Goal: Information Seeking & Learning: Check status

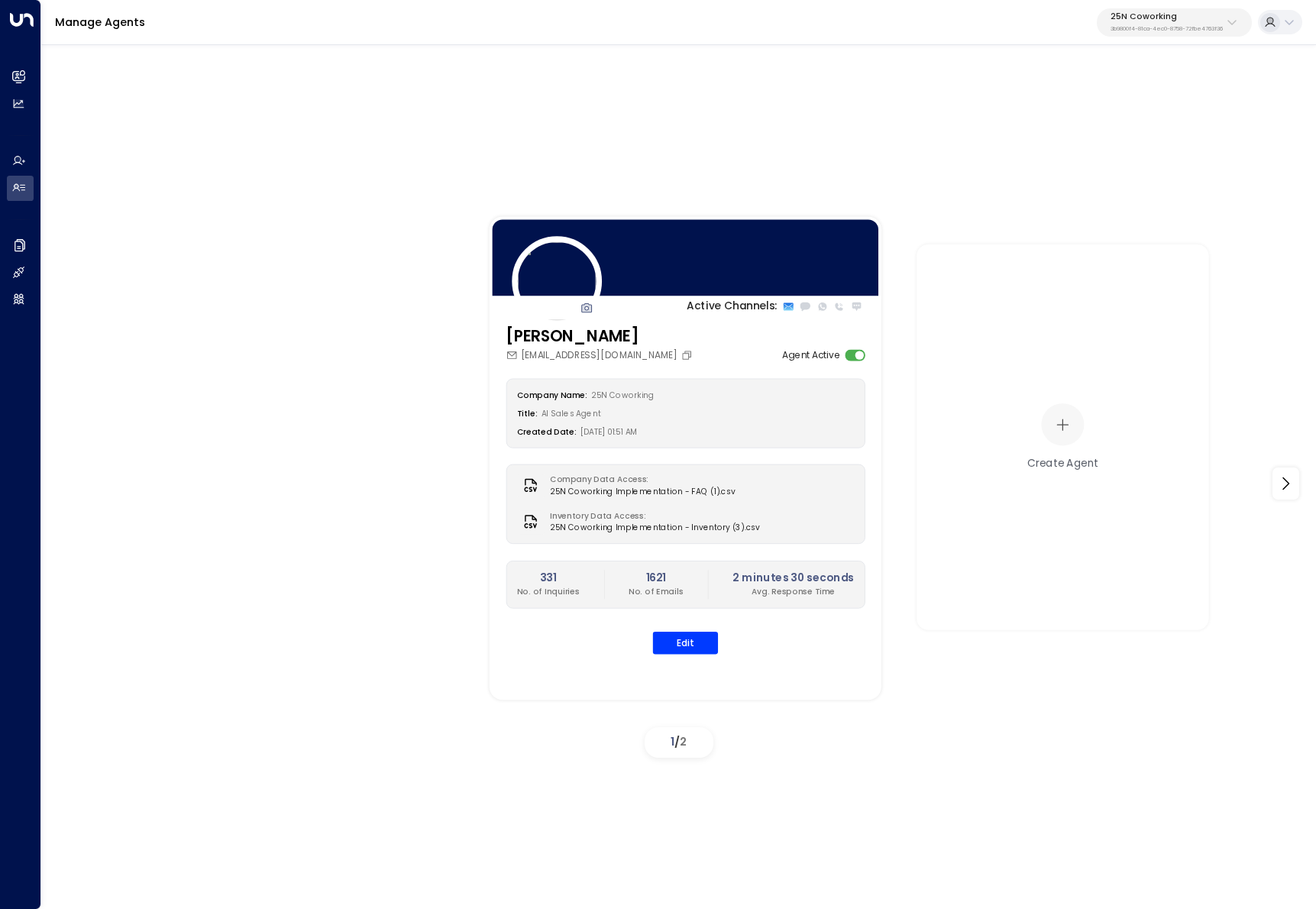
click at [1182, 21] on div "25N Coworking 3b9800f4-81ca-4ec0-8758-72fbe4763f36" at bounding box center [1166, 22] width 112 height 20
type input "*******"
type input "*****"
click at [1114, 108] on div "Newflex ID: 0961307c-78f6-4b98-8ad0-173938f01974" at bounding box center [1199, 114] width 188 height 28
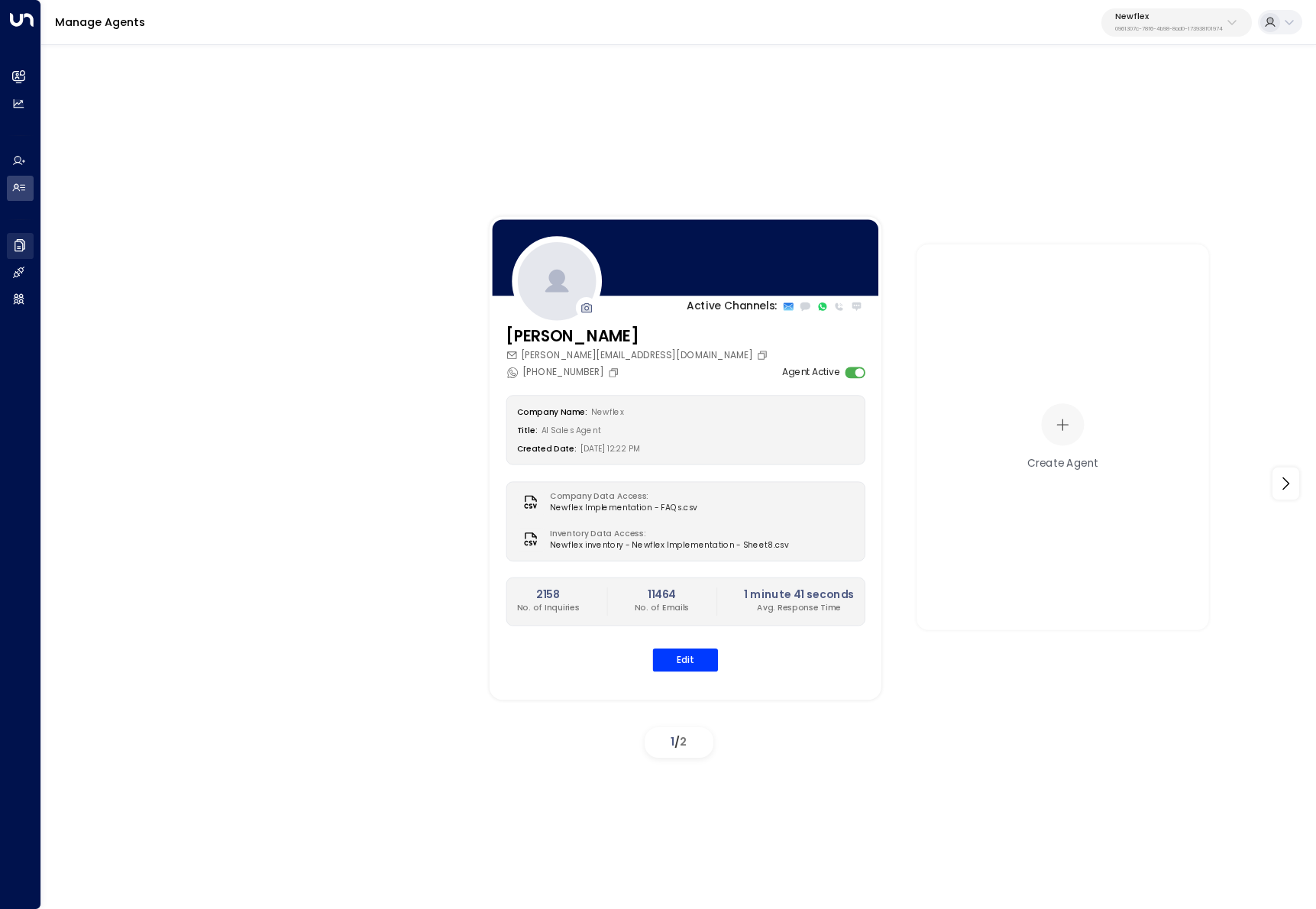
click at [24, 249] on icon at bounding box center [21, 244] width 8 height 10
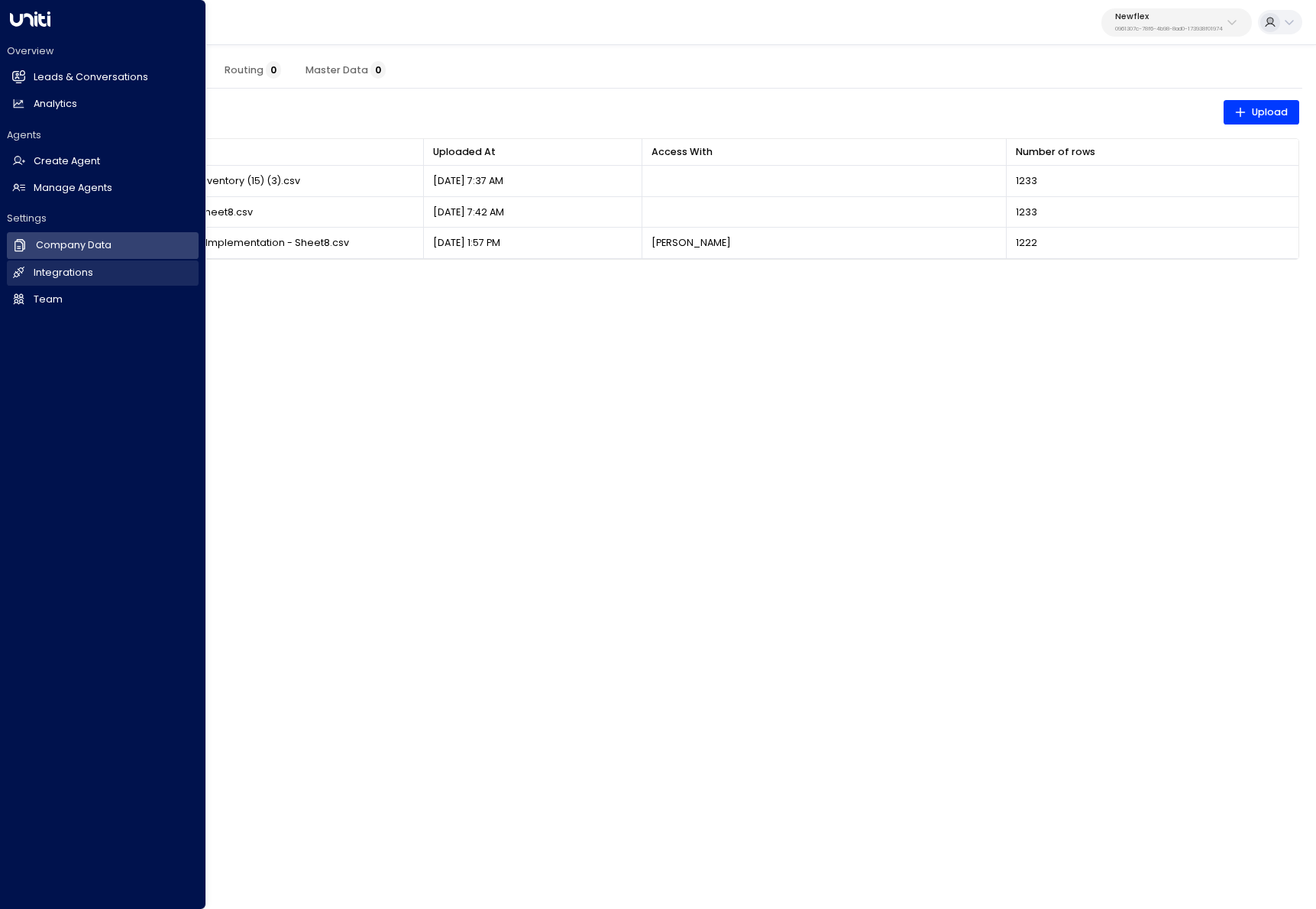
click at [54, 275] on h2 "Integrations" at bounding box center [64, 272] width 60 height 15
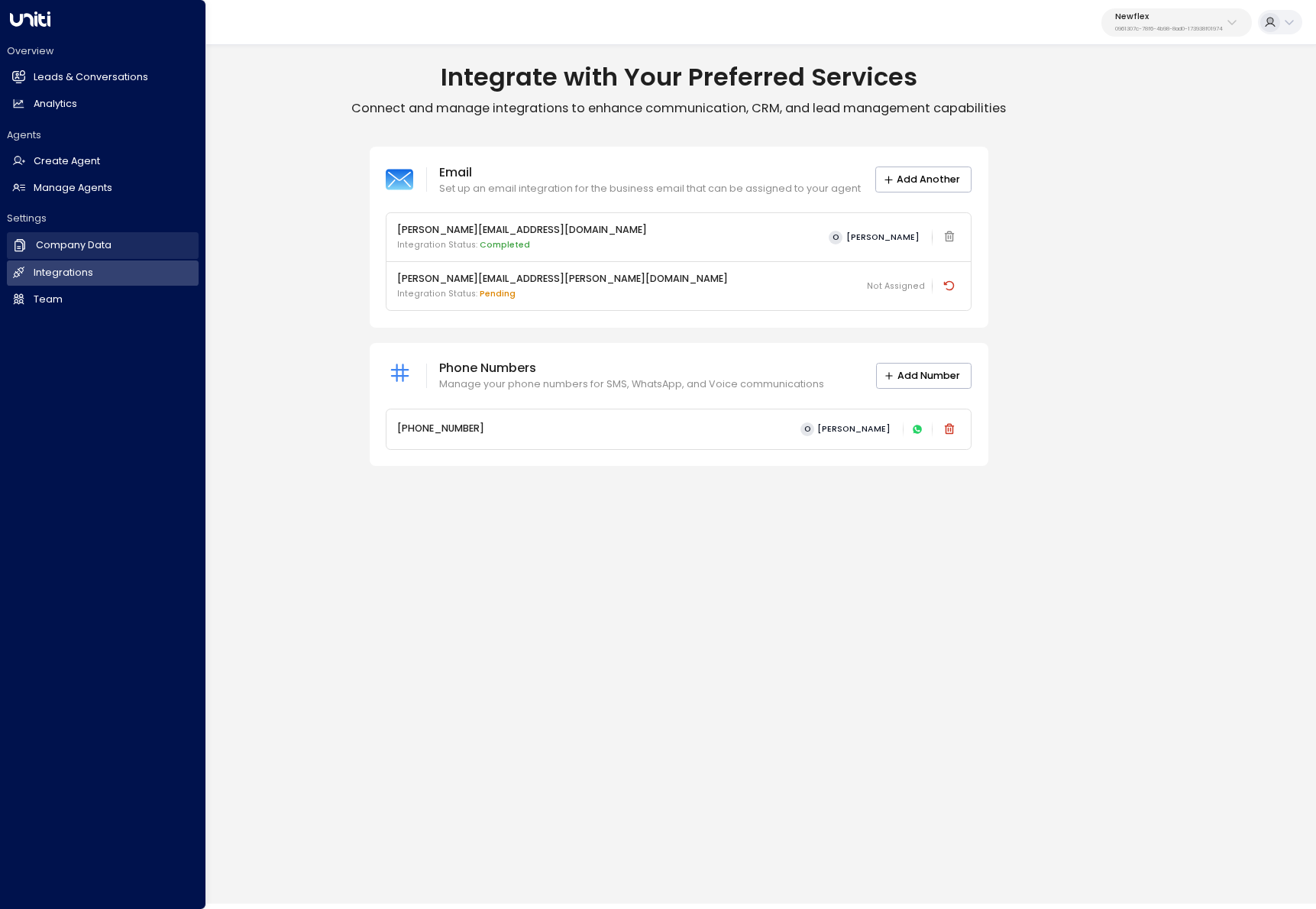
click at [28, 247] on link "Company Data Company Data" at bounding box center [103, 245] width 192 height 26
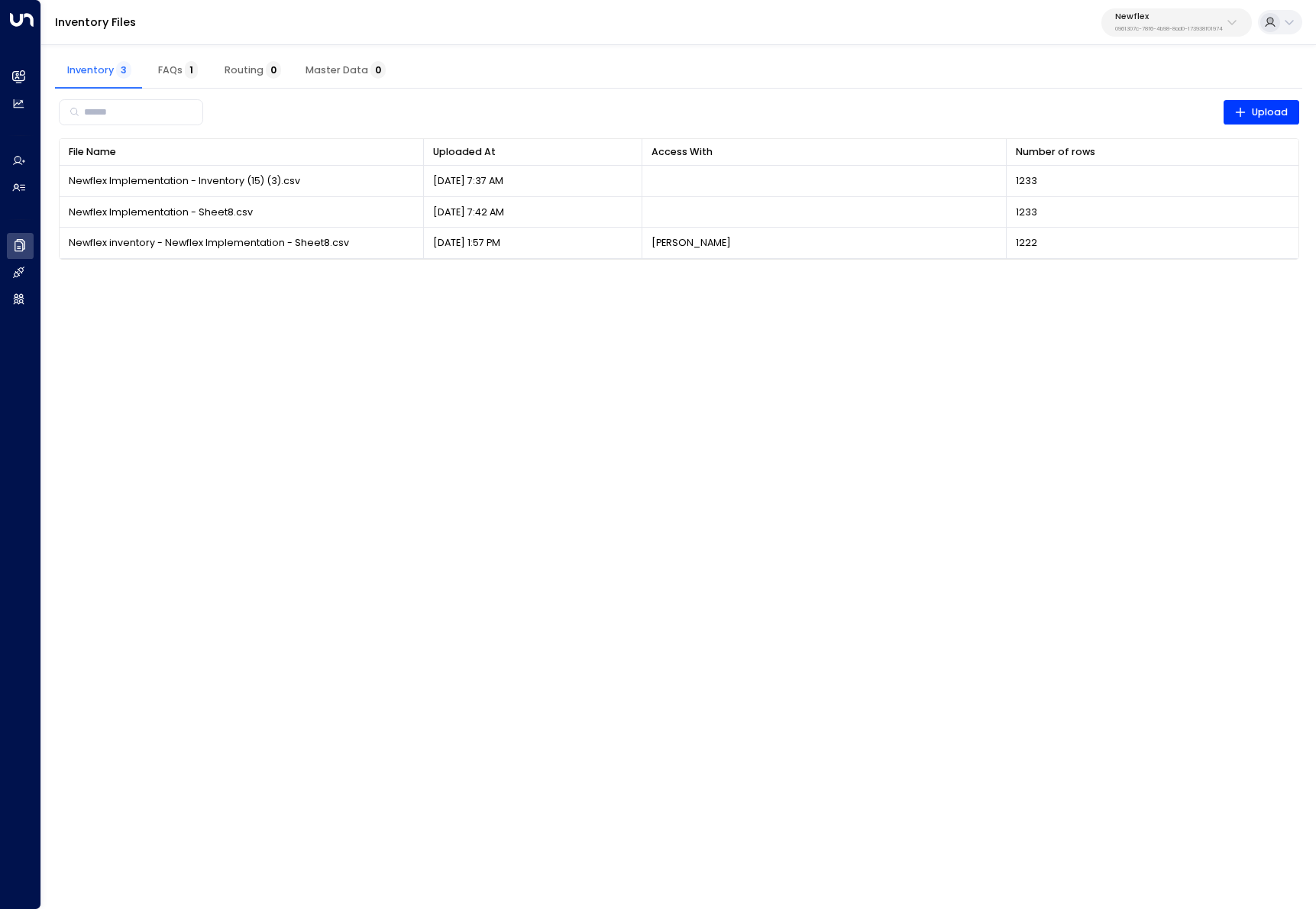
click at [1202, 58] on div "Inventory 3 FAQs 1 Routing 0 Master Data 0" at bounding box center [679, 71] width 1248 height 37
click at [1202, 28] on p "0961307c-78f6-4b98-8ad0-173938f01974" at bounding box center [1169, 29] width 107 height 6
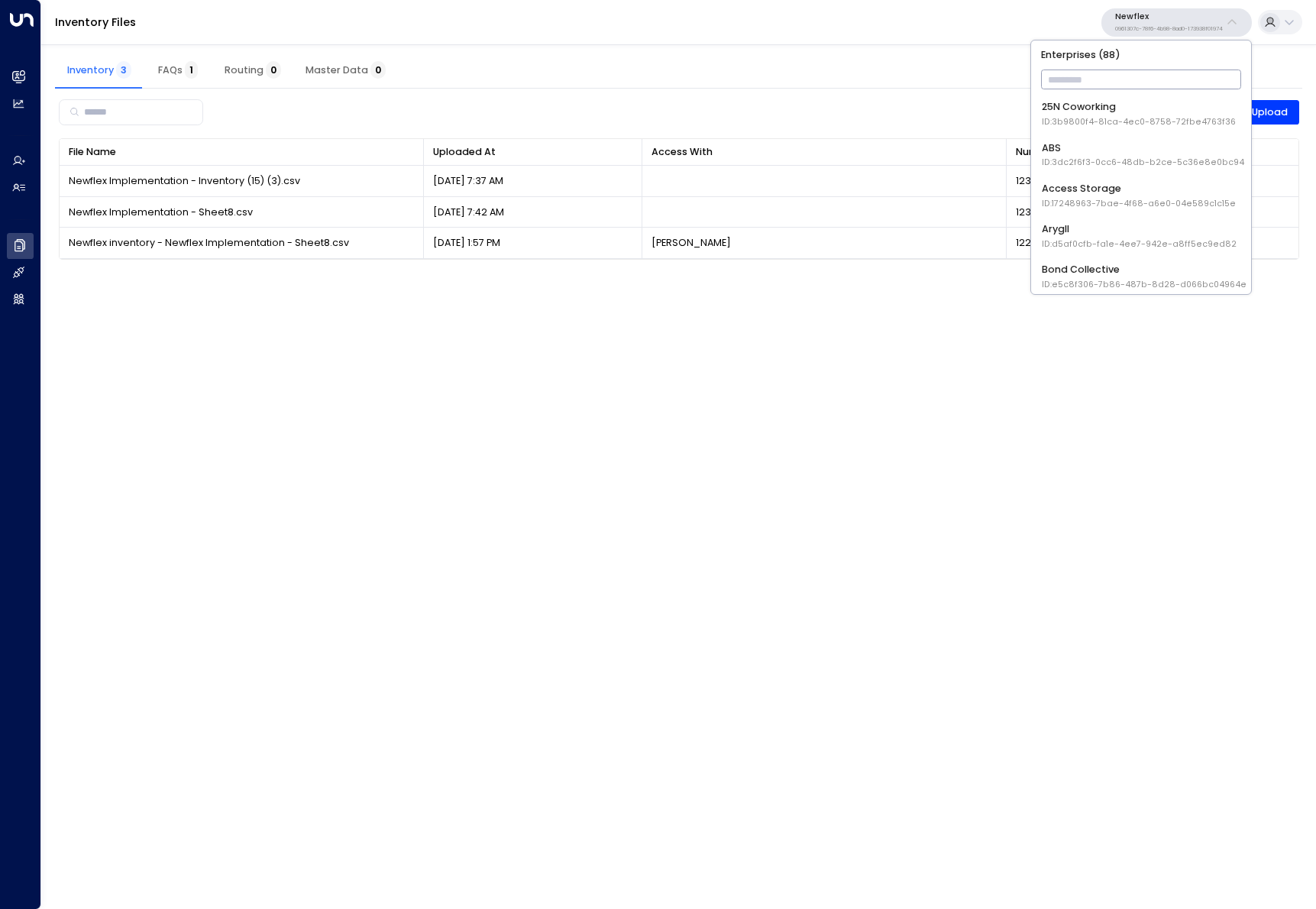
click at [1038, 20] on div "Inventory Files Newflex 0961307c-78f6-4b98-8ad0-173938f01974" at bounding box center [678, 22] width 1275 height 45
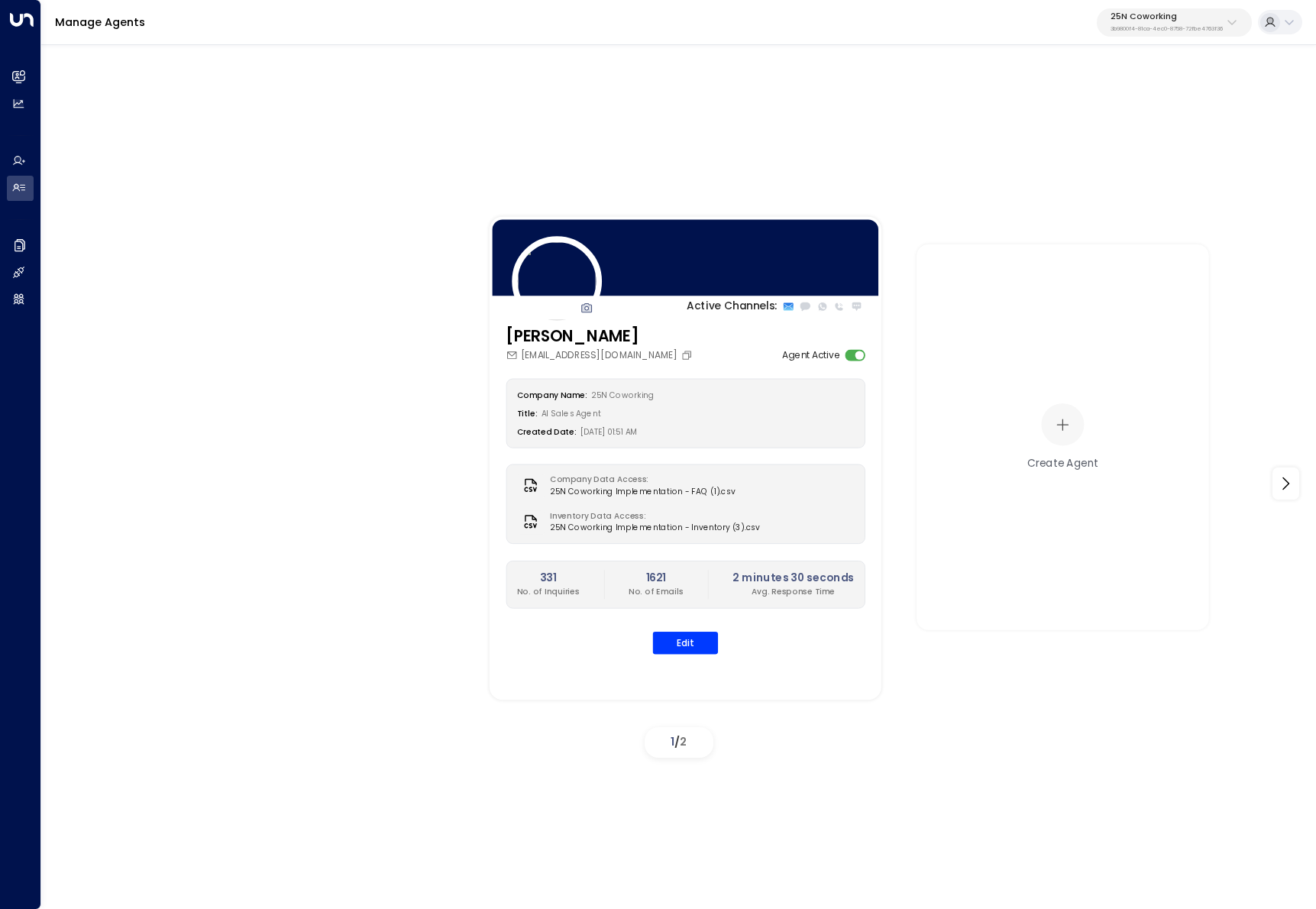
click at [1176, 26] on p "3b9800f4-81ca-4ec0-8758-72fbe4763f36" at bounding box center [1166, 29] width 112 height 6
type input "*********"
click at [1097, 118] on div "Enterprises ( 1 ) ********* ​ Four Leaf Properties ID: 34e1cd17-0f68-49af-bd32-…" at bounding box center [1205, 90] width 220 height 98
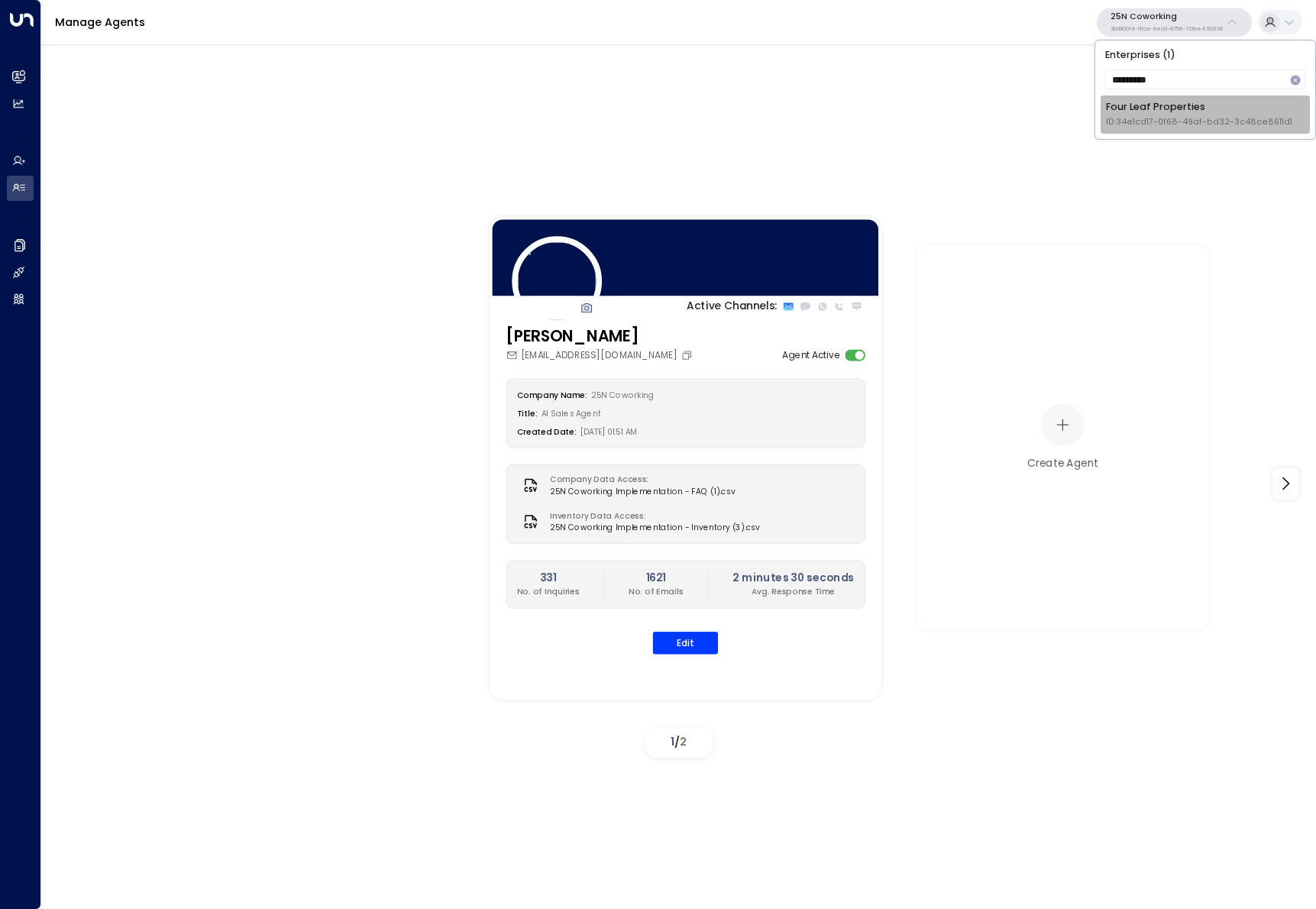
click at [1122, 111] on div "Four Leaf Properties ID: 34e1cd17-0f68-49af-bd32-3c48ce8611d1" at bounding box center [1199, 114] width 186 height 28
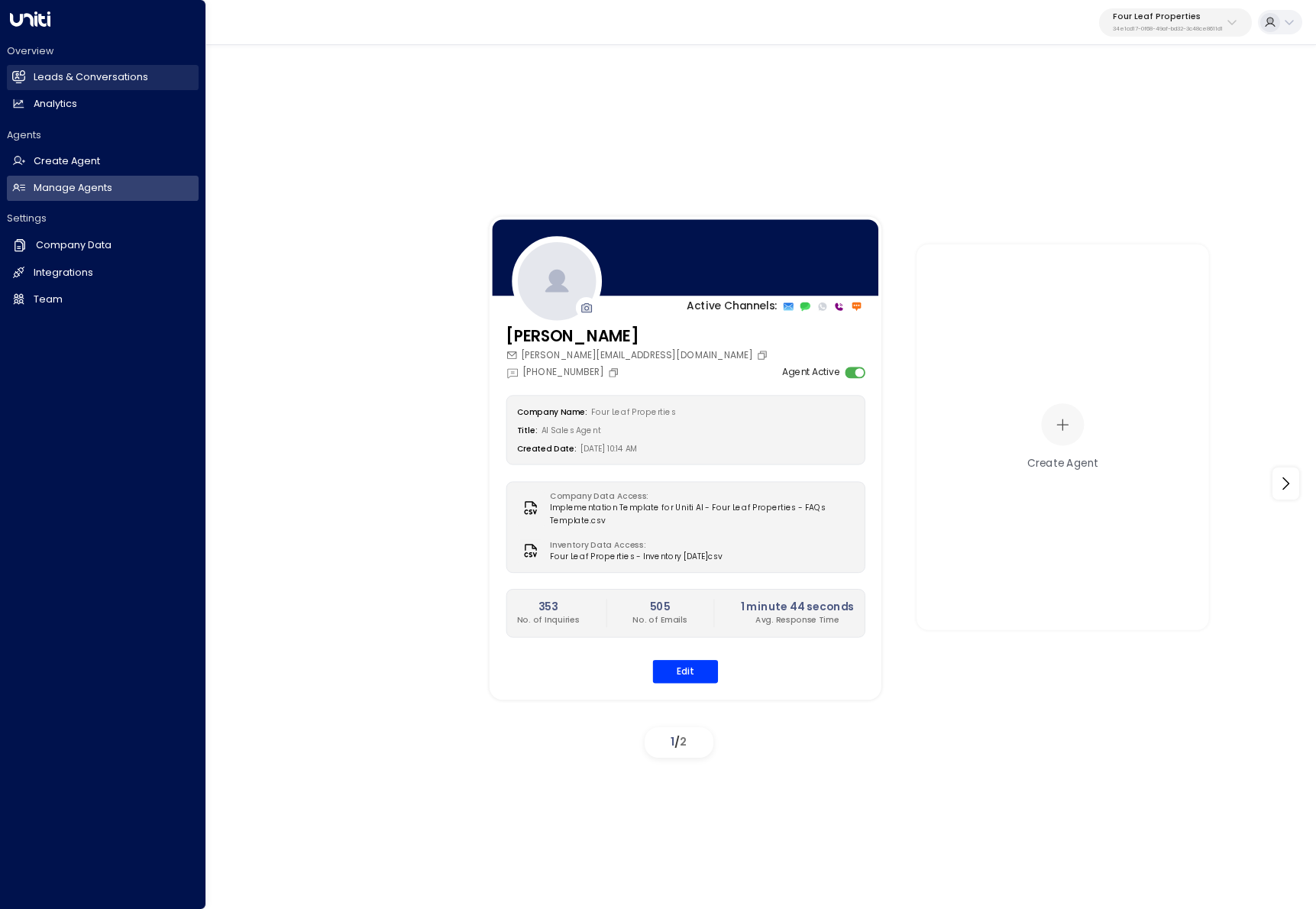
click at [21, 74] on icon at bounding box center [20, 77] width 10 height 13
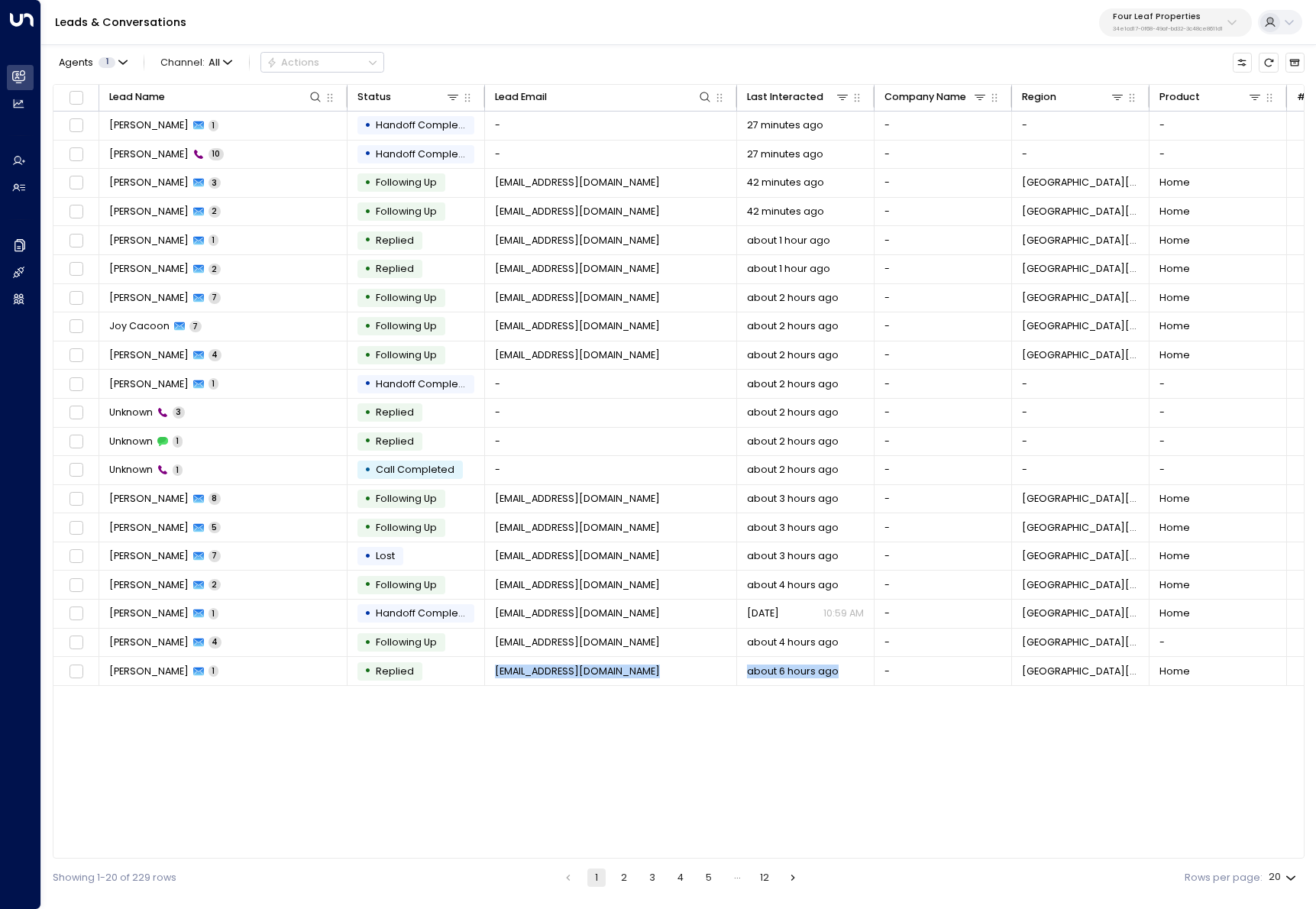
drag, startPoint x: 413, startPoint y: 853, endPoint x: 805, endPoint y: 860, distance: 392.1
click at [805, 860] on div "Agents 1 Channel: All Actions Lead Name Status Lead Email Last Interacted Compa…" at bounding box center [678, 469] width 1252 height 855
drag, startPoint x: 668, startPoint y: 858, endPoint x: 896, endPoint y: 851, distance: 228.1
click at [930, 848] on div "Agents 1 Channel: All Actions Lead Name Status Lead Email Last Interacted Compa…" at bounding box center [678, 469] width 1252 height 855
click at [309, 99] on icon at bounding box center [315, 97] width 12 height 12
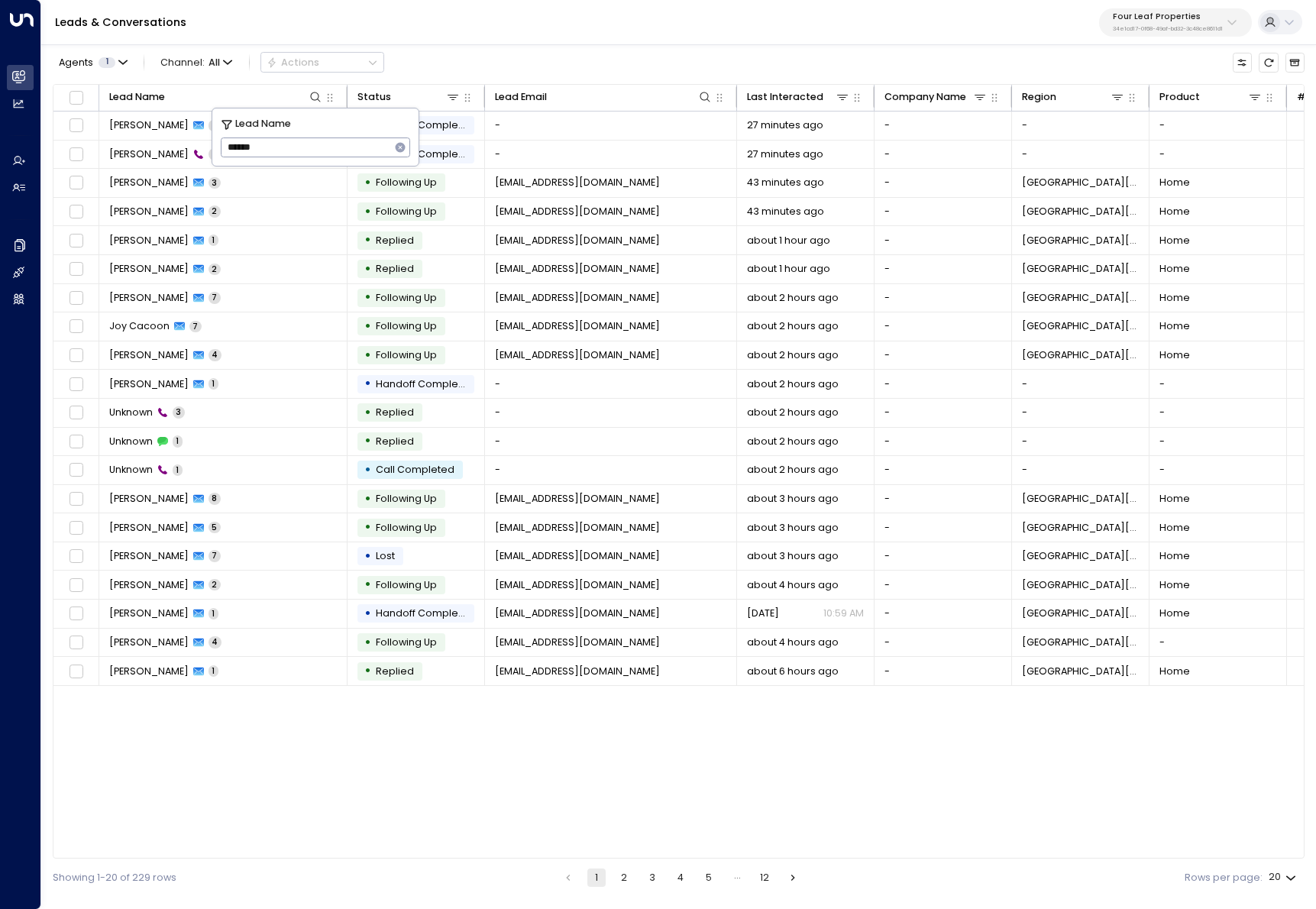
type input "******"
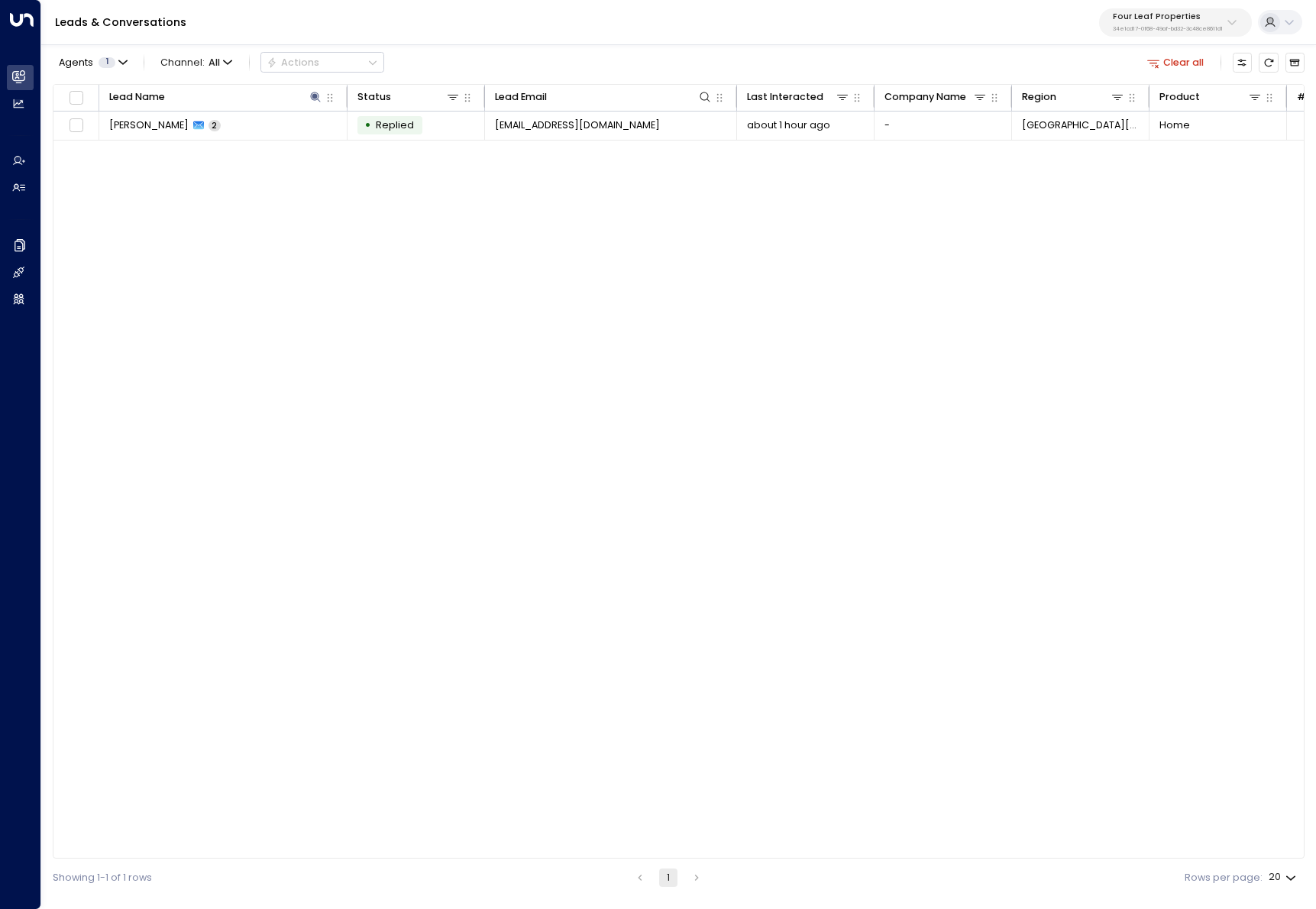
click at [559, 72] on div "Agents 1 Channel: All Actions Clear all" at bounding box center [678, 63] width 1252 height 29
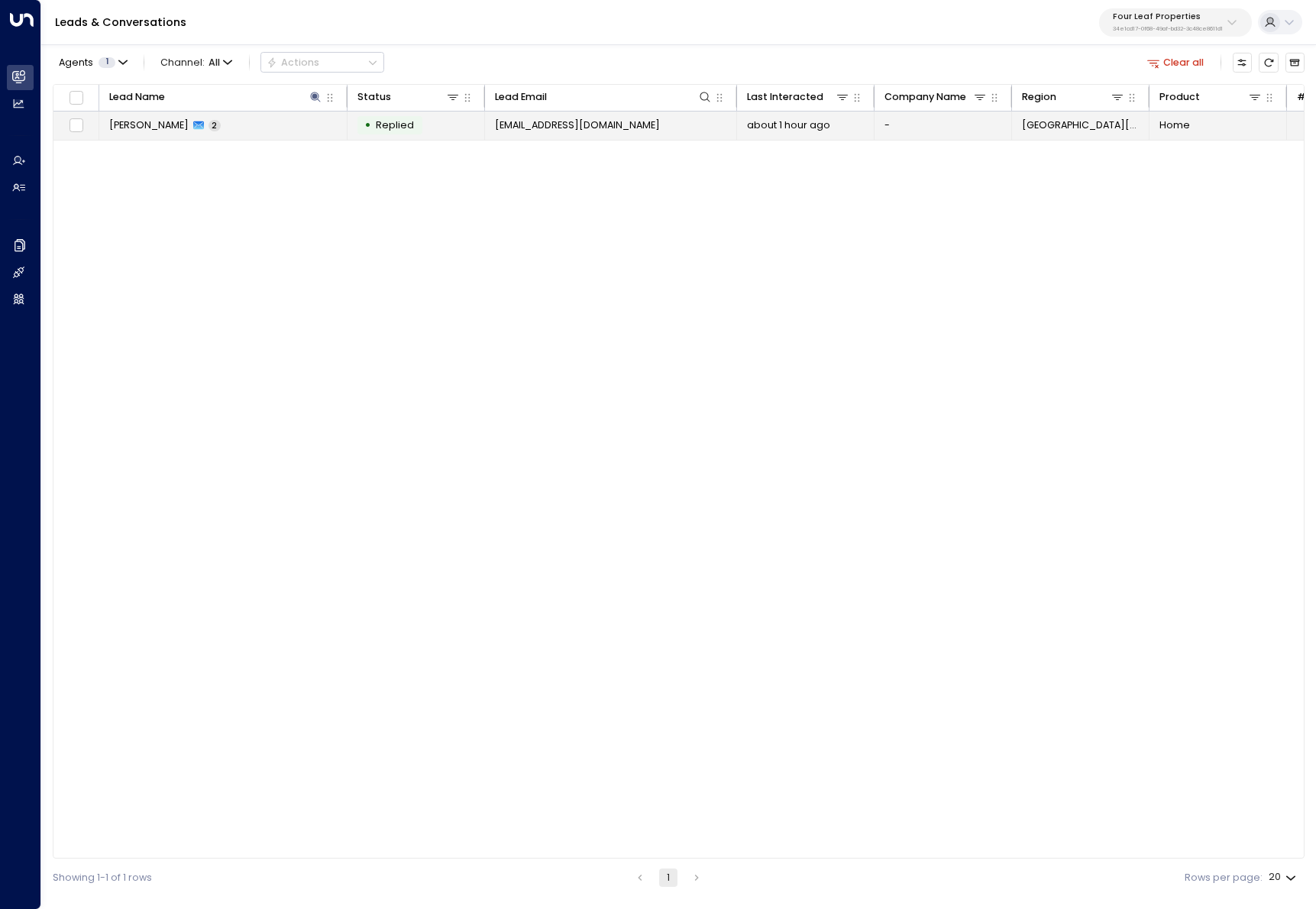
click at [543, 122] on span "jordannrwd@gmail.com" at bounding box center [577, 125] width 165 height 14
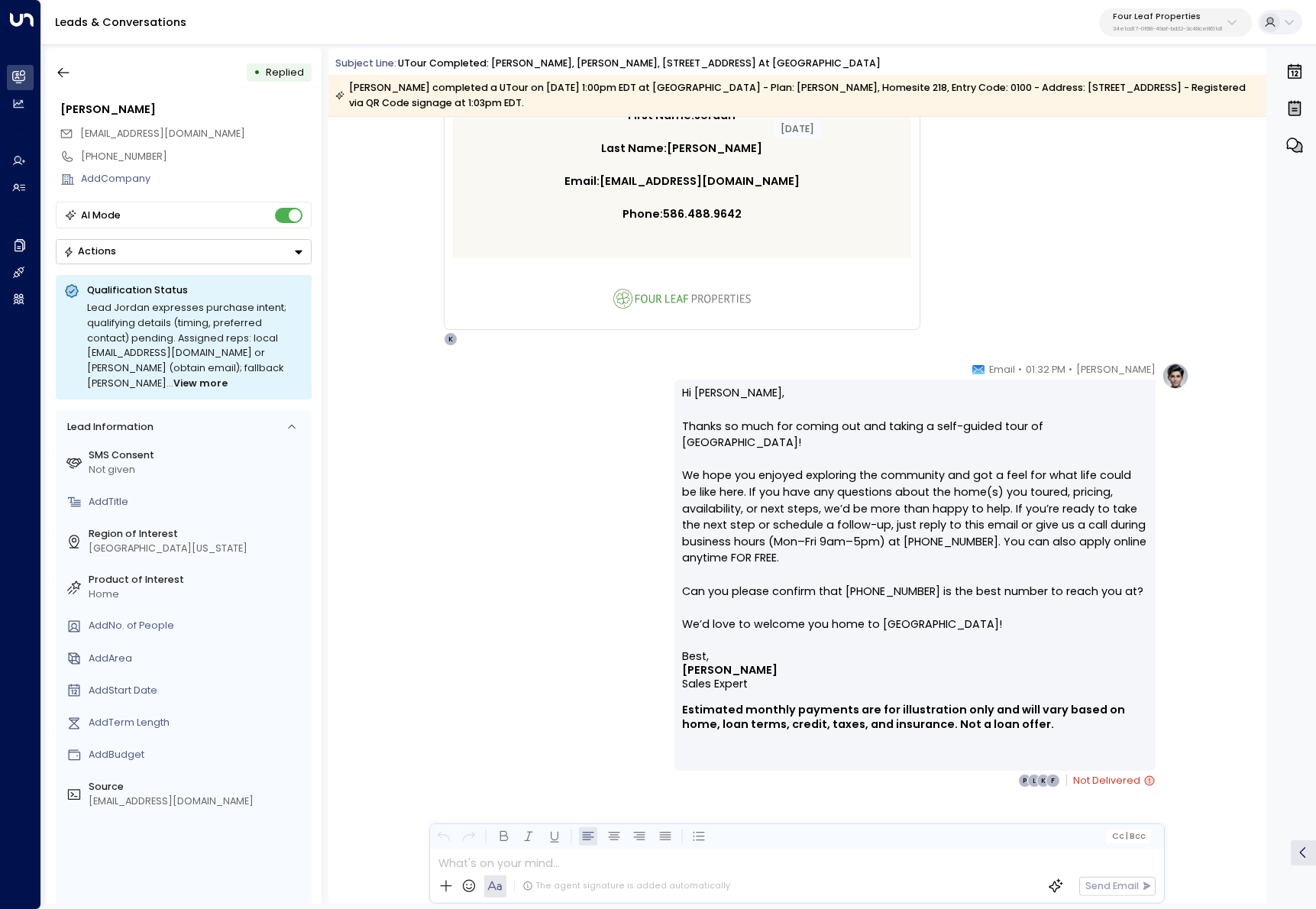
scroll to position [1582, 0]
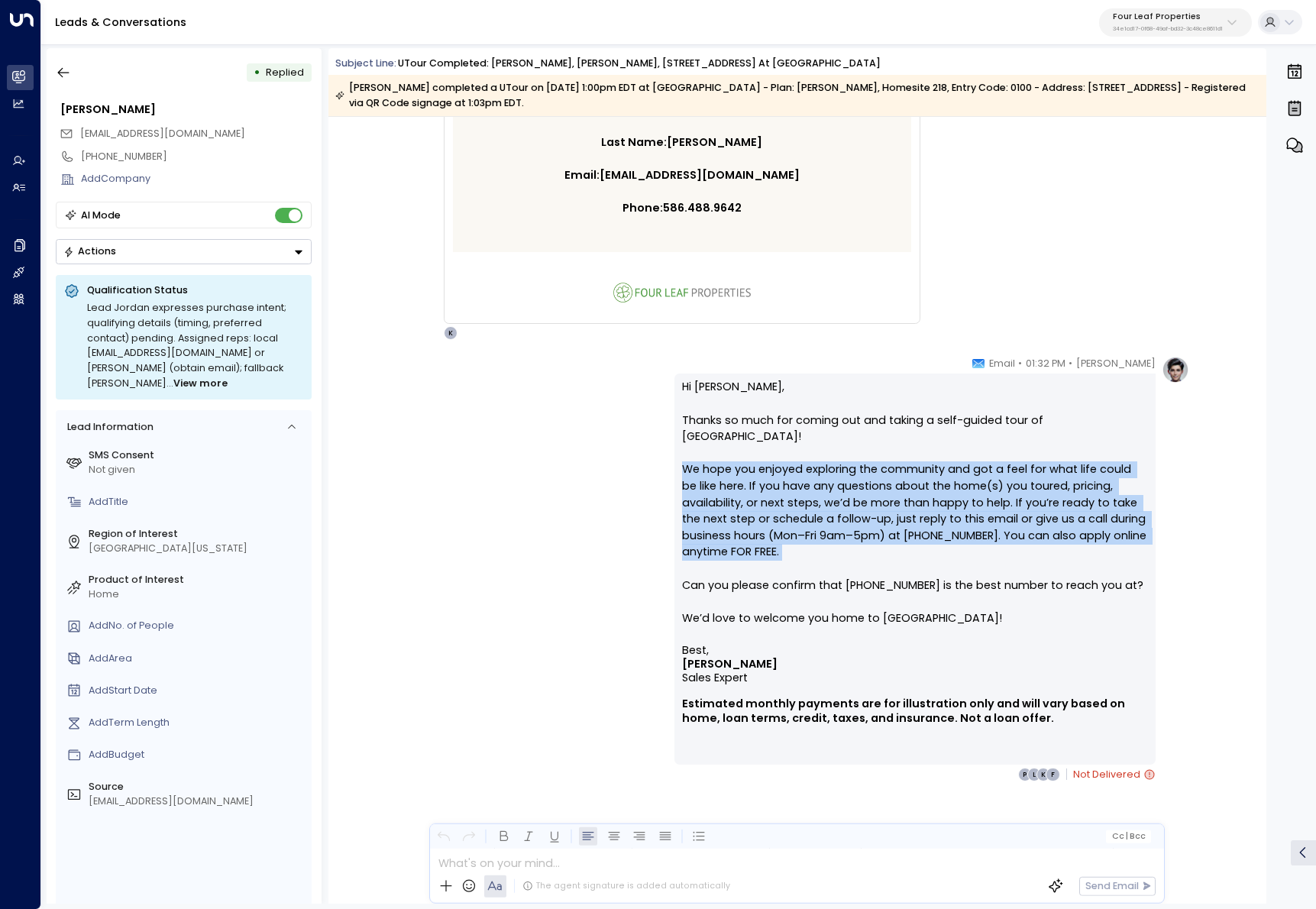
drag, startPoint x: 744, startPoint y: 525, endPoint x: 644, endPoint y: 449, distance: 125.6
click at [644, 449] on div "Katie Olson • 01:32 PM • Email Hi Jordan, Thanks so much for coming out and tak…" at bounding box center [797, 569] width 783 height 427
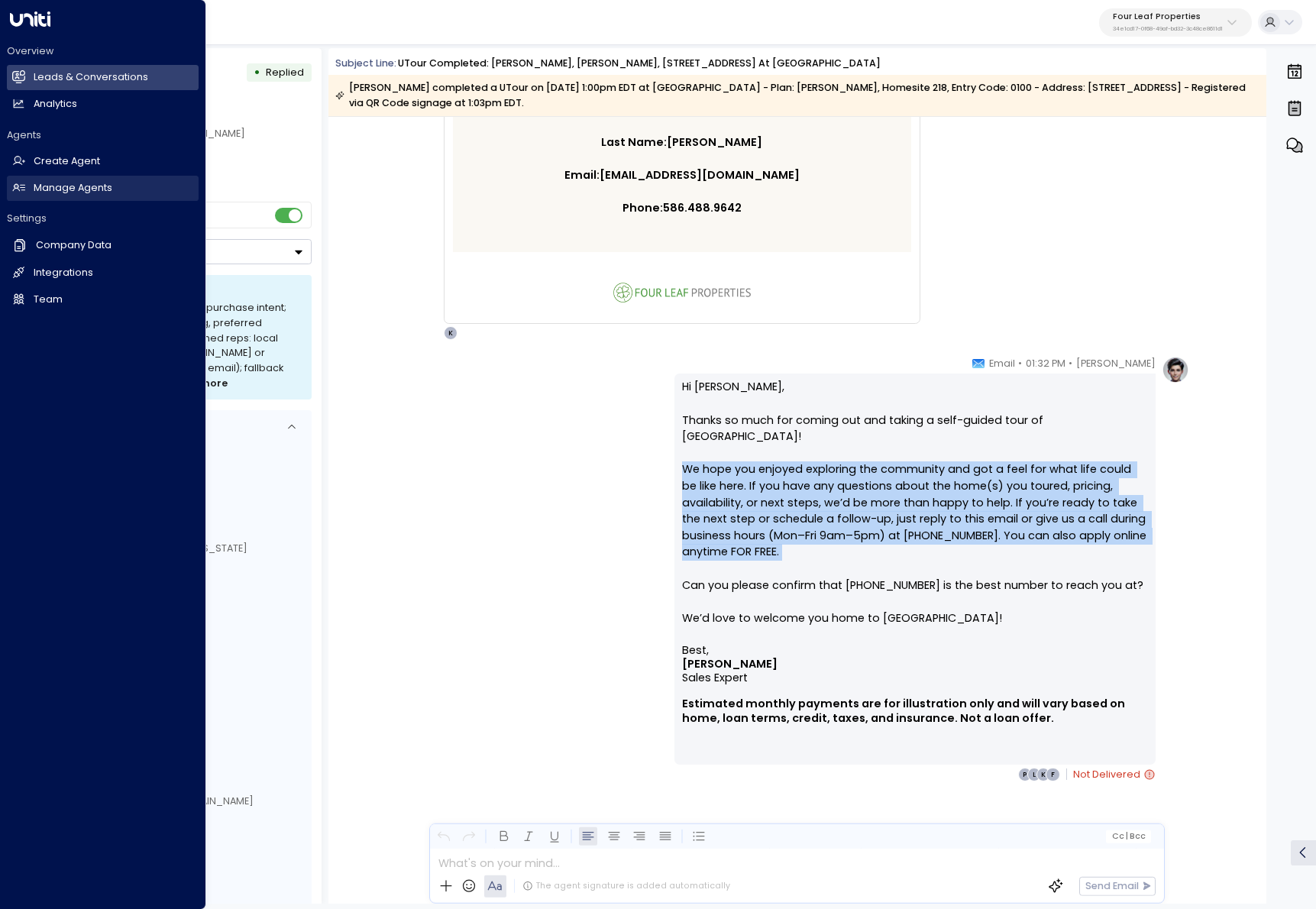
click at [32, 188] on link "Manage Agents Manage Agents" at bounding box center [103, 188] width 192 height 25
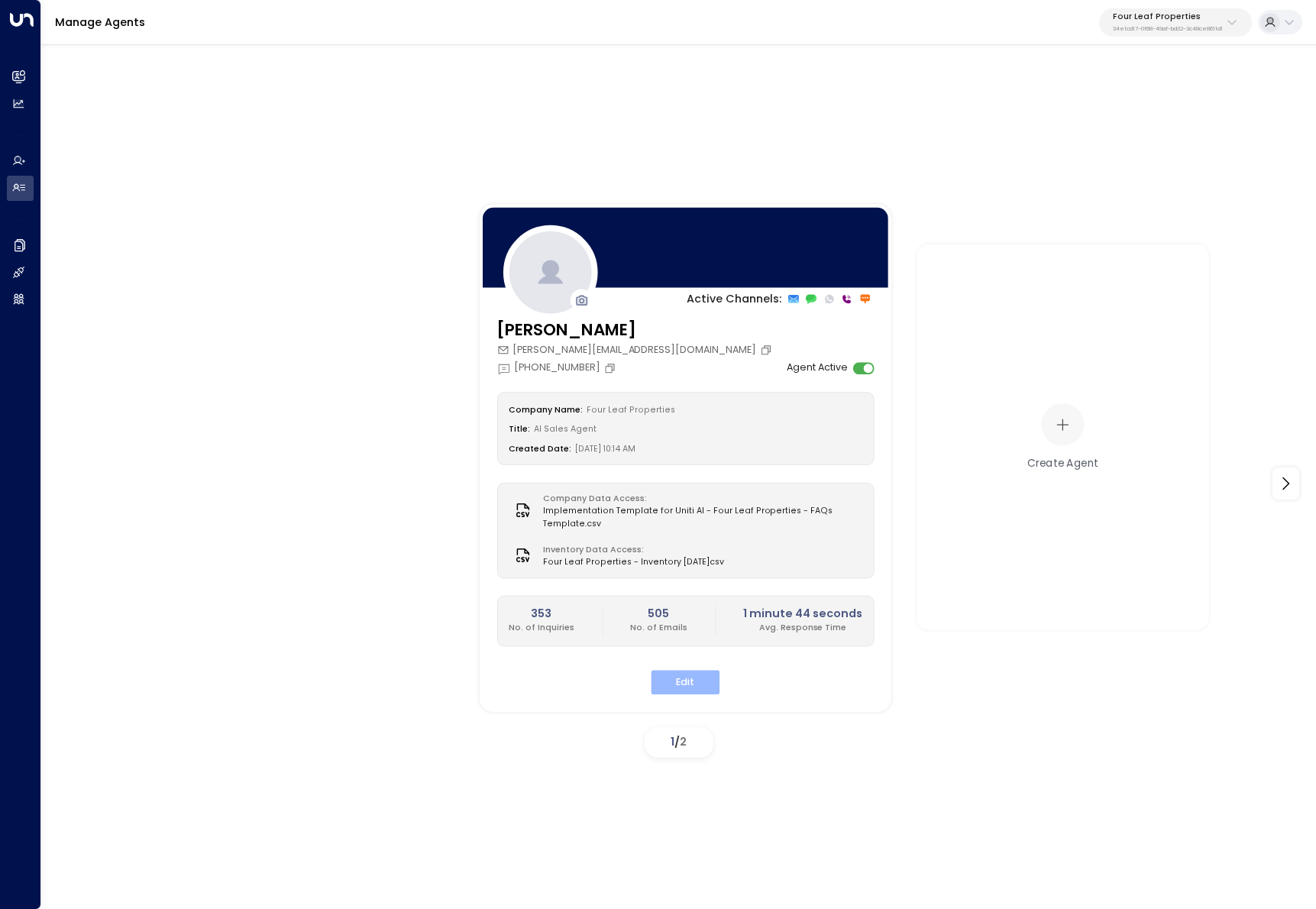
click at [694, 681] on button "Edit" at bounding box center [685, 682] width 69 height 24
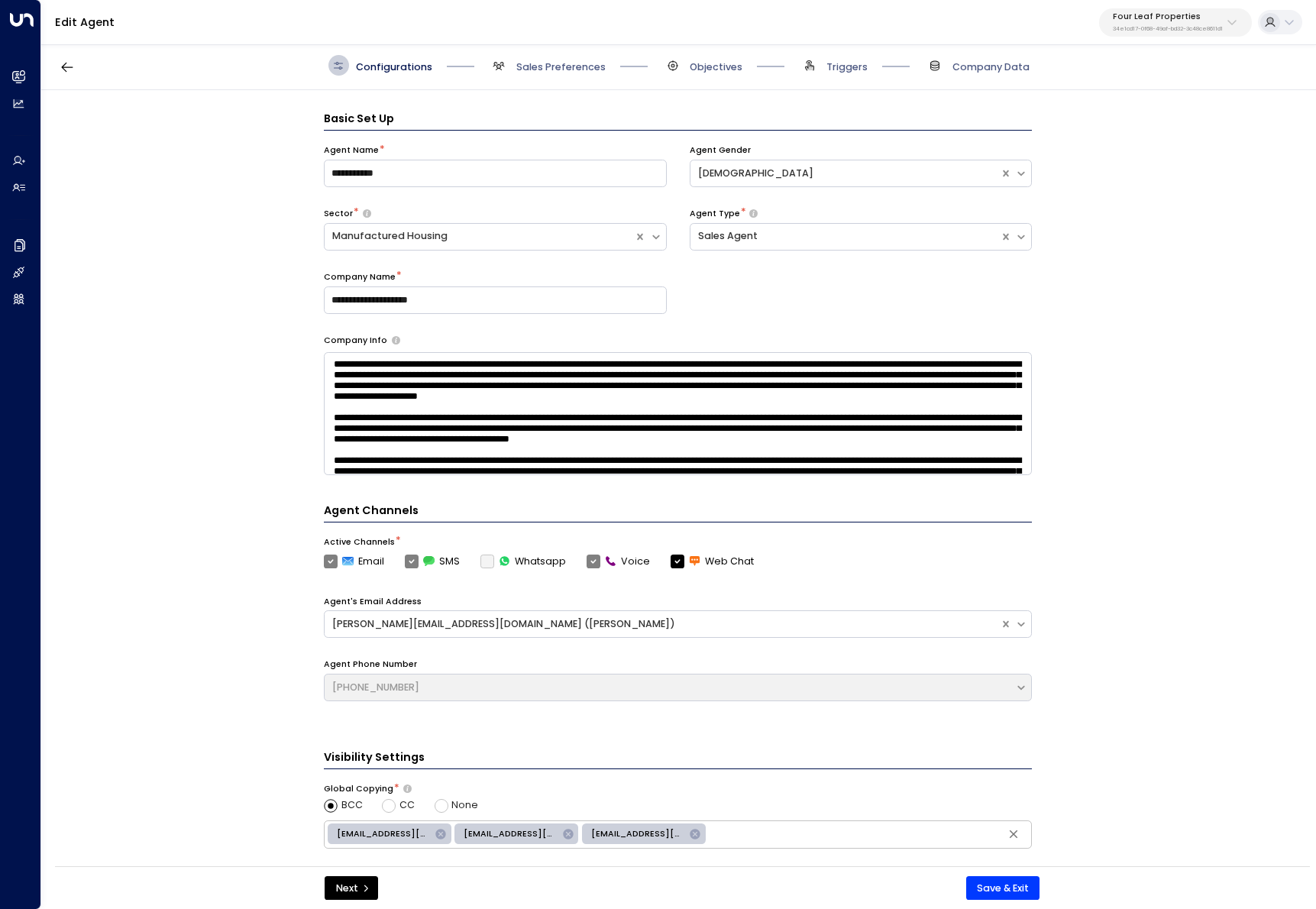
scroll to position [21, 0]
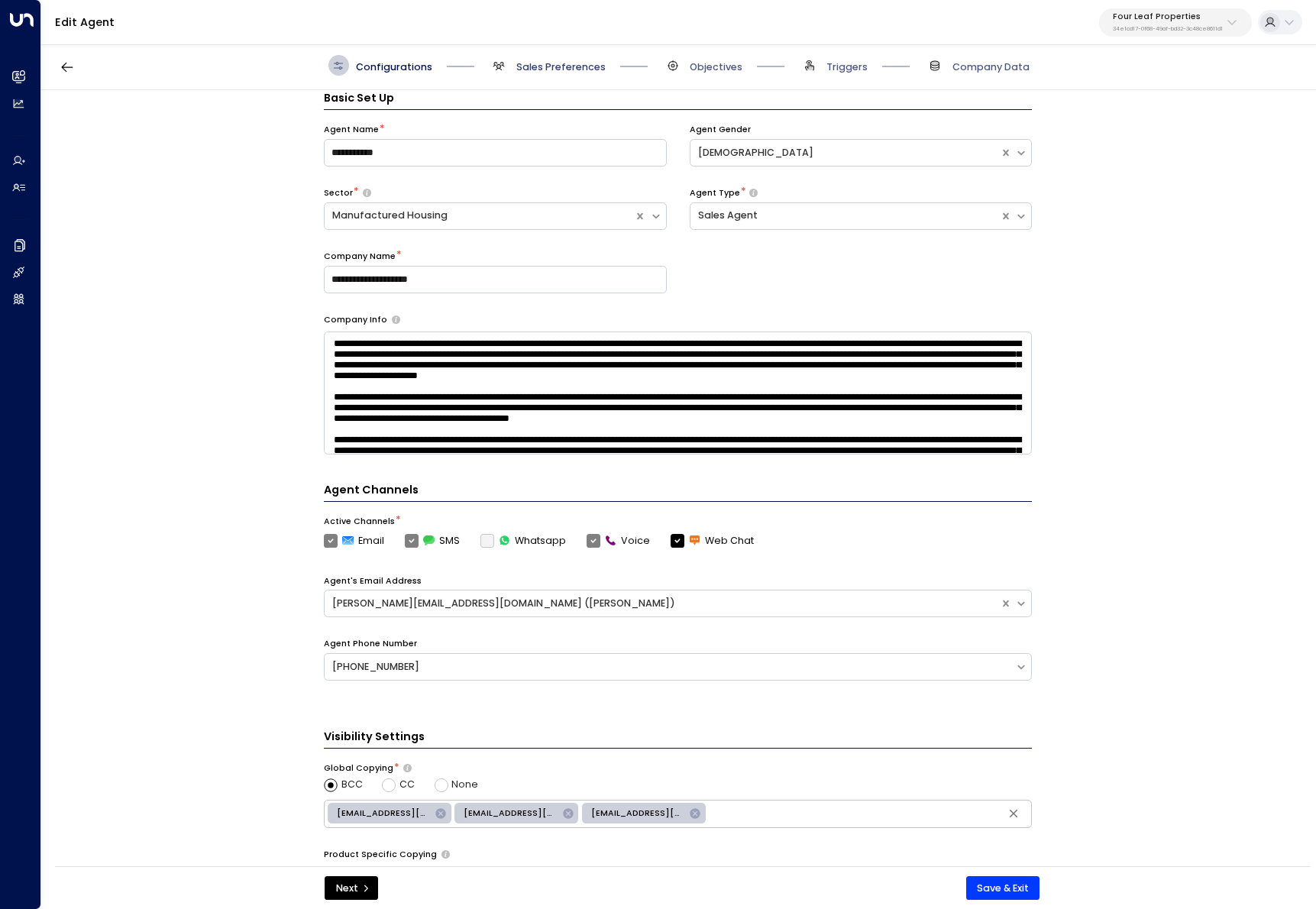
click at [528, 64] on span "Sales Preferences" at bounding box center [561, 68] width 89 height 14
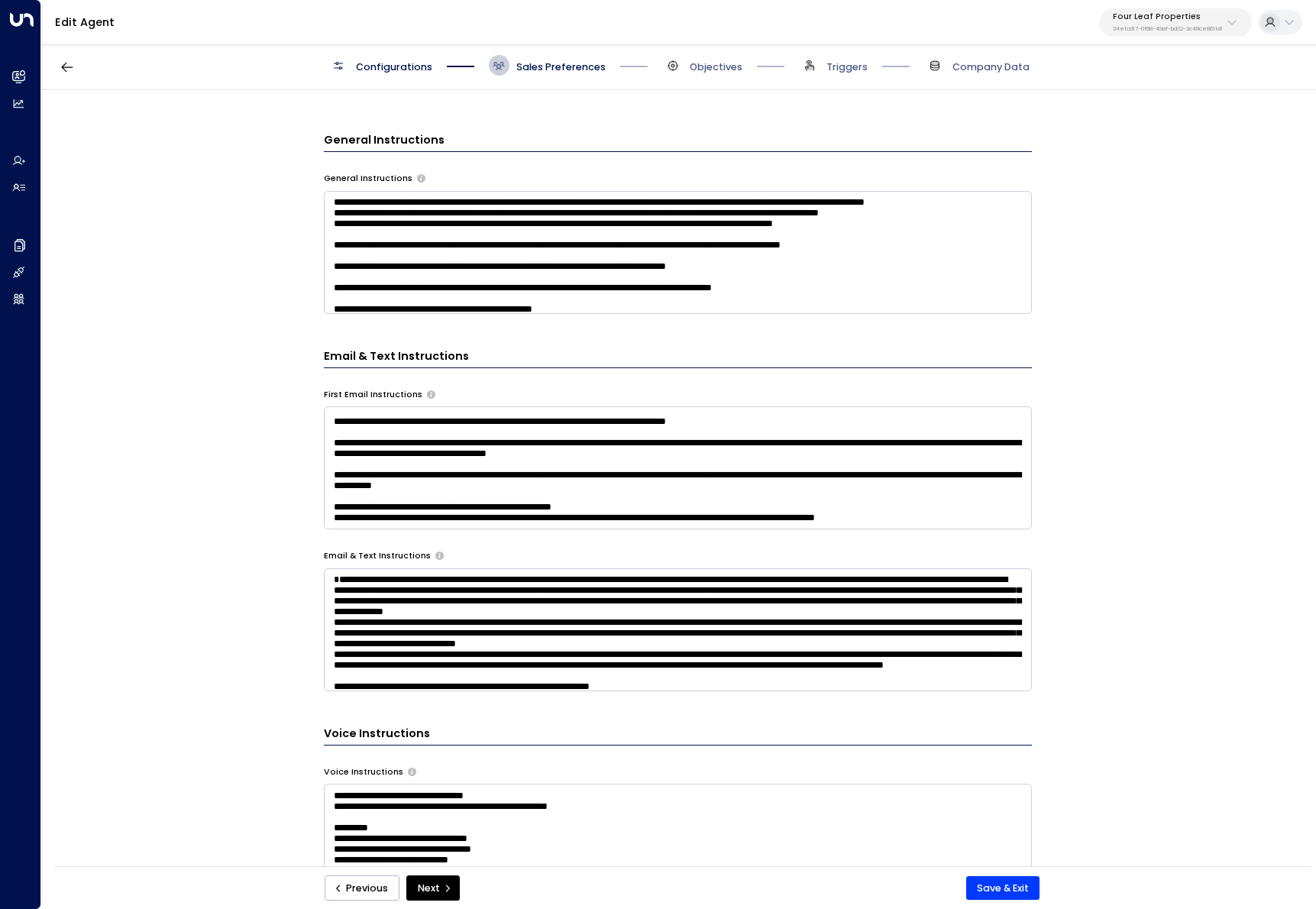
scroll to position [307, 0]
click at [665, 440] on textarea at bounding box center [678, 468] width 708 height 123
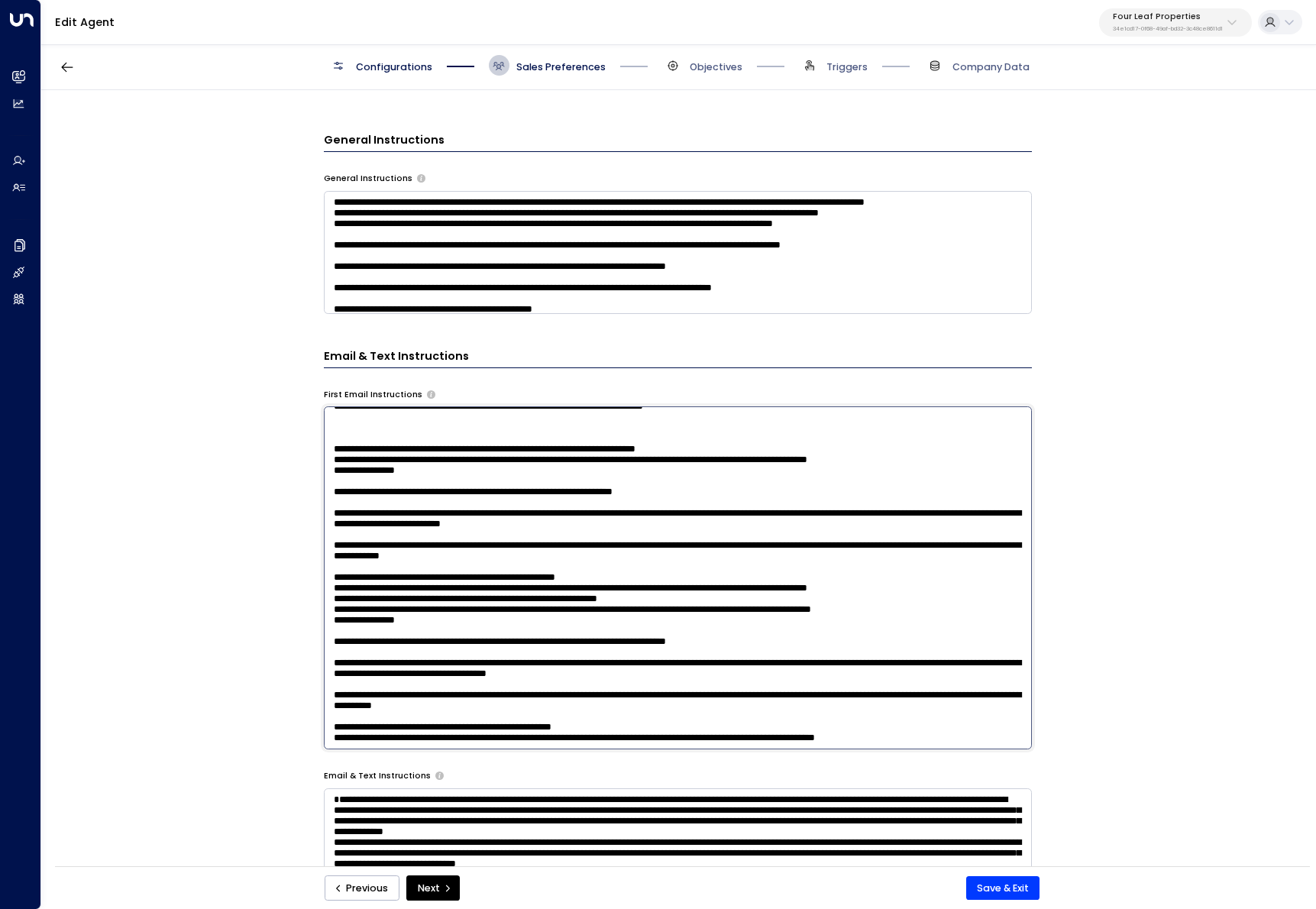
drag, startPoint x: 651, startPoint y: 716, endPoint x: 196, endPoint y: 568, distance: 478.5
click at [196, 568] on div "**********" at bounding box center [678, 482] width 1273 height 785
click at [770, 505] on textarea at bounding box center [678, 578] width 708 height 343
drag, startPoint x: 644, startPoint y: 707, endPoint x: 334, endPoint y: 574, distance: 337.3
click at [334, 574] on textarea at bounding box center [678, 578] width 708 height 343
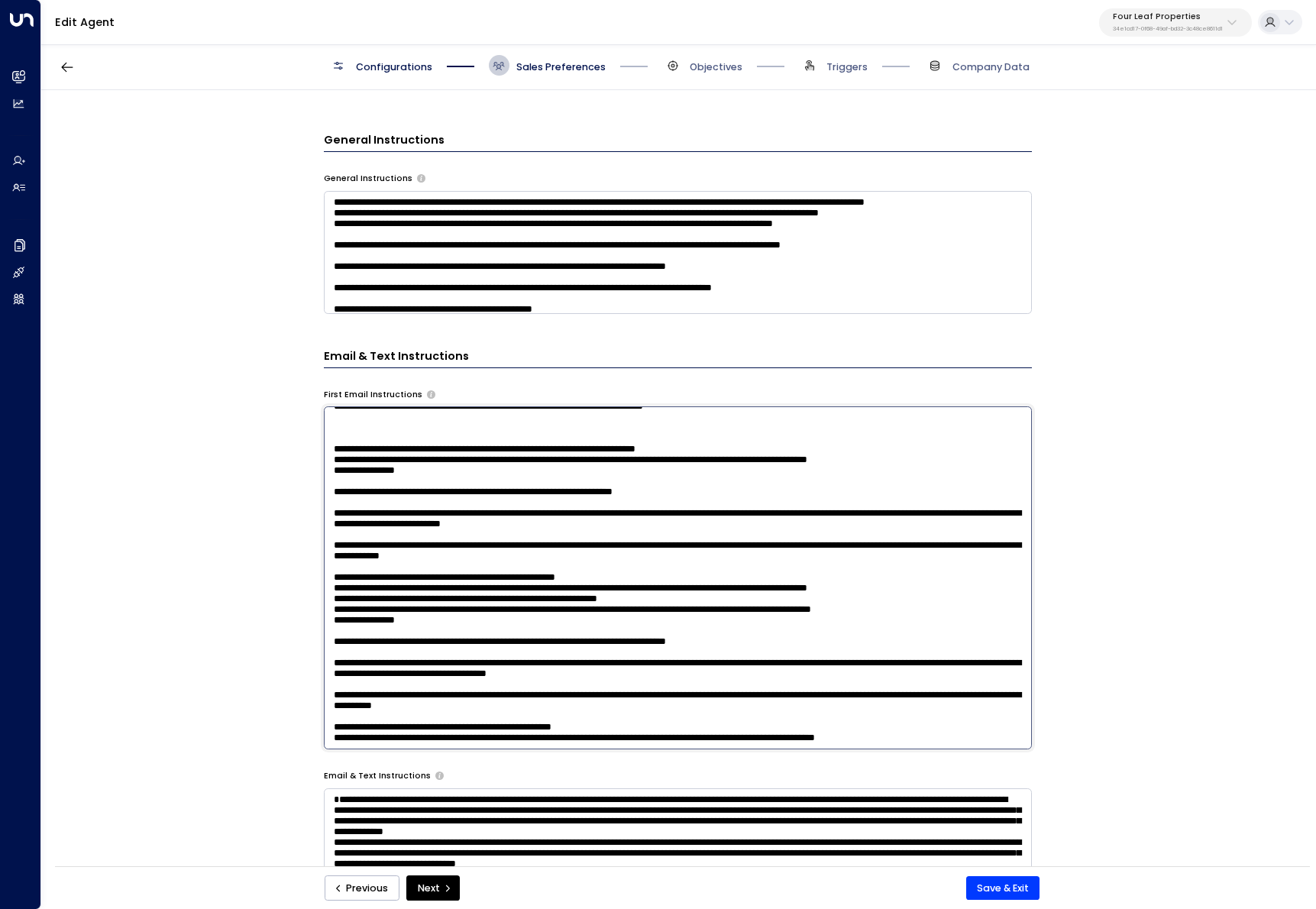
click at [41, 76] on div "Configurations Sales Preferences Objectives Triggers Company Data" at bounding box center [678, 66] width 1275 height 49
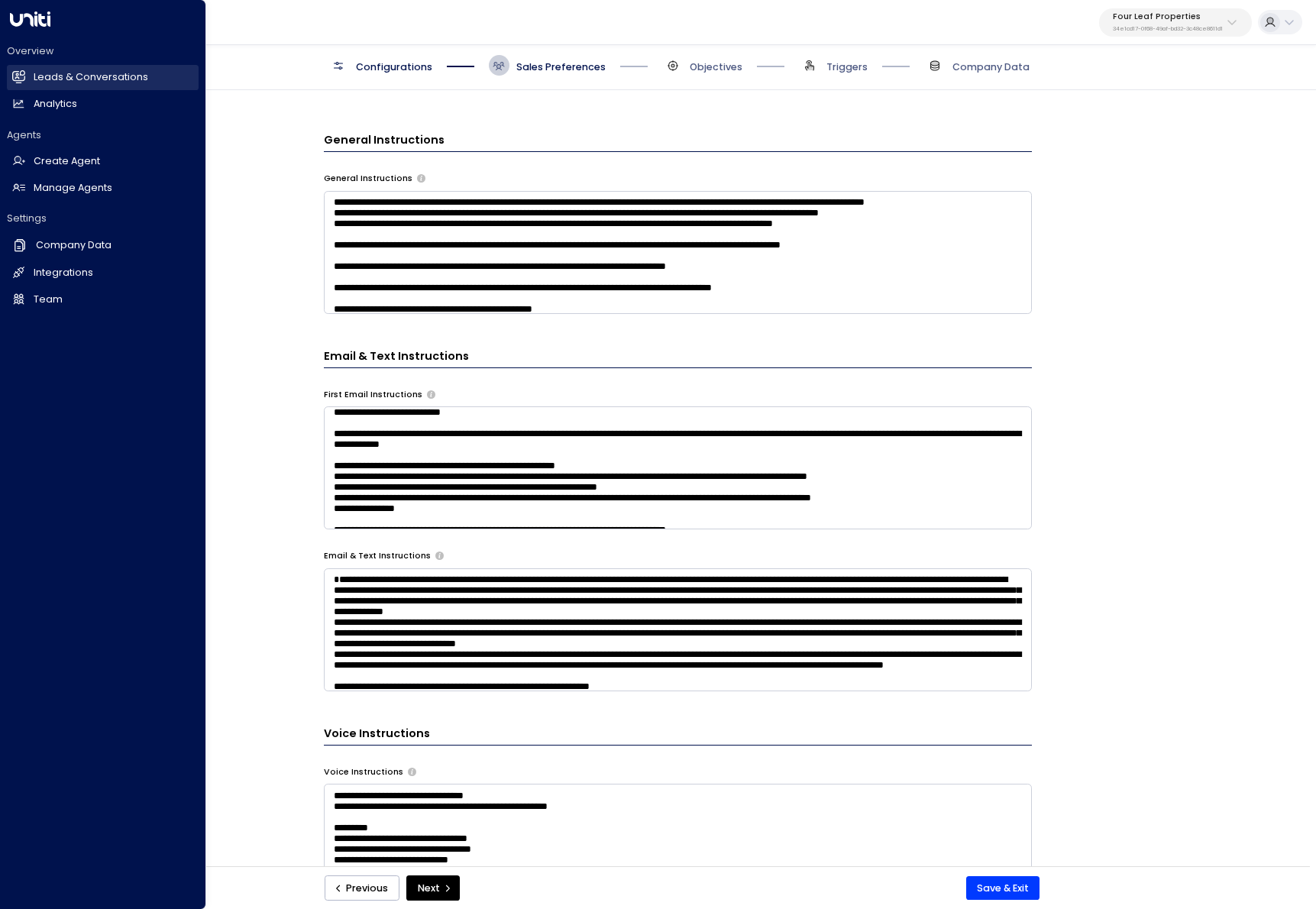
click at [35, 77] on h2 "Leads & Conversations" at bounding box center [91, 77] width 114 height 15
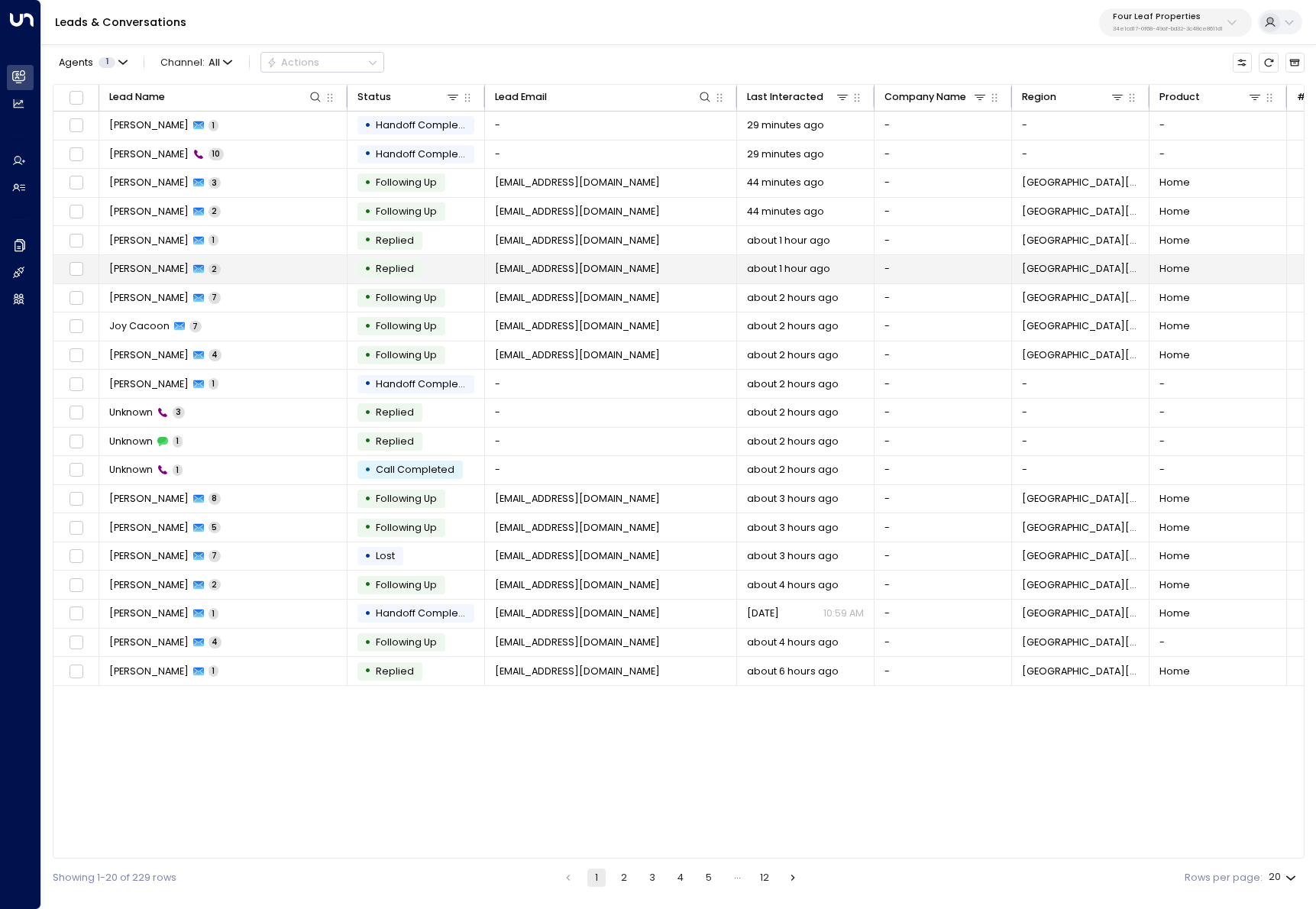
click at [238, 266] on td "Jordan Norwood 2" at bounding box center [223, 268] width 249 height 28
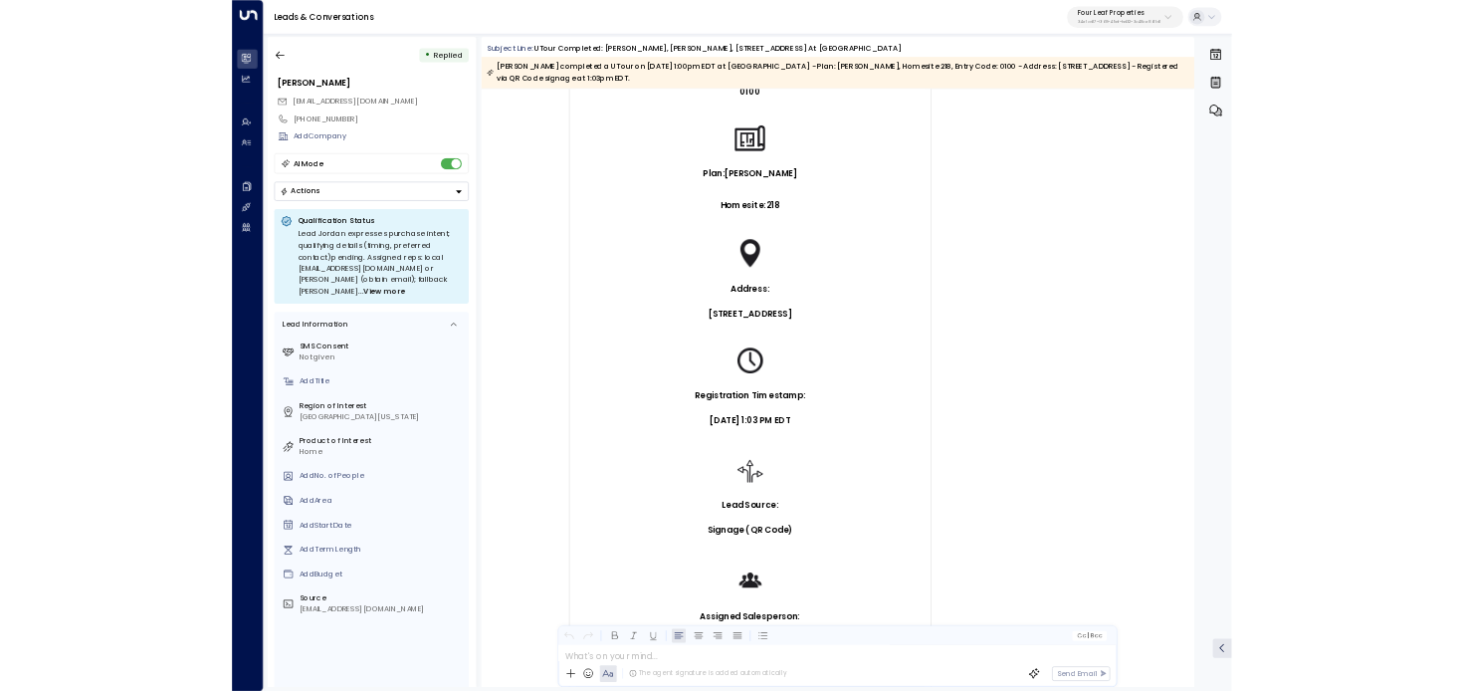
scroll to position [2062, 0]
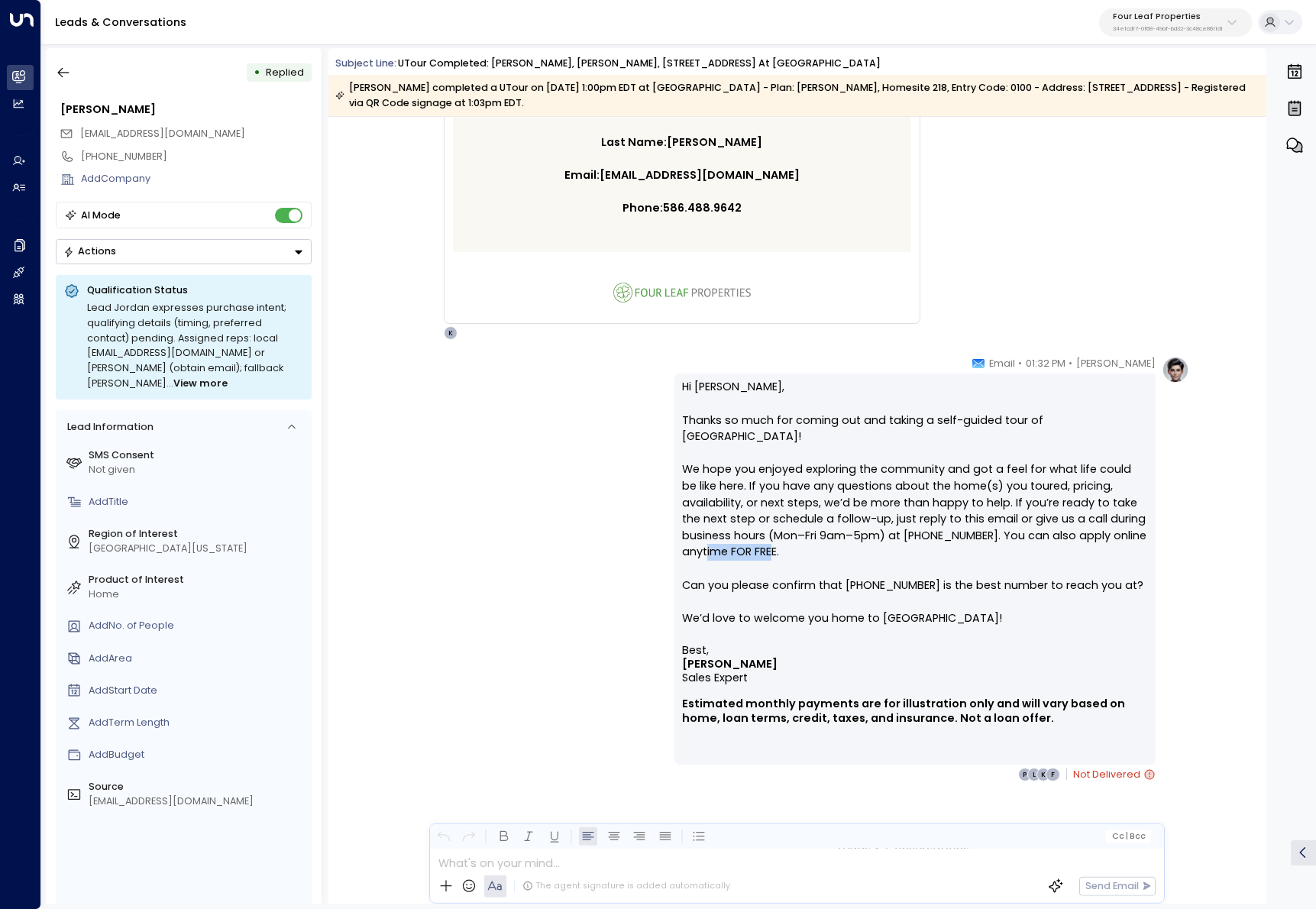
drag, startPoint x: 780, startPoint y: 536, endPoint x: 823, endPoint y: 536, distance: 43.0
click at [823, 536] on p "Hi Jordan, Thanks so much for coming out and taking a self-guided tour of Summe…" at bounding box center [914, 511] width 464 height 264
click at [852, 545] on p "Hi Jordan, Thanks so much for coming out and taking a self-guided tour of Summe…" at bounding box center [914, 511] width 464 height 264
drag, startPoint x: 655, startPoint y: 581, endPoint x: 1035, endPoint y: 581, distance: 380.0
click at [1016, 587] on div "Katie Olson • 01:32 PM • Email Hi Jordan, Thanks so much for coming out and tak…" at bounding box center [797, 569] width 783 height 427
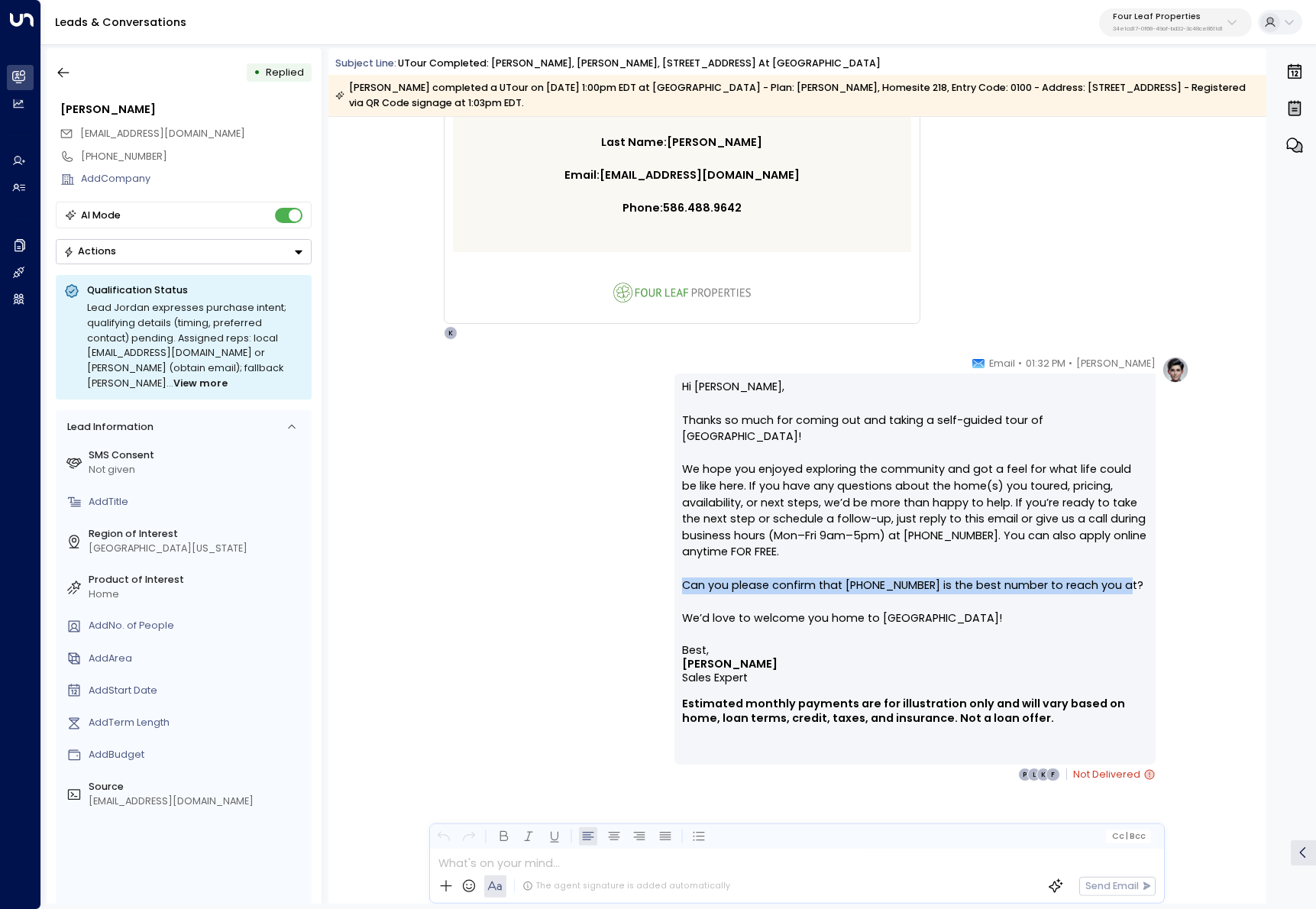
drag, startPoint x: 1117, startPoint y: 568, endPoint x: 663, endPoint y: 568, distance: 454.0
click at [663, 568] on div "Katie Olson • 01:32 PM • Email Hi Jordan, Thanks so much for coming out and tak…" at bounding box center [797, 569] width 783 height 427
click at [1207, 17] on p "Four Leaf Properties" at bounding box center [1167, 17] width 110 height 9
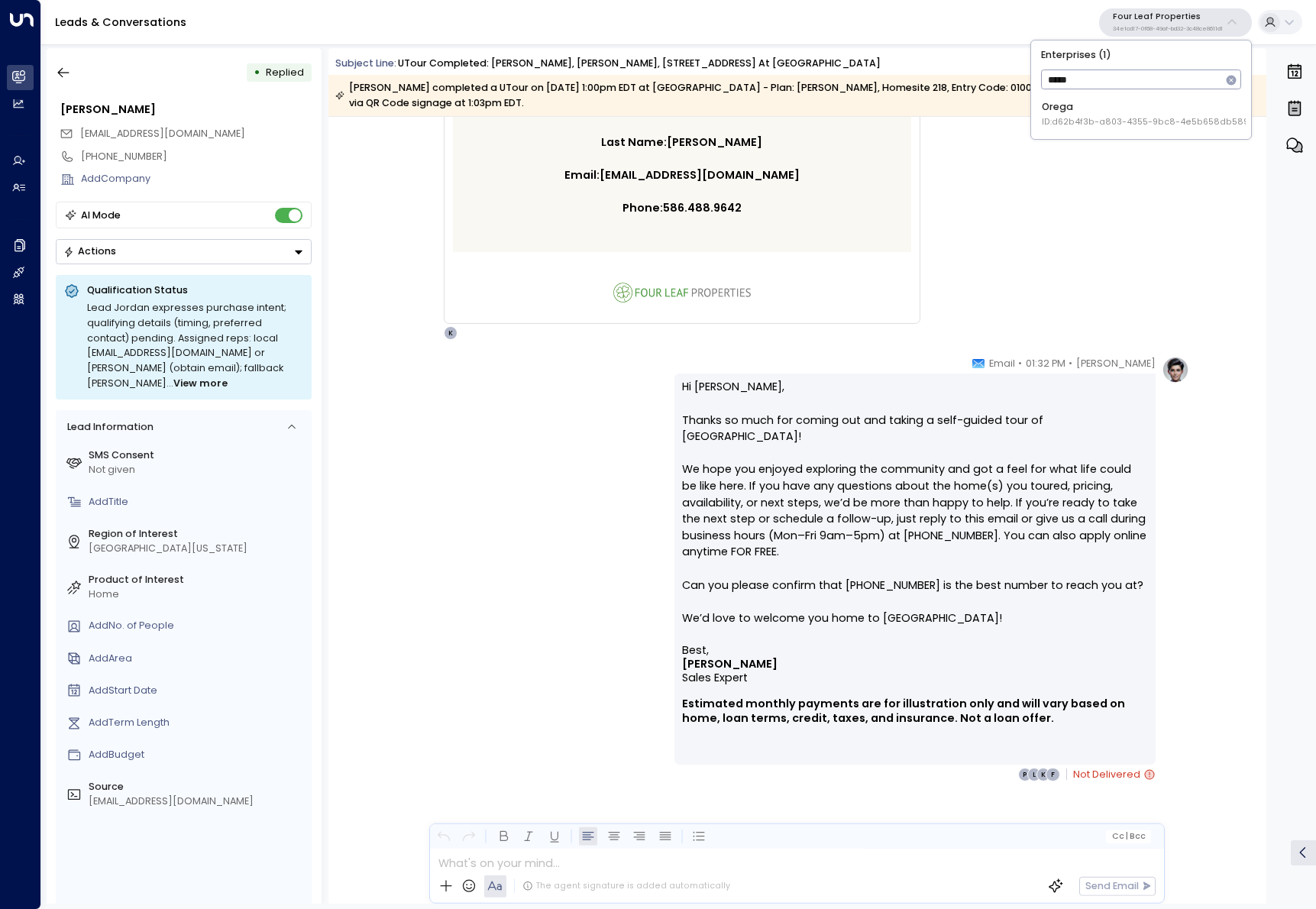
type input "*****"
click at [1127, 117] on span "ID: d62b4f3b-a803-4355-9bc8-4e5b658db589" at bounding box center [1146, 122] width 207 height 12
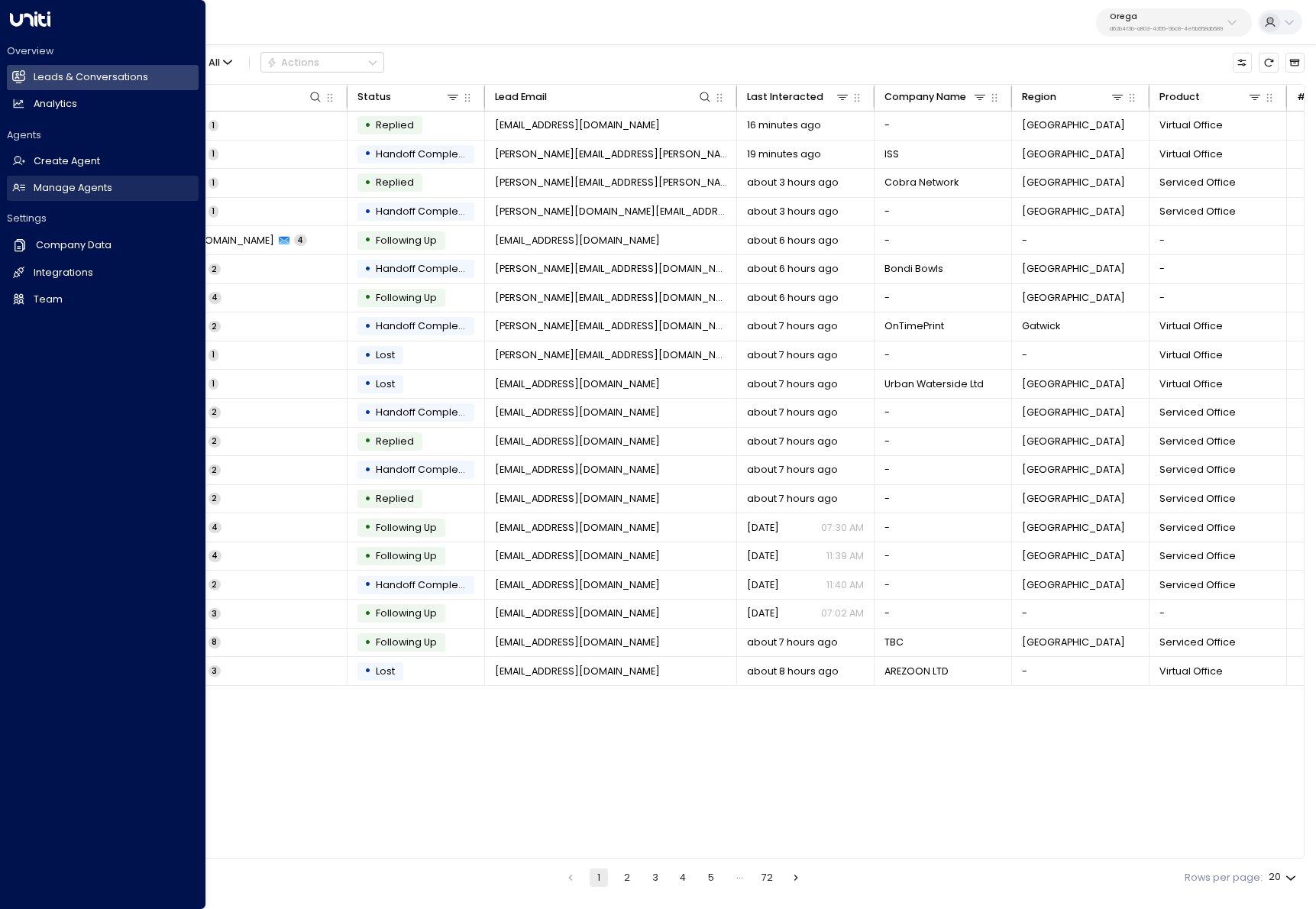
click at [78, 186] on h2 "Manage Agents" at bounding box center [73, 188] width 79 height 15
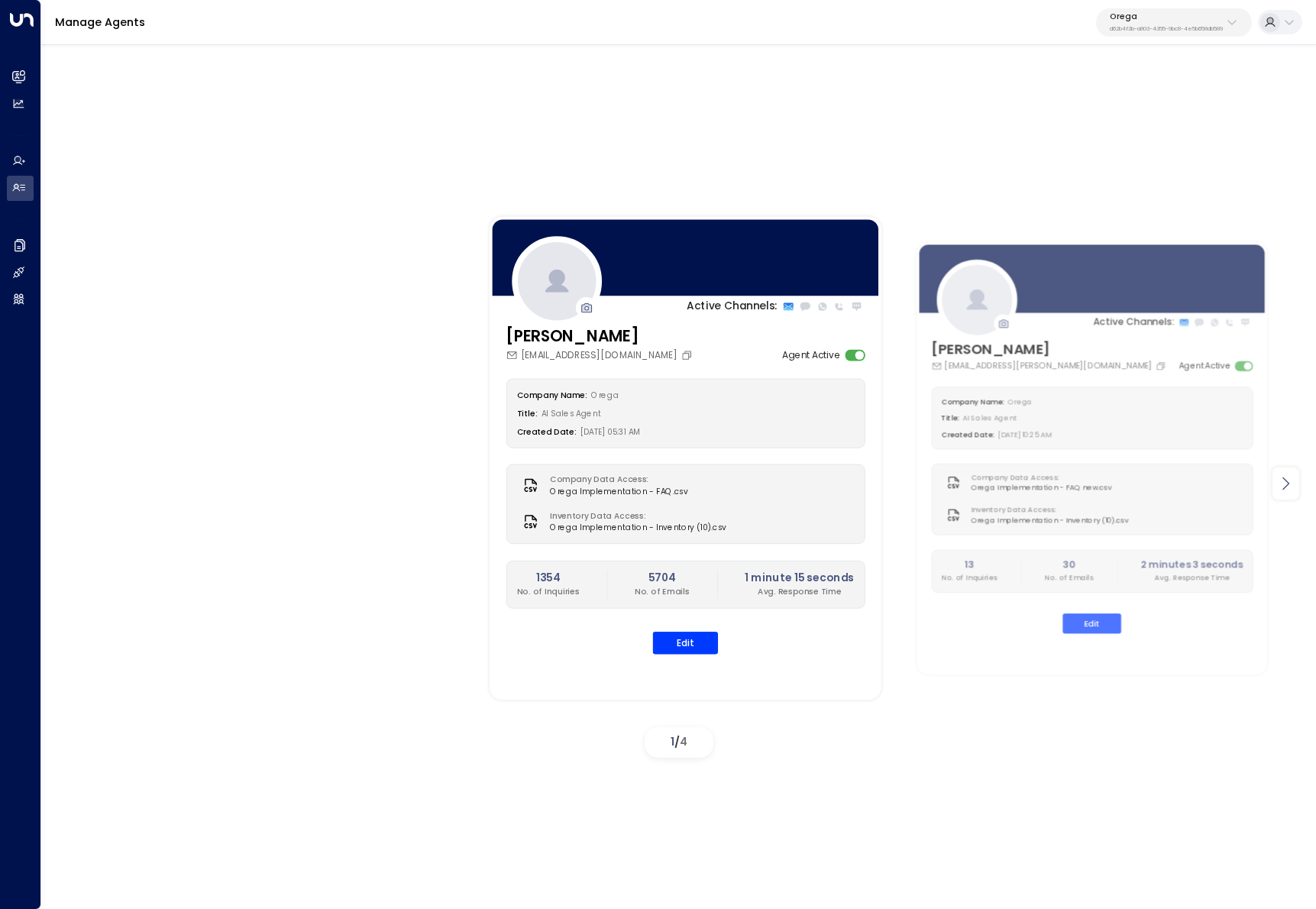
click at [1285, 489] on icon at bounding box center [1285, 483] width 18 height 18
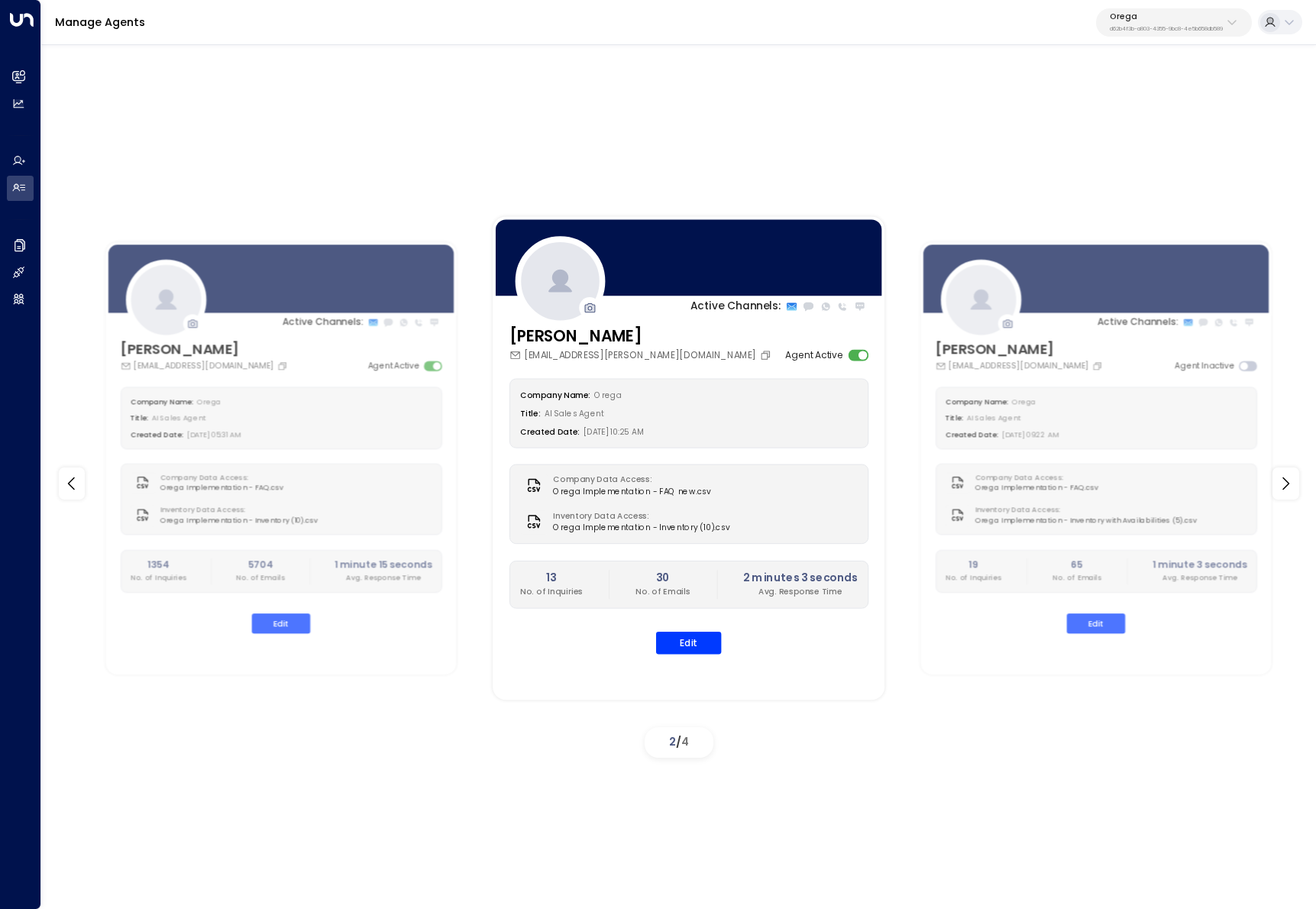
click at [1212, 22] on div "Orega d62b4f3b-a803-4355-9bc8-4e5b658db589" at bounding box center [1166, 22] width 113 height 20
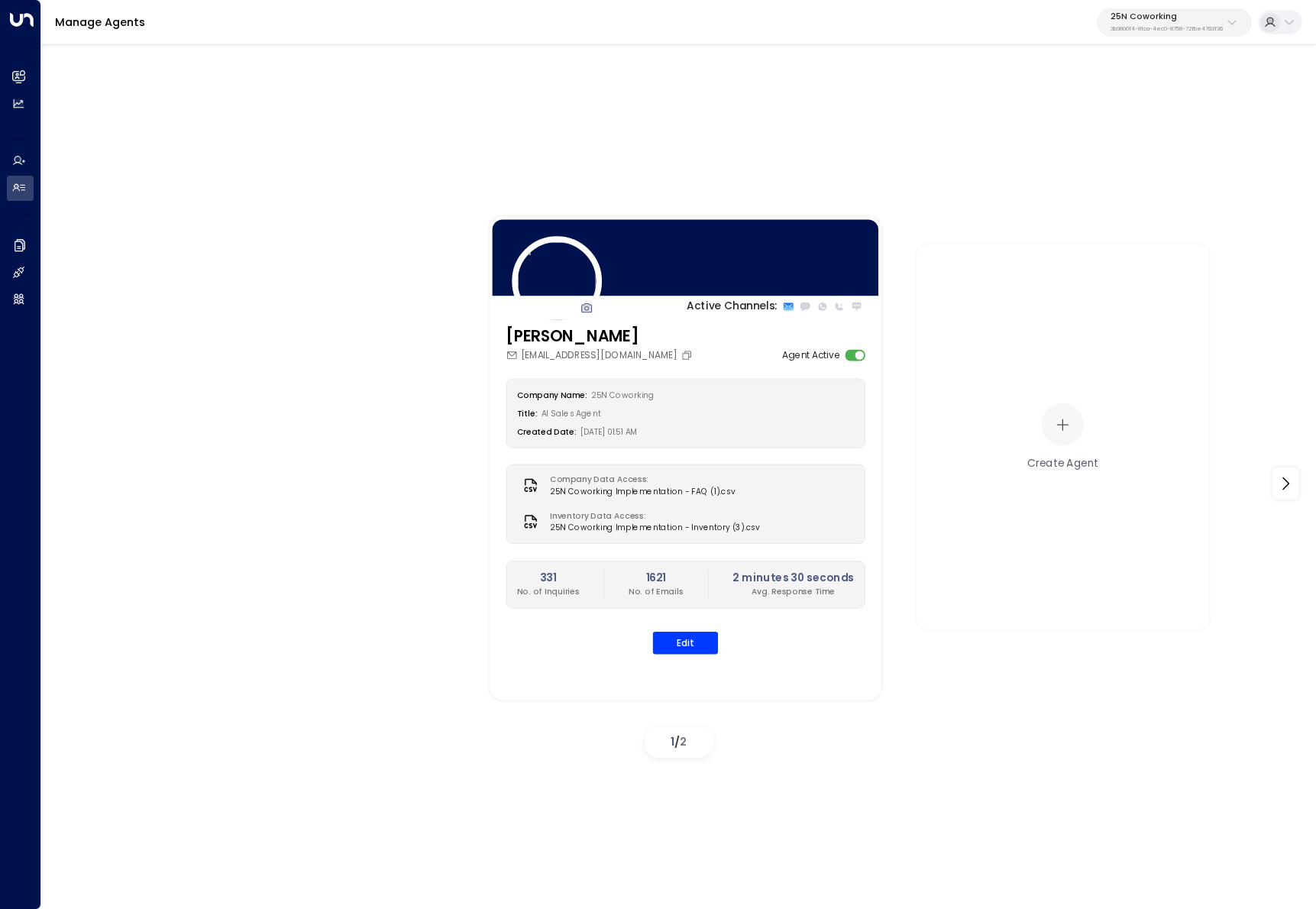
click at [1207, 12] on p "25N Coworking" at bounding box center [1166, 17] width 112 height 9
type input "*********"
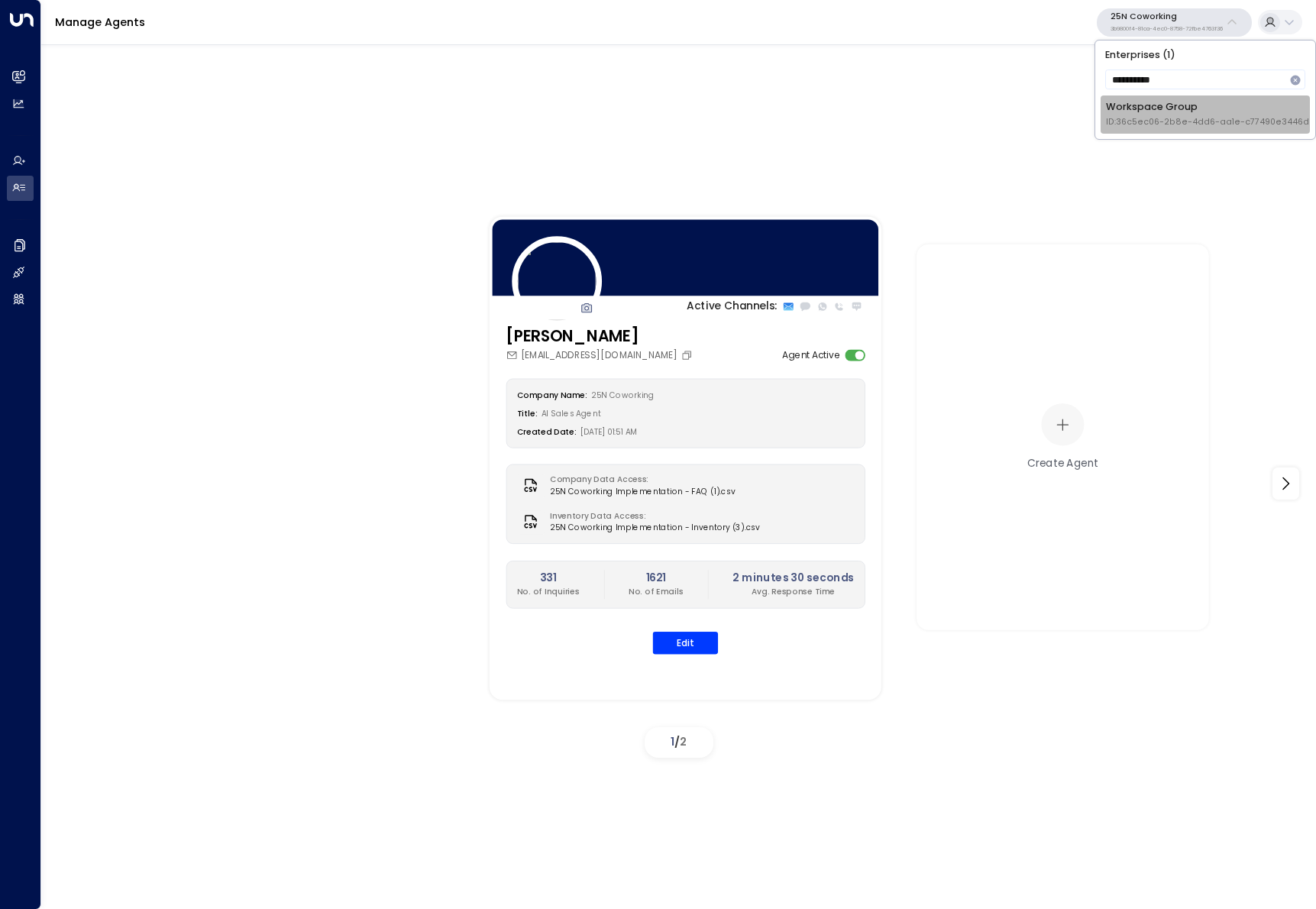
click at [1146, 107] on div "Workspace Group ID: 36c5ec06-2b8e-4dd6-aa1e-c77490e3446d" at bounding box center [1207, 114] width 203 height 28
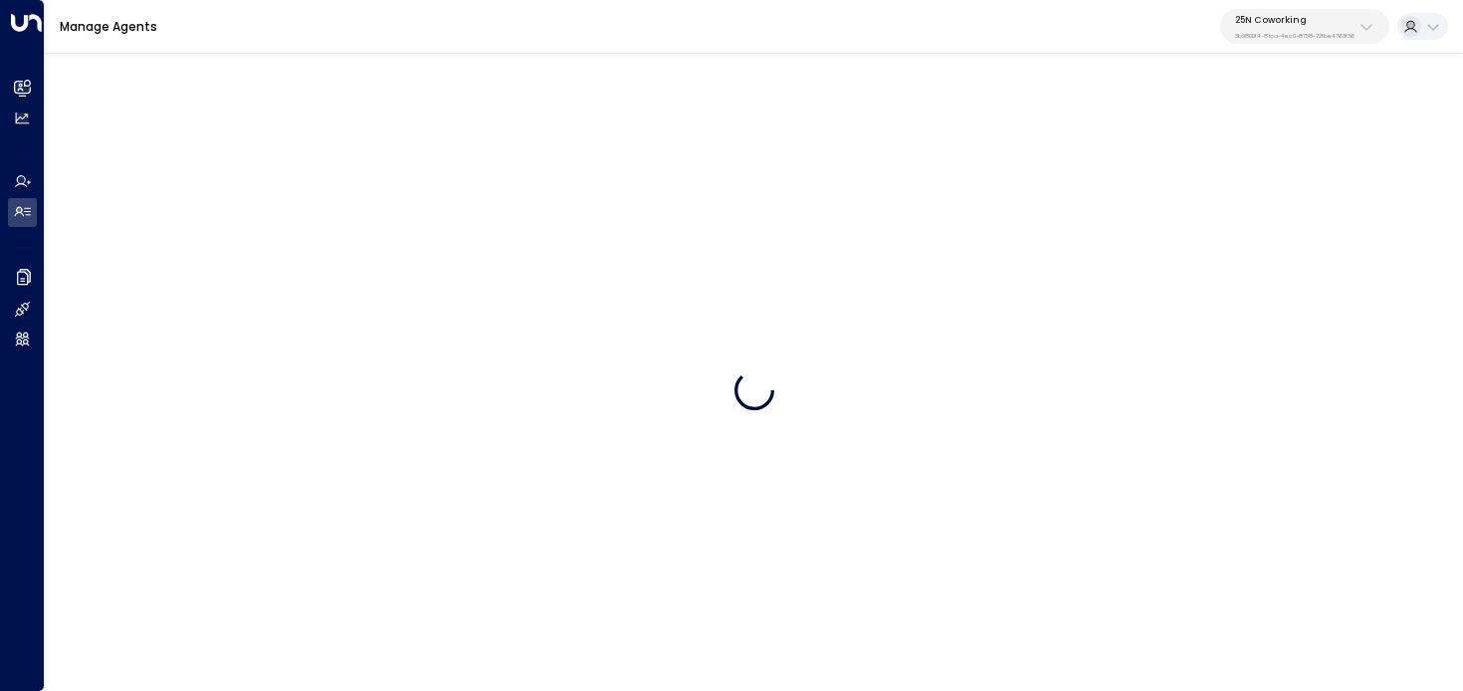
click at [1300, 26] on div "25N Coworking 3b9800f4-81ca-4ec0-8758-72fbe4763f36" at bounding box center [1294, 27] width 119 height 26
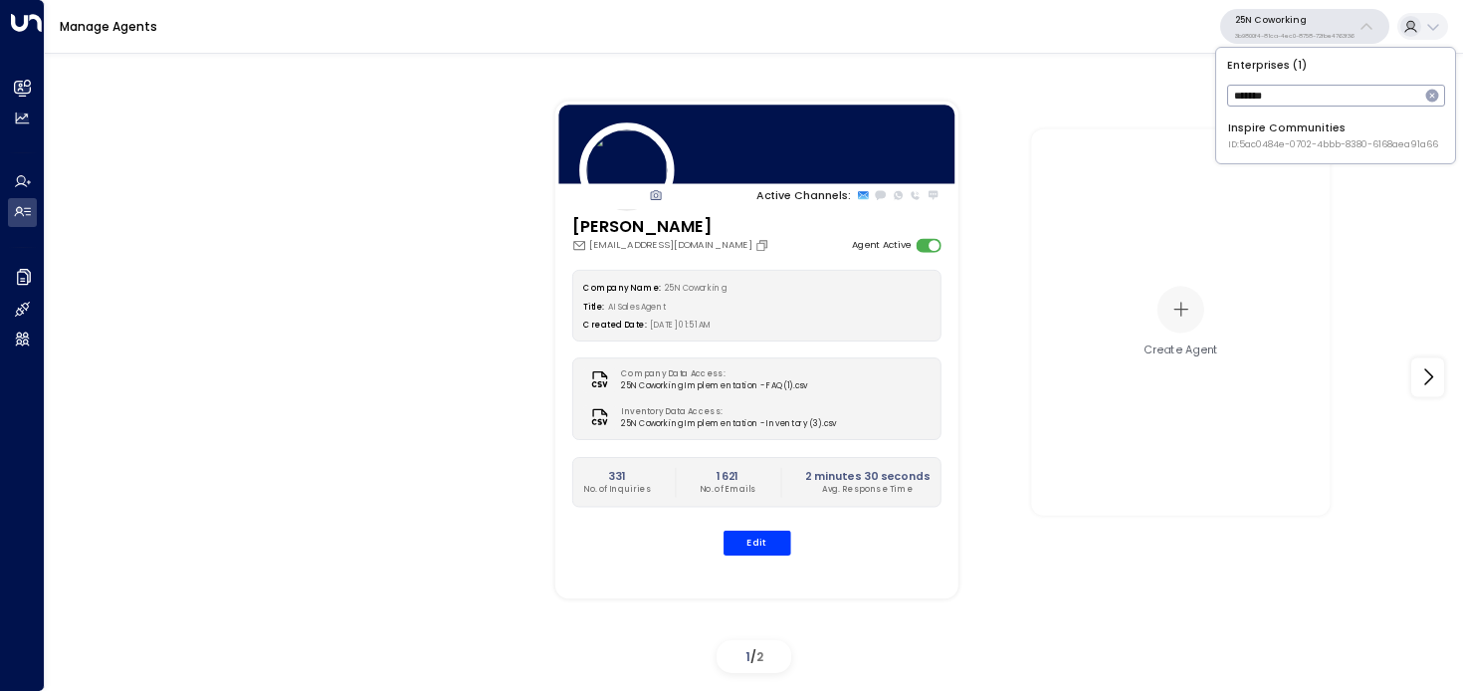
type input "*******"
click at [1255, 134] on div "Inspire Communities ID: 5ac0484e-0702-4bbb-8380-6168aea91a66" at bounding box center [1333, 135] width 210 height 31
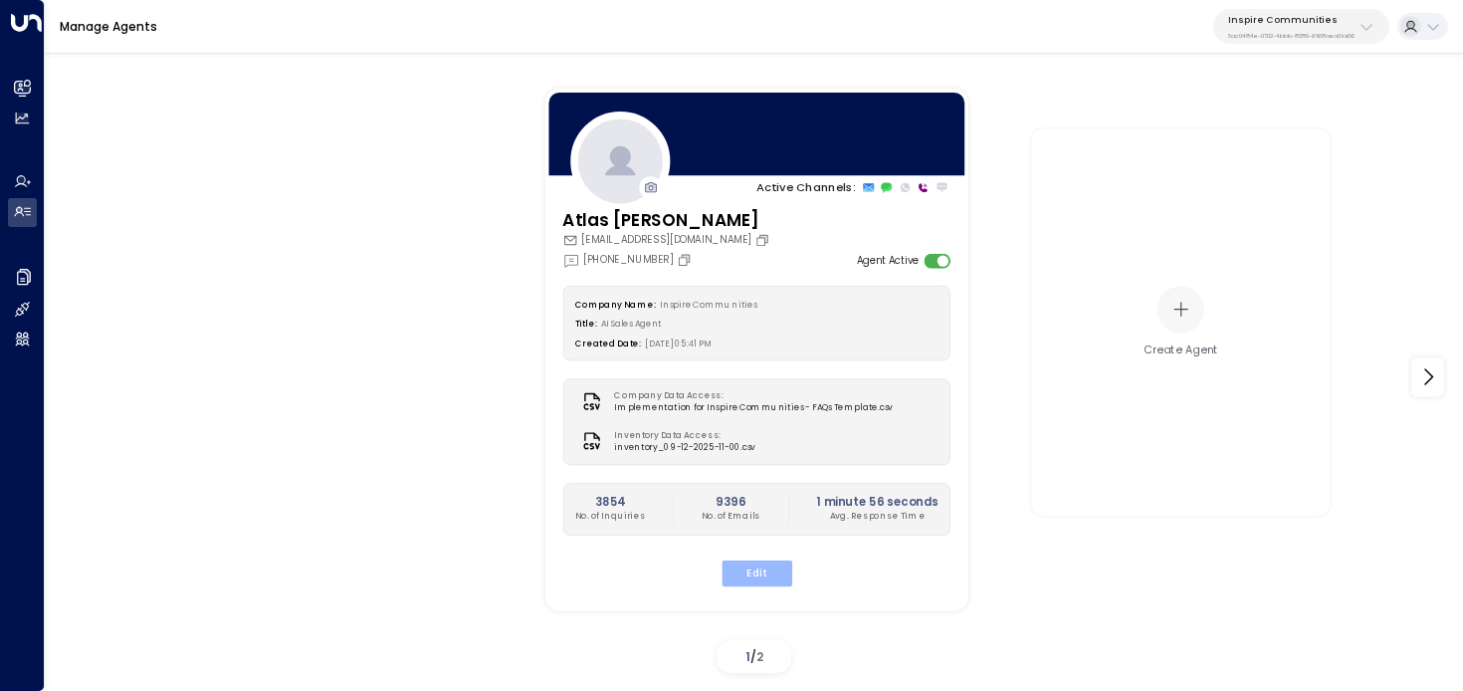
click at [750, 583] on button "Edit" at bounding box center [756, 572] width 71 height 26
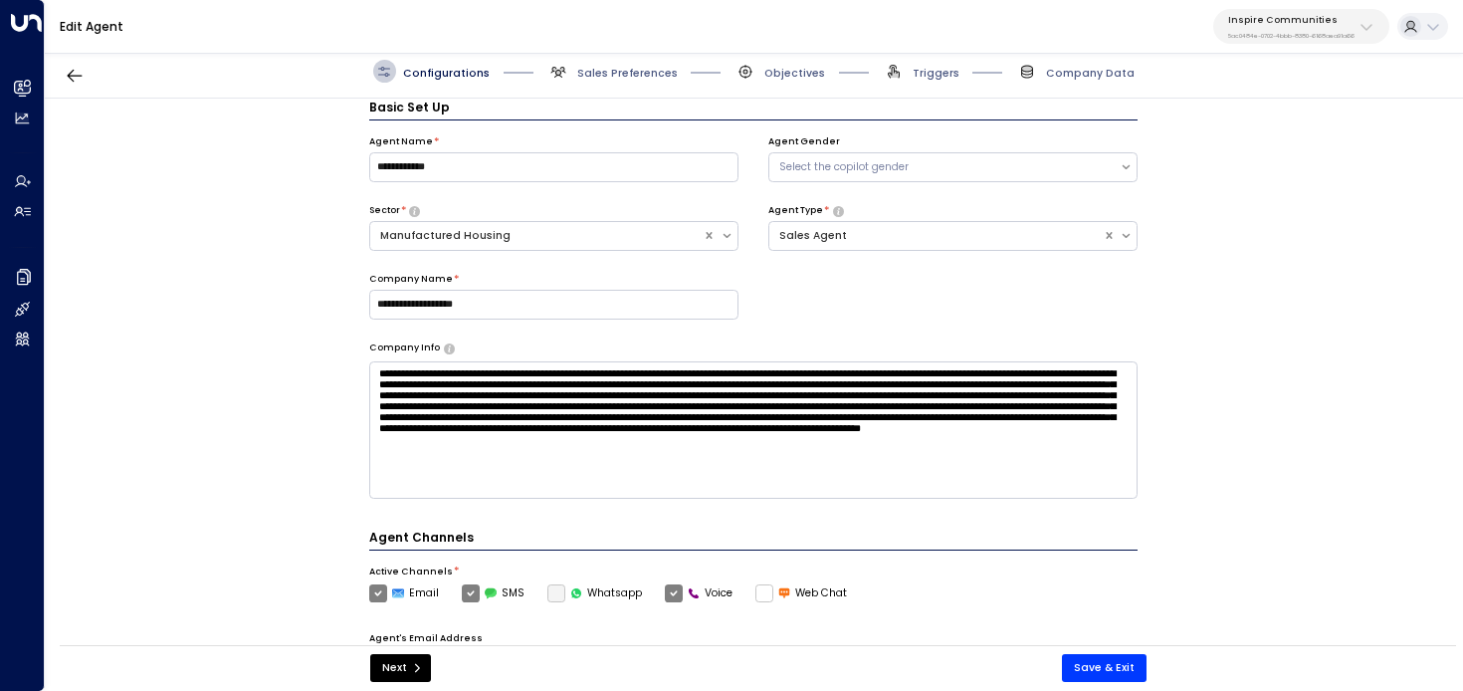
scroll to position [22, 0]
click at [918, 81] on span "Triggers" at bounding box center [921, 71] width 77 height 23
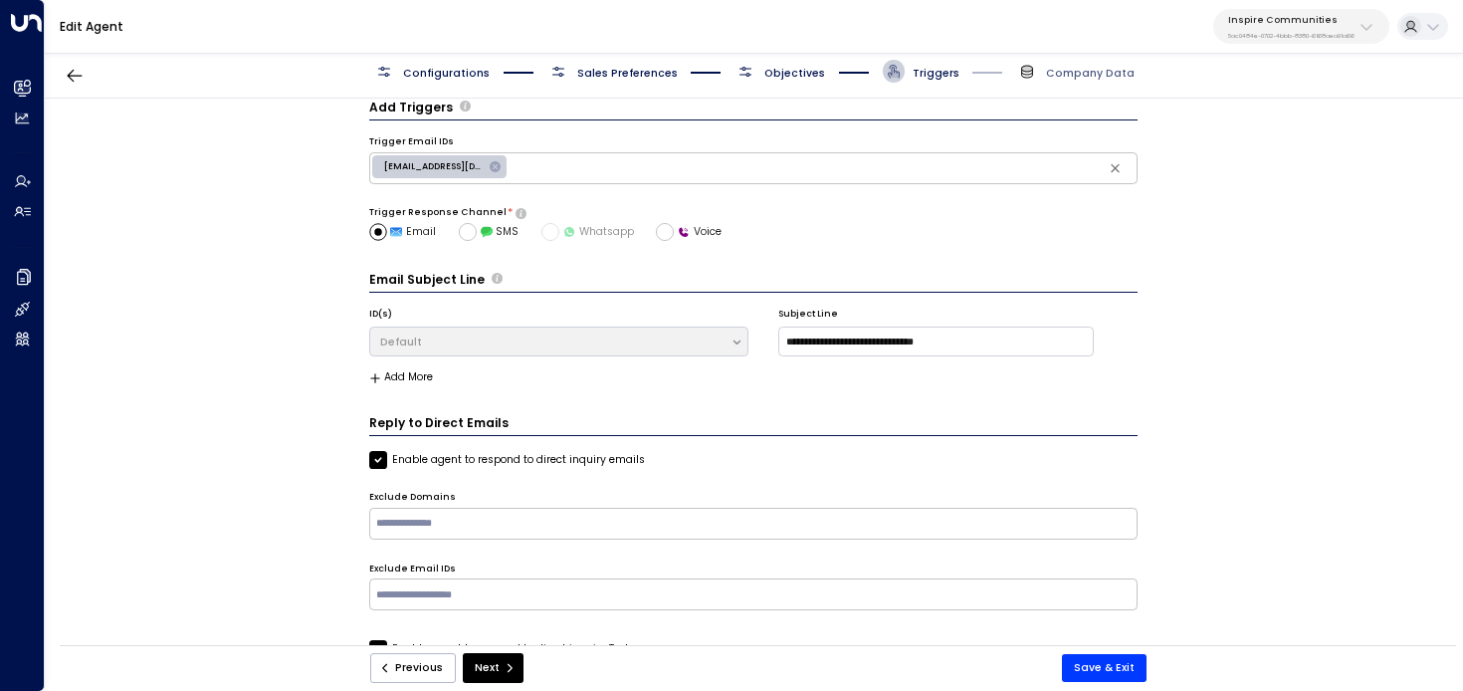
click at [778, 69] on span "Objectives" at bounding box center [794, 73] width 61 height 15
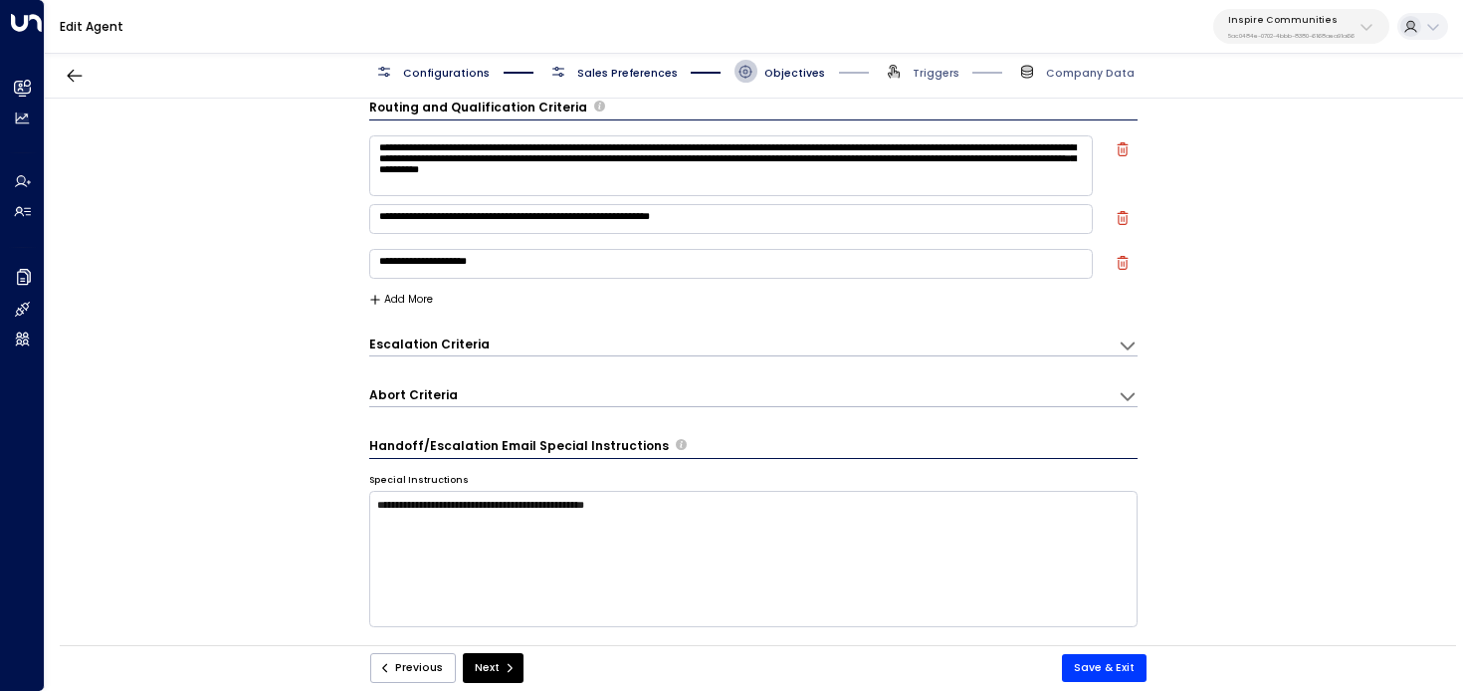
click at [496, 342] on div "Escalation Criteria Reset" at bounding box center [736, 343] width 734 height 17
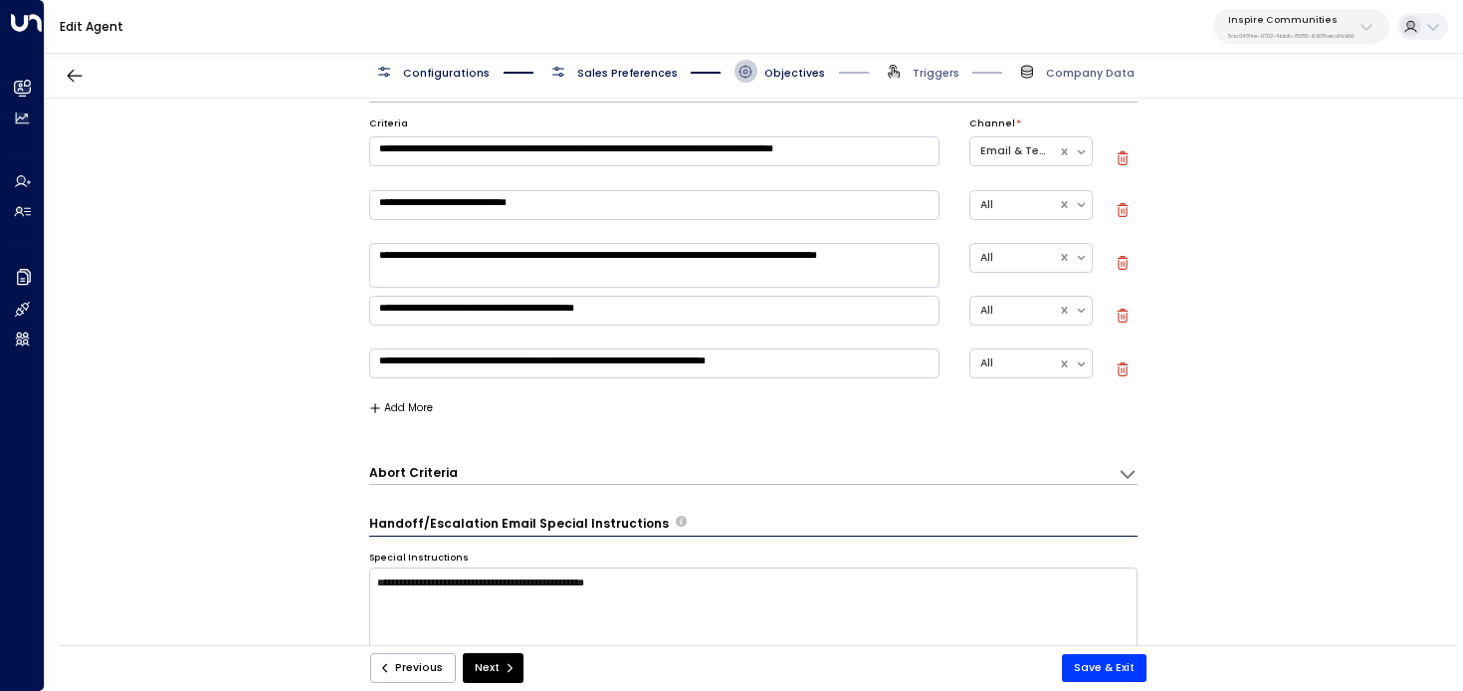
scroll to position [283, 0]
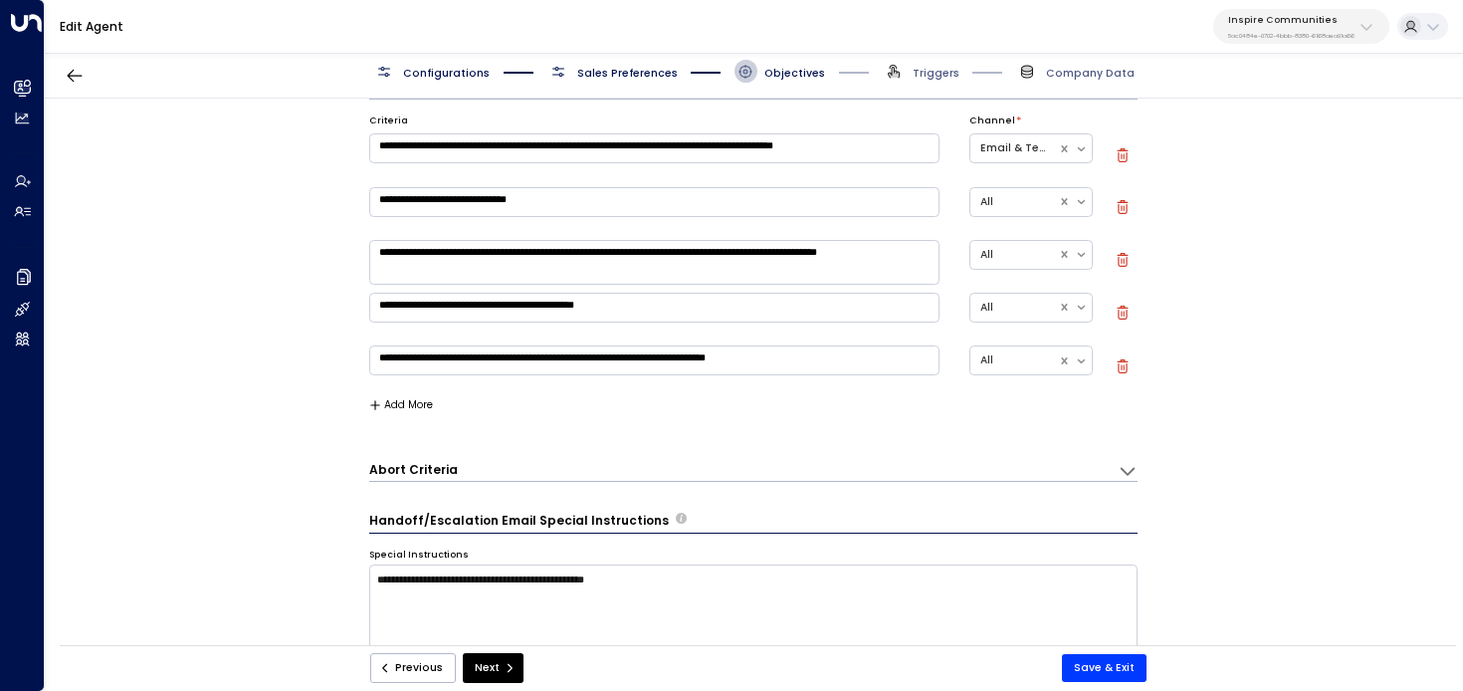
click at [397, 474] on h3 "Abort Criteria" at bounding box center [413, 469] width 89 height 17
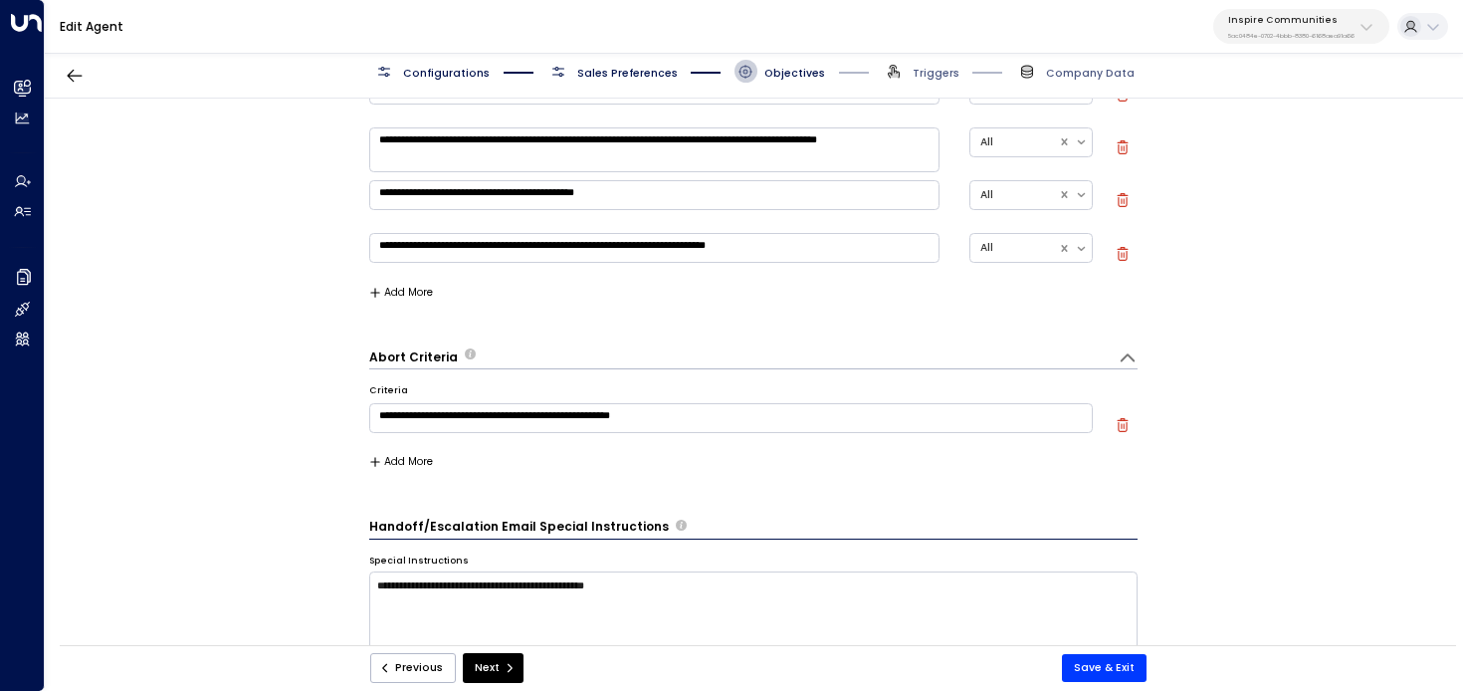
scroll to position [411, 0]
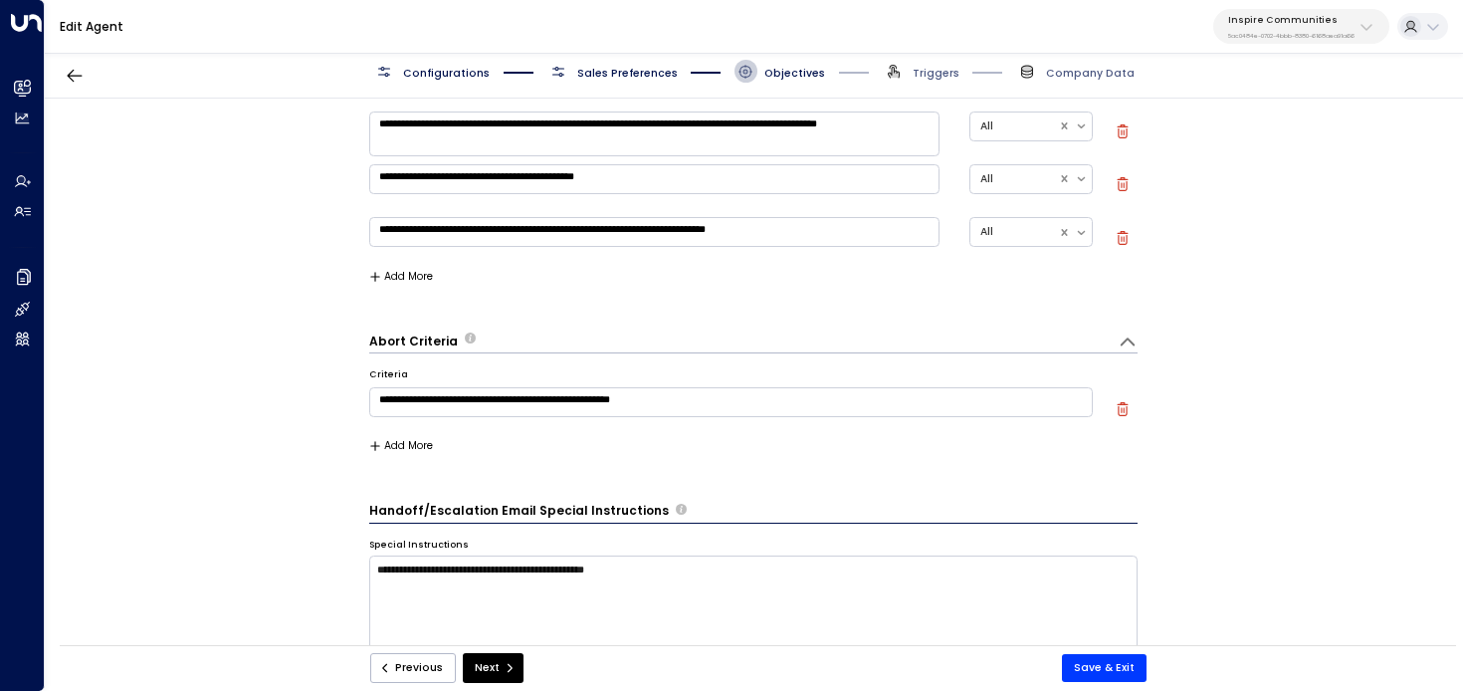
click at [1282, 32] on p "5ac0484e-0702-4bbb-8380-6168aea91a66" at bounding box center [1291, 36] width 126 height 8
type input "**"
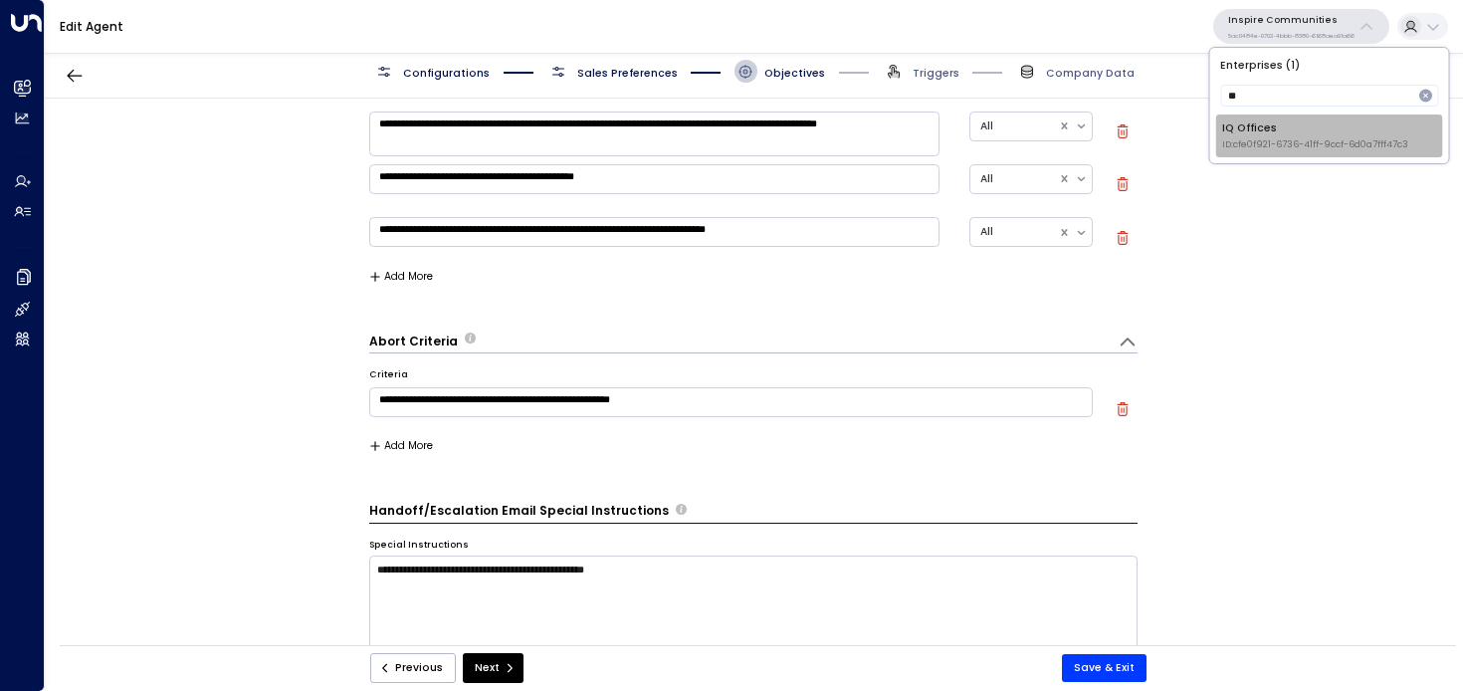
click at [1241, 129] on div "IQ Offices ID: cfe0f921-6736-41ff-9ccf-6d0a7fff47c3" at bounding box center [1315, 135] width 186 height 31
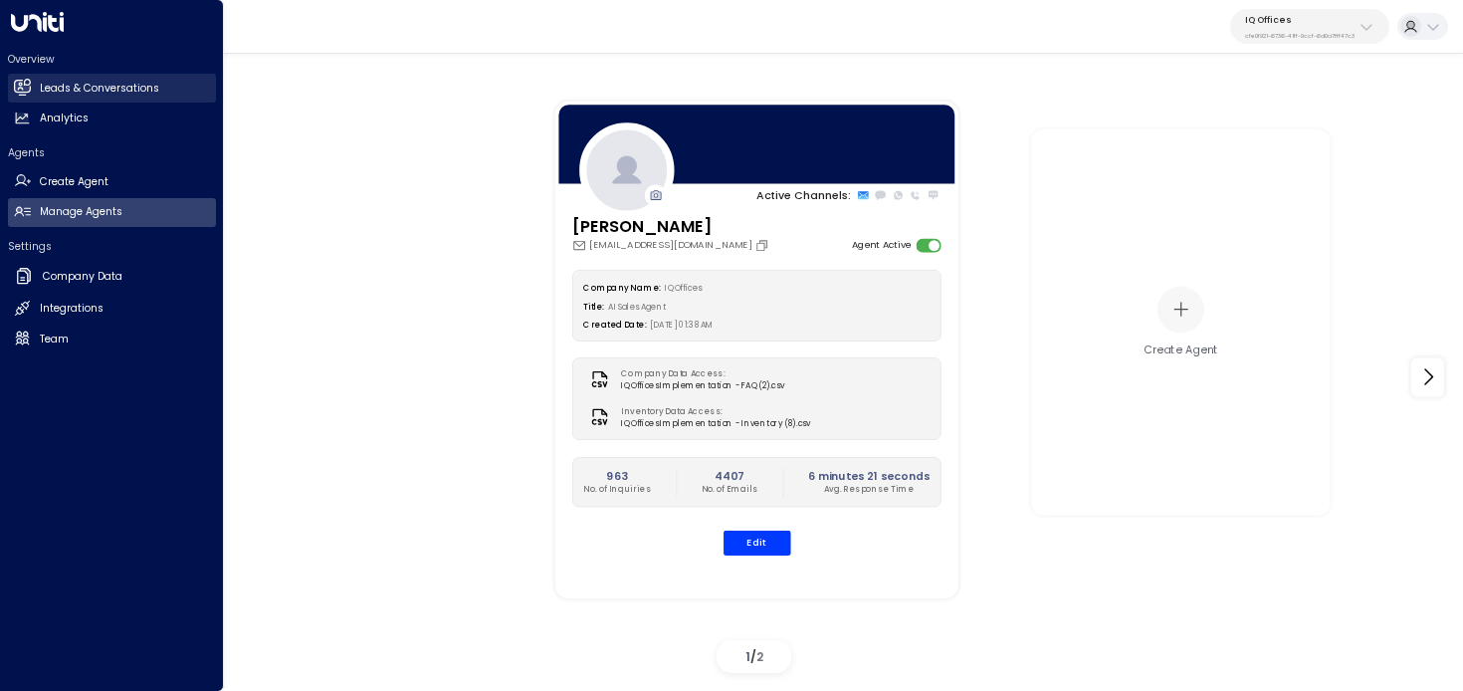
click at [26, 87] on icon at bounding box center [22, 87] width 16 height 12
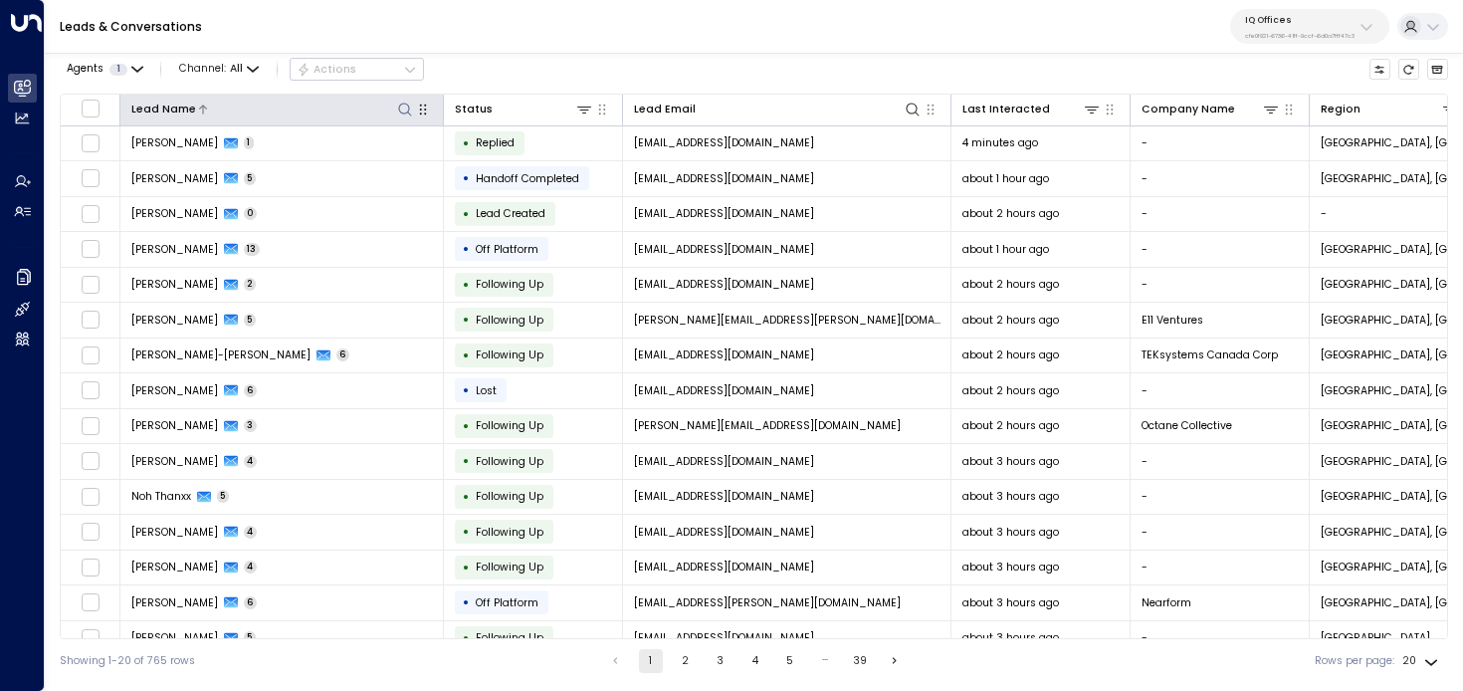
click at [400, 108] on icon at bounding box center [405, 110] width 16 height 16
type input "*****"
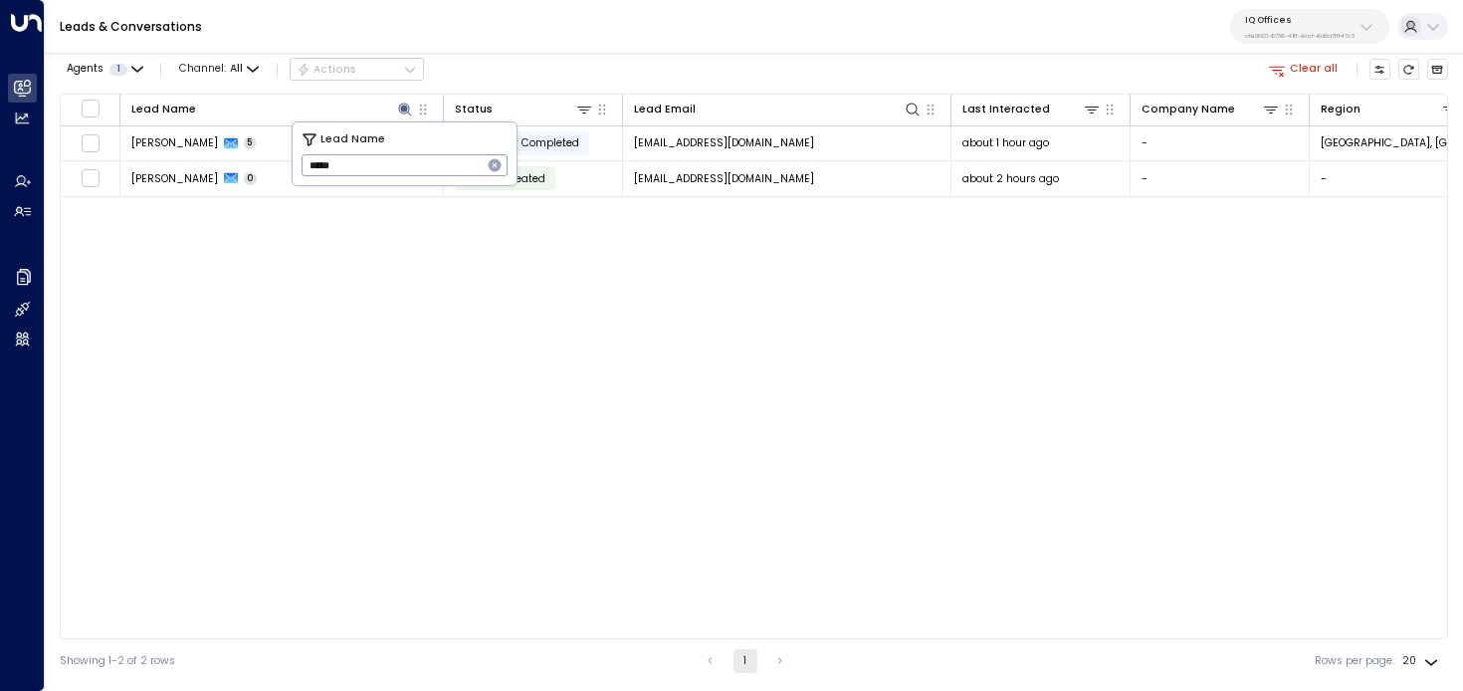
click at [628, 37] on div "Leads & Conversations IQ Offices cfe0f921-6736-41ff-9ccf-6d0a7fff47c3" at bounding box center [754, 27] width 1418 height 54
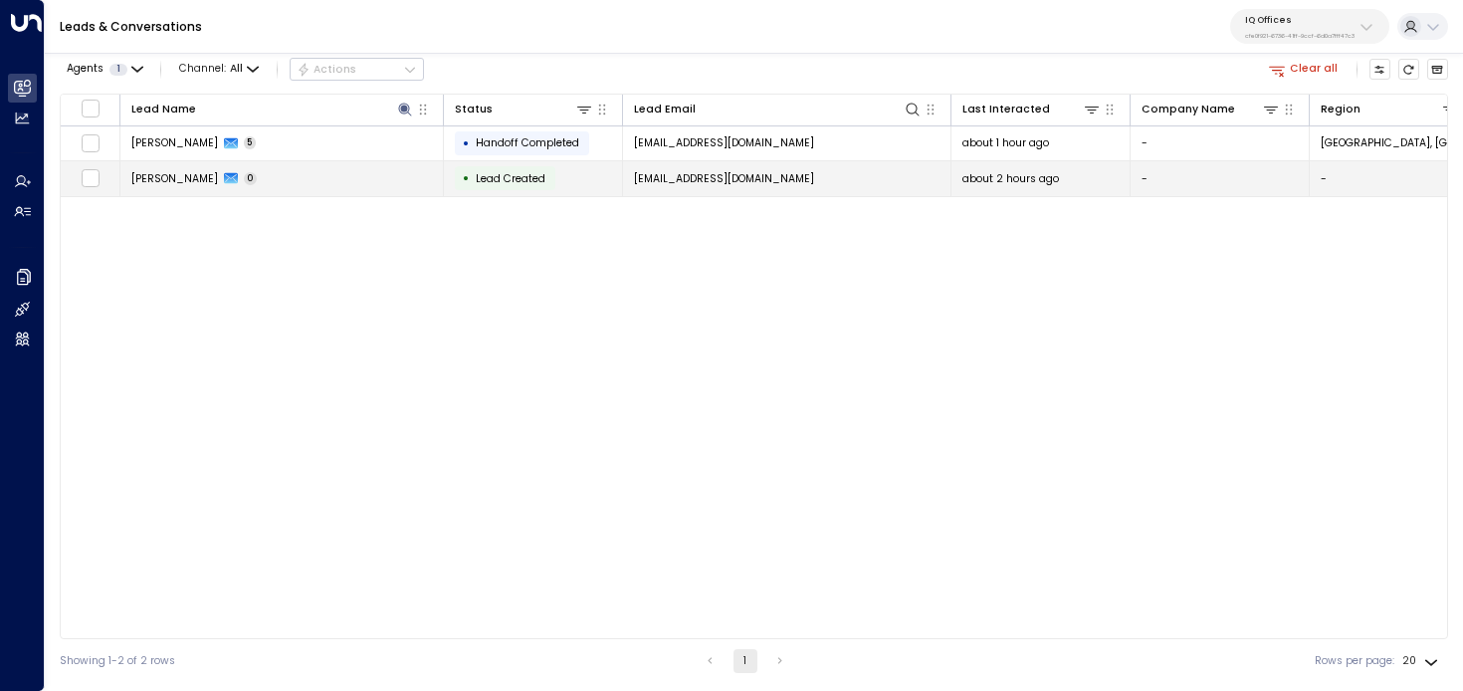
click at [629, 180] on td "[EMAIL_ADDRESS][DOMAIN_NAME]" at bounding box center [787, 178] width 328 height 35
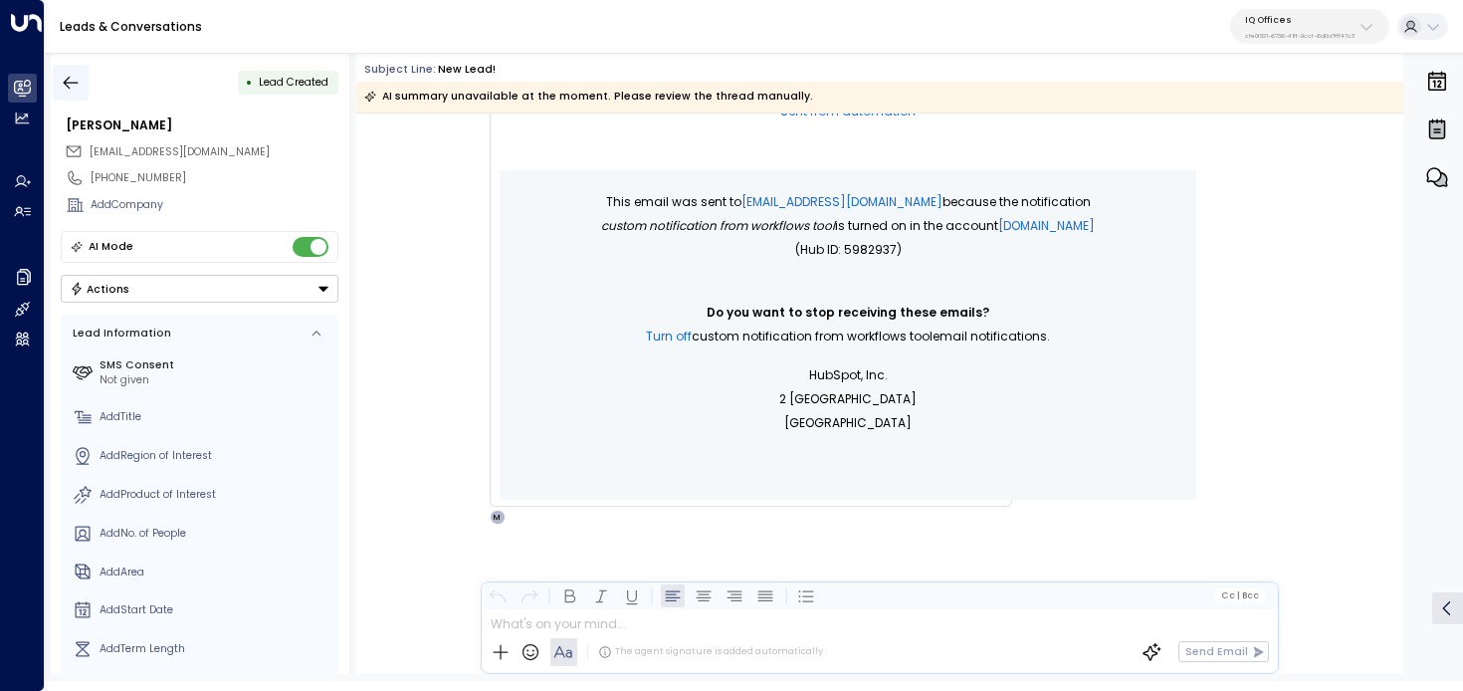
scroll to position [632, 0]
click at [55, 65] on button "button" at bounding box center [71, 83] width 36 height 36
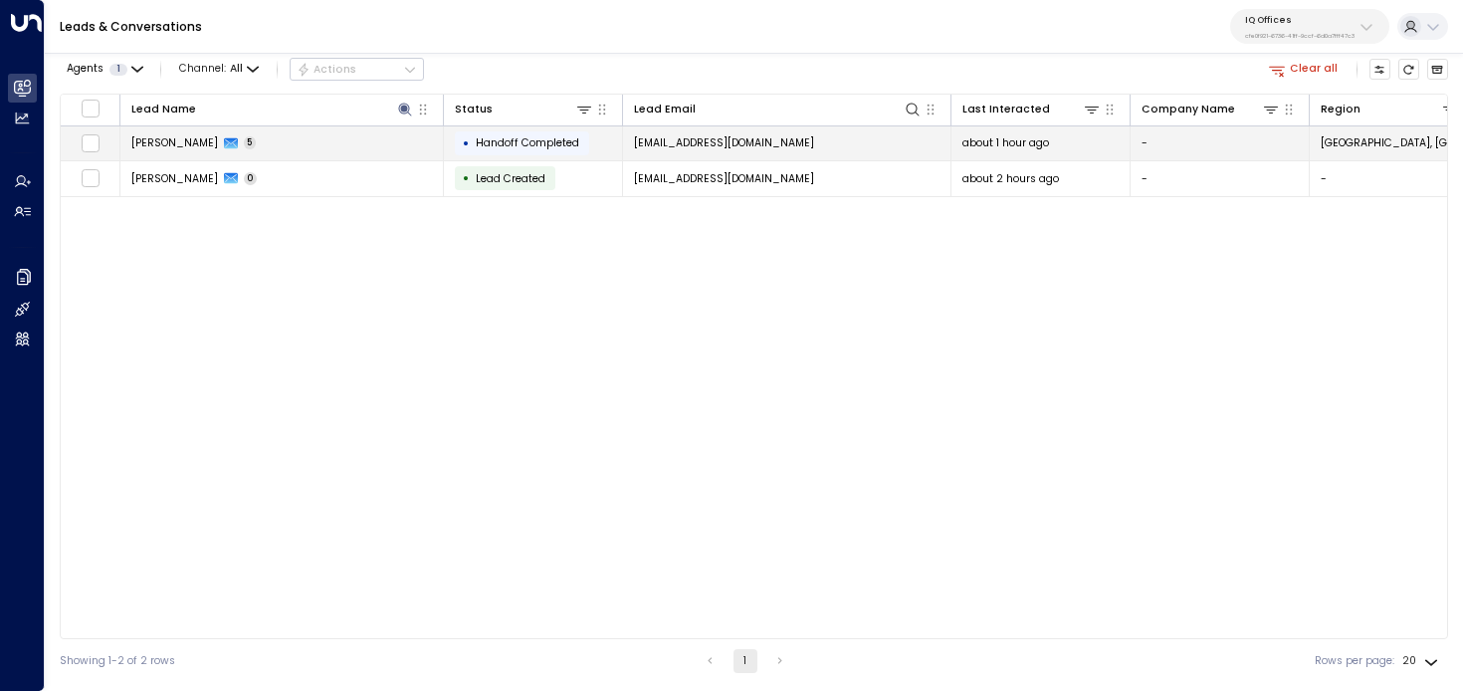
click at [399, 157] on td "Vijay Kukreja 5" at bounding box center [282, 143] width 324 height 35
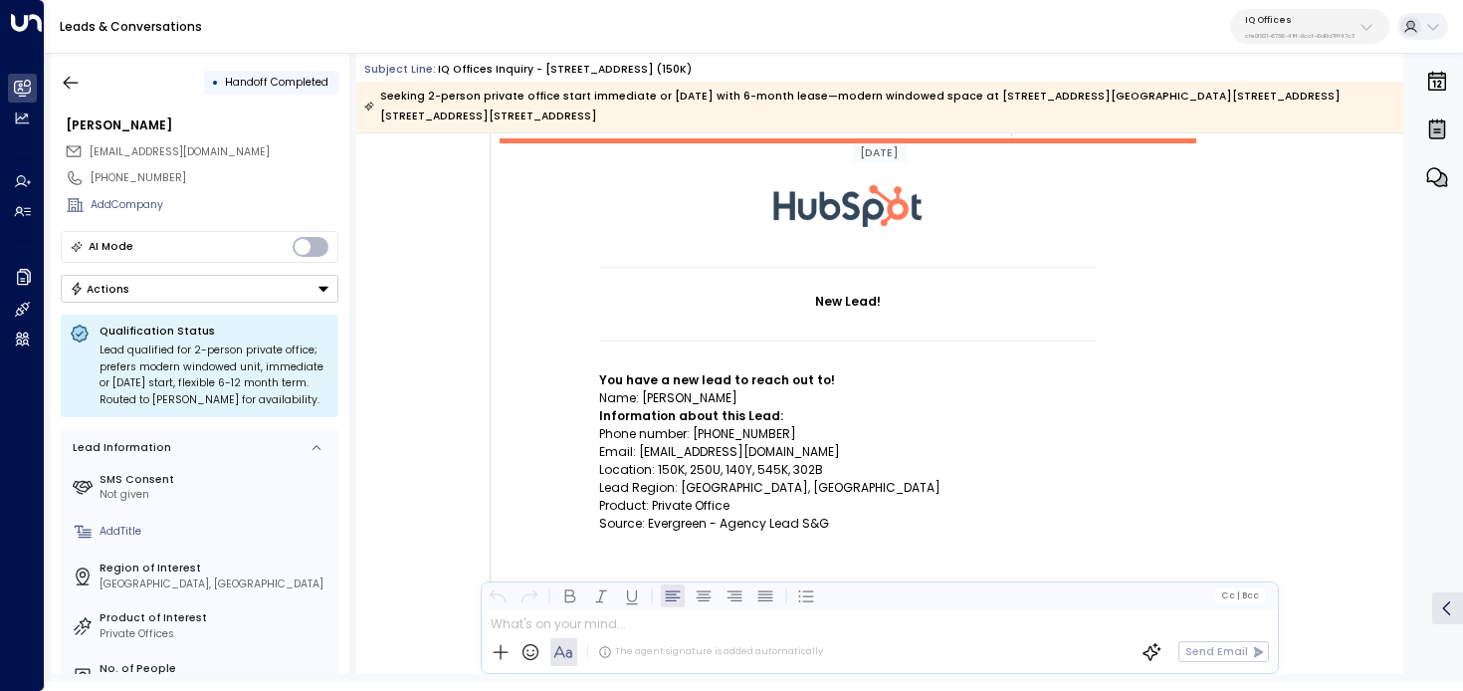
scroll to position [123, 0]
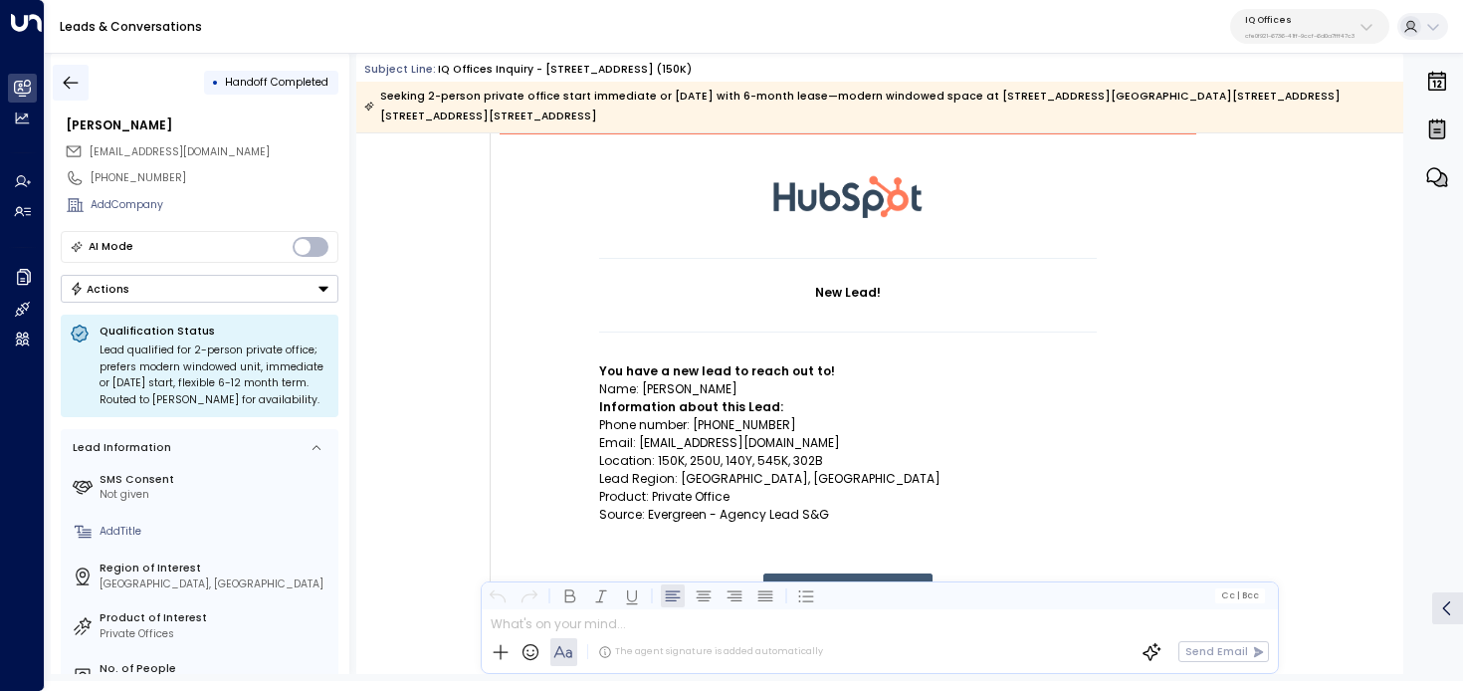
click at [73, 74] on icon "button" at bounding box center [71, 83] width 20 height 20
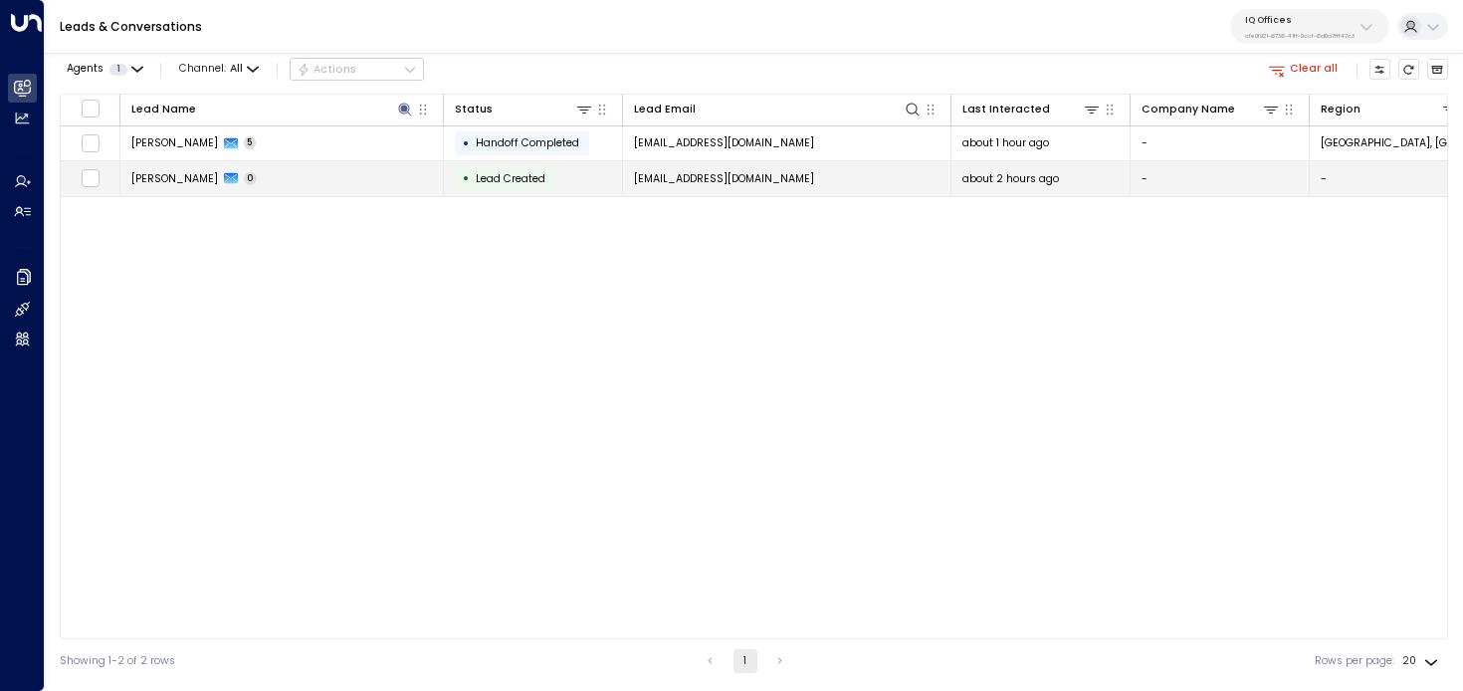
click at [278, 181] on td "Vijay Kukreja 0" at bounding box center [282, 178] width 324 height 35
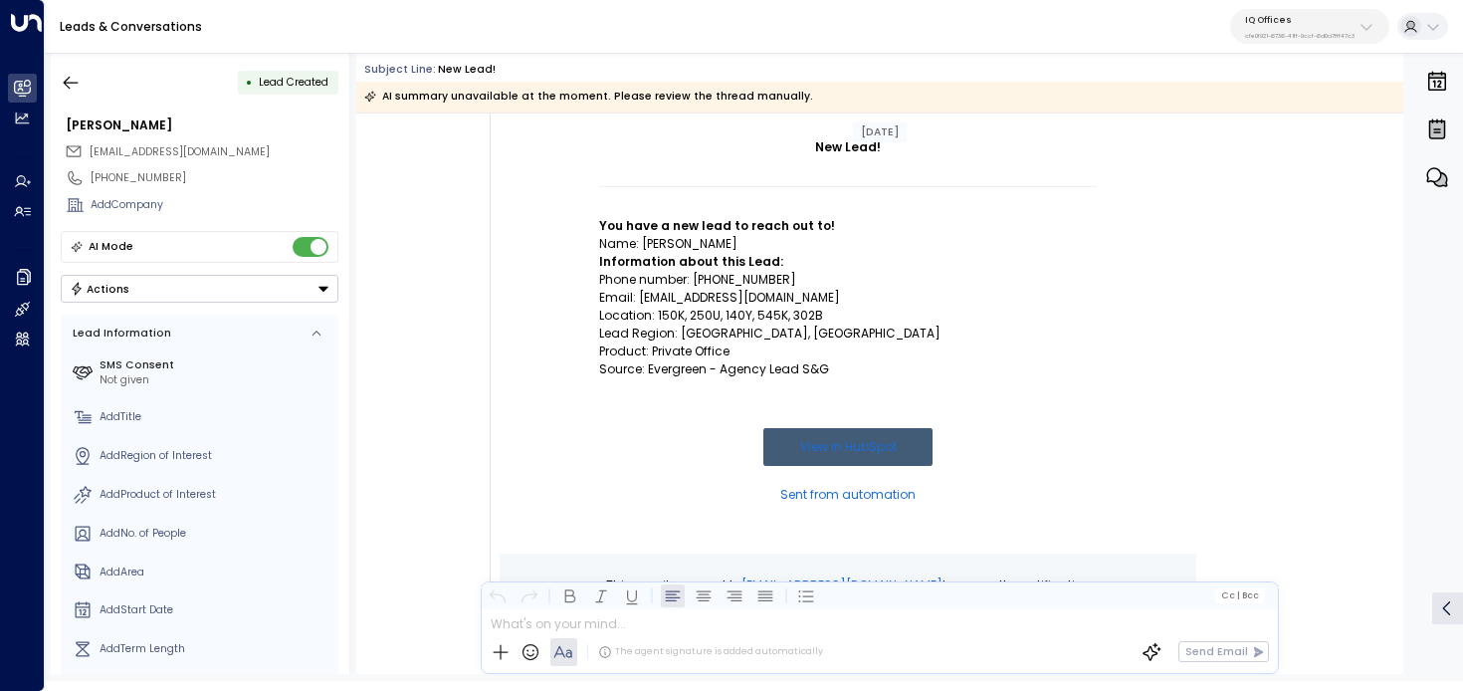
scroll to position [145, 0]
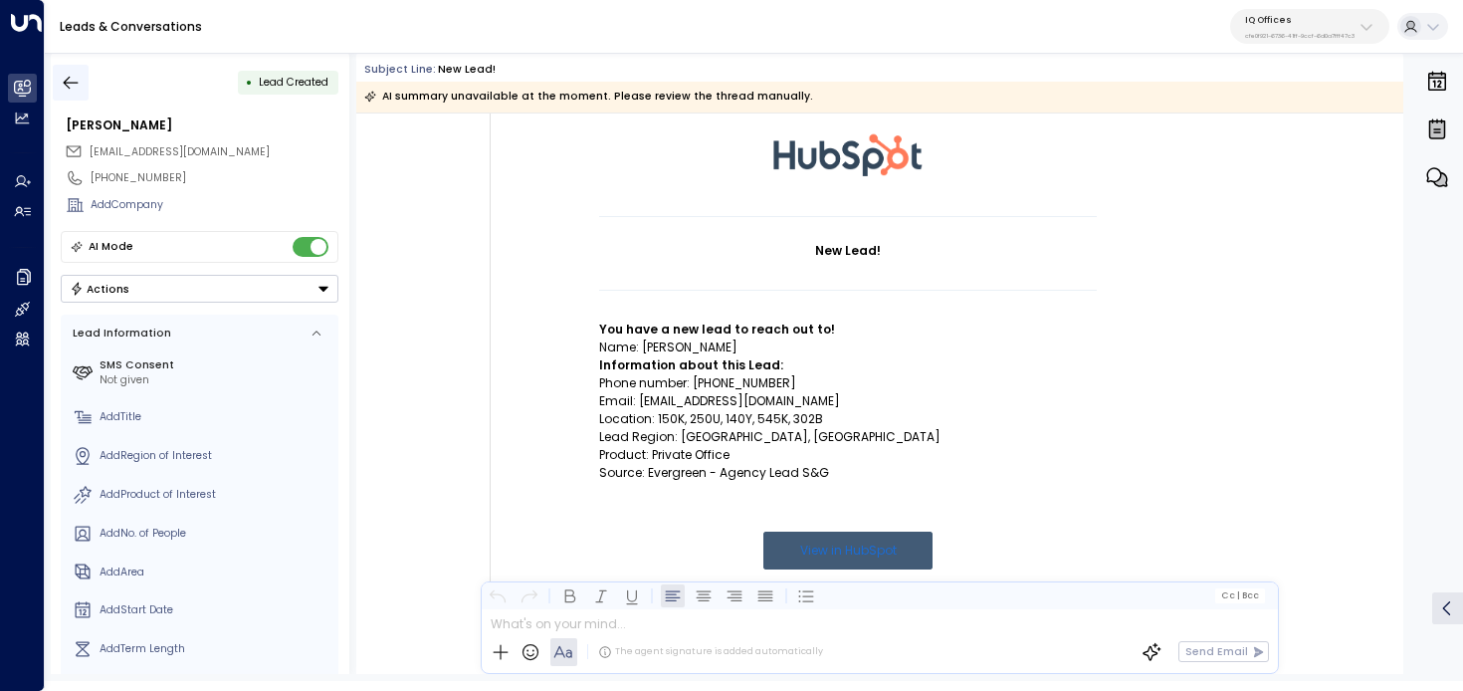
click at [79, 73] on icon "button" at bounding box center [71, 83] width 20 height 20
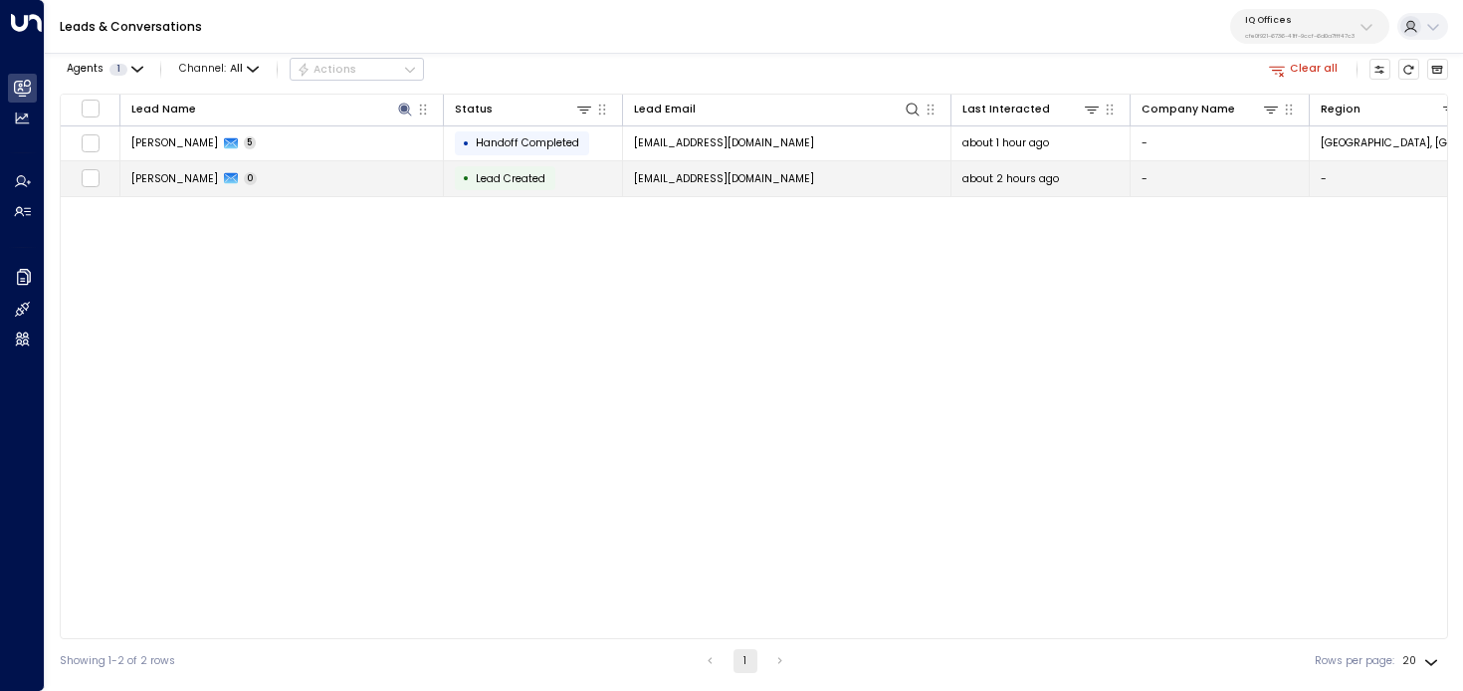
click at [283, 170] on td "Vijay Kukreja 0" at bounding box center [282, 178] width 324 height 35
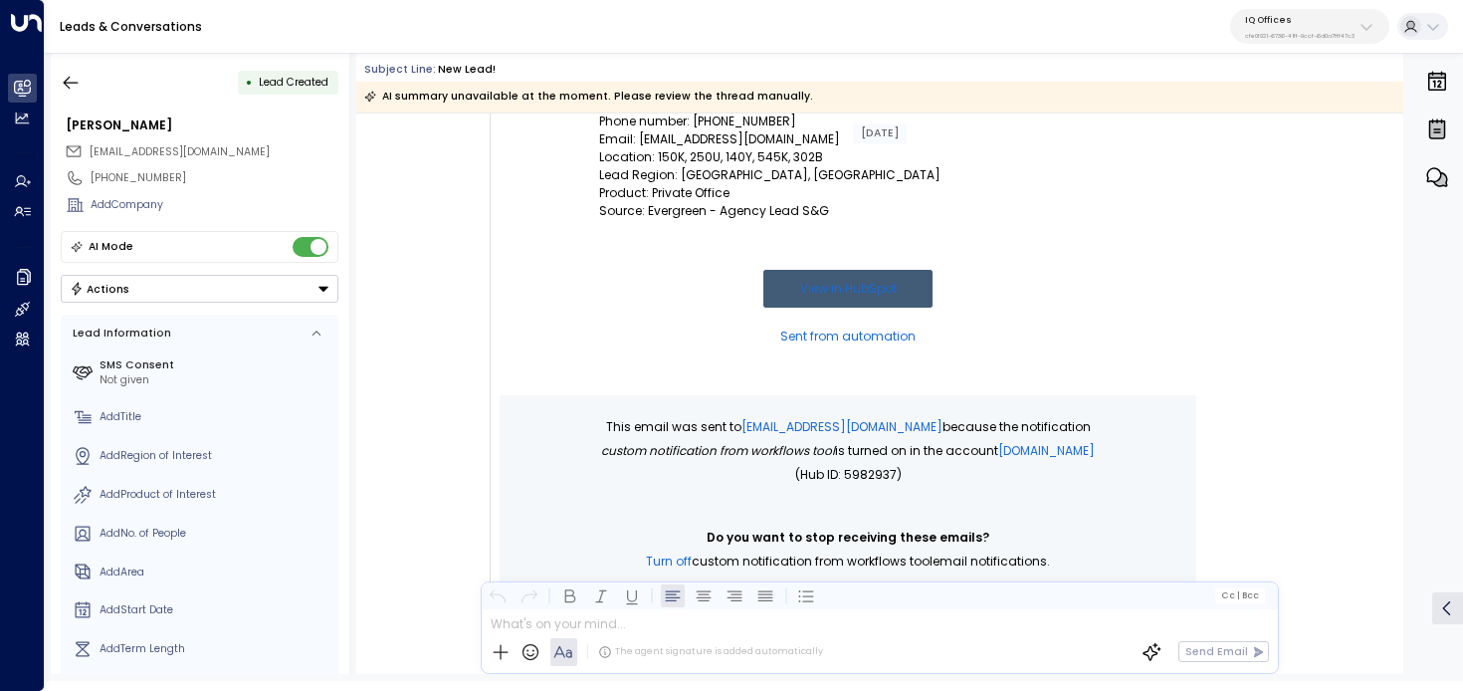
scroll to position [632, 0]
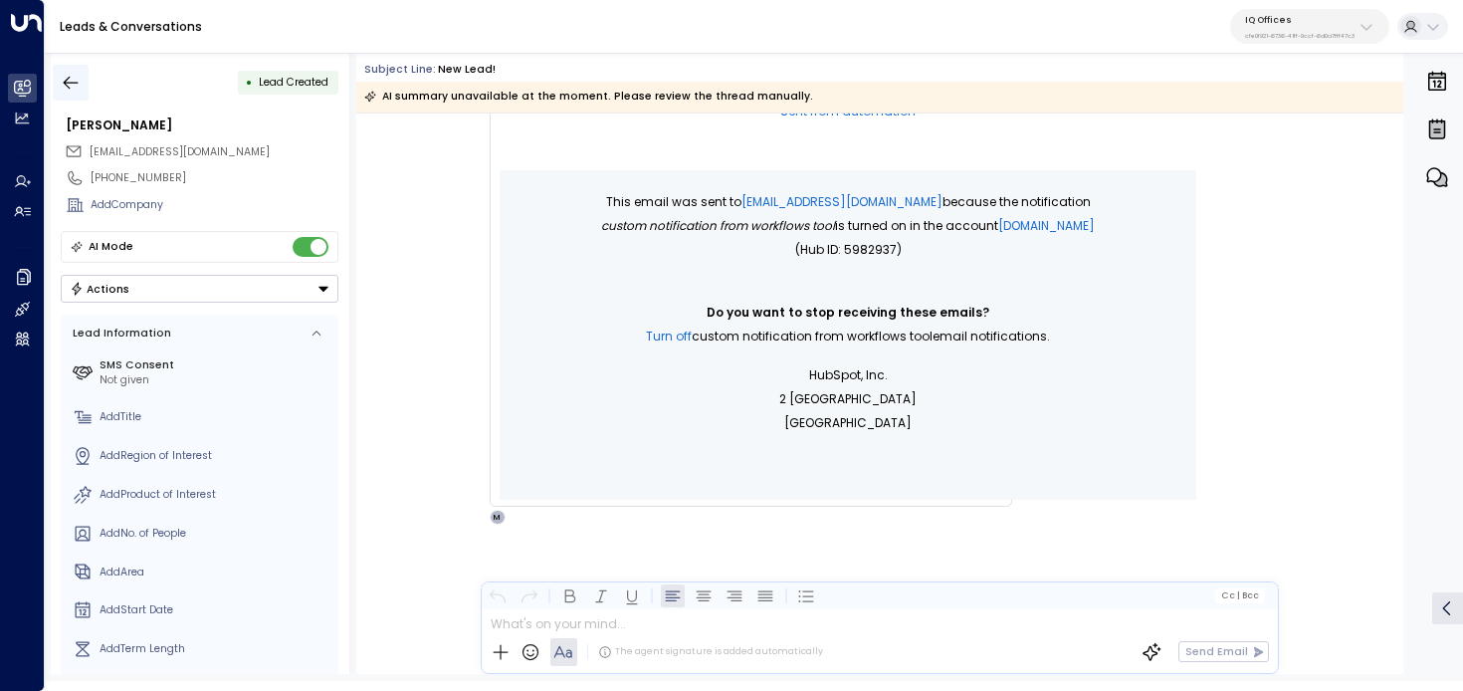
click at [86, 84] on button "button" at bounding box center [71, 83] width 36 height 36
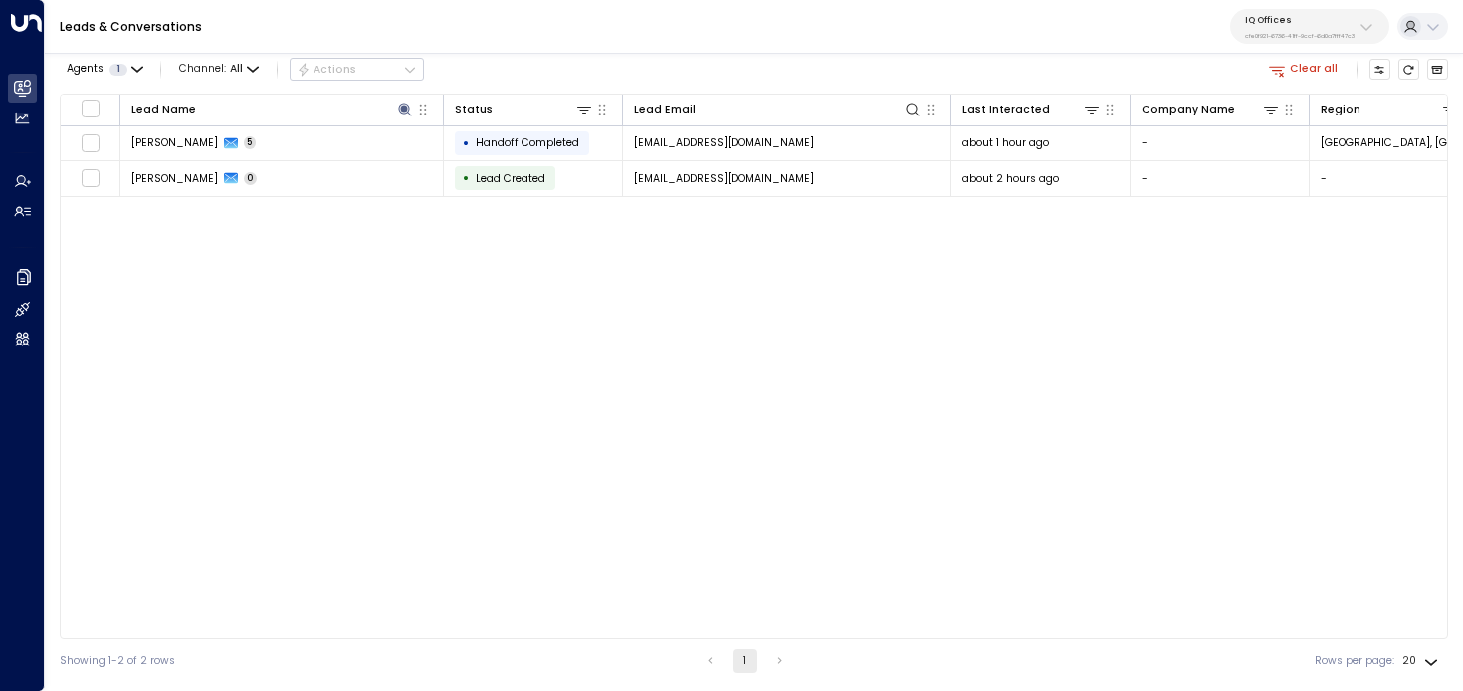
click at [1294, 61] on button "Clear all" at bounding box center [1304, 69] width 82 height 21
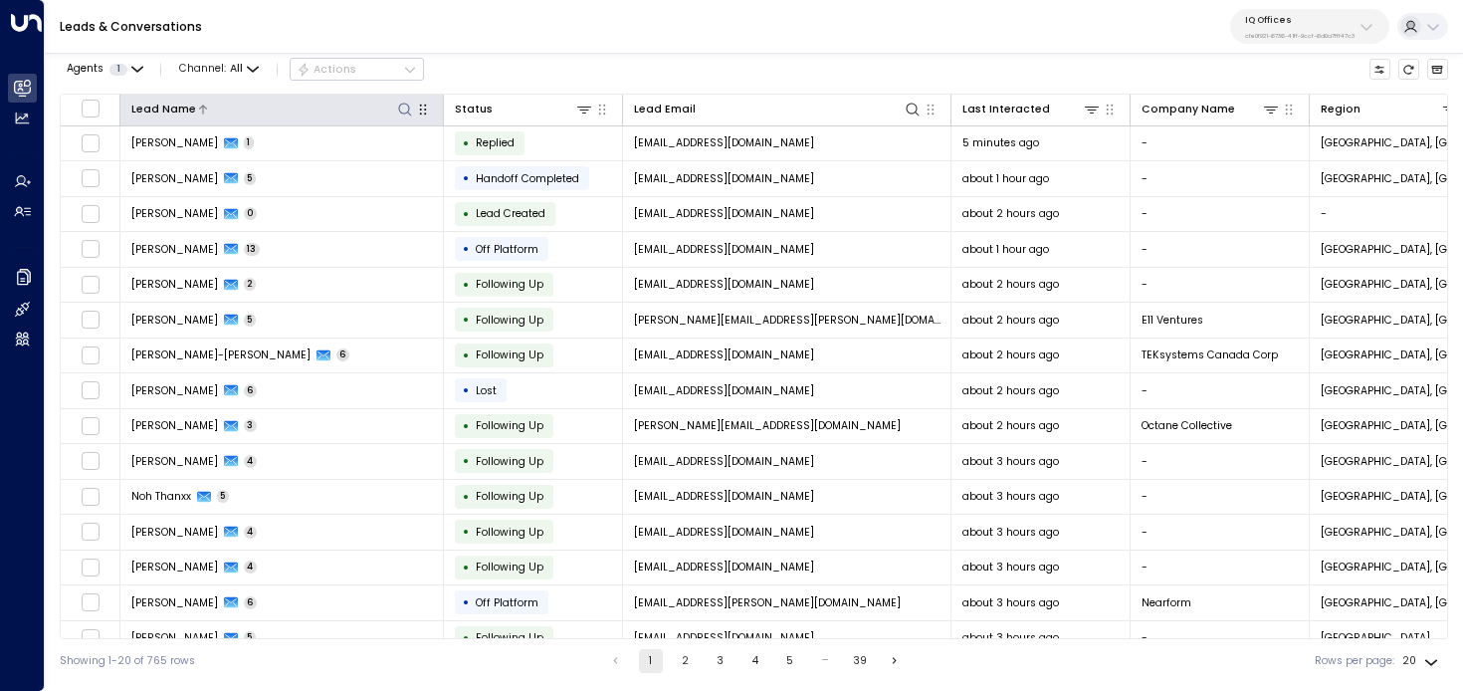
click at [406, 109] on icon at bounding box center [405, 110] width 16 height 16
type input "****"
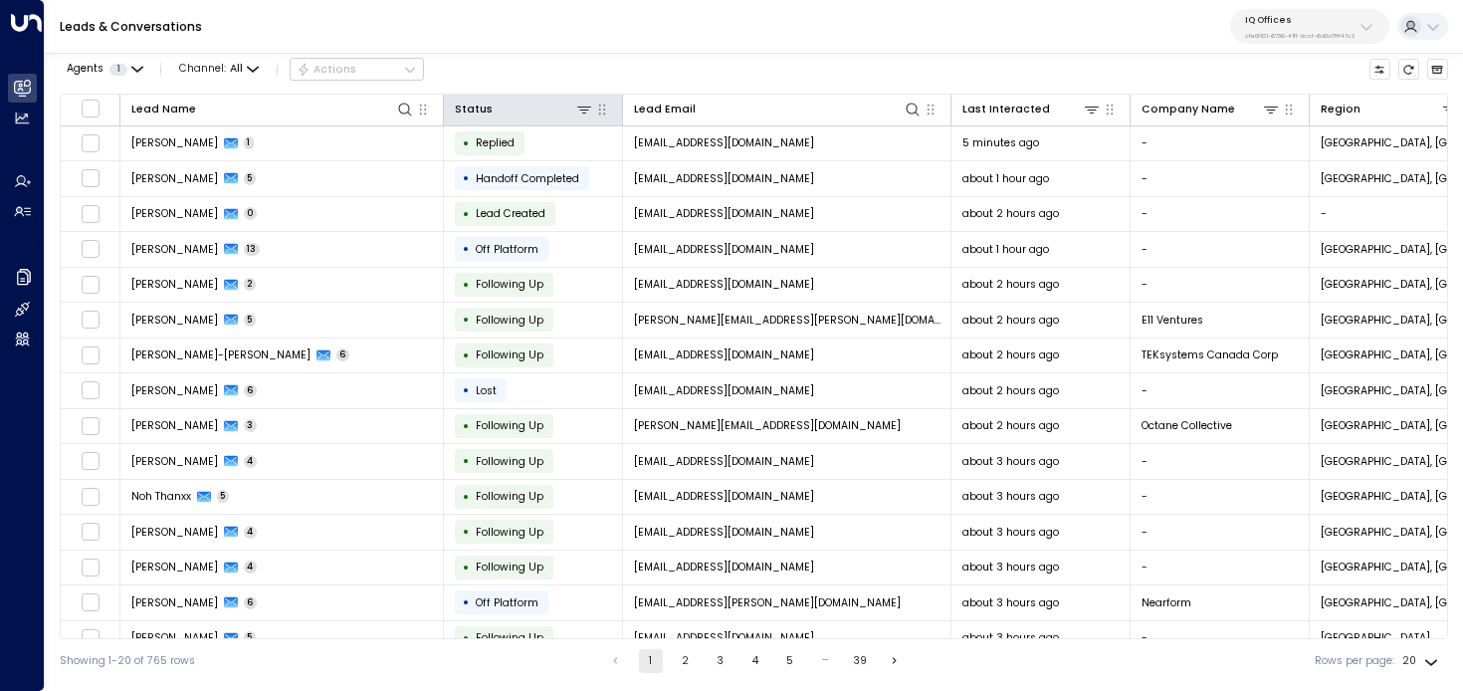
click at [579, 96] on th "Status" at bounding box center [533, 111] width 179 height 32
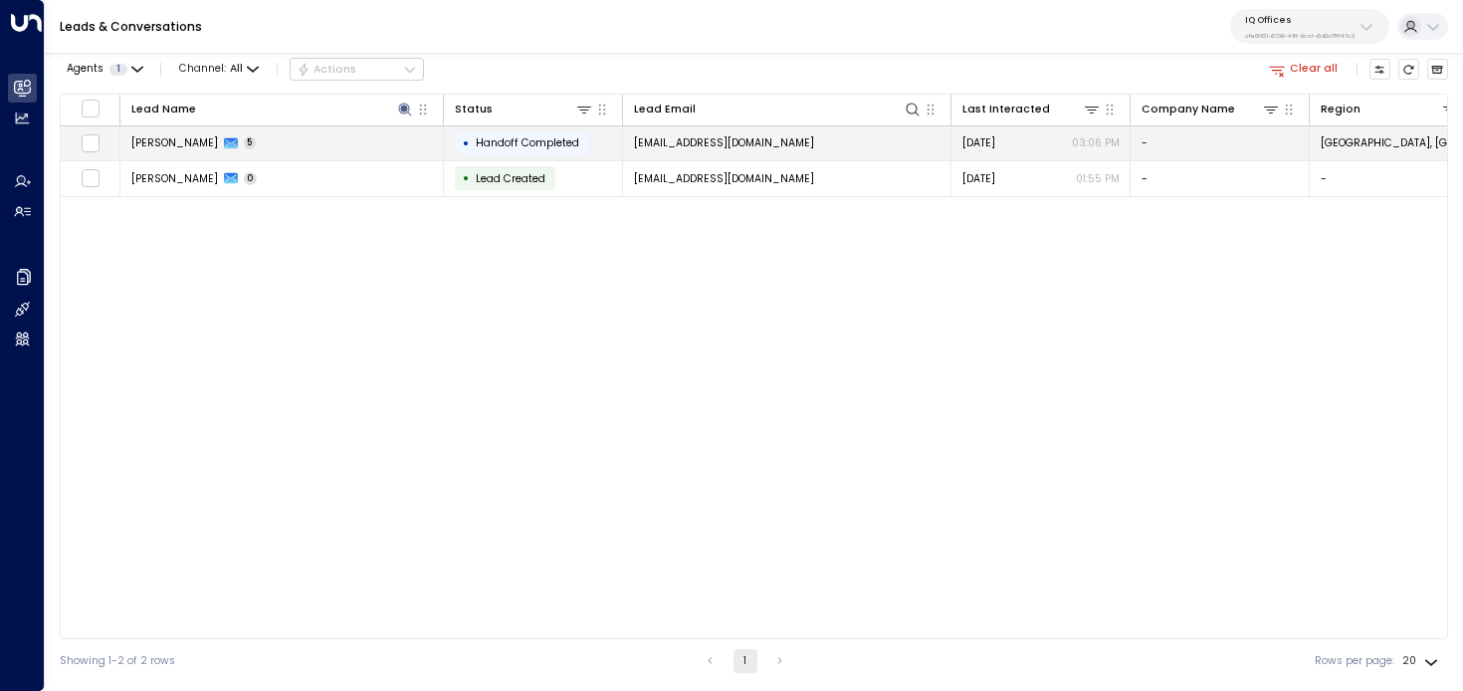
click at [350, 140] on td "Raef Khan 5" at bounding box center [282, 143] width 324 height 35
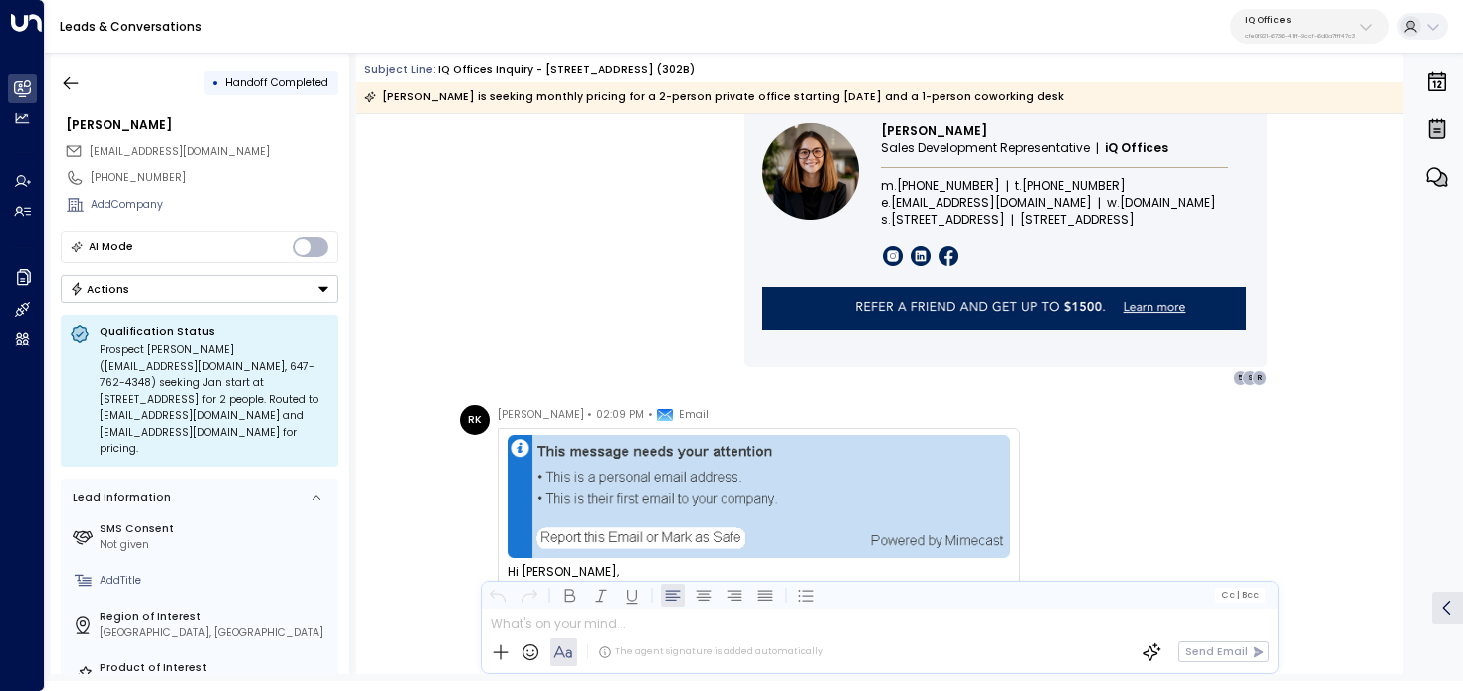
scroll to position [1453, 0]
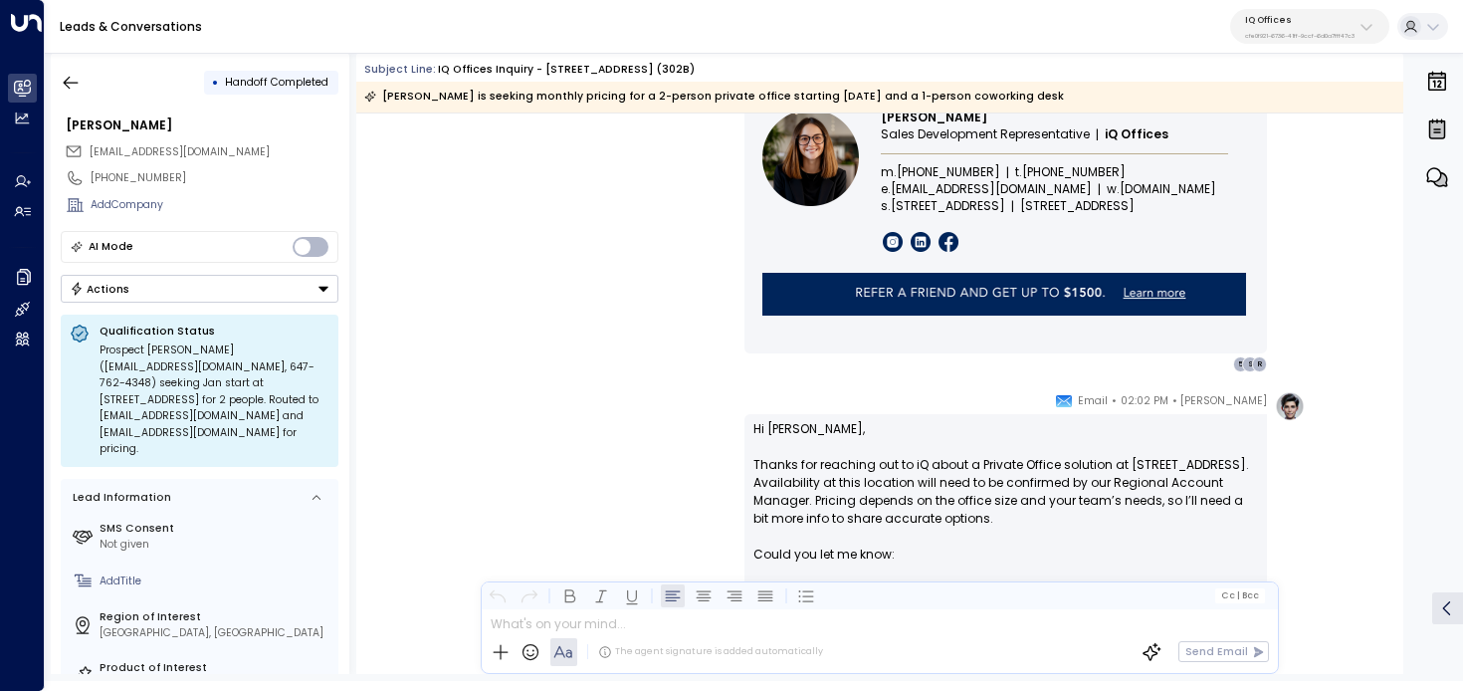
click at [1312, 32] on p "cfe0f921-6736-41ff-9ccf-6d0a7fff47c3" at bounding box center [1299, 36] width 109 height 8
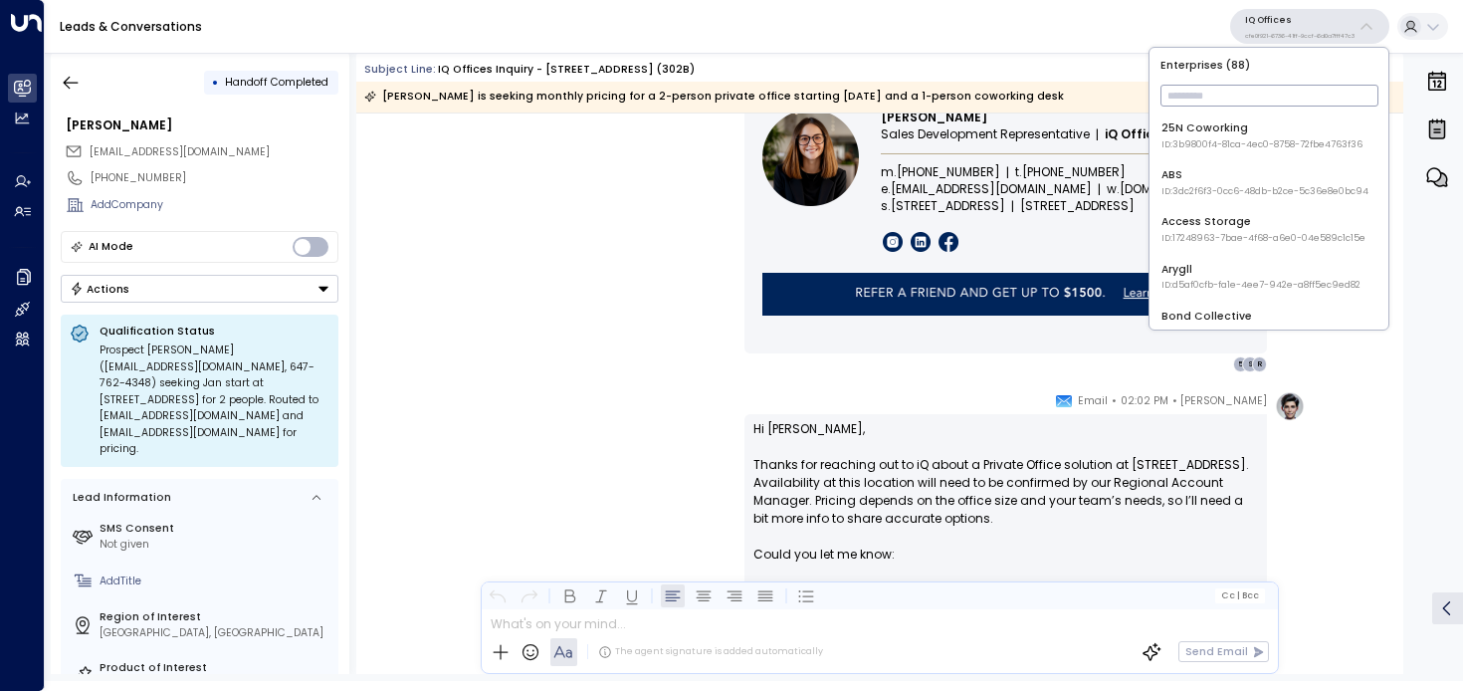
click at [1285, 77] on div "Enterprises ( 88 ) ​ 25N Coworking ID: 3b9800f4-81ca-4ec0-8758-72fbe4763f36 ABS…" at bounding box center [1269, 189] width 239 height 282
click at [1281, 102] on input "text" at bounding box center [1270, 96] width 218 height 32
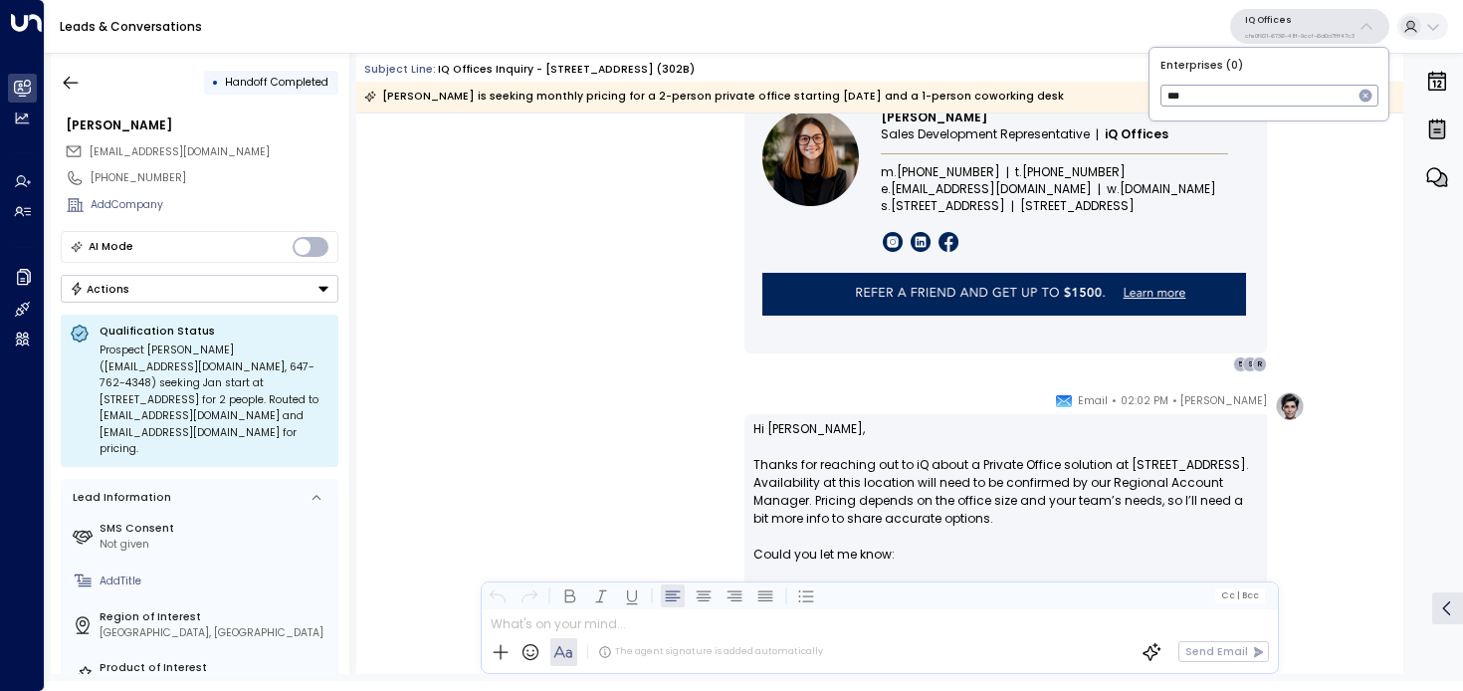
type input "****"
type input "*******"
click at [1306, 147] on span "ID: 541b7cf3-e9a3-430f-a848-67ab73021fe0" at bounding box center [1273, 145] width 223 height 14
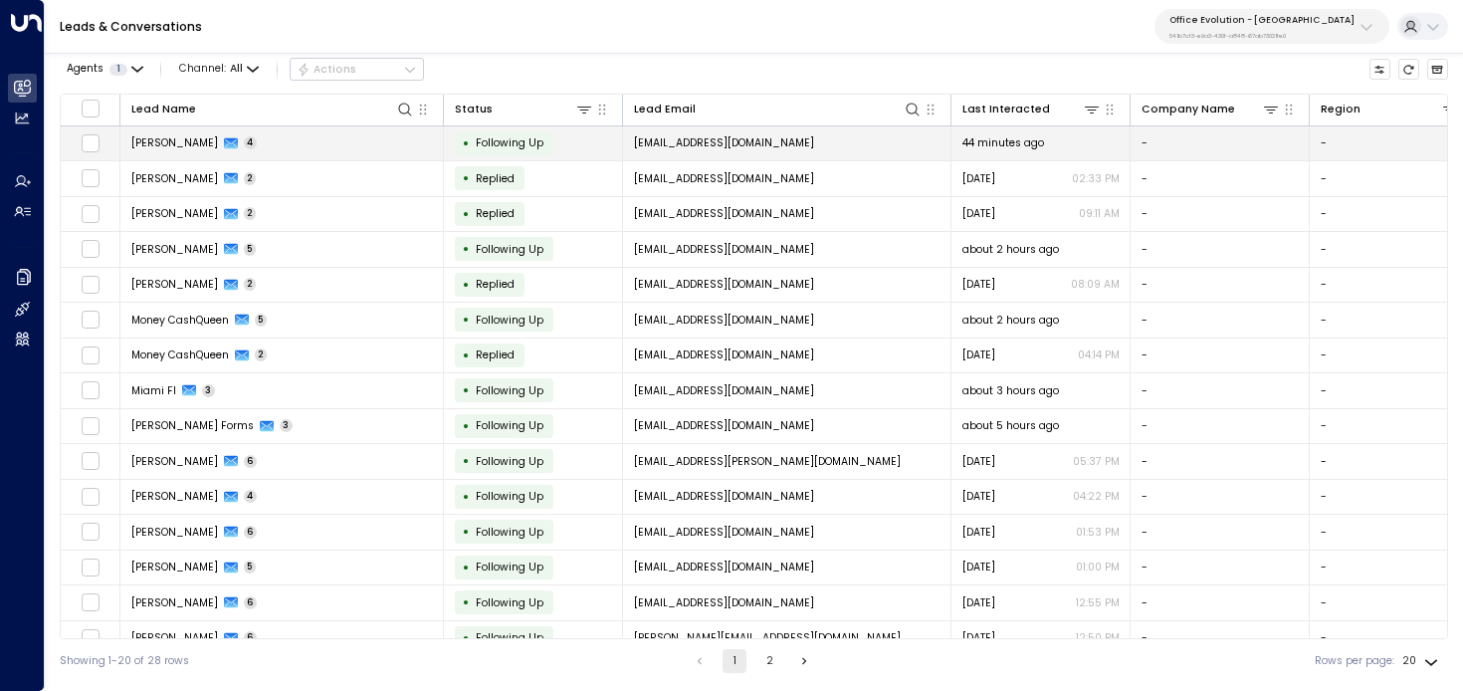
click at [351, 147] on td "Charlotte Caller 4" at bounding box center [282, 143] width 324 height 35
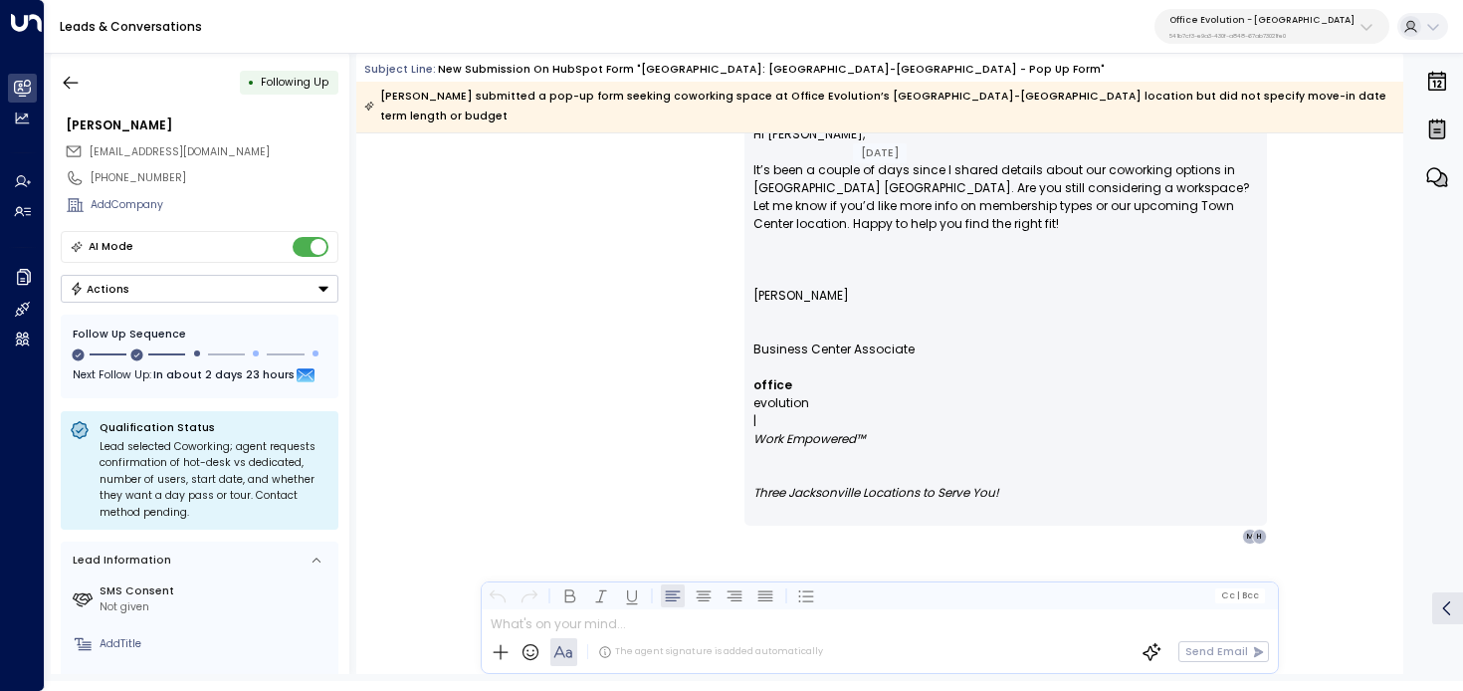
scroll to position [2091, 0]
drag, startPoint x: 1045, startPoint y: 479, endPoint x: 753, endPoint y: 265, distance: 362.6
click at [754, 265] on div "Hi Charlotte, It’s been a couple of days since I shared details about our cowor…" at bounding box center [1006, 322] width 505 height 394
click at [757, 269] on span "Sydney Ryan" at bounding box center [802, 287] width 96 height 36
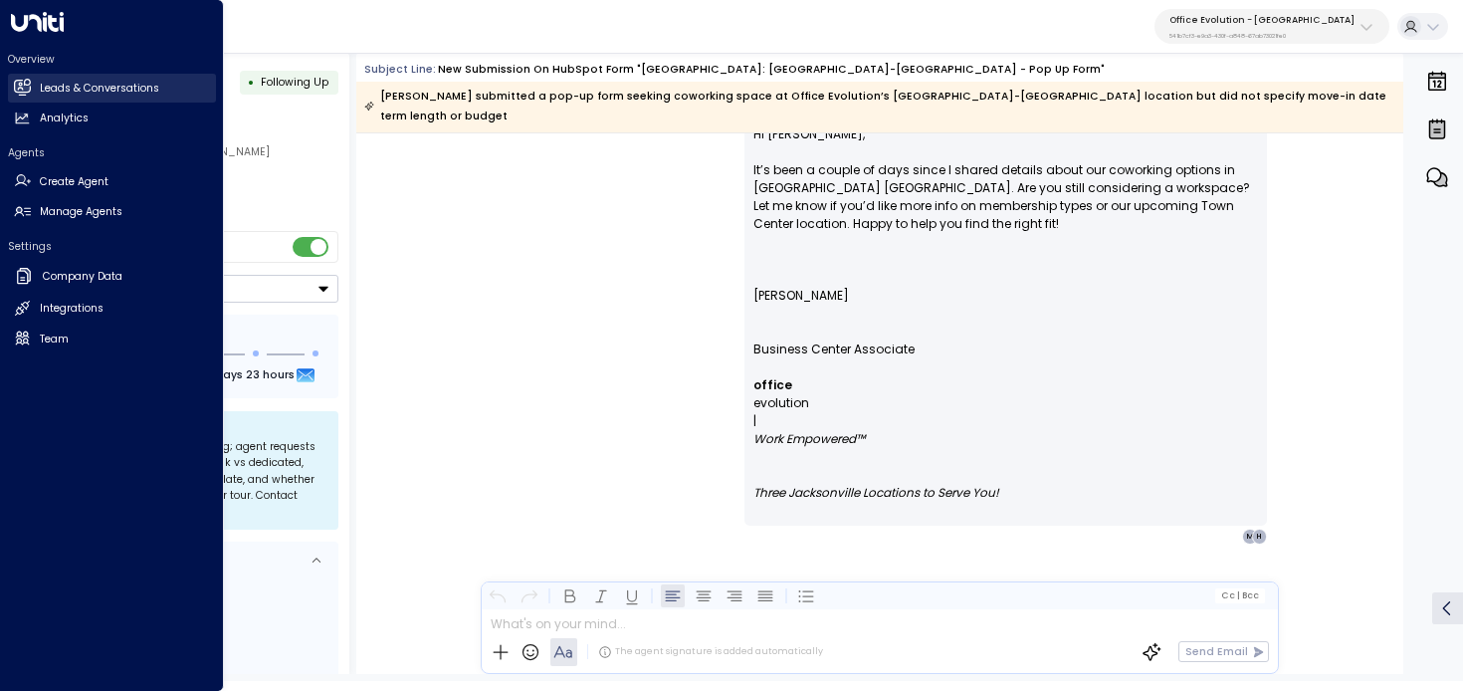
click at [14, 82] on icon at bounding box center [21, 86] width 17 height 13
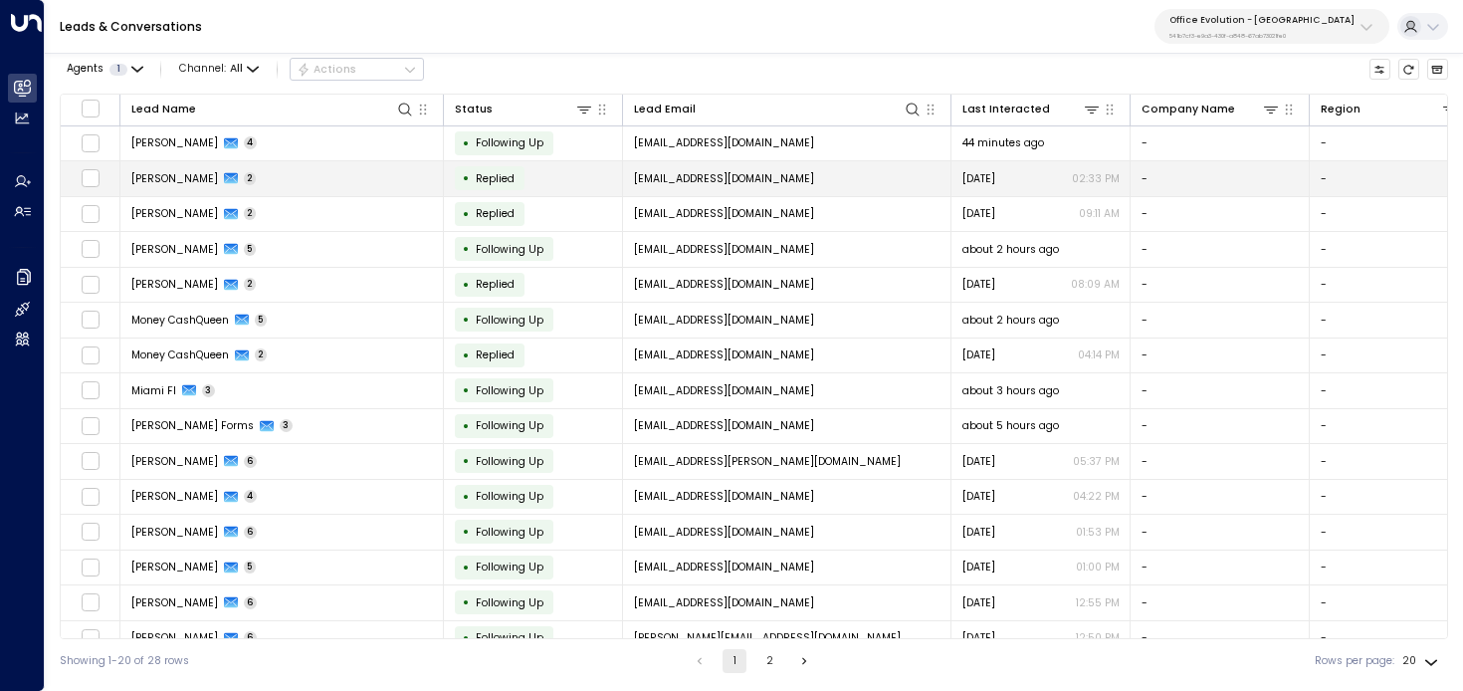
click at [425, 181] on td "Charlotte Caller 2" at bounding box center [282, 178] width 324 height 35
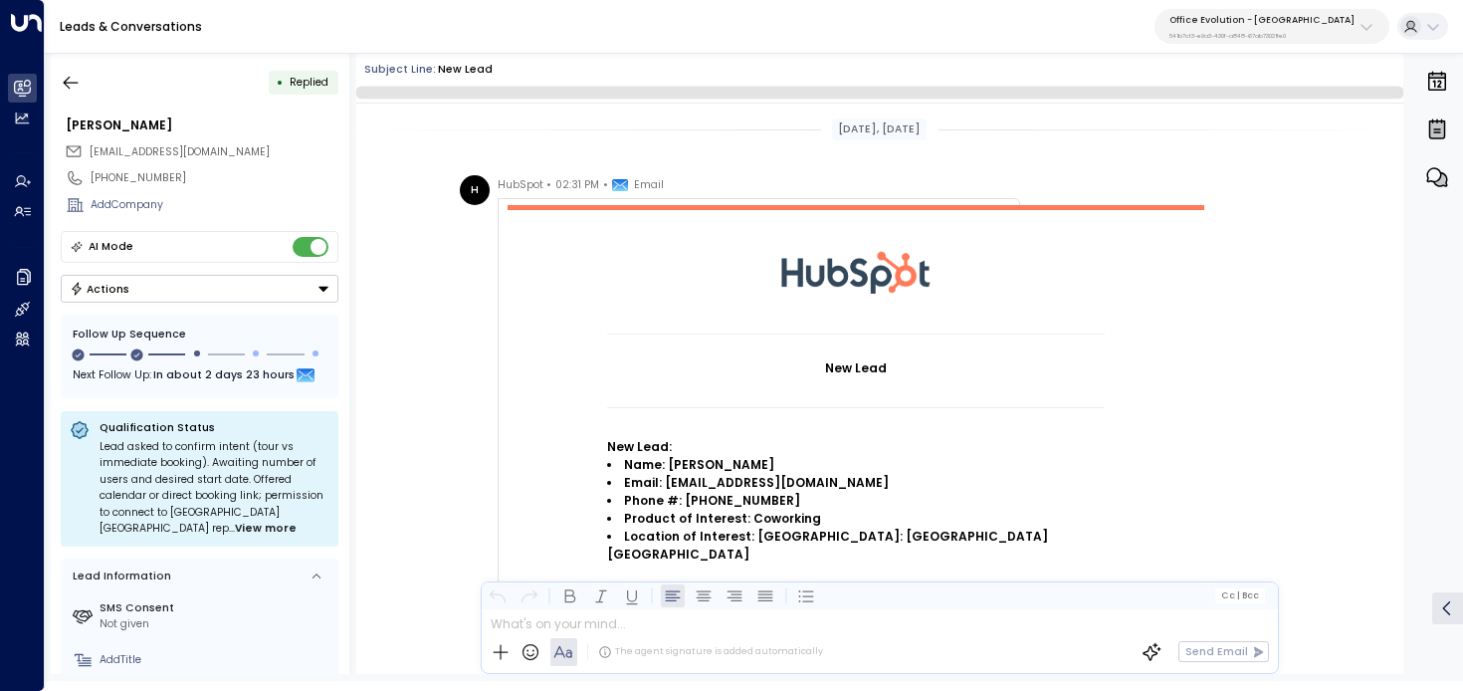
scroll to position [965, 0]
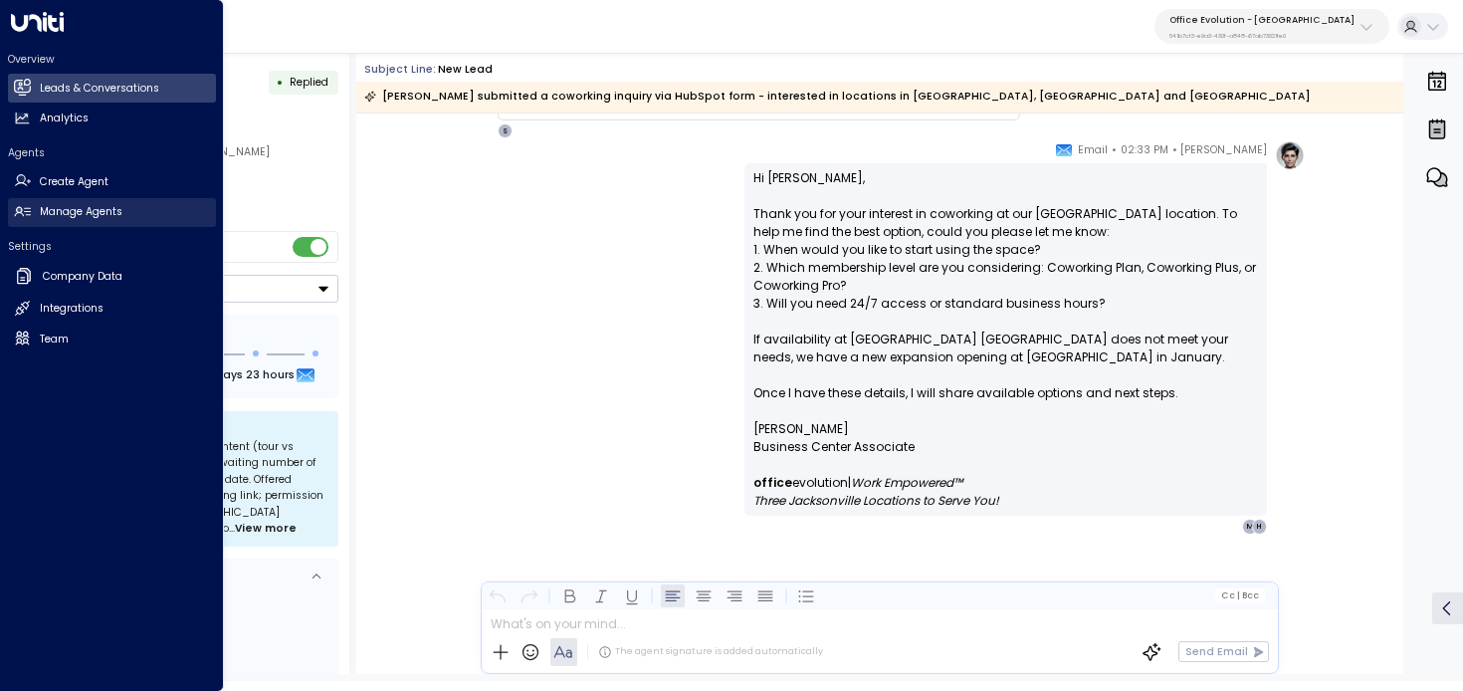
click at [27, 218] on icon at bounding box center [22, 211] width 17 height 17
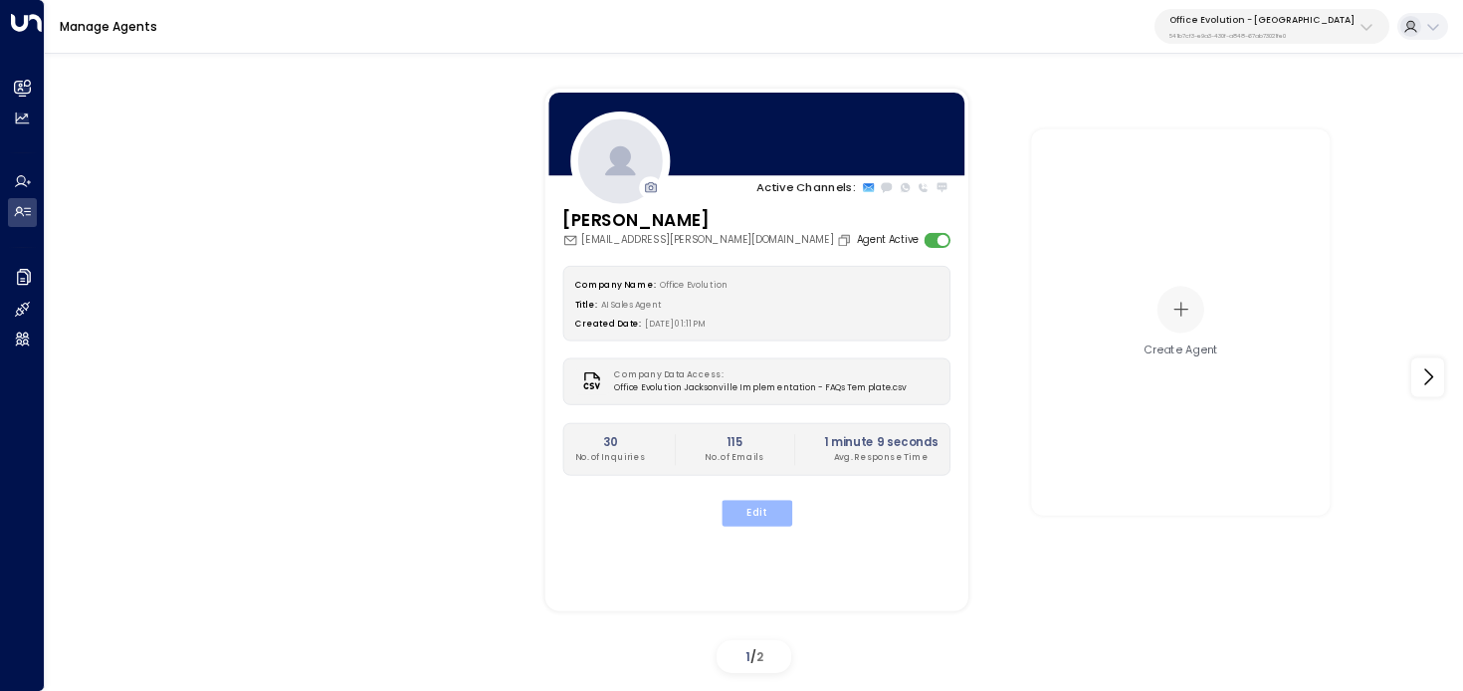
click at [777, 520] on button "Edit" at bounding box center [756, 513] width 71 height 26
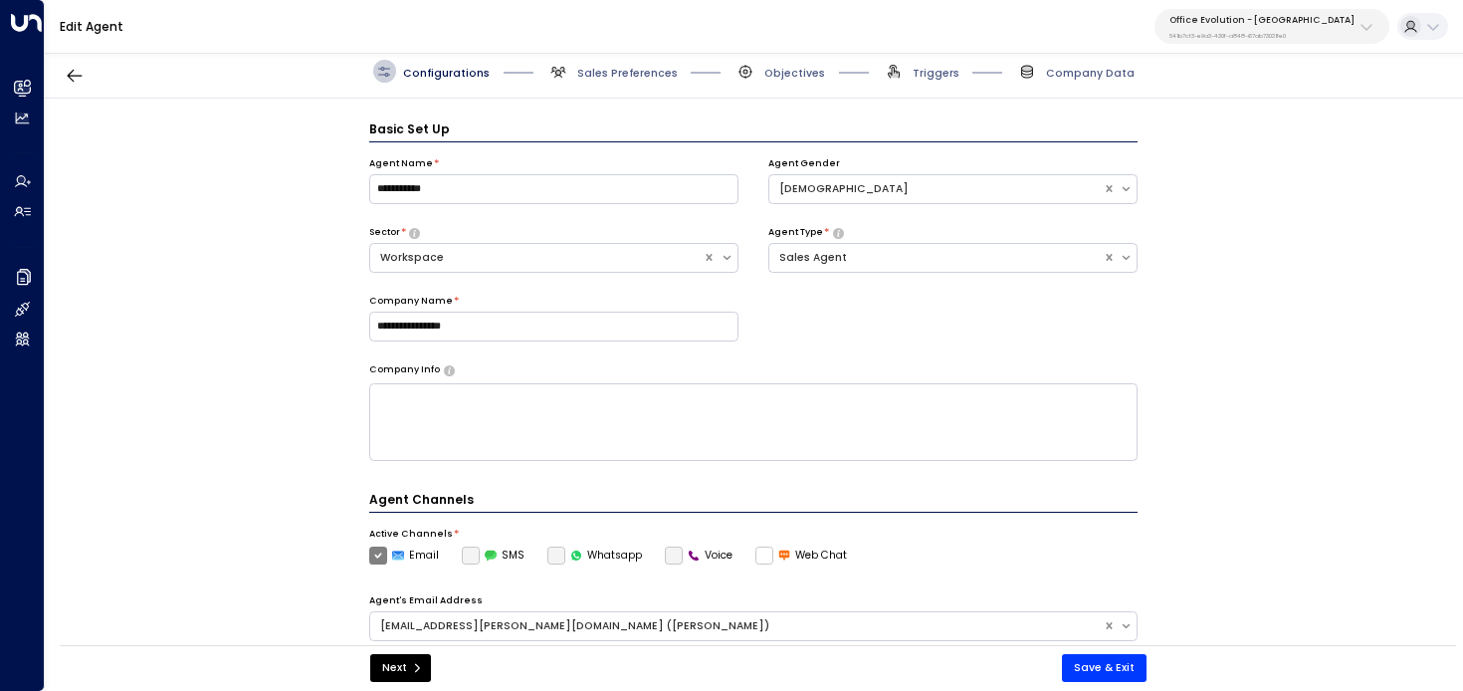
scroll to position [22, 0]
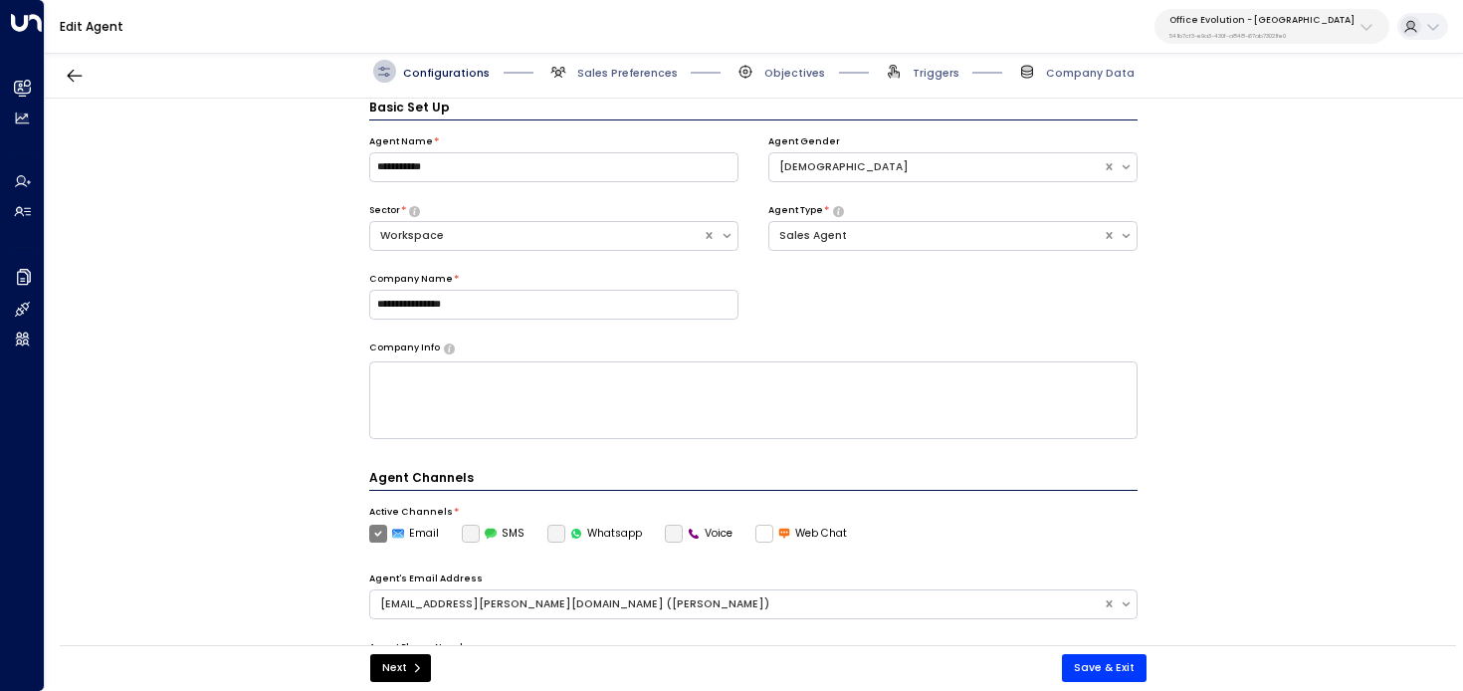
click at [952, 64] on span "Triggers" at bounding box center [921, 71] width 77 height 23
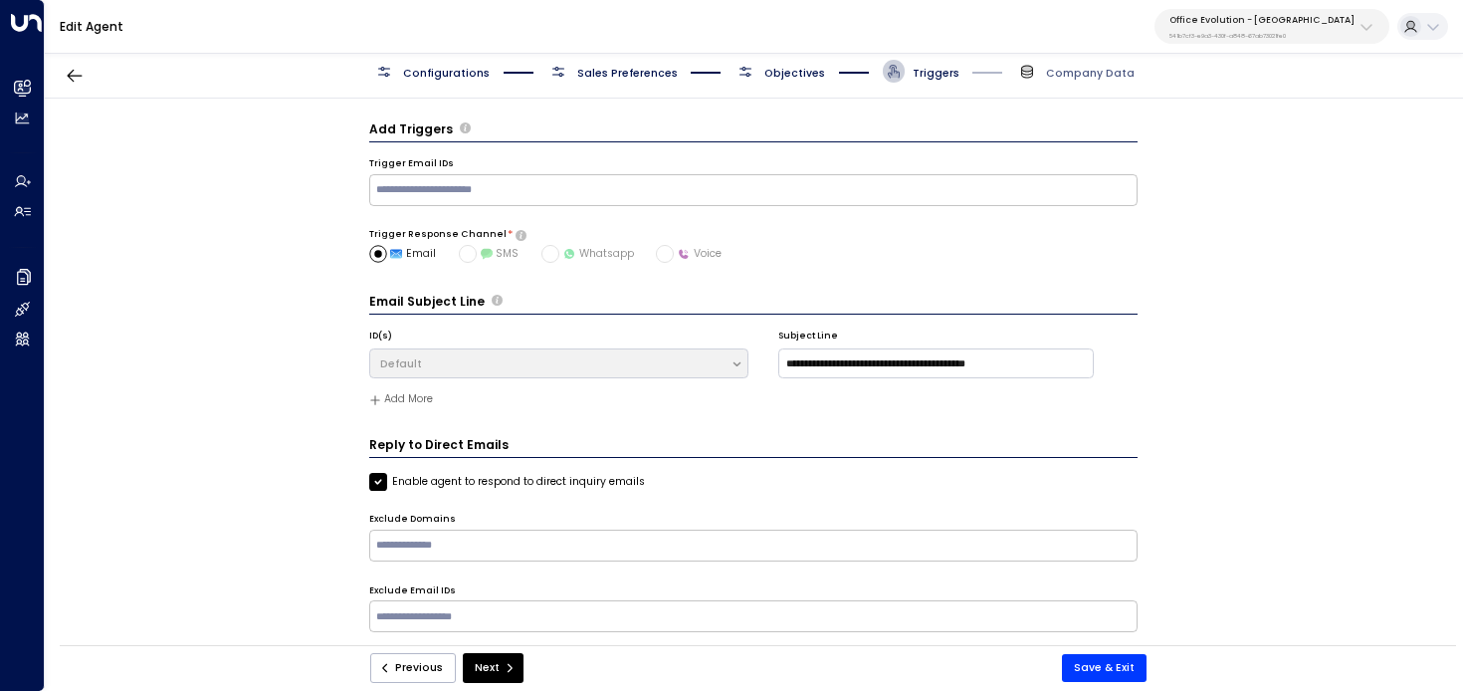
scroll to position [0, 0]
click at [779, 71] on span "Objectives" at bounding box center [794, 73] width 61 height 15
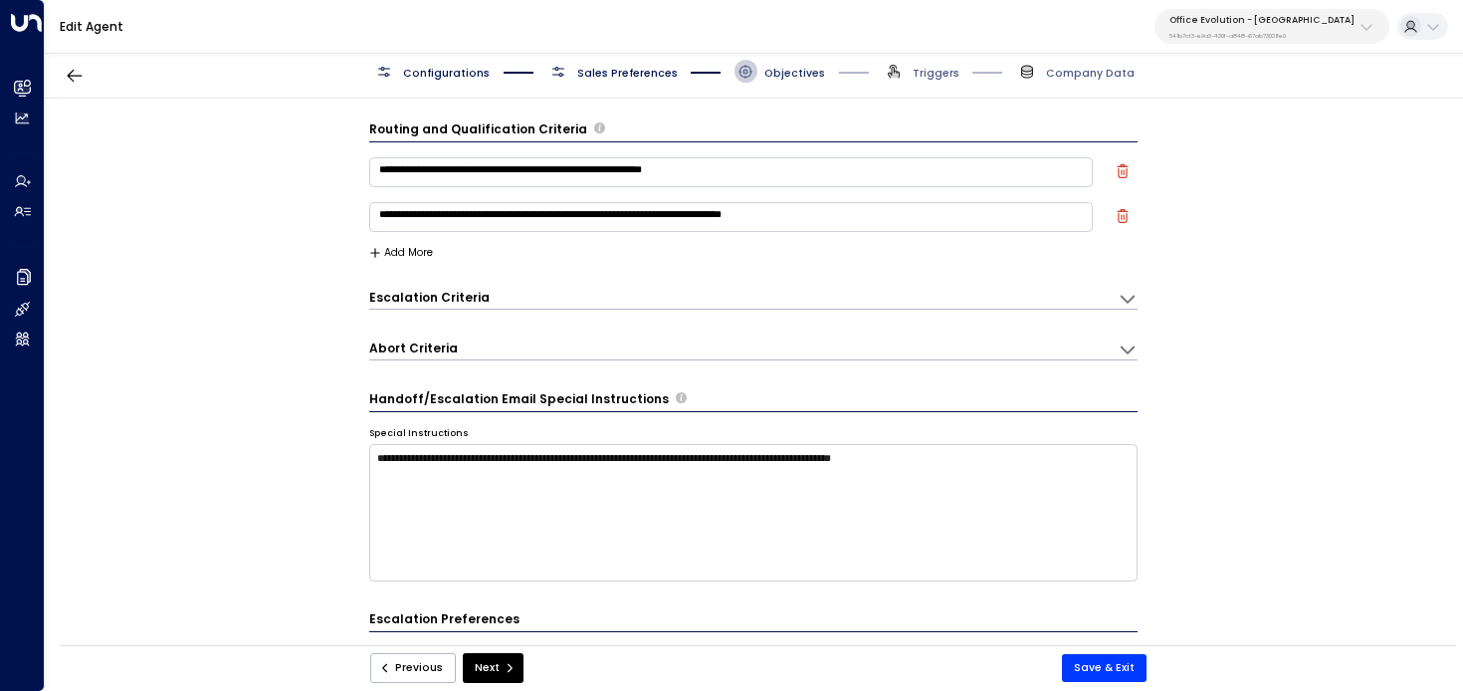
scroll to position [22, 0]
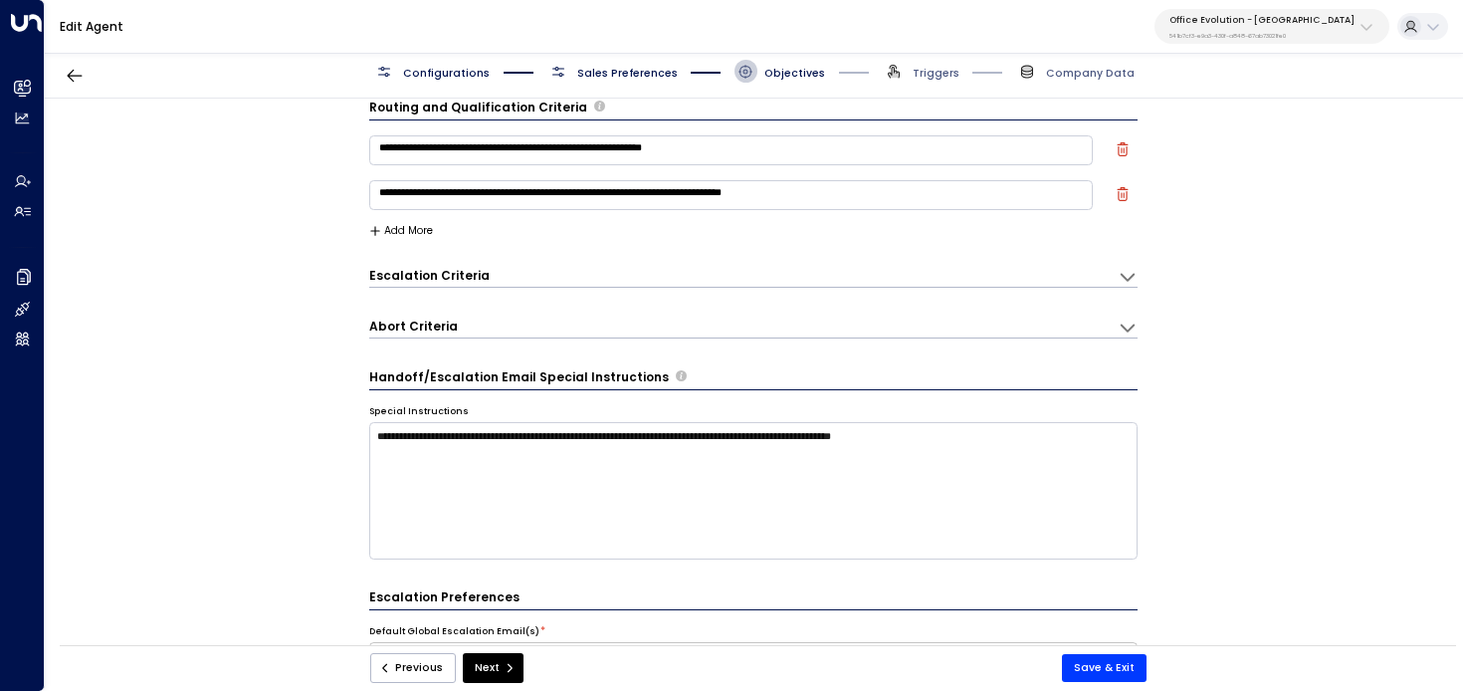
click at [632, 69] on span "Sales Preferences" at bounding box center [627, 73] width 101 height 15
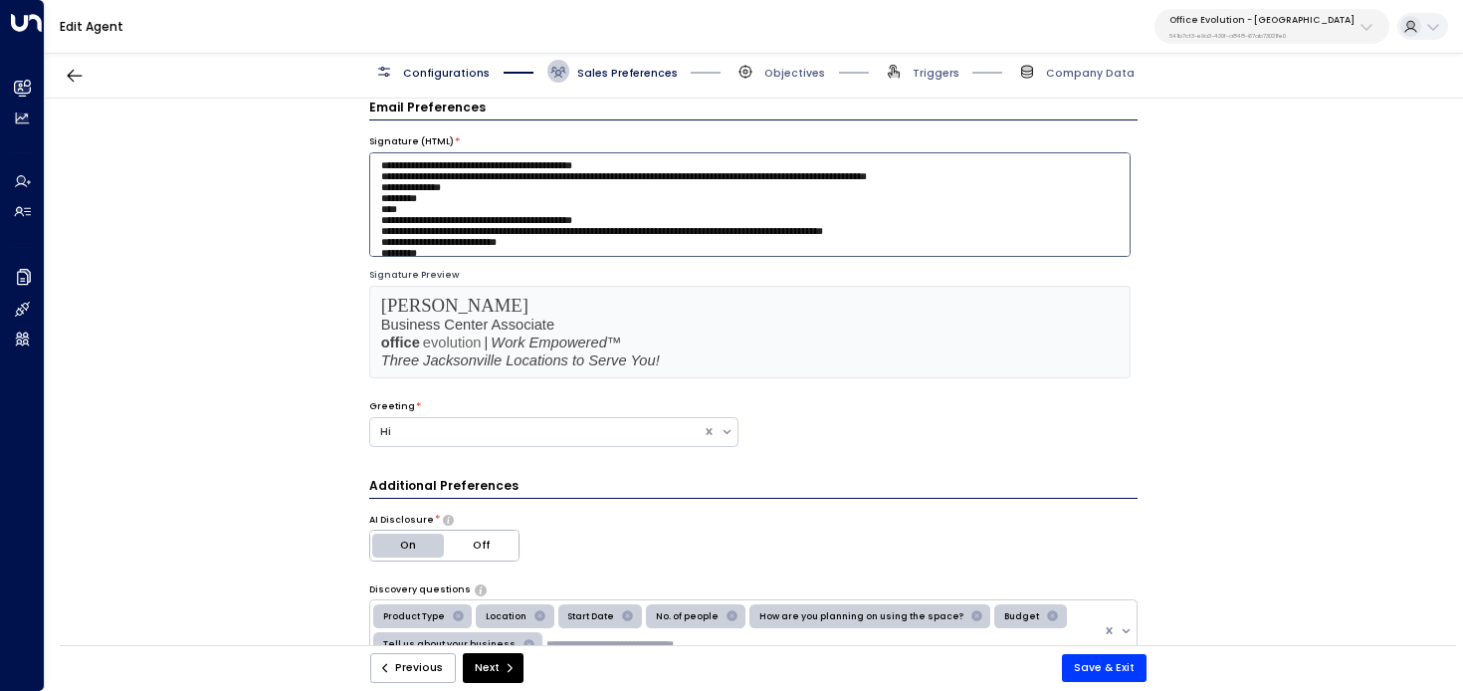
click at [680, 250] on textarea at bounding box center [749, 204] width 761 height 105
paste textarea "**********"
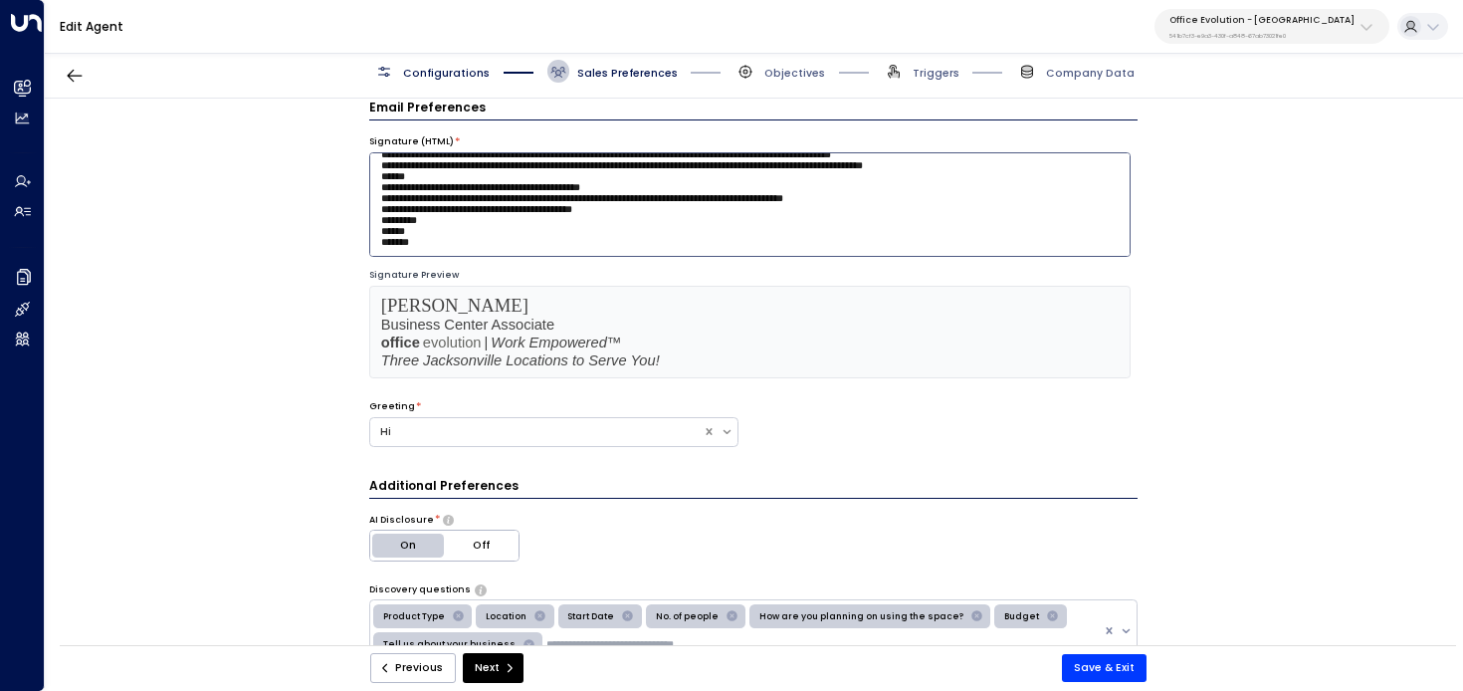
scroll to position [267, 0]
type textarea "**********"
click at [1119, 670] on button "Save & Exit" at bounding box center [1104, 668] width 85 height 28
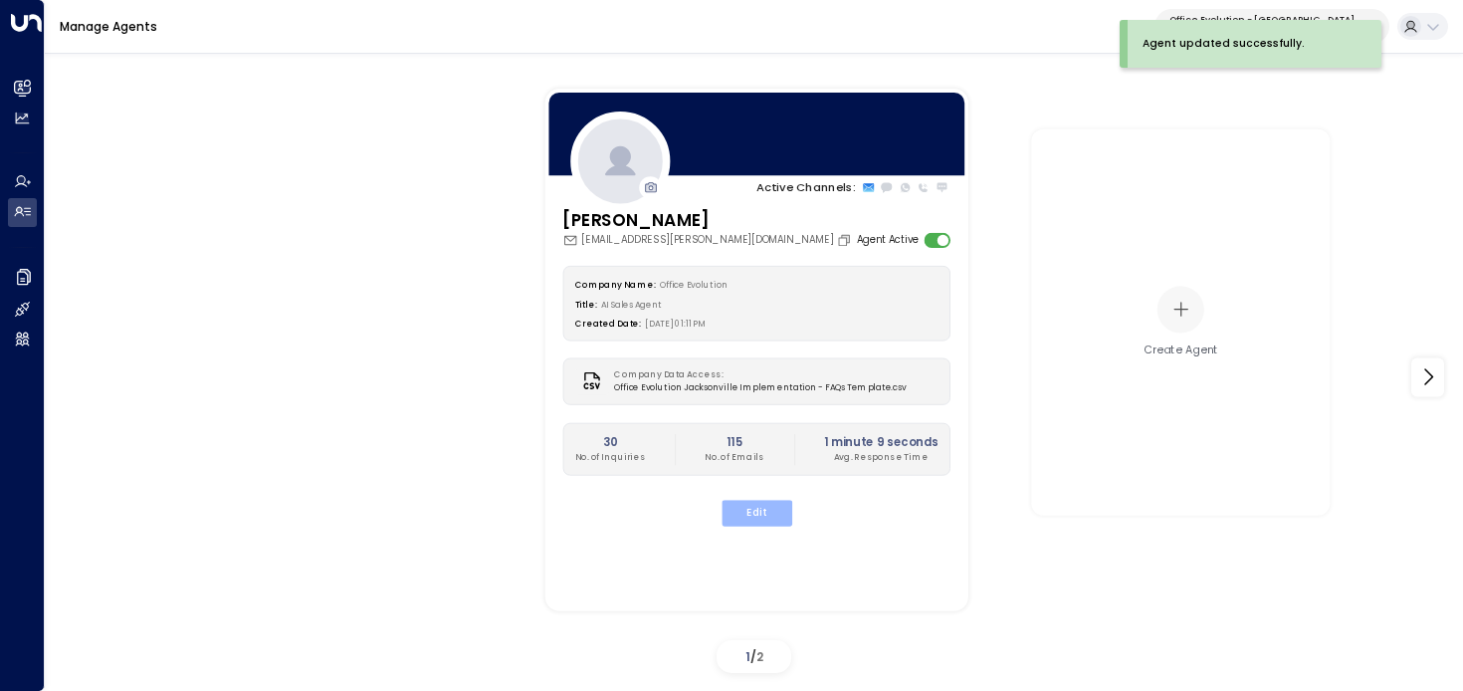
click at [776, 524] on button "Edit" at bounding box center [756, 513] width 71 height 26
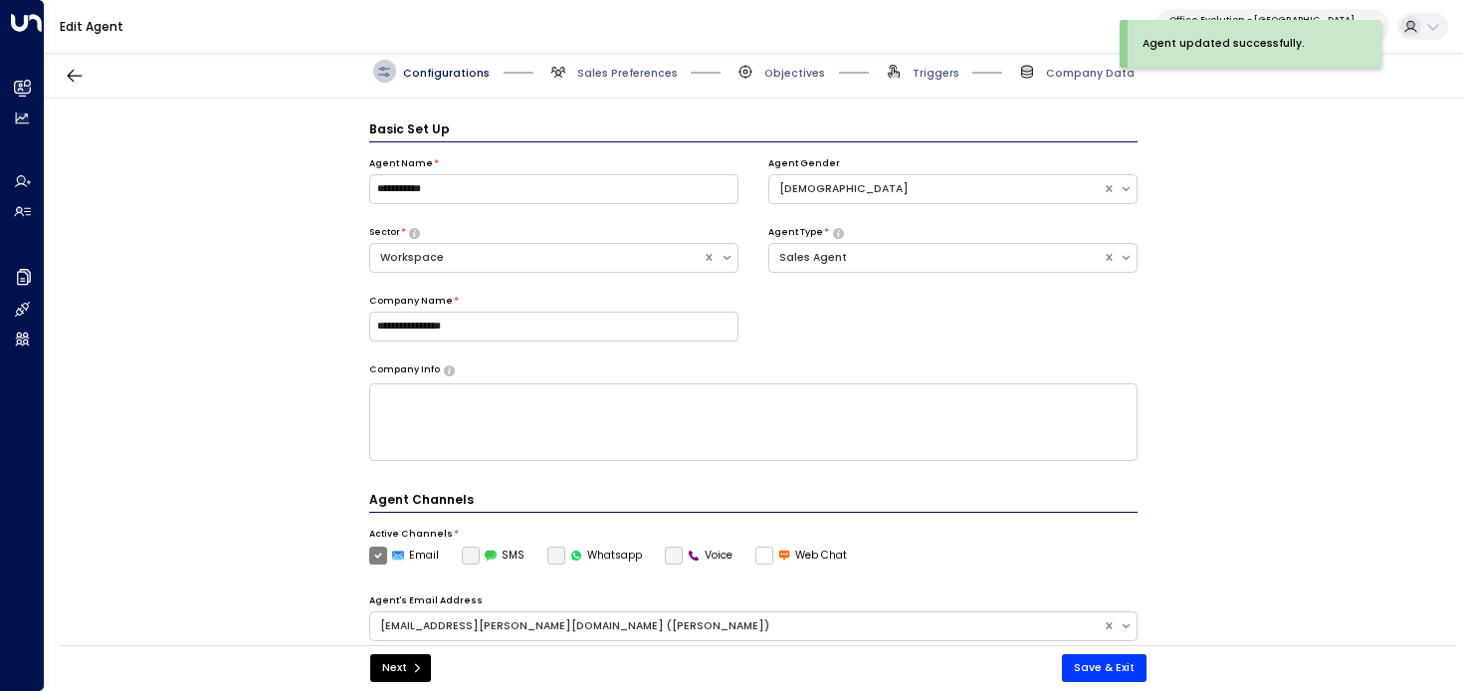
scroll to position [22, 0]
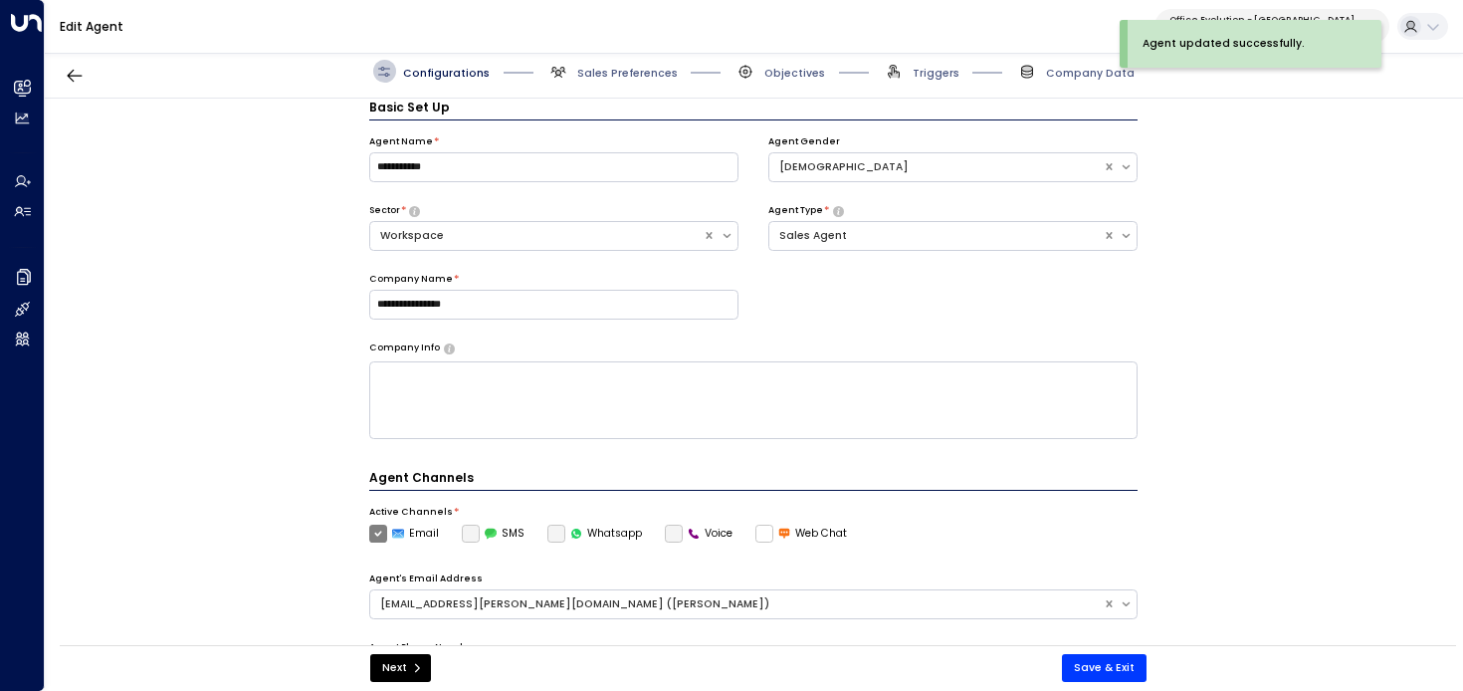
click at [773, 62] on span "Objectives" at bounding box center [780, 71] width 91 height 23
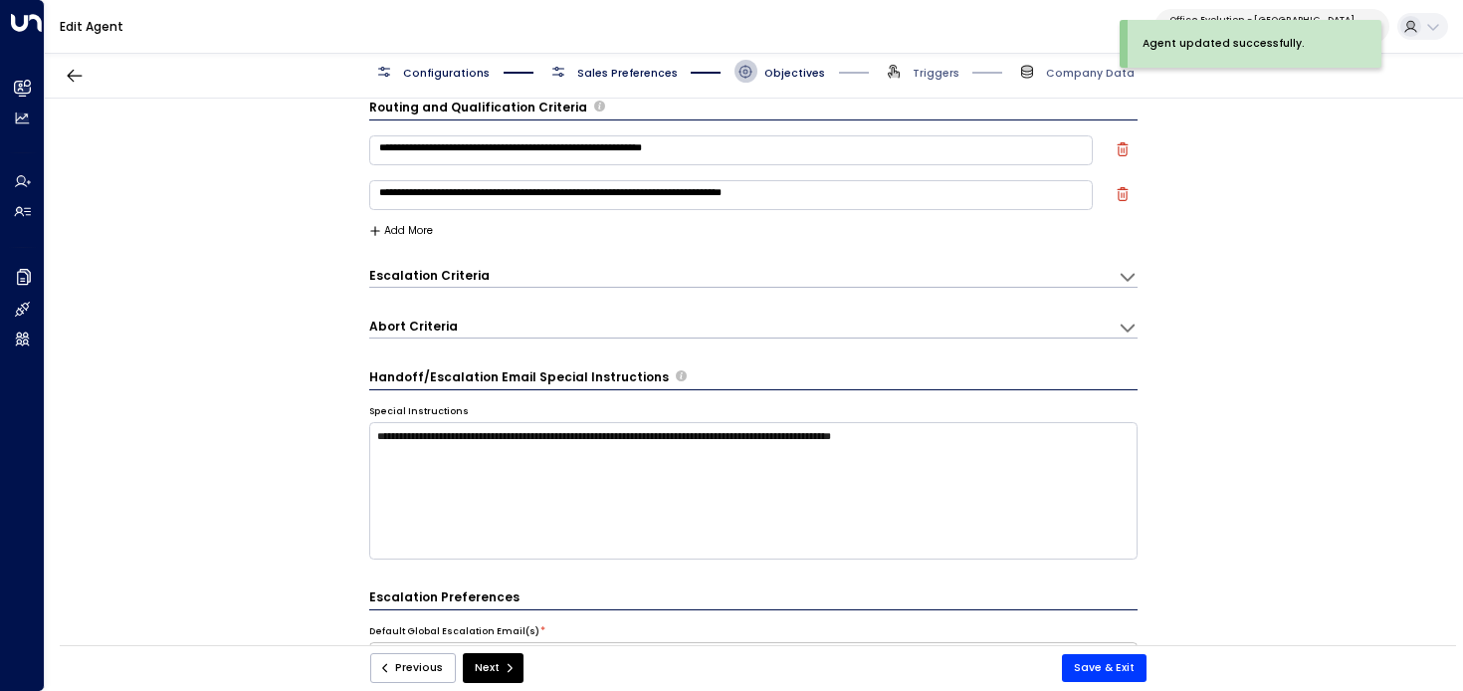
click at [660, 74] on span "Sales Preferences" at bounding box center [627, 73] width 101 height 15
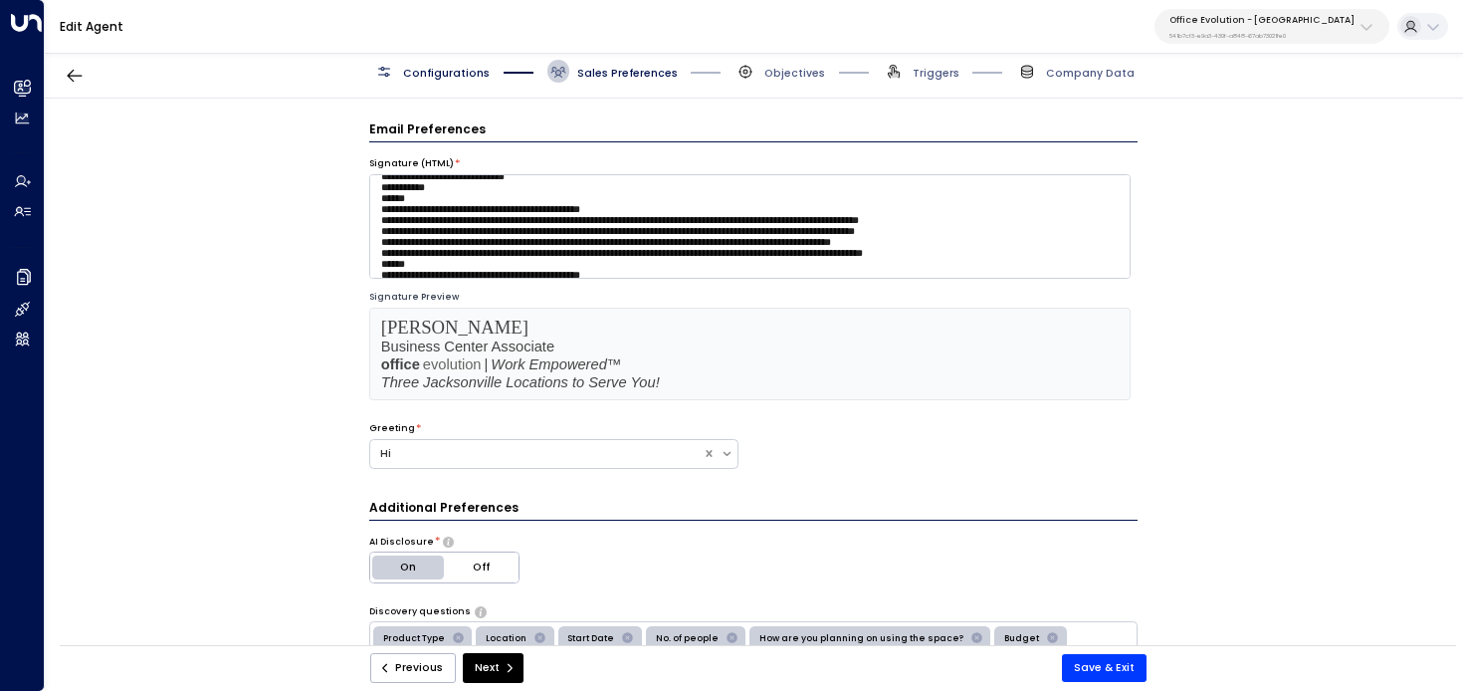
scroll to position [267, 0]
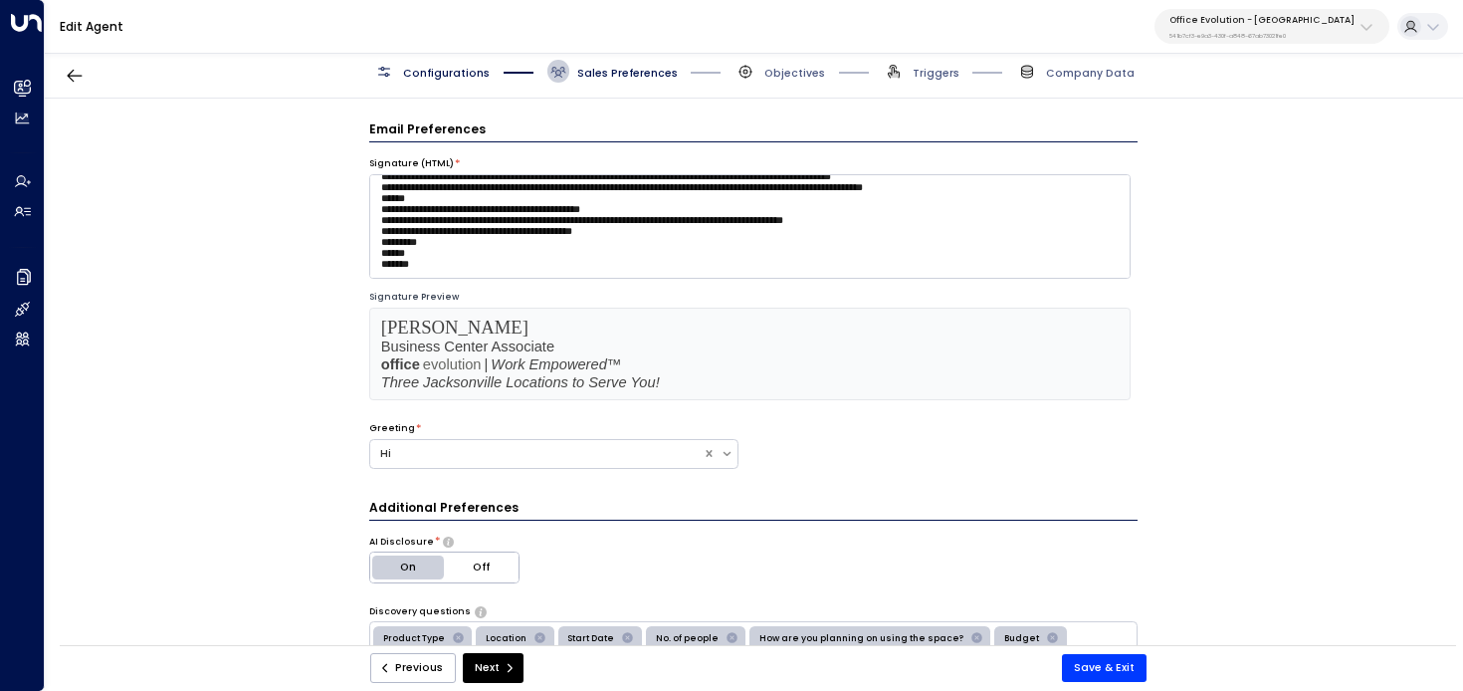
click at [283, 353] on div "**********" at bounding box center [753, 377] width 1417 height 556
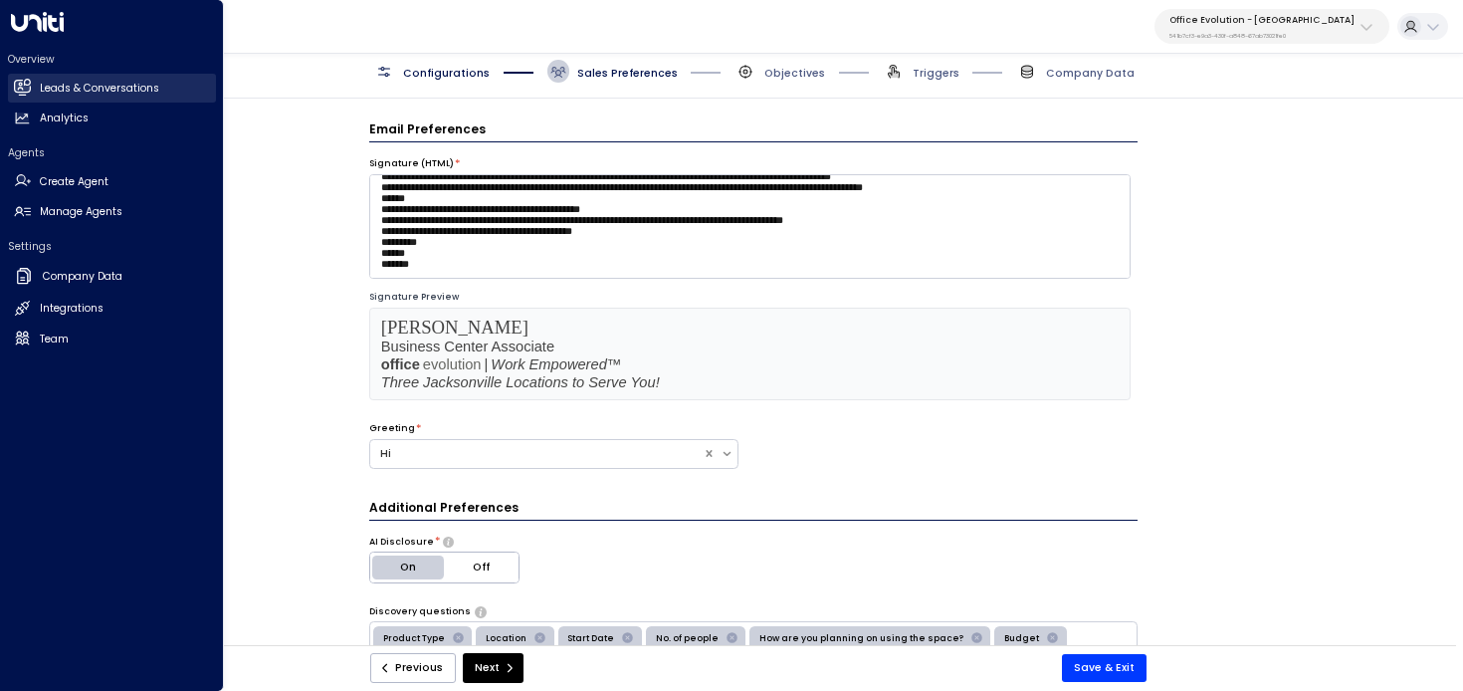
click at [34, 89] on link "Leads & Conversations Leads & Conversations" at bounding box center [112, 88] width 208 height 29
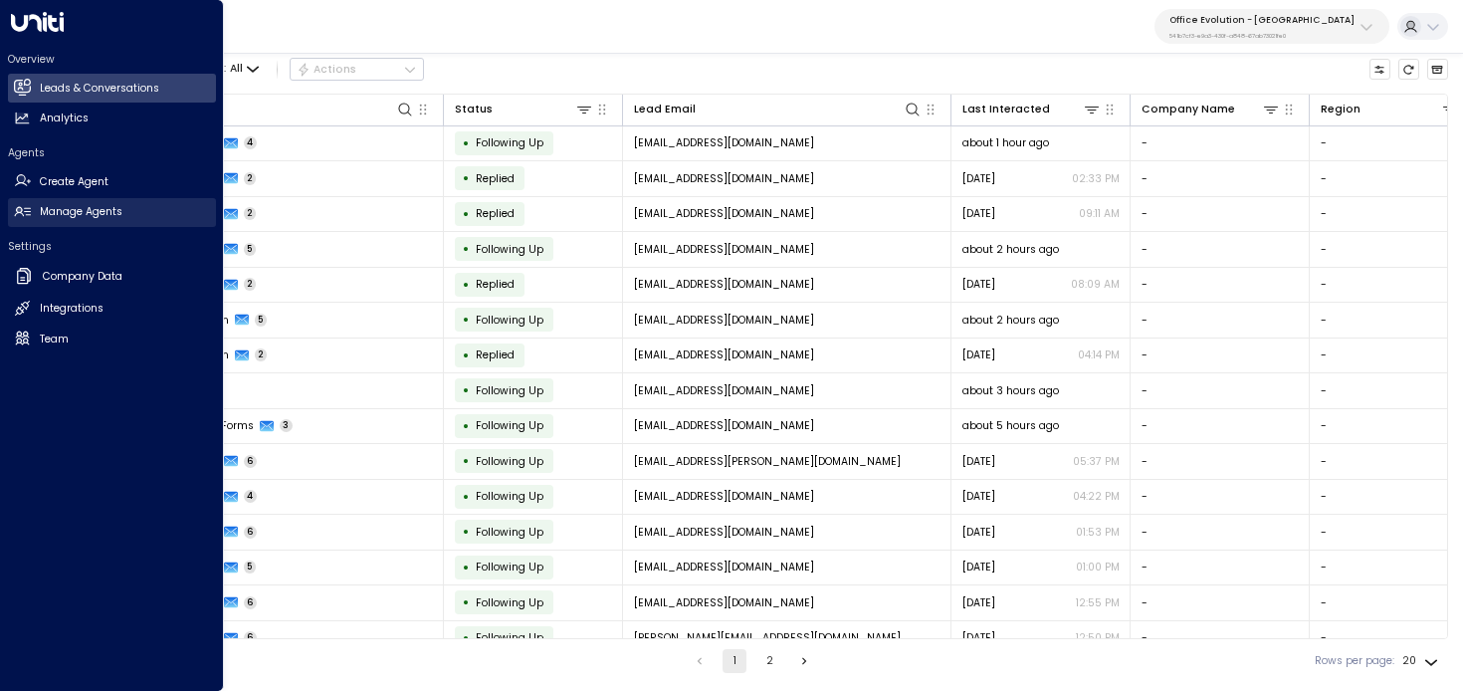
click at [40, 219] on h2 "Manage Agents" at bounding box center [81, 212] width 83 height 16
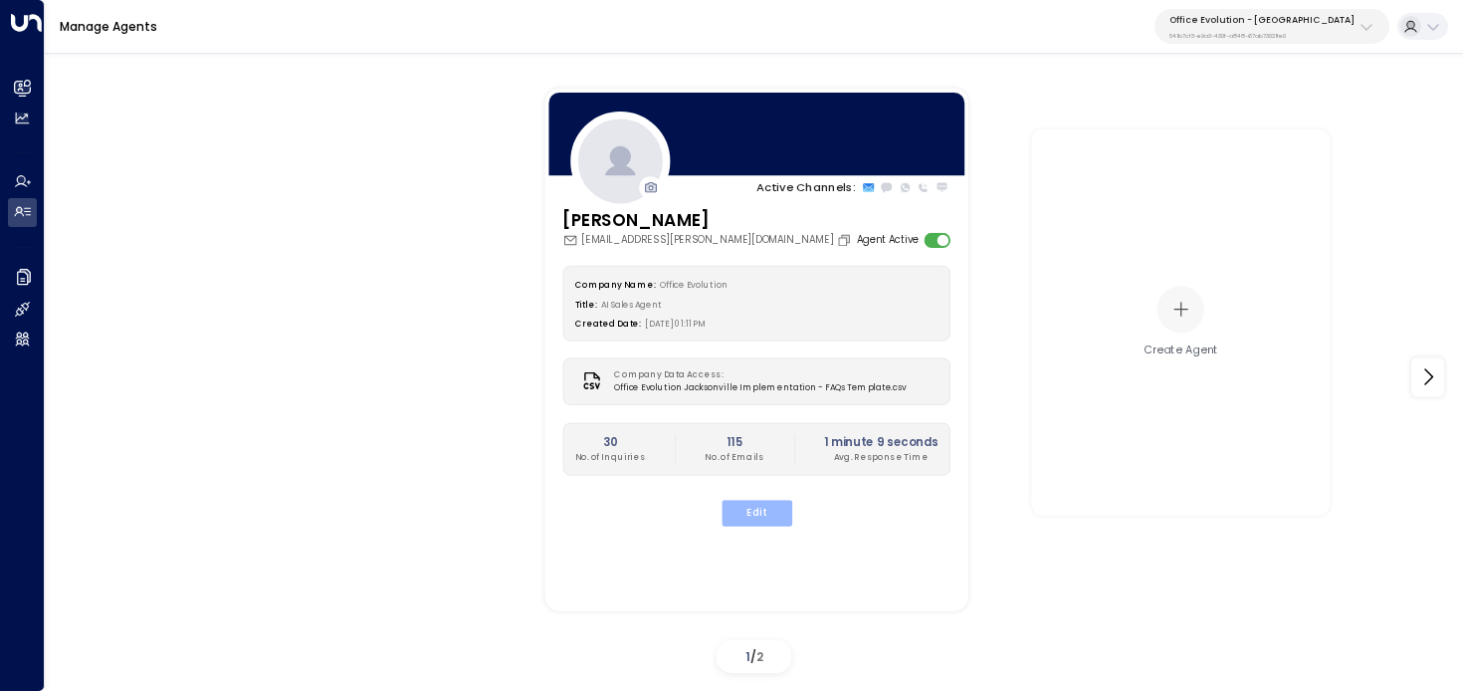
click at [737, 519] on button "Edit" at bounding box center [756, 513] width 71 height 26
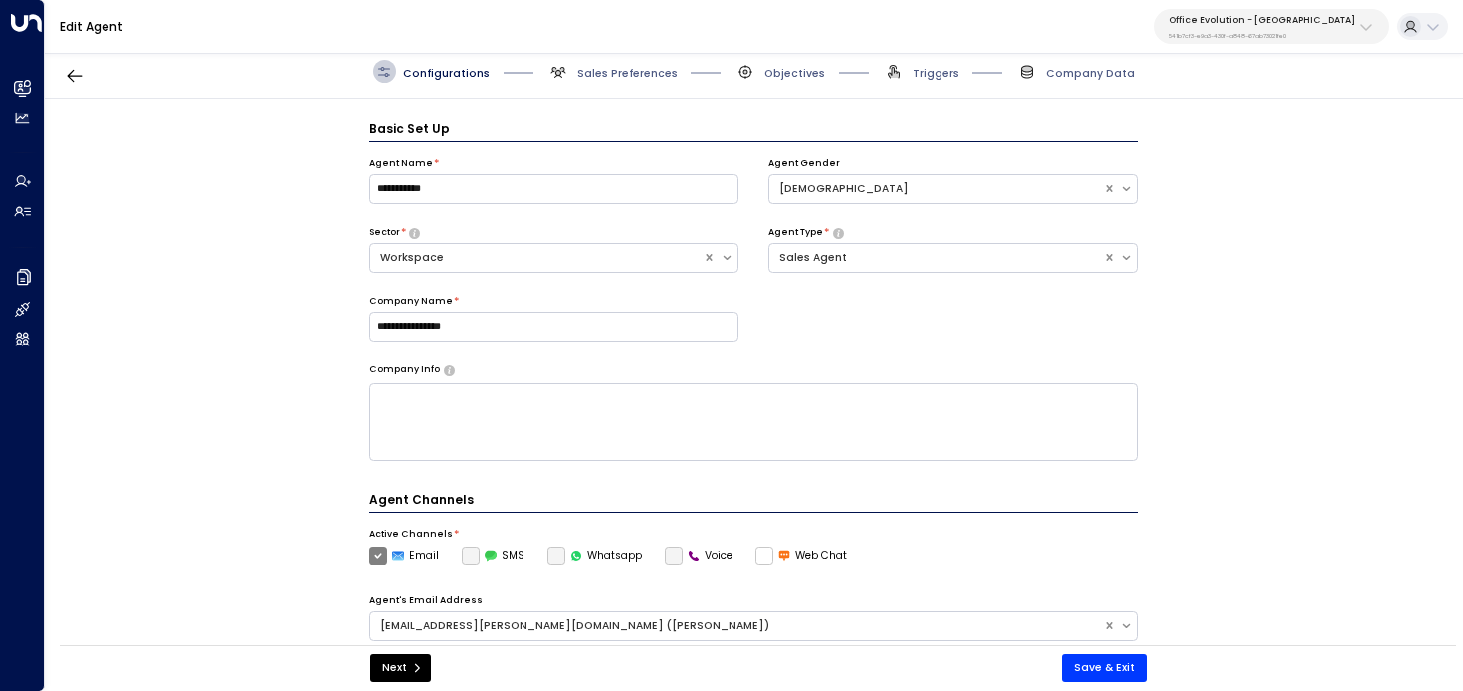
scroll to position [22, 0]
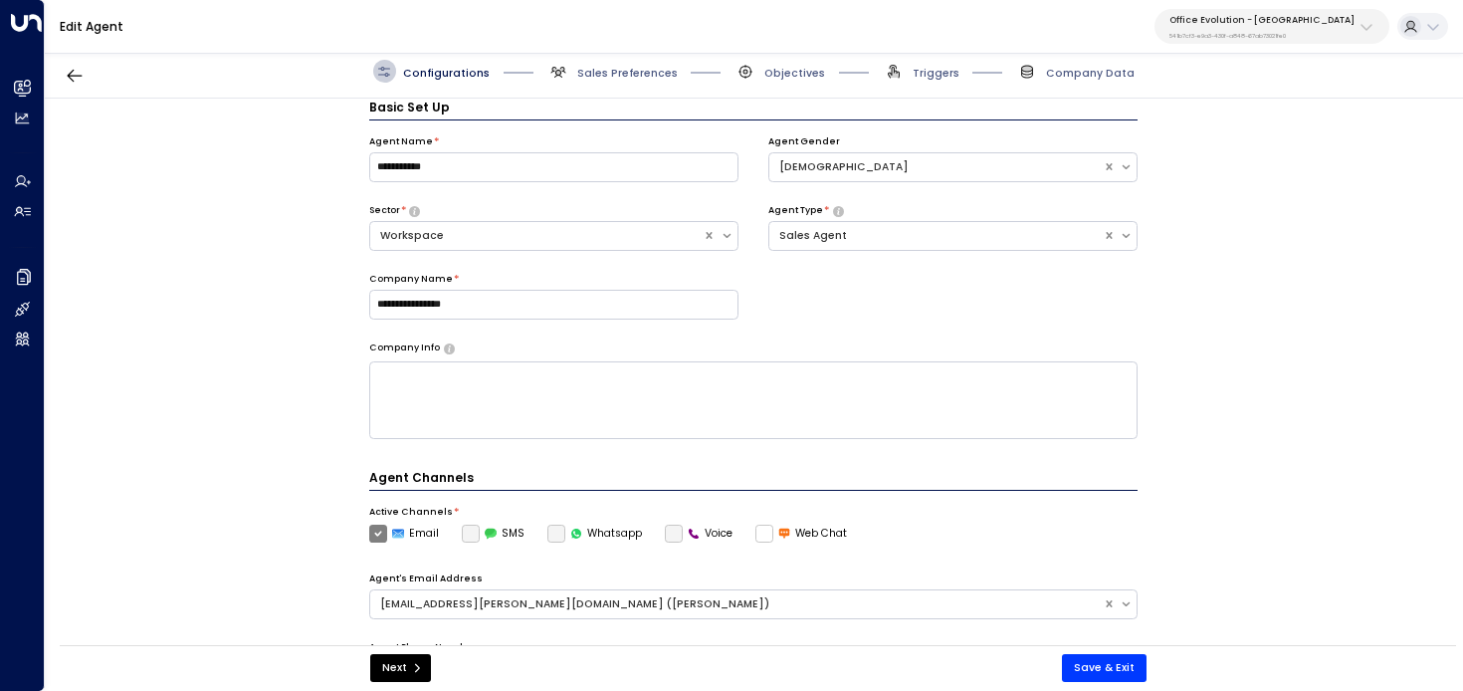
click at [622, 90] on div "Configurations Sales Preferences Objectives Triggers Company Data" at bounding box center [754, 72] width 1418 height 54
click at [630, 70] on span "Sales Preferences" at bounding box center [627, 73] width 101 height 15
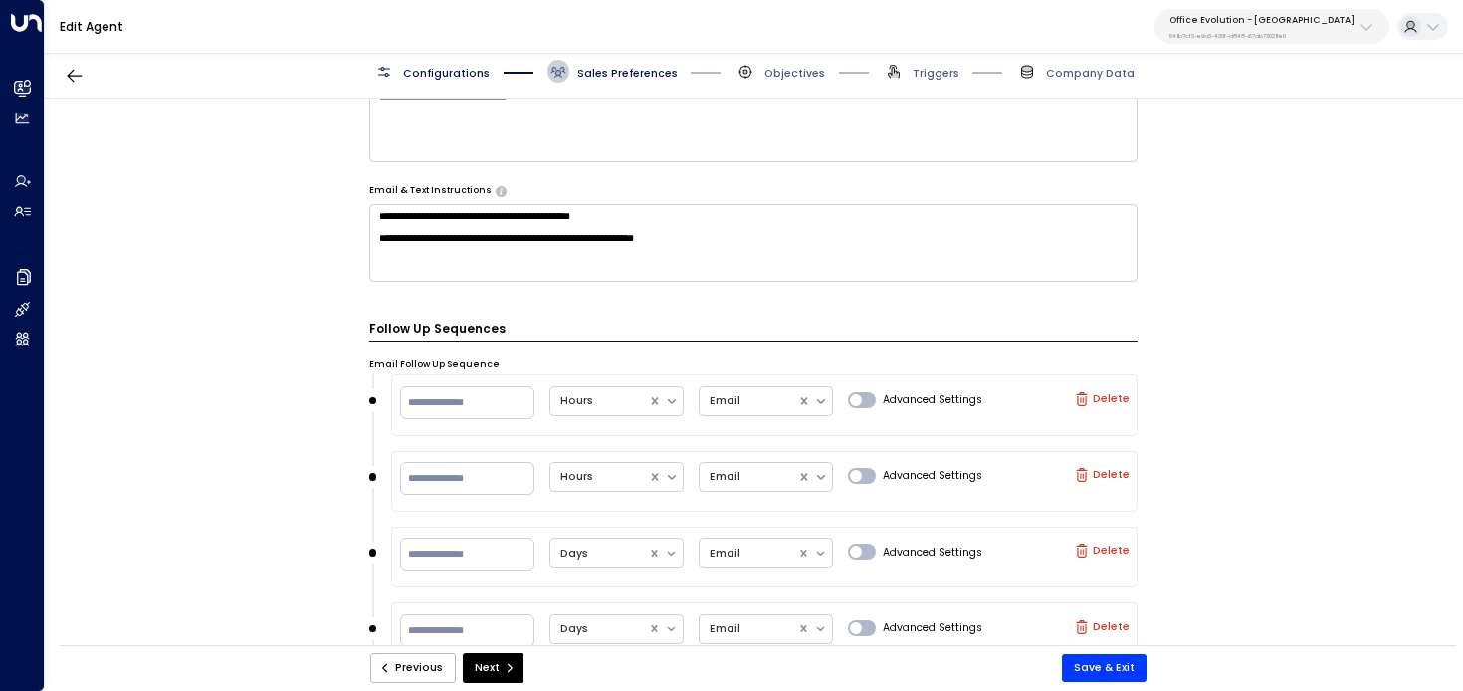
scroll to position [1021, 0]
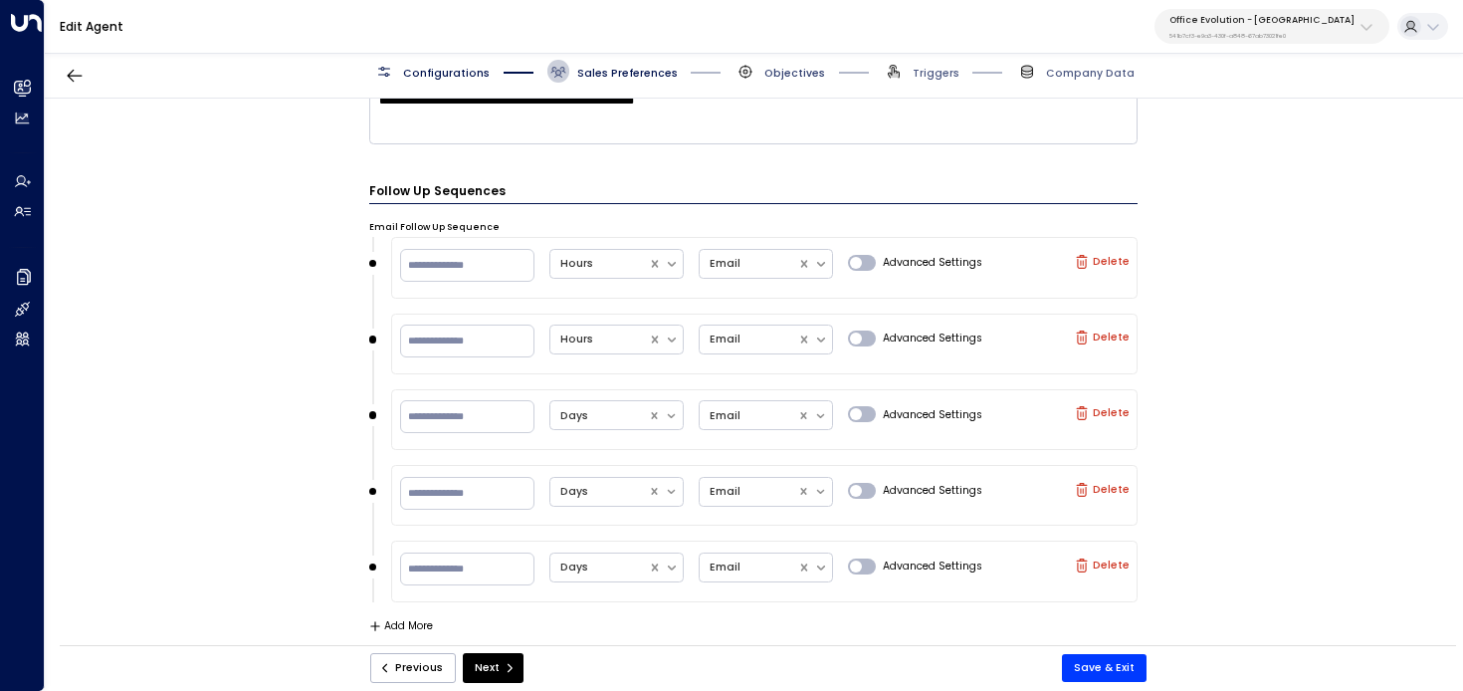
click at [780, 69] on span "Objectives" at bounding box center [794, 73] width 61 height 15
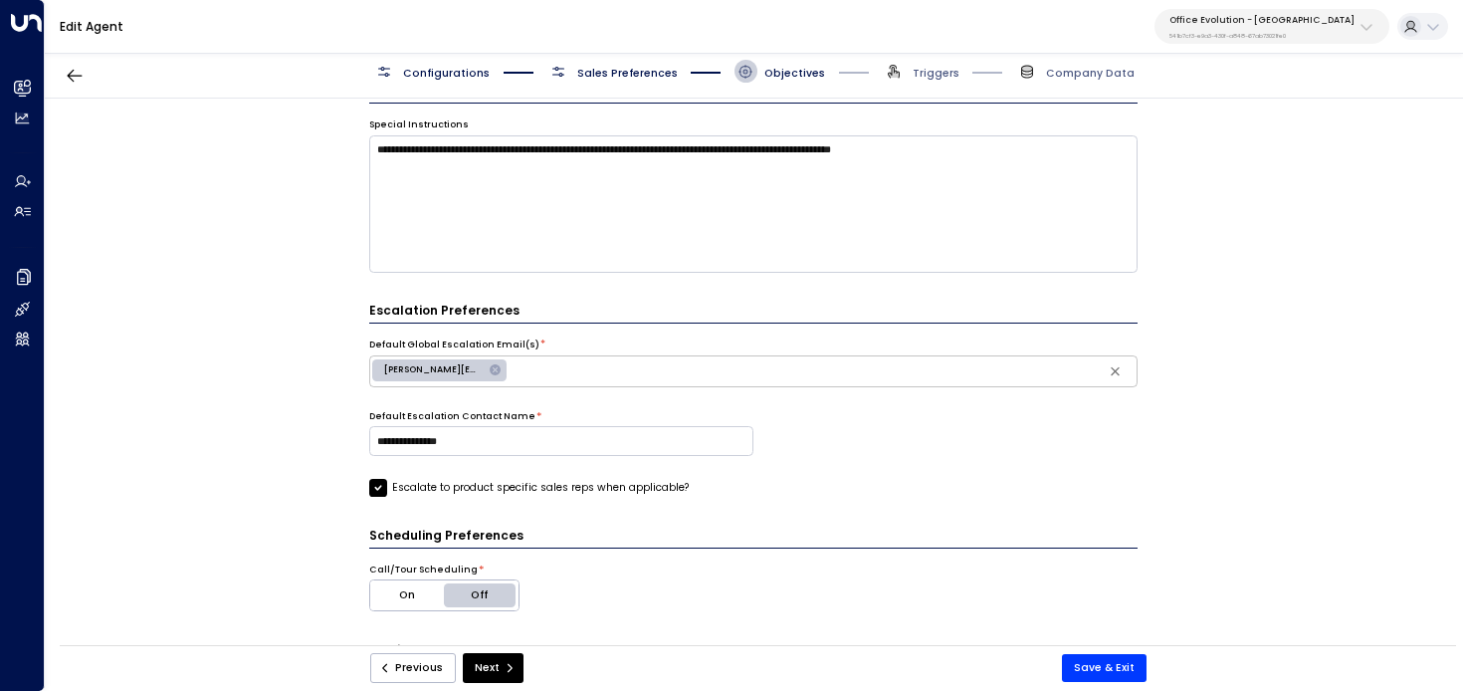
scroll to position [445, 0]
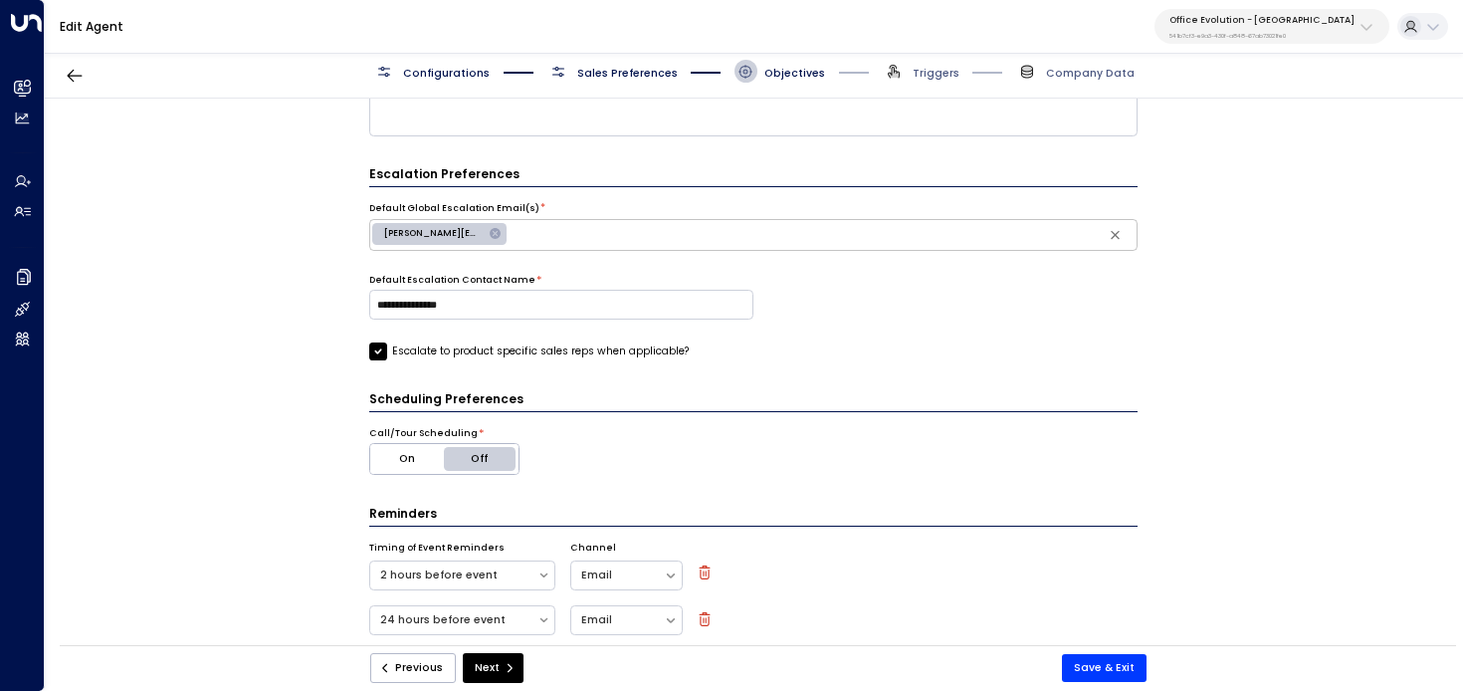
click at [437, 81] on span "Configurations" at bounding box center [431, 71] width 116 height 23
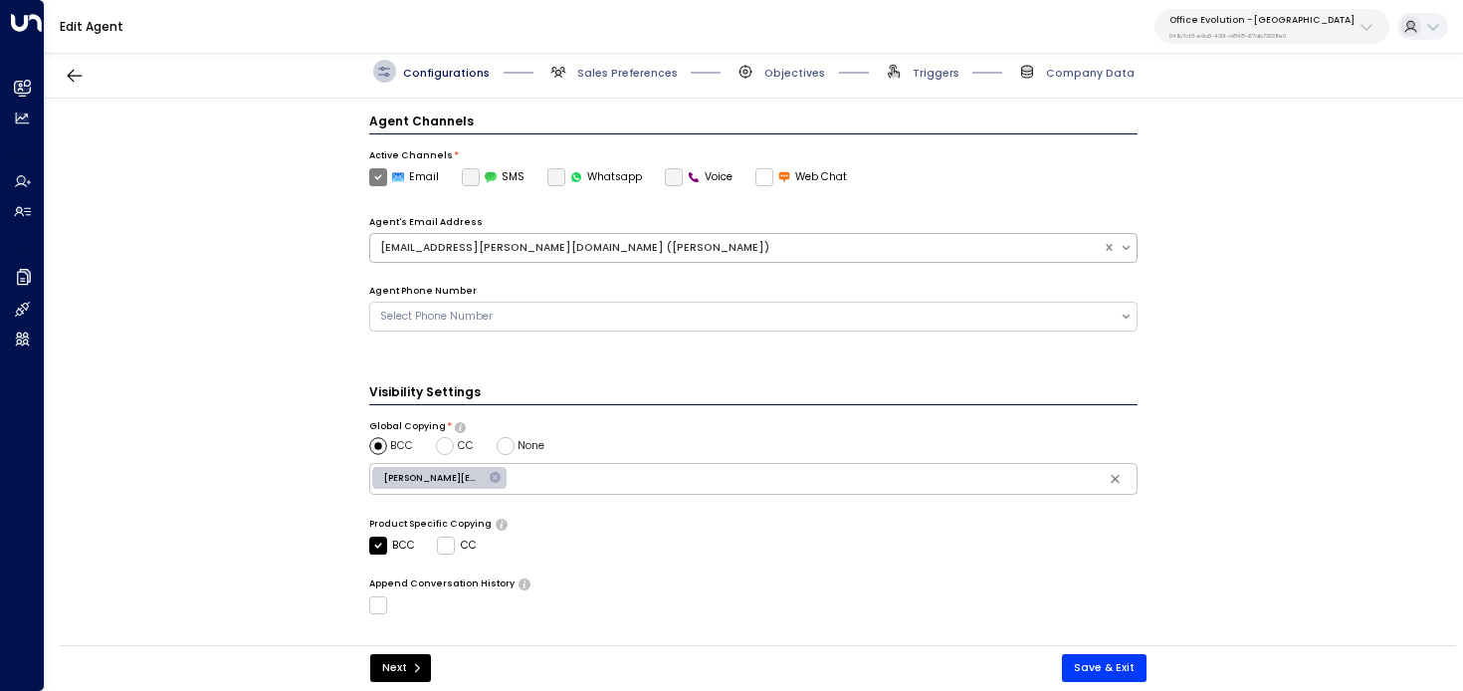
scroll to position [524, 0]
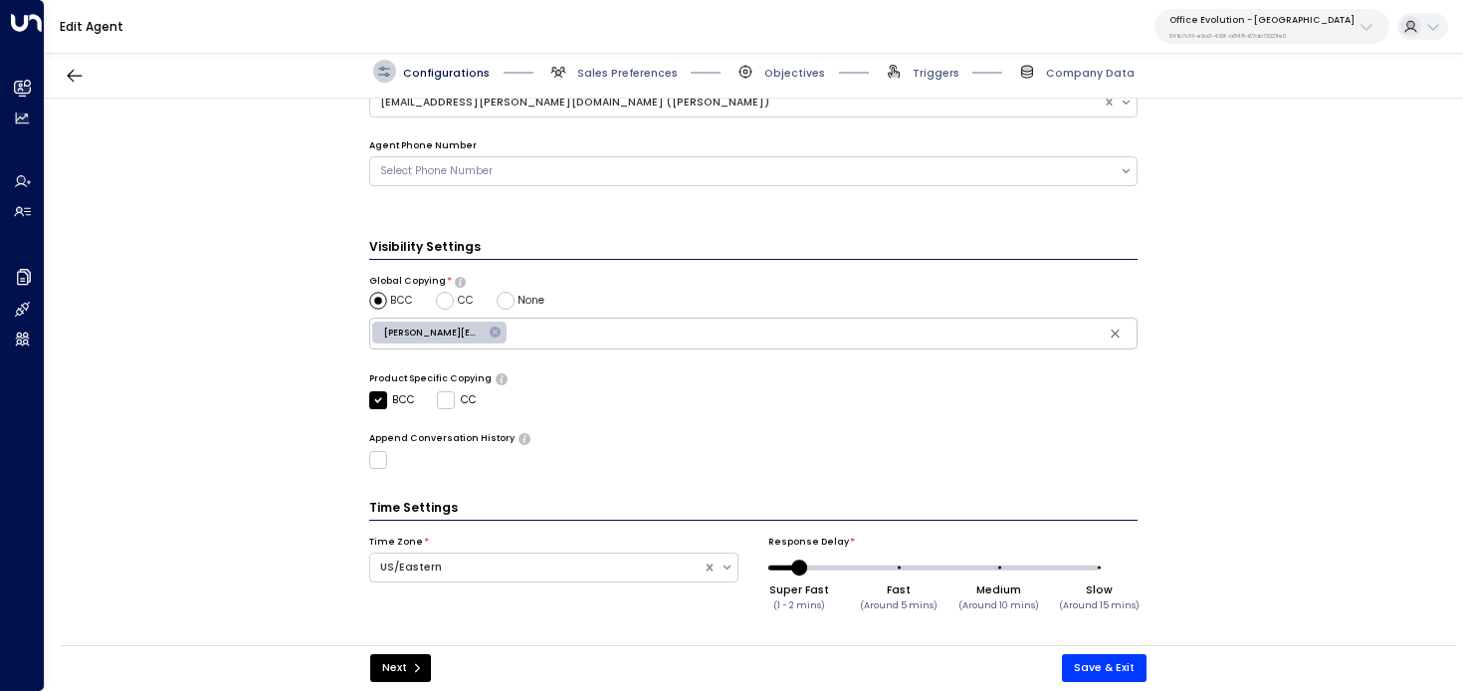
drag, startPoint x: 644, startPoint y: 311, endPoint x: 648, endPoint y: 329, distance: 19.3
click at [645, 319] on div "Visibility Settings Global Copying * BCC CC None michael.wielgus@officeevolutio…" at bounding box center [753, 353] width 769 height 231
click at [648, 329] on input "text" at bounding box center [822, 334] width 623 height 25
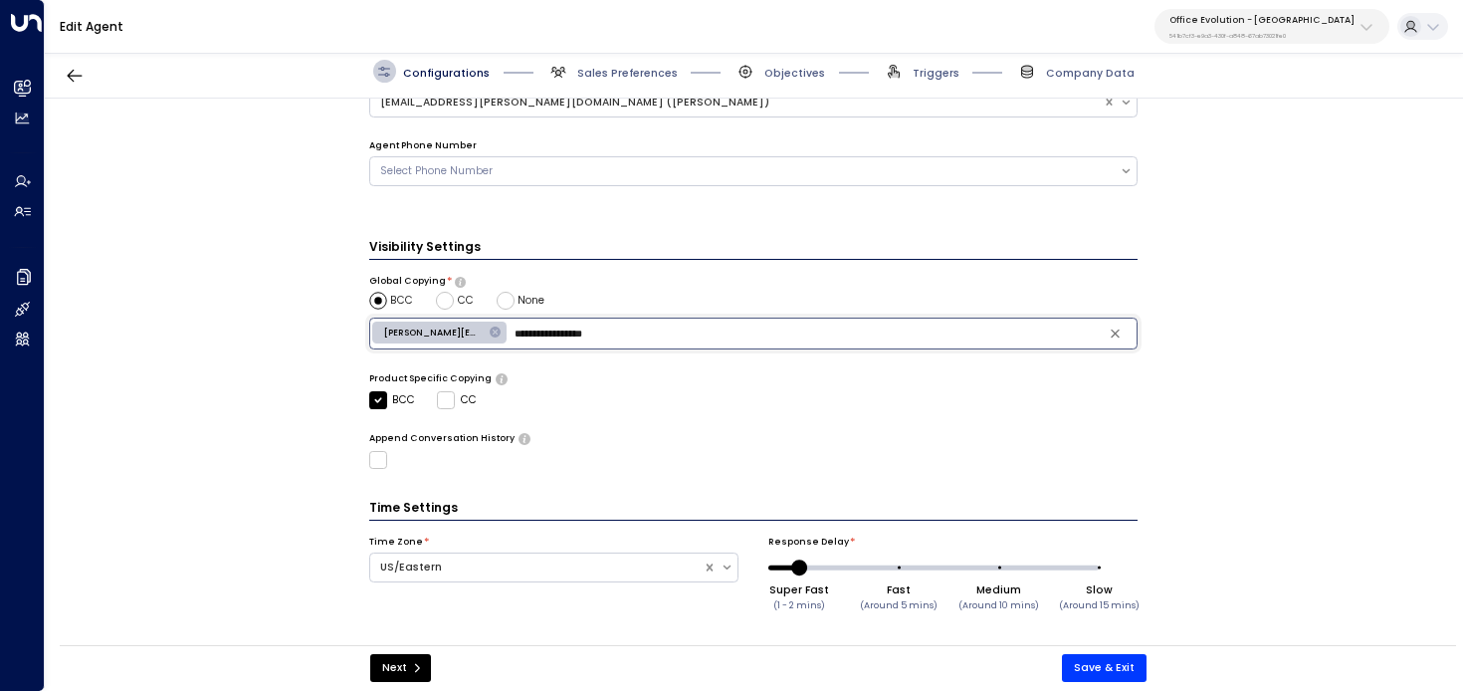
type input "**********"
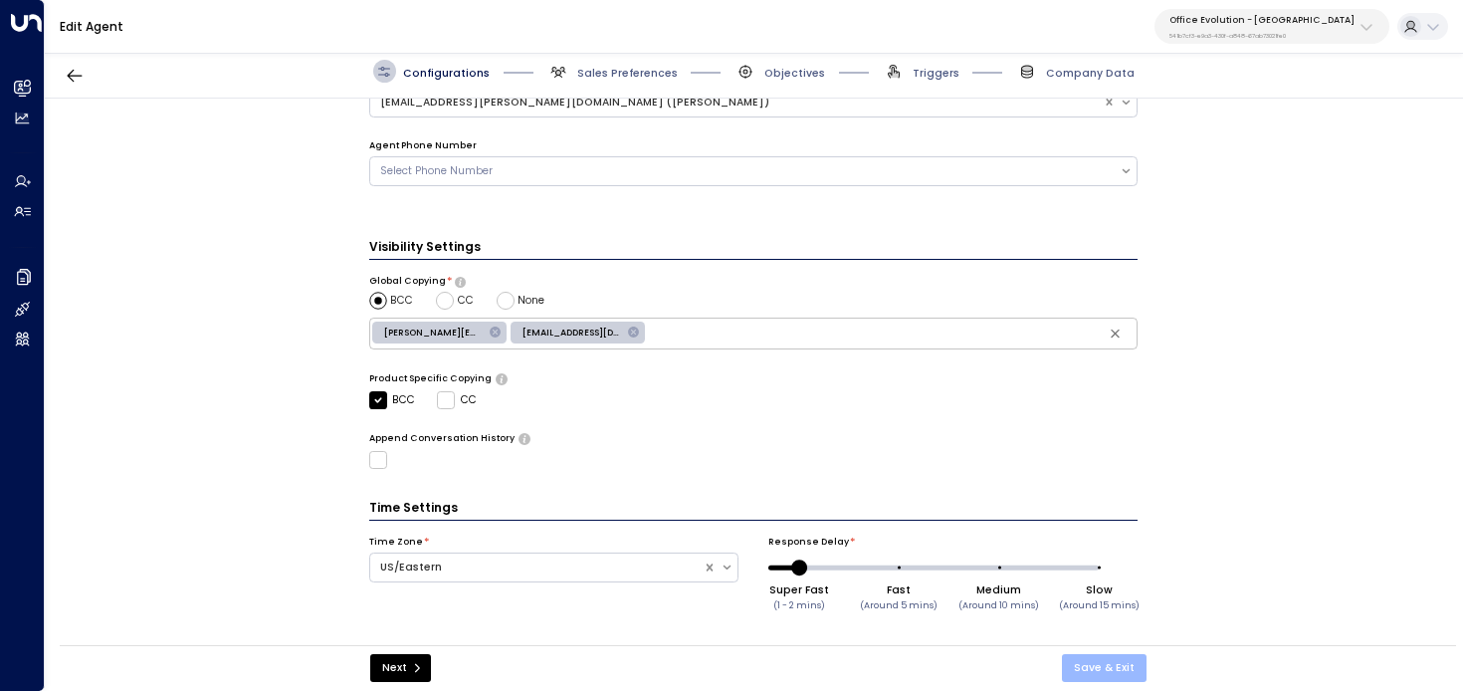
click at [1112, 669] on button "Save & Exit" at bounding box center [1104, 668] width 85 height 28
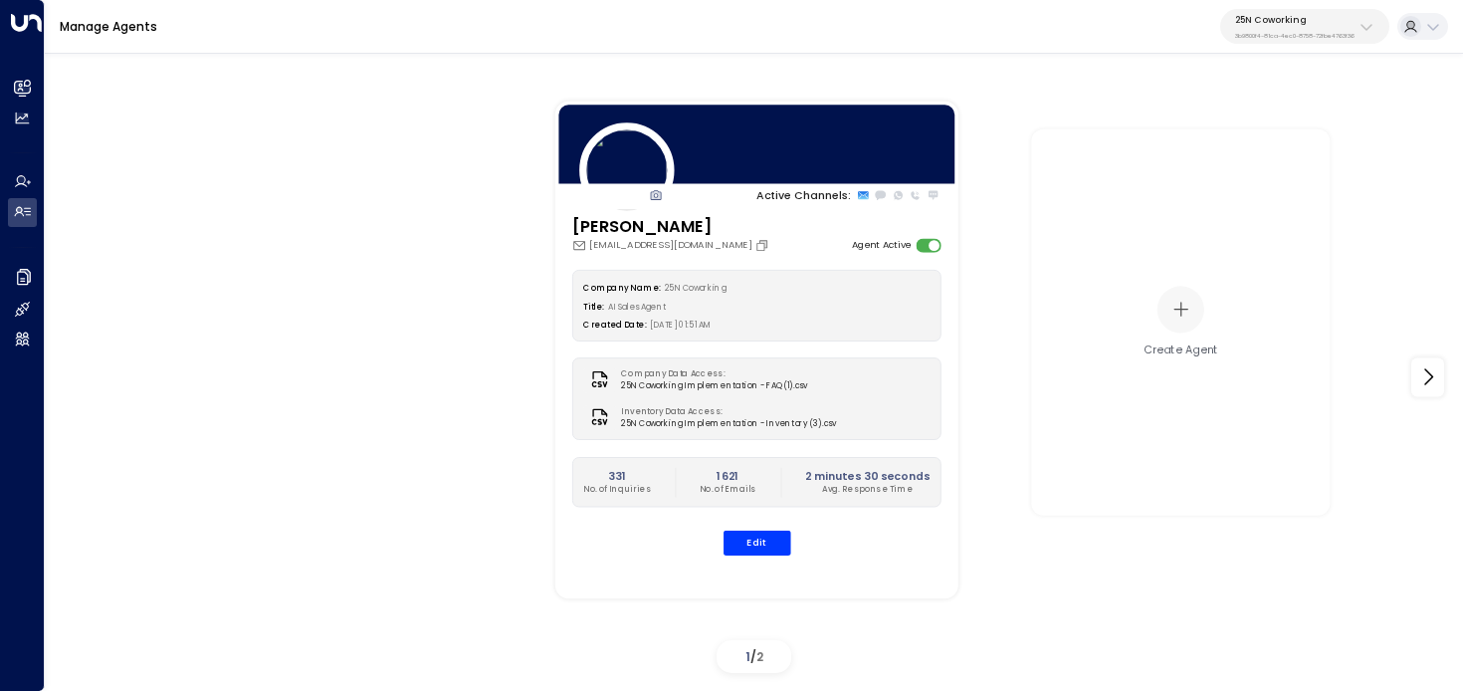
click at [1324, 40] on button "25N Coworking 3b9800f4-81ca-4ec0-8758-72fbe4763f36" at bounding box center [1304, 26] width 169 height 35
type input "**"
click at [1237, 142] on span "ID: cfe0f921-6736-41ff-9ccf-6d0a7fff47c3" at bounding box center [1321, 145] width 186 height 14
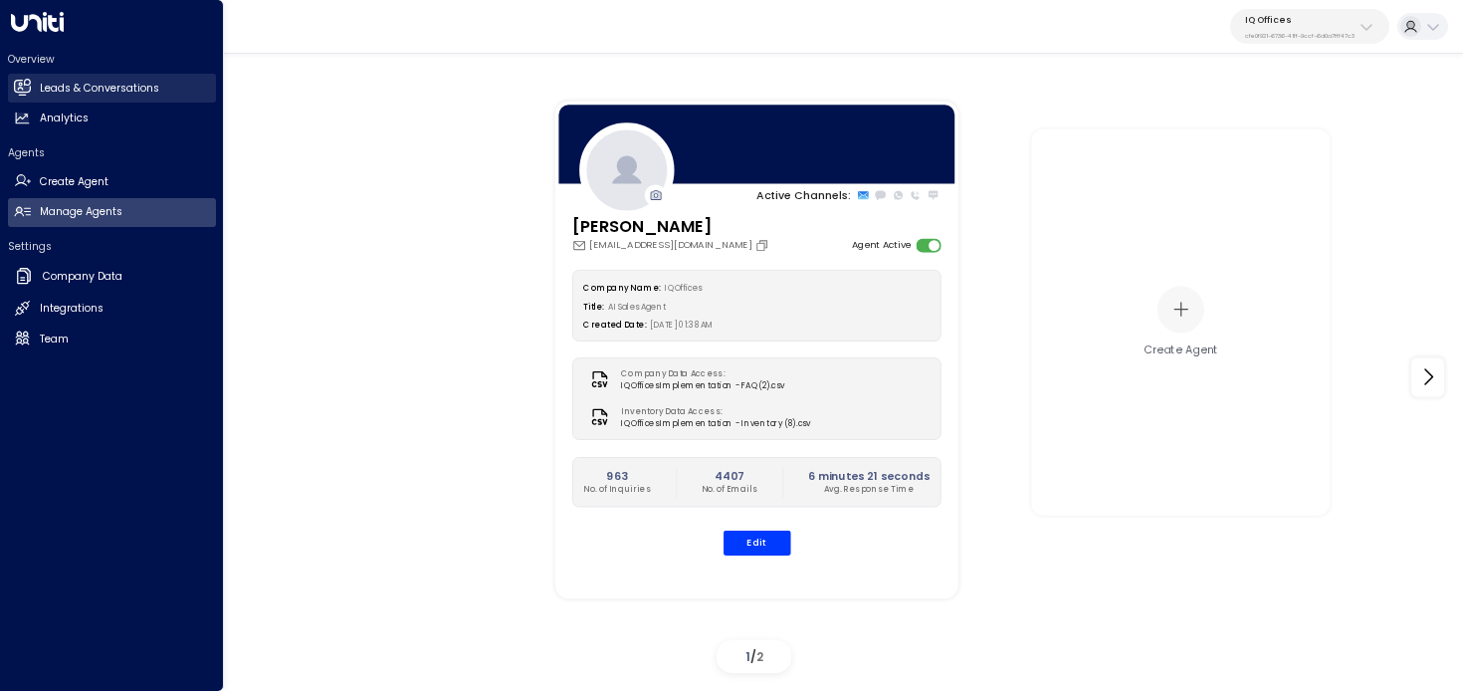
click at [38, 74] on link "Leads & Conversations Leads & Conversations" at bounding box center [112, 88] width 208 height 29
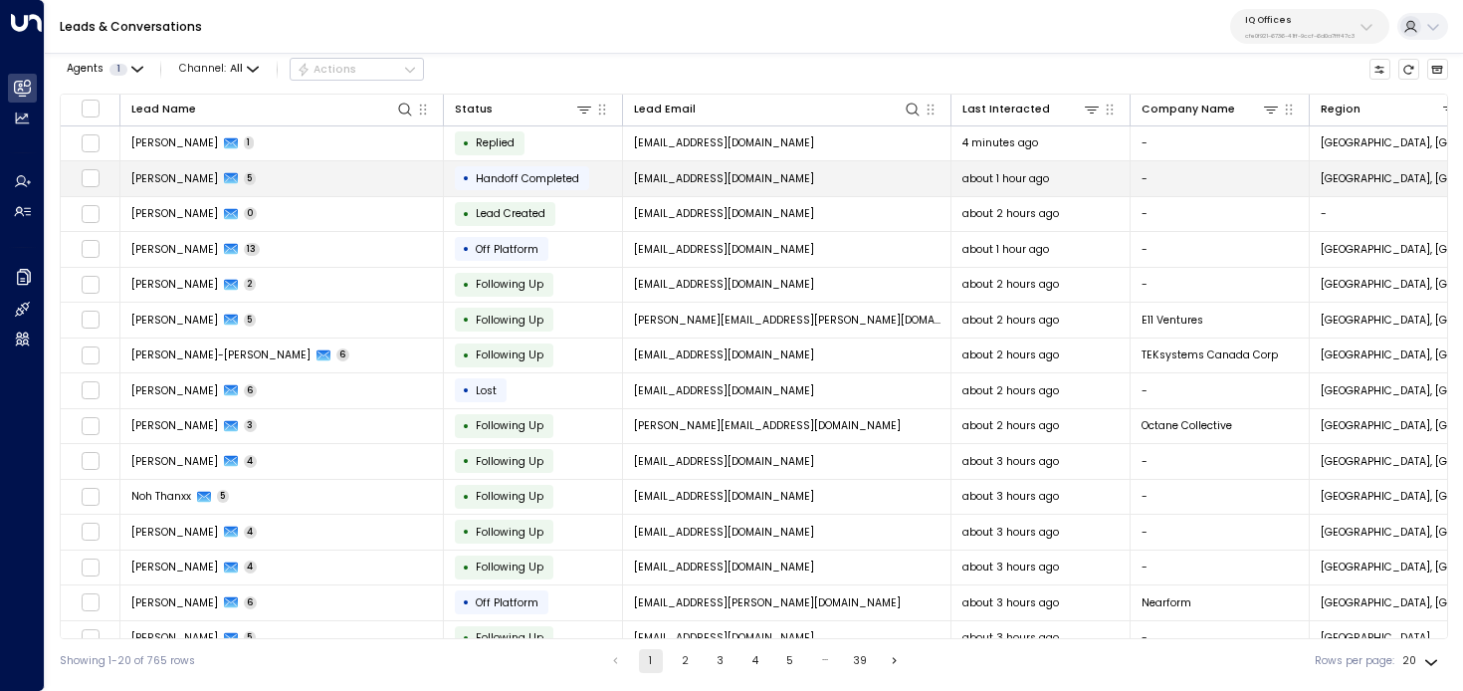
click at [344, 182] on td "[PERSON_NAME] 5" at bounding box center [282, 178] width 324 height 35
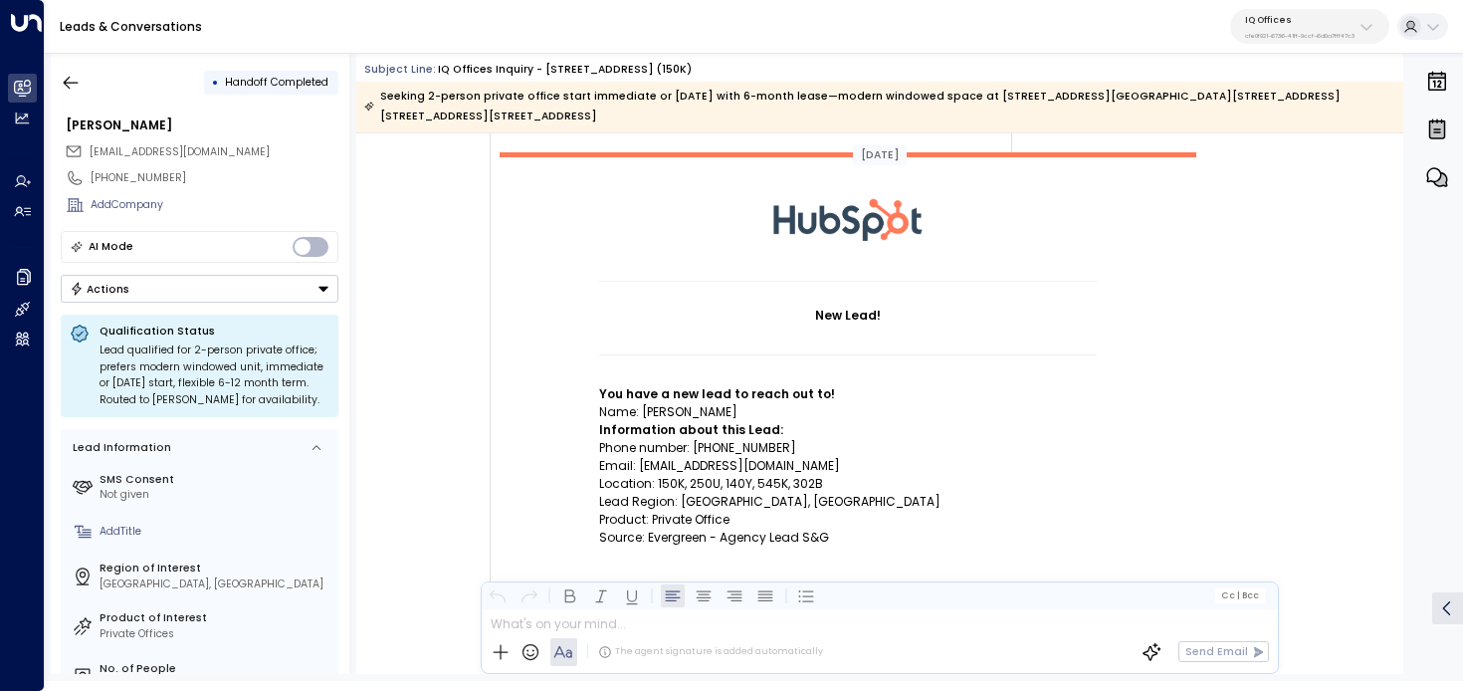
scroll to position [110, 0]
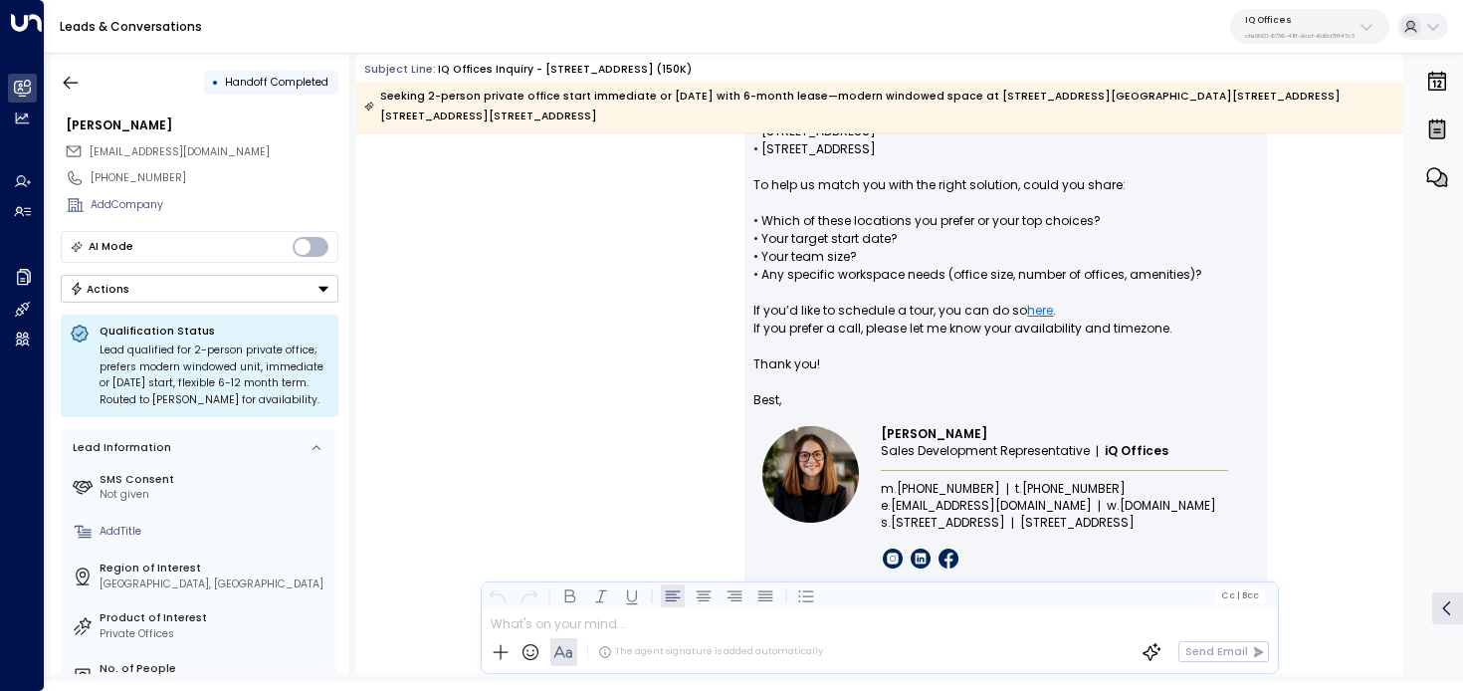
click at [628, 298] on div "[PERSON_NAME] • 01:08 PM • Email Hi [PERSON_NAME], Thanks for your interest in …" at bounding box center [879, 310] width 851 height 757
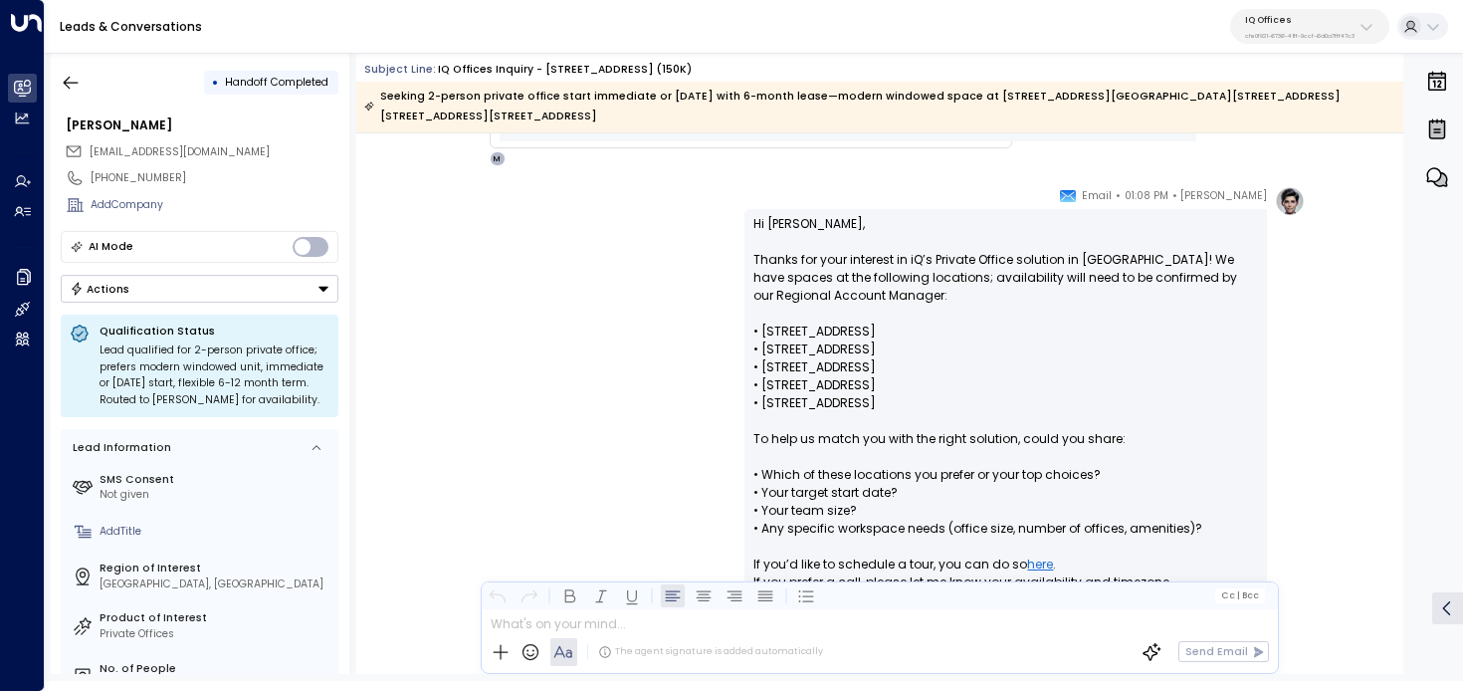
scroll to position [996, 0]
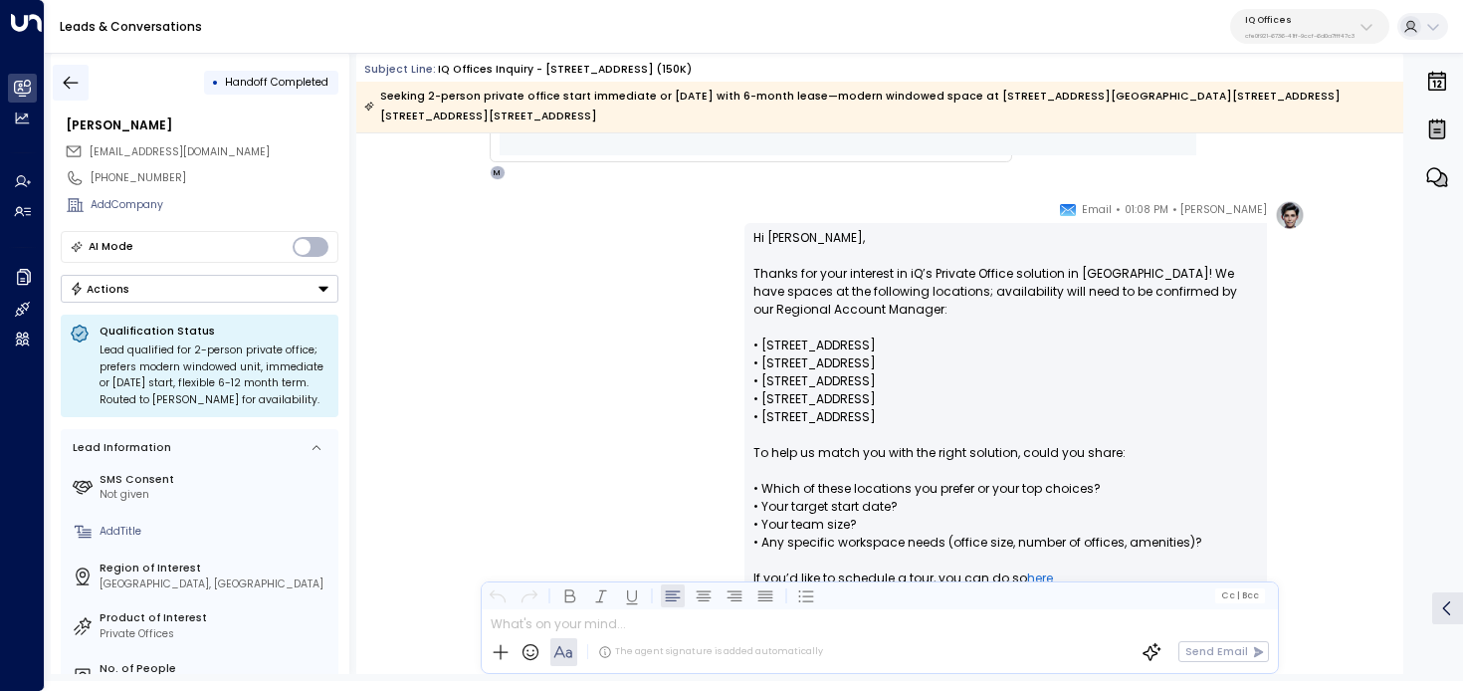
click at [67, 76] on icon "button" at bounding box center [71, 83] width 20 height 20
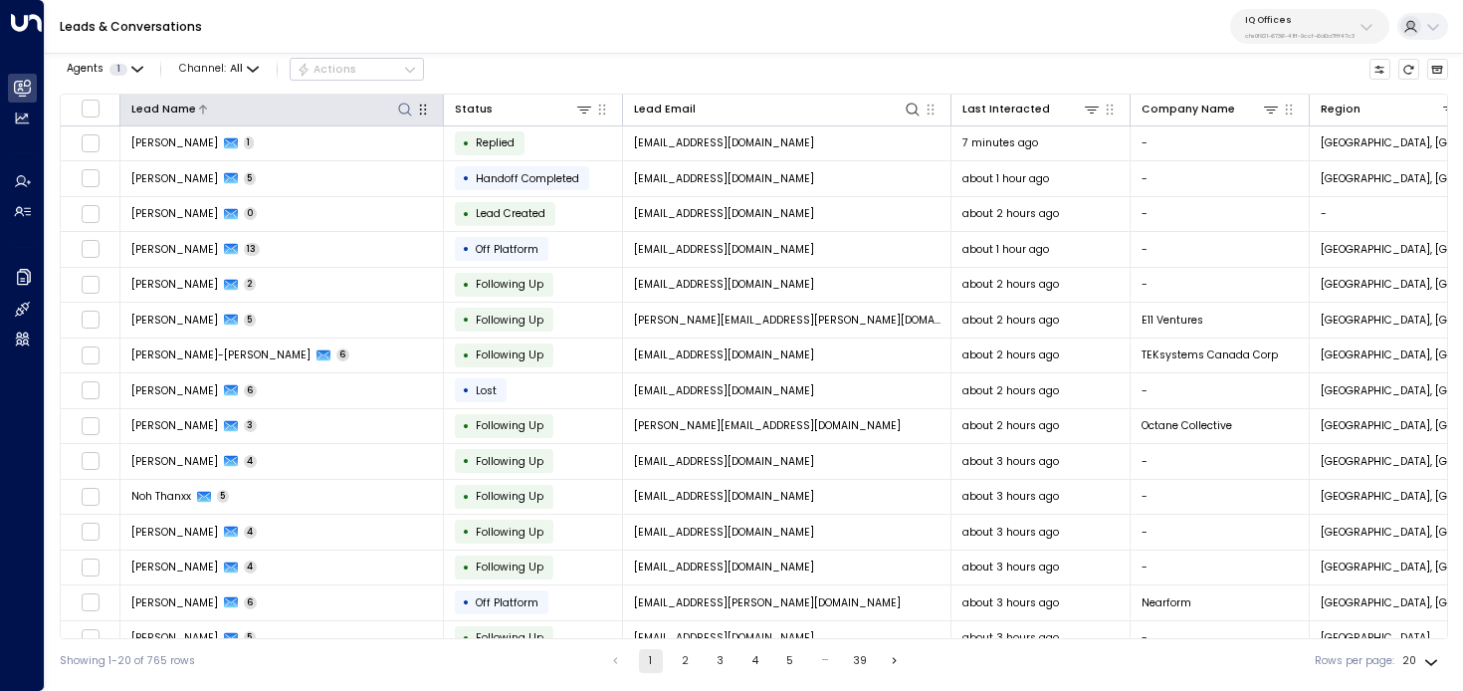
click at [408, 109] on icon at bounding box center [404, 109] width 13 height 13
type input "****"
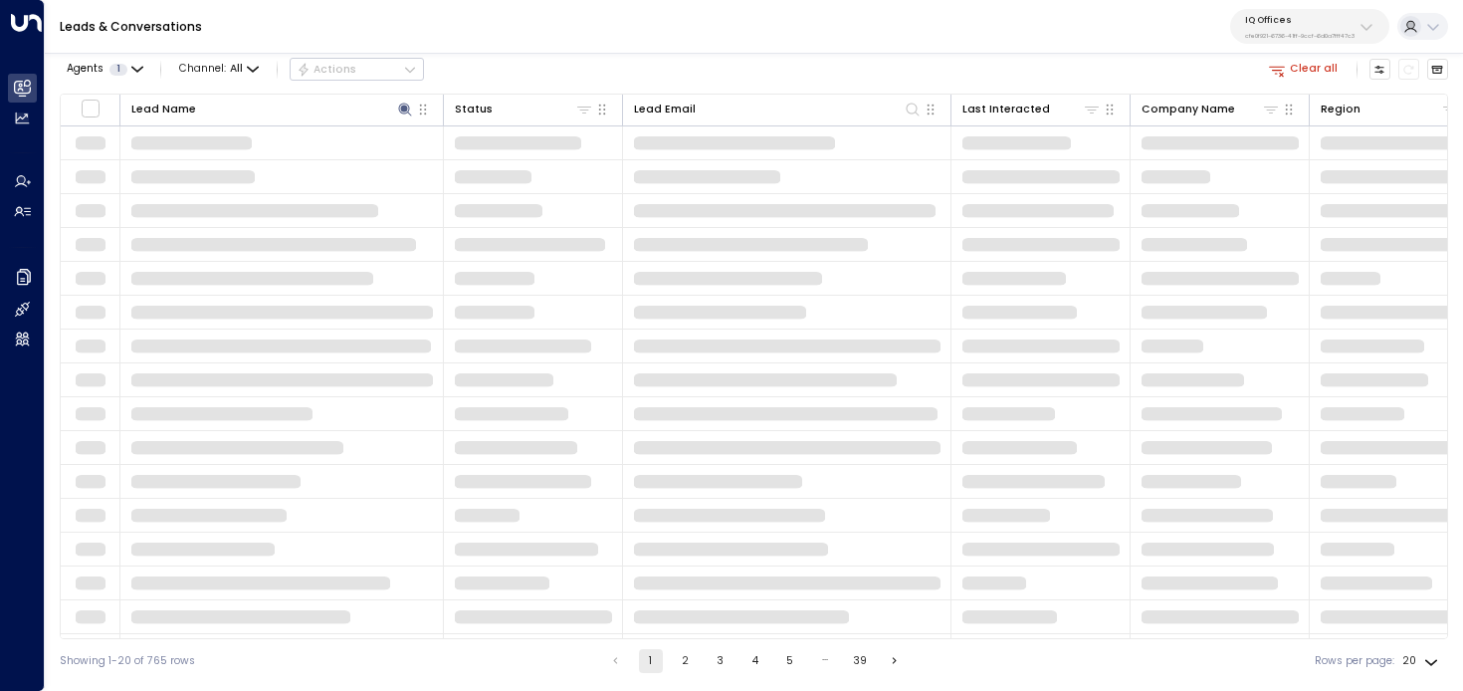
click at [625, 36] on div "Leads & Conversations IQ Offices cfe0f921-6736-41ff-9ccf-6d0a7fff47c3" at bounding box center [754, 27] width 1418 height 54
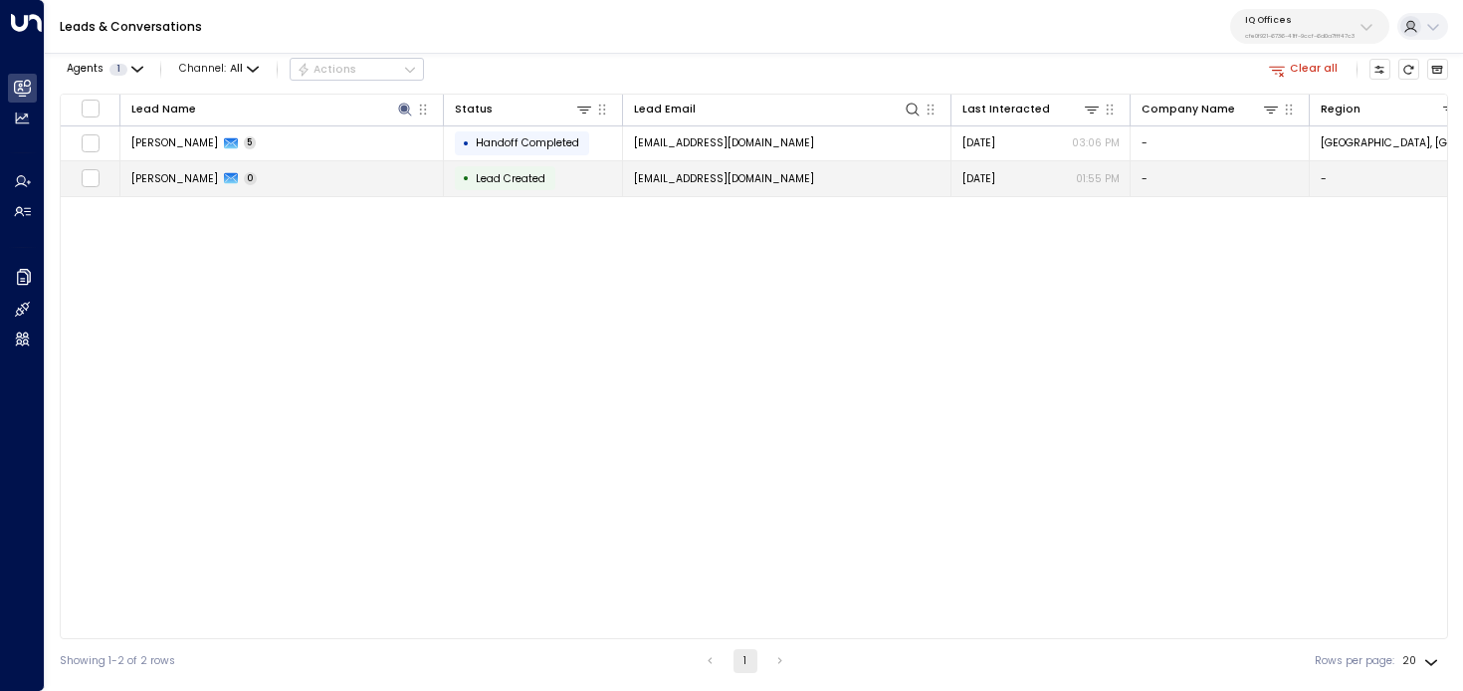
click at [359, 182] on td "Raef Khan 0" at bounding box center [282, 178] width 324 height 35
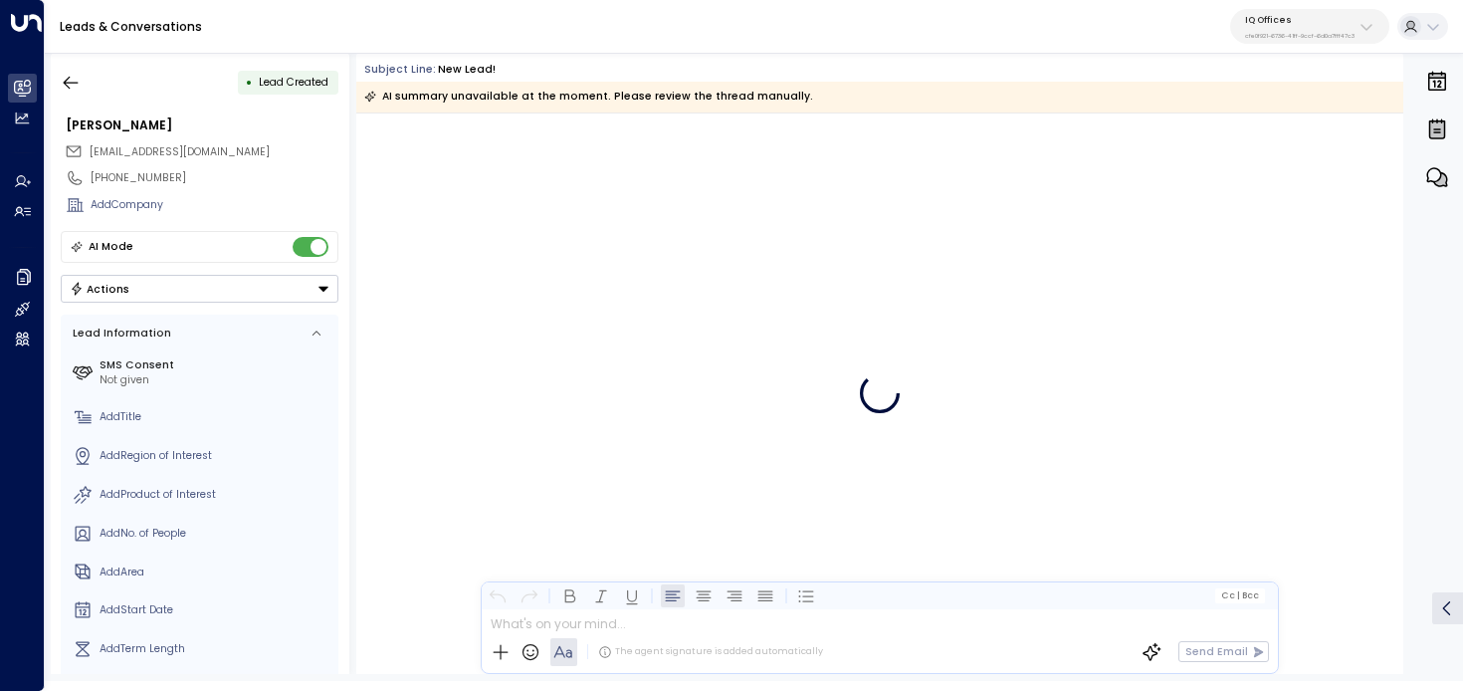
scroll to position [498, 0]
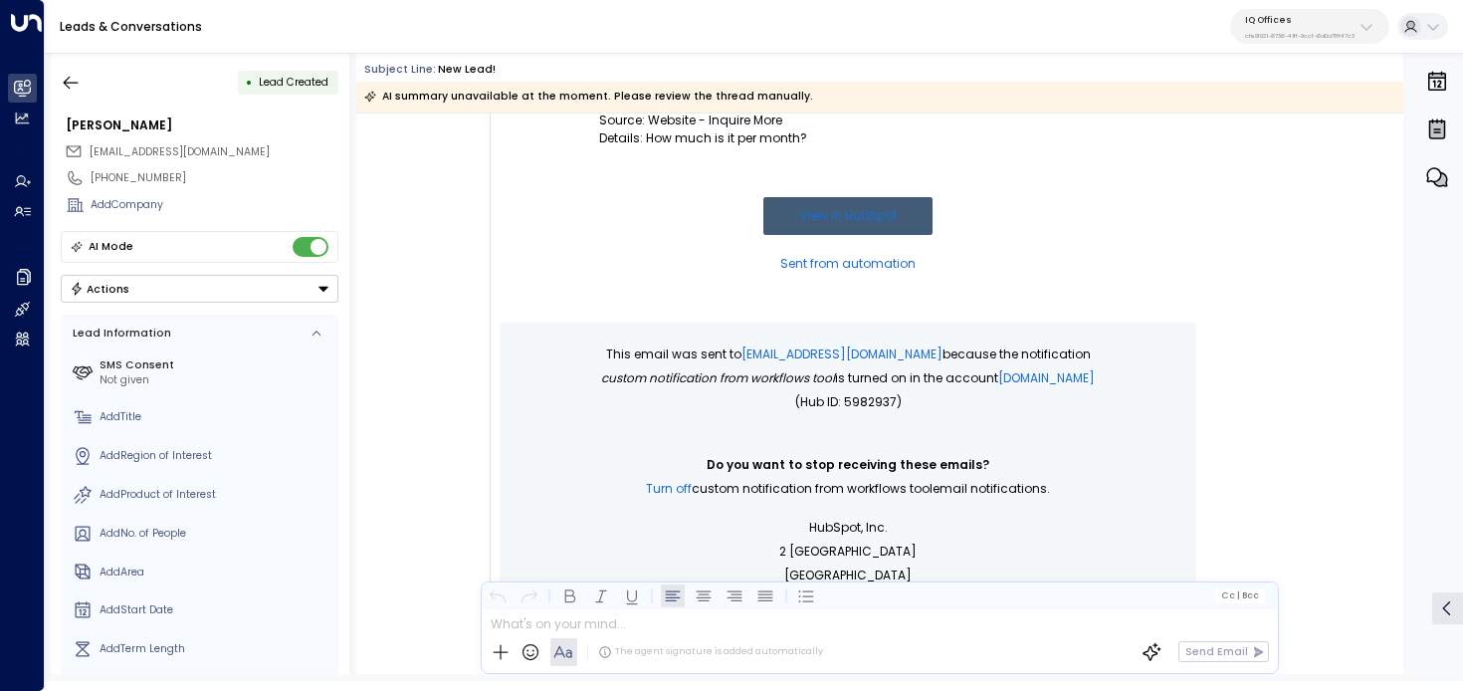
click at [1302, 27] on div "IQ Offices cfe0f921-6736-41ff-9ccf-6d0a7fff47c3" at bounding box center [1299, 27] width 109 height 26
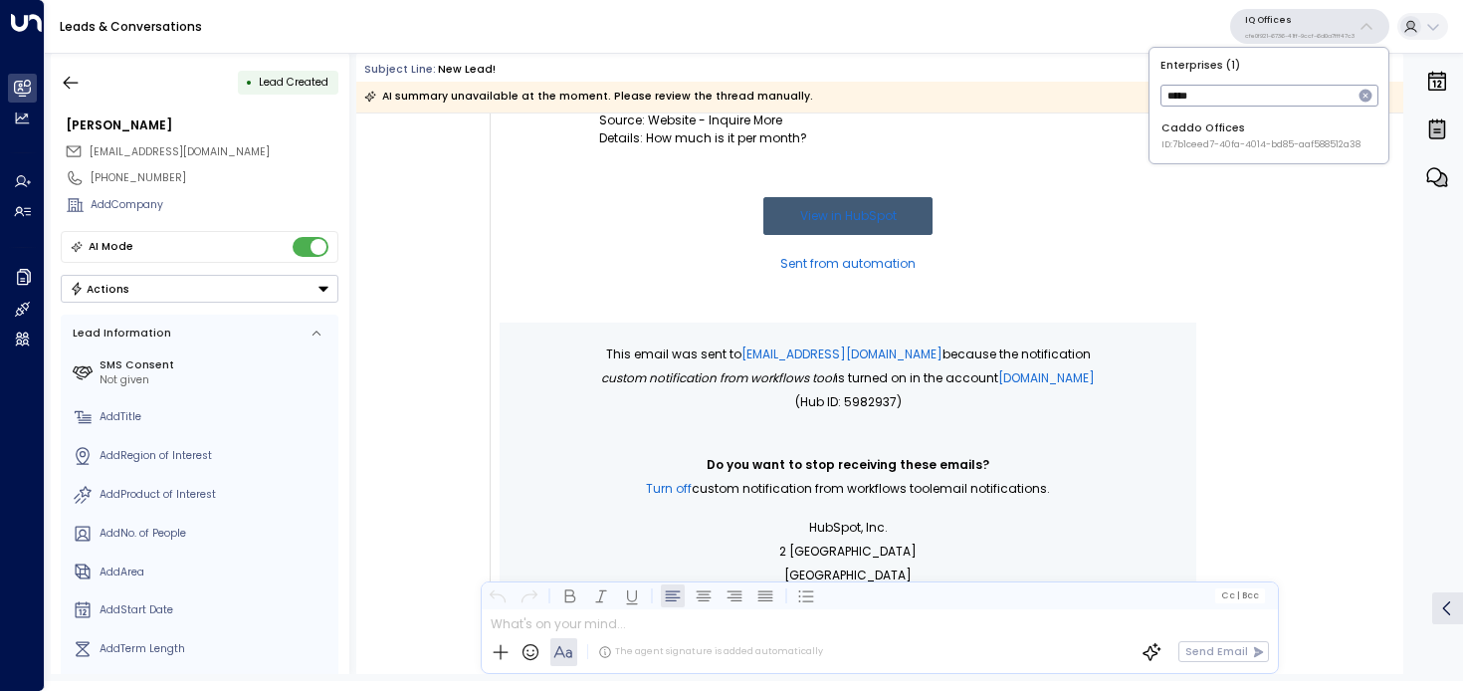
type input "*****"
click at [1304, 130] on div "Caddo Offices ID: 7b1ceed7-40fa-4014-bd85-aaf588512a38" at bounding box center [1261, 135] width 199 height 31
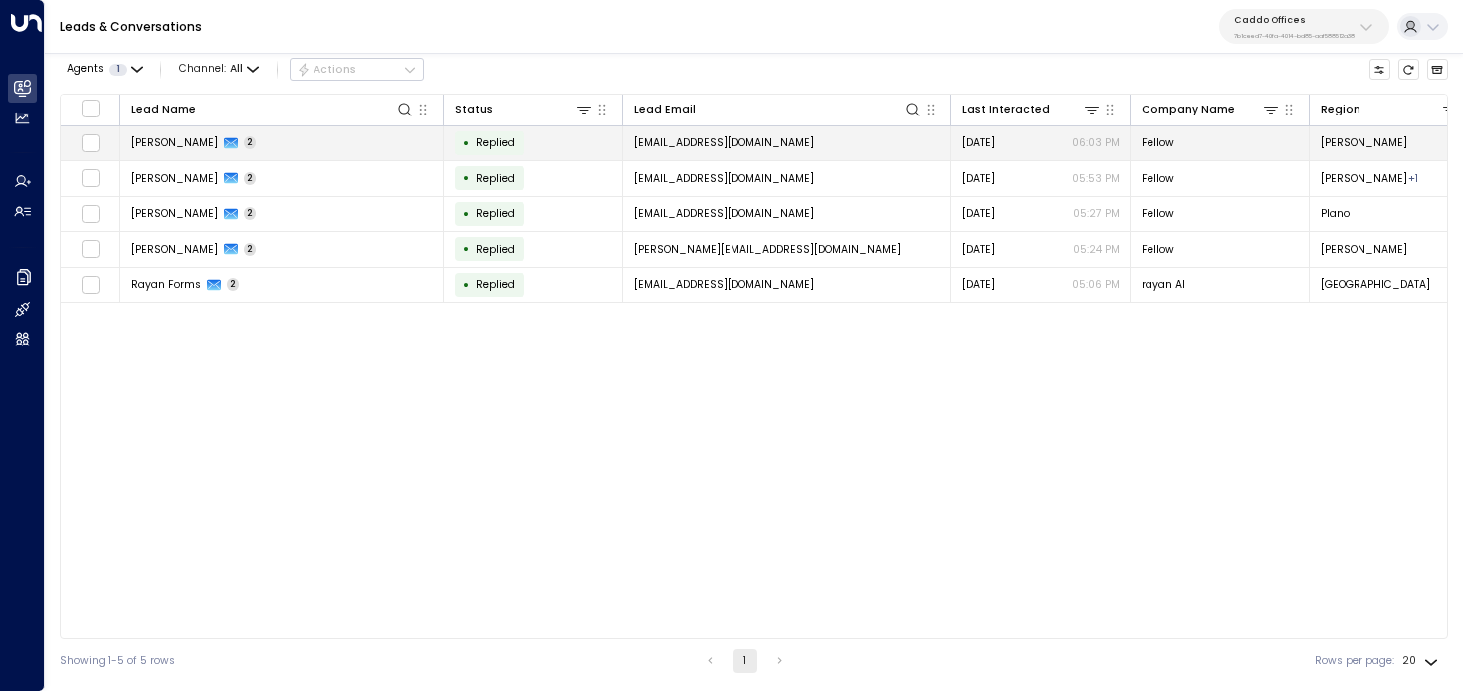
click at [415, 149] on td "Eleanora Dalling 2" at bounding box center [282, 143] width 324 height 35
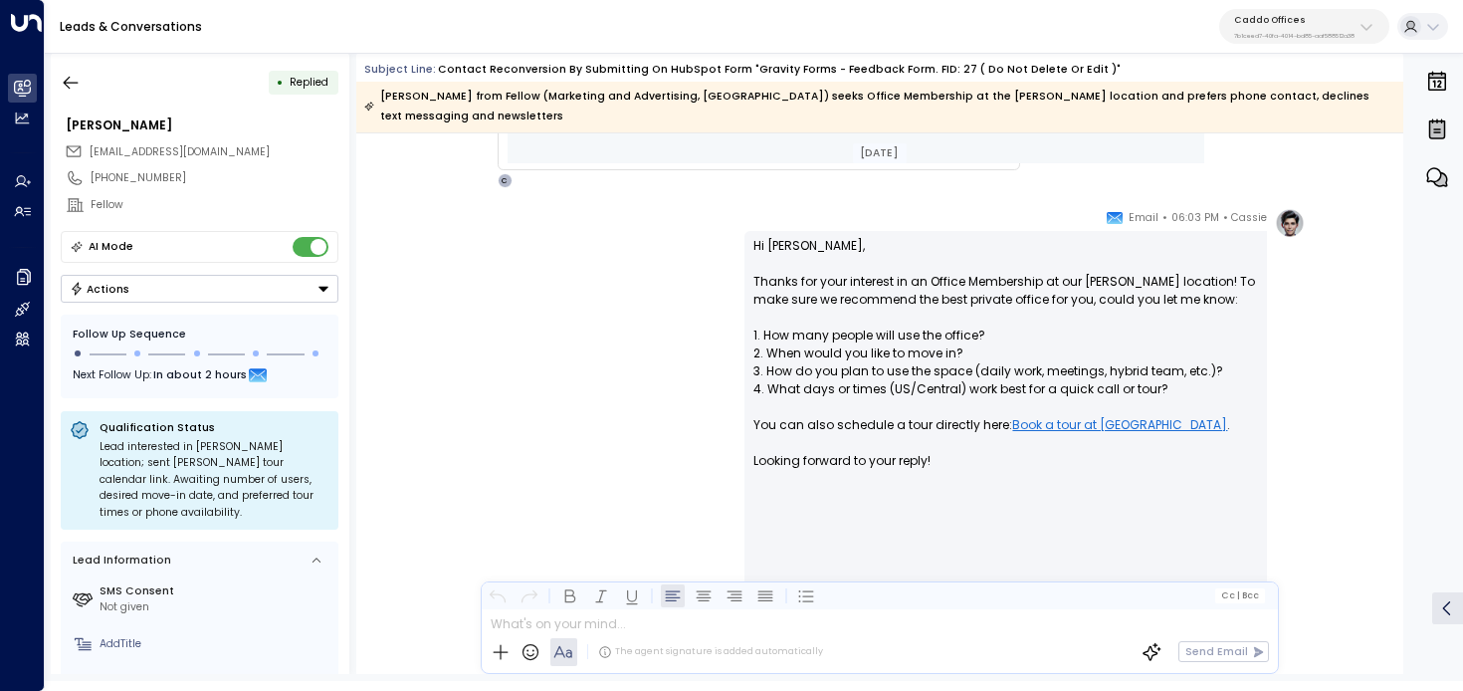
scroll to position [1781, 0]
click at [1274, 32] on p "7b1ceed7-40fa-4014-bd85-aaf588512a38" at bounding box center [1294, 36] width 120 height 8
click at [1315, 7] on div "Leads & Conversations Caddo Offices 7b1ceed7-40fa-4014-bd85-aaf588512a38" at bounding box center [754, 27] width 1418 height 54
click at [1308, 28] on div "Caddo Offices 7b1ceed7-40fa-4014-bd85-aaf588512a38" at bounding box center [1294, 27] width 120 height 26
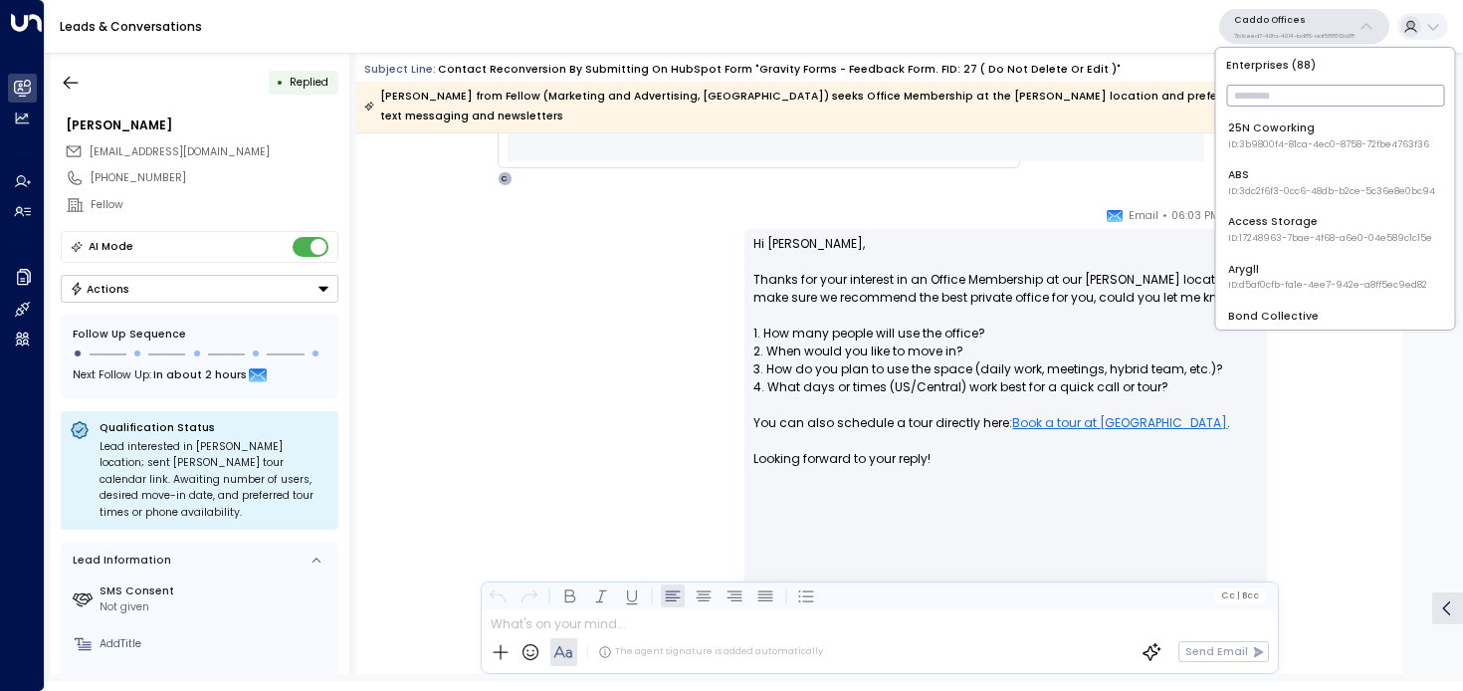
click at [1296, 90] on input "text" at bounding box center [1335, 96] width 218 height 32
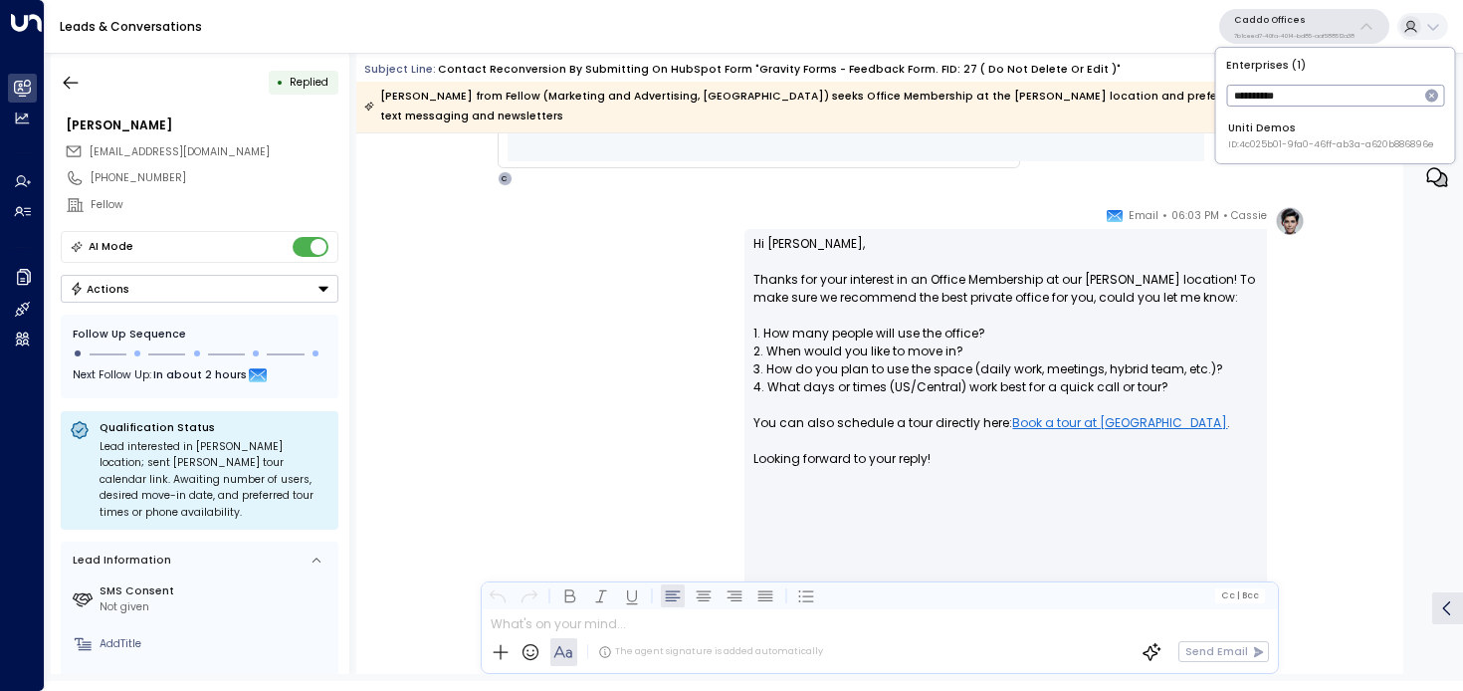
type input "**********"
click at [1296, 142] on span "ID: 4c025b01-9fa0-46ff-ab3a-a620b886896e" at bounding box center [1331, 145] width 206 height 14
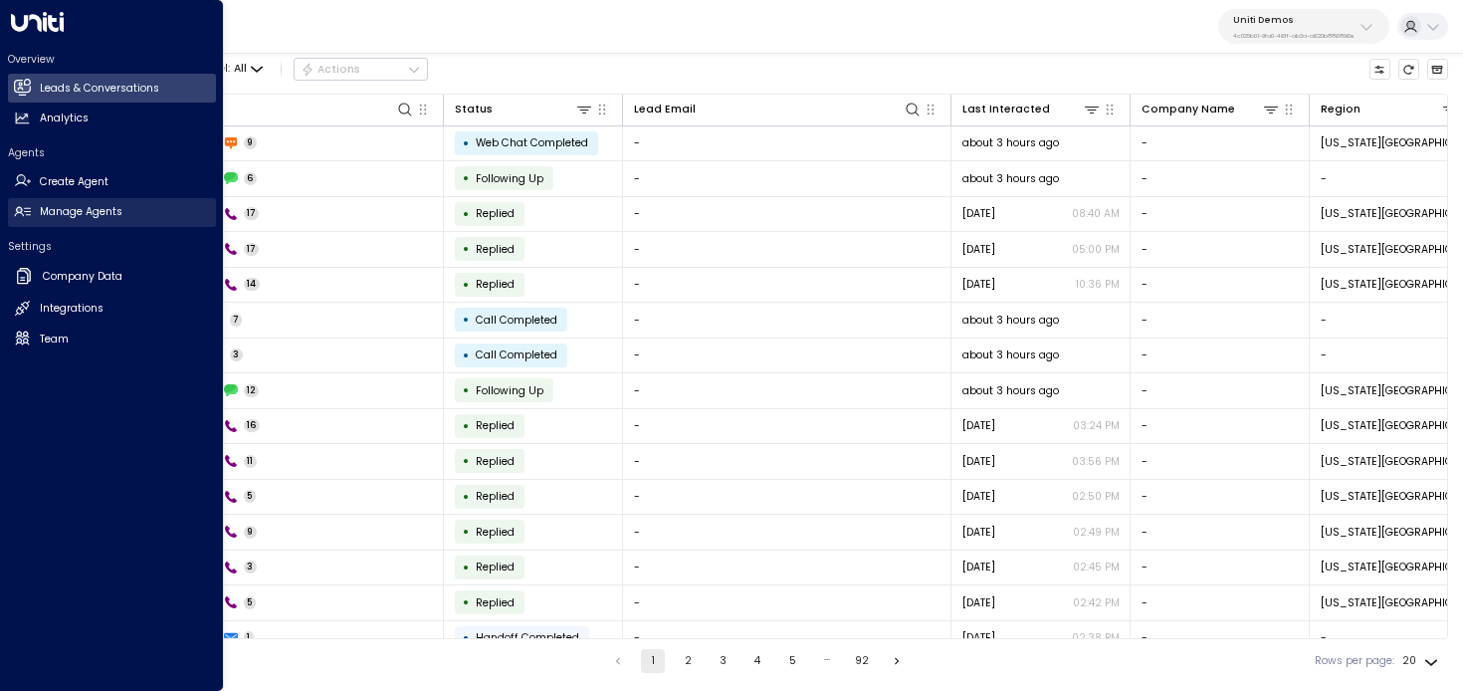
click at [20, 211] on icon at bounding box center [22, 212] width 16 height 10
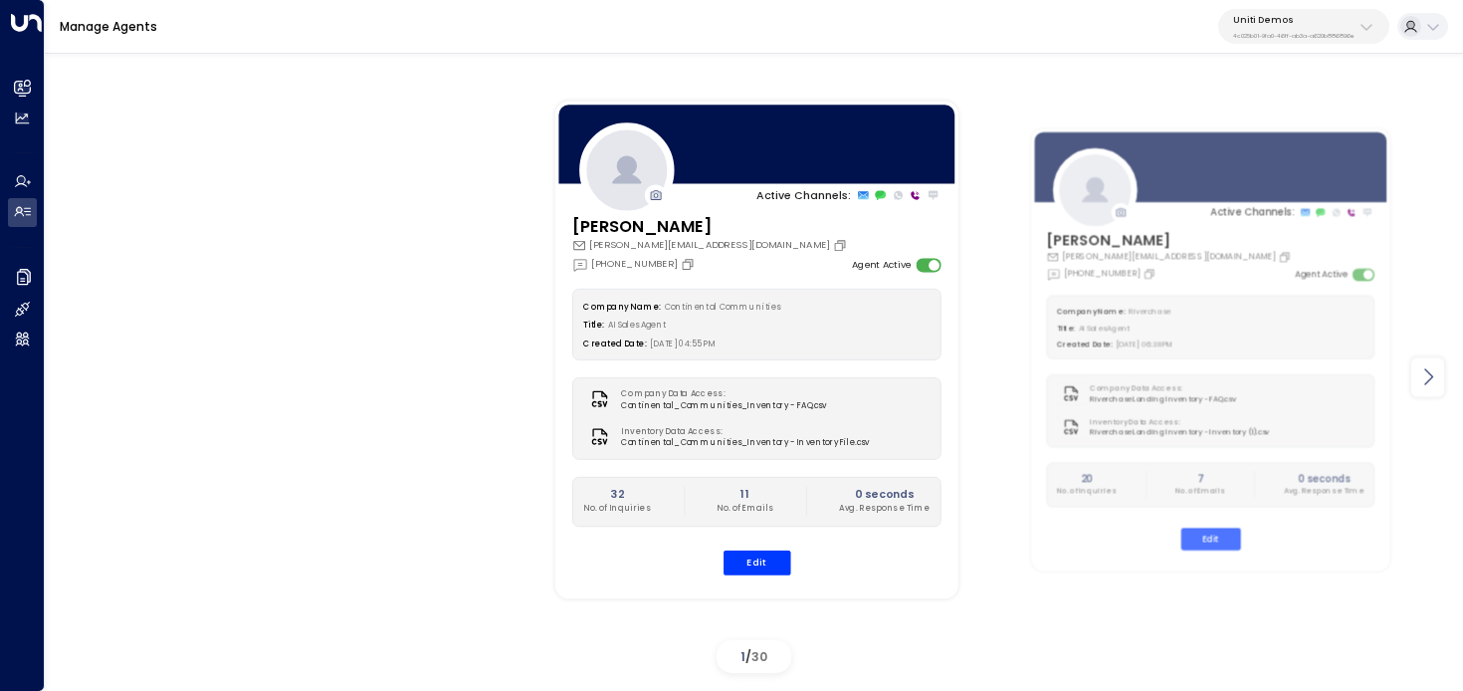
click at [1439, 368] on div at bounding box center [1427, 376] width 33 height 39
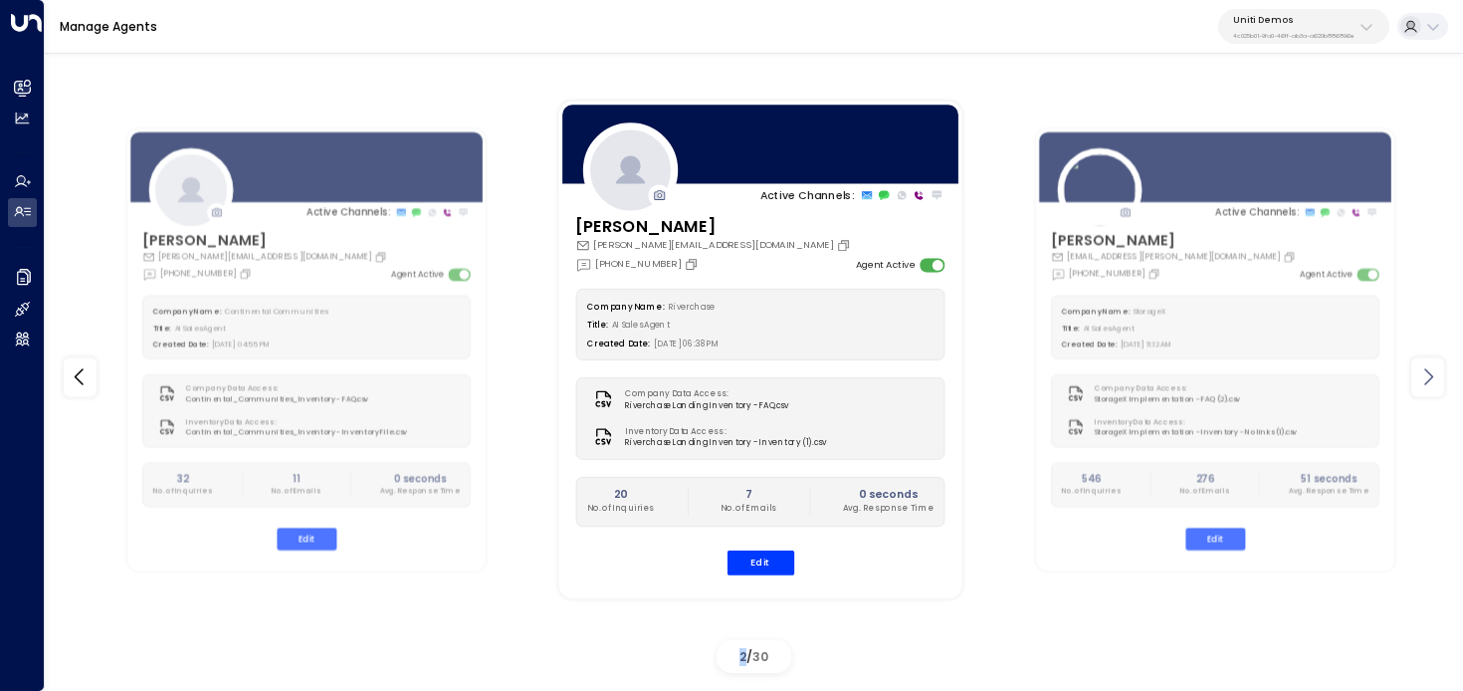
click at [1439, 368] on div at bounding box center [1427, 376] width 33 height 39
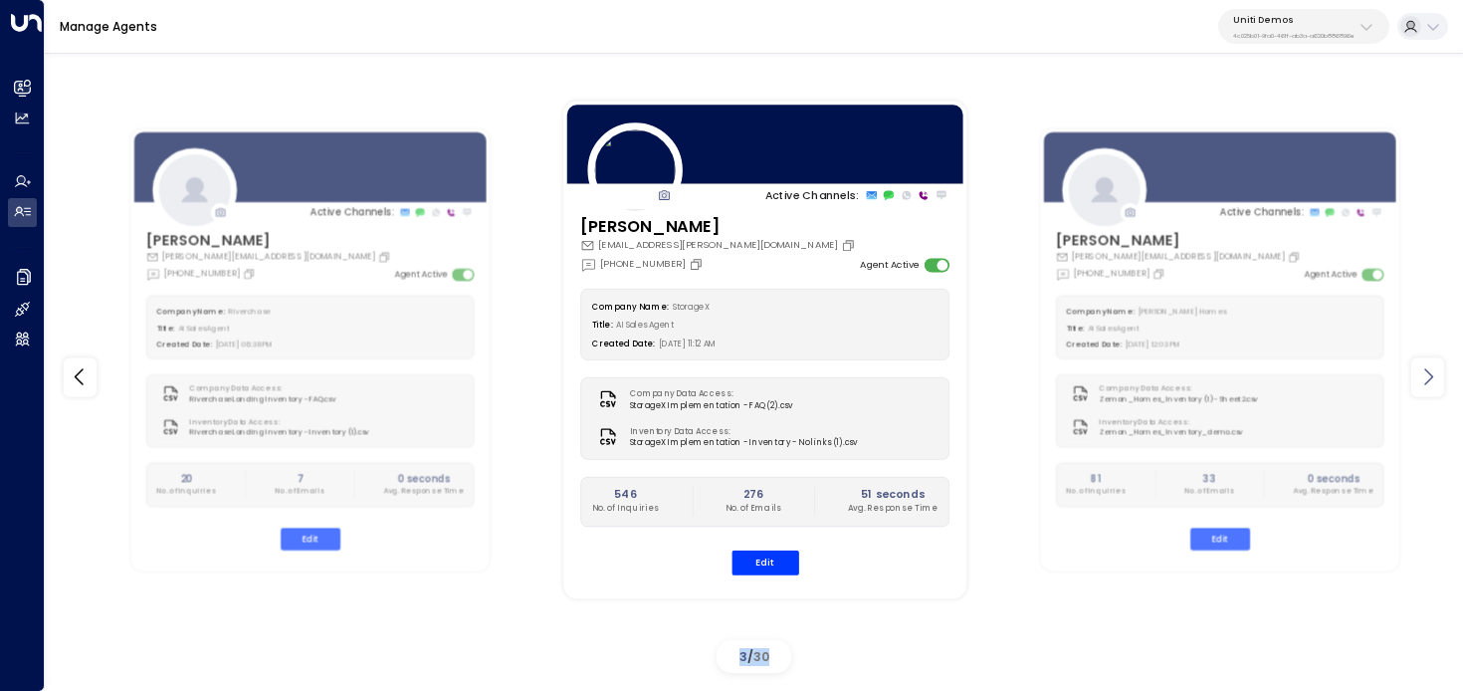
click at [1439, 369] on icon at bounding box center [1428, 377] width 24 height 24
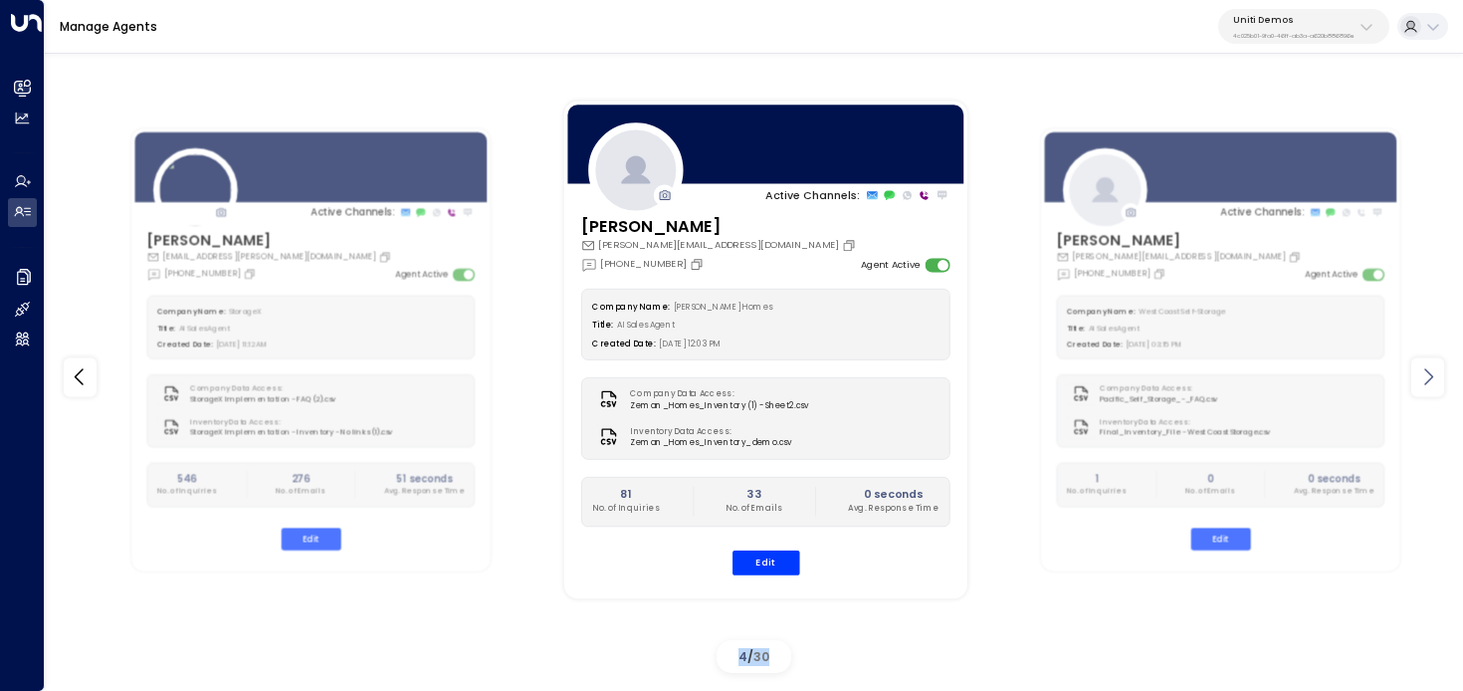
click at [1439, 369] on icon at bounding box center [1428, 377] width 24 height 24
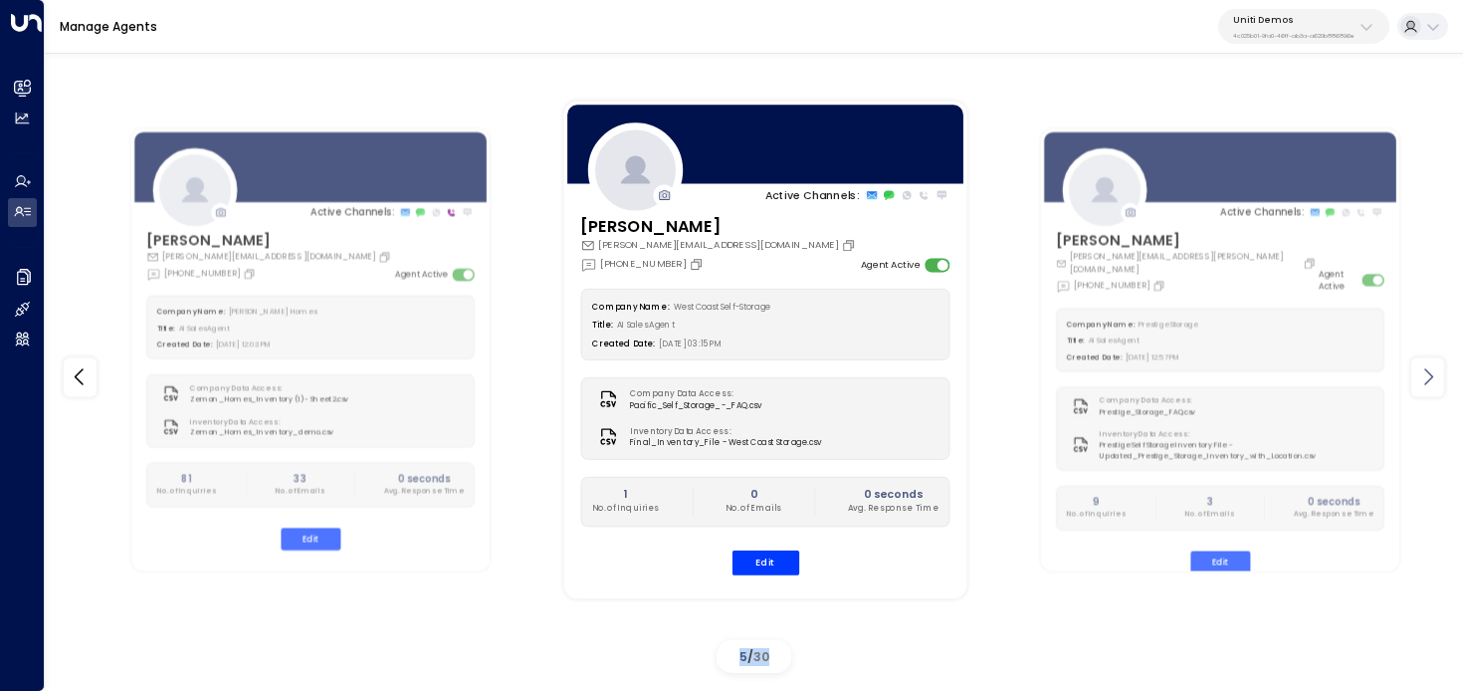
click at [1439, 369] on icon at bounding box center [1428, 377] width 24 height 24
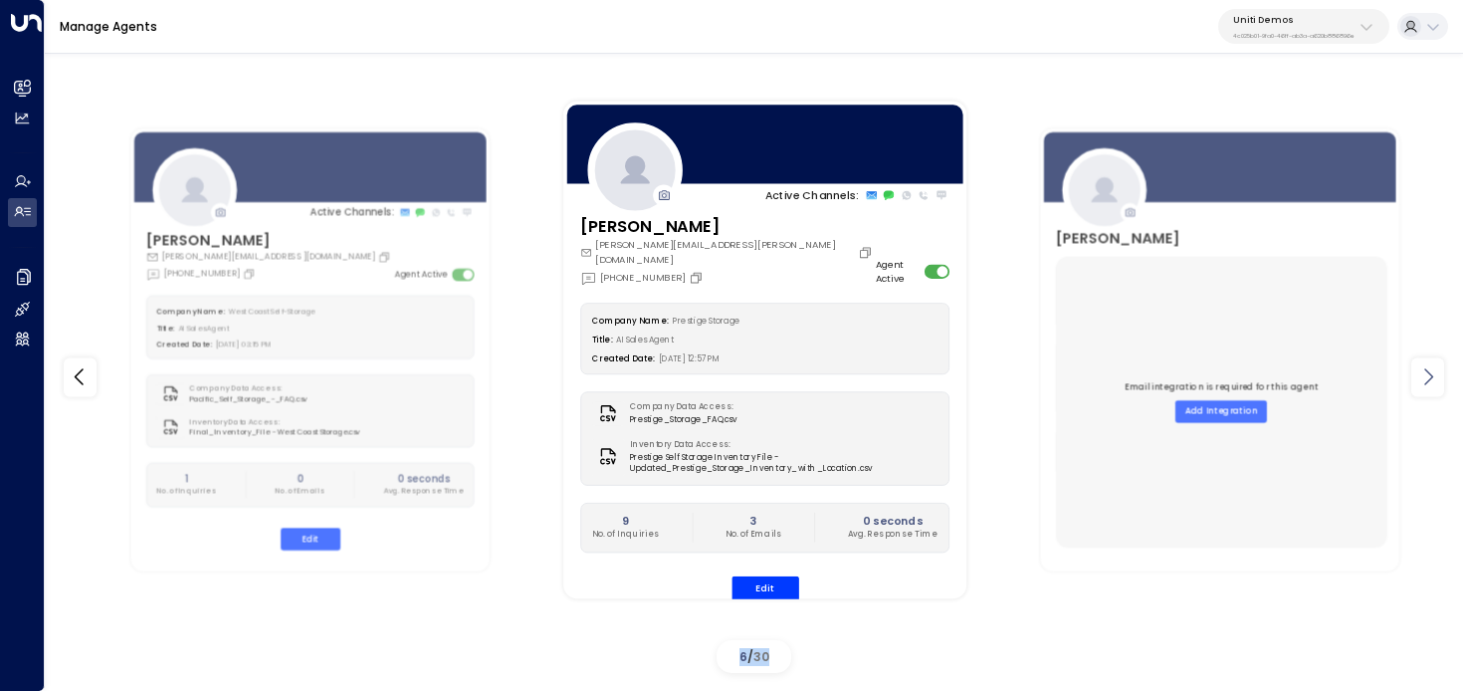
click at [1439, 369] on icon at bounding box center [1428, 377] width 24 height 24
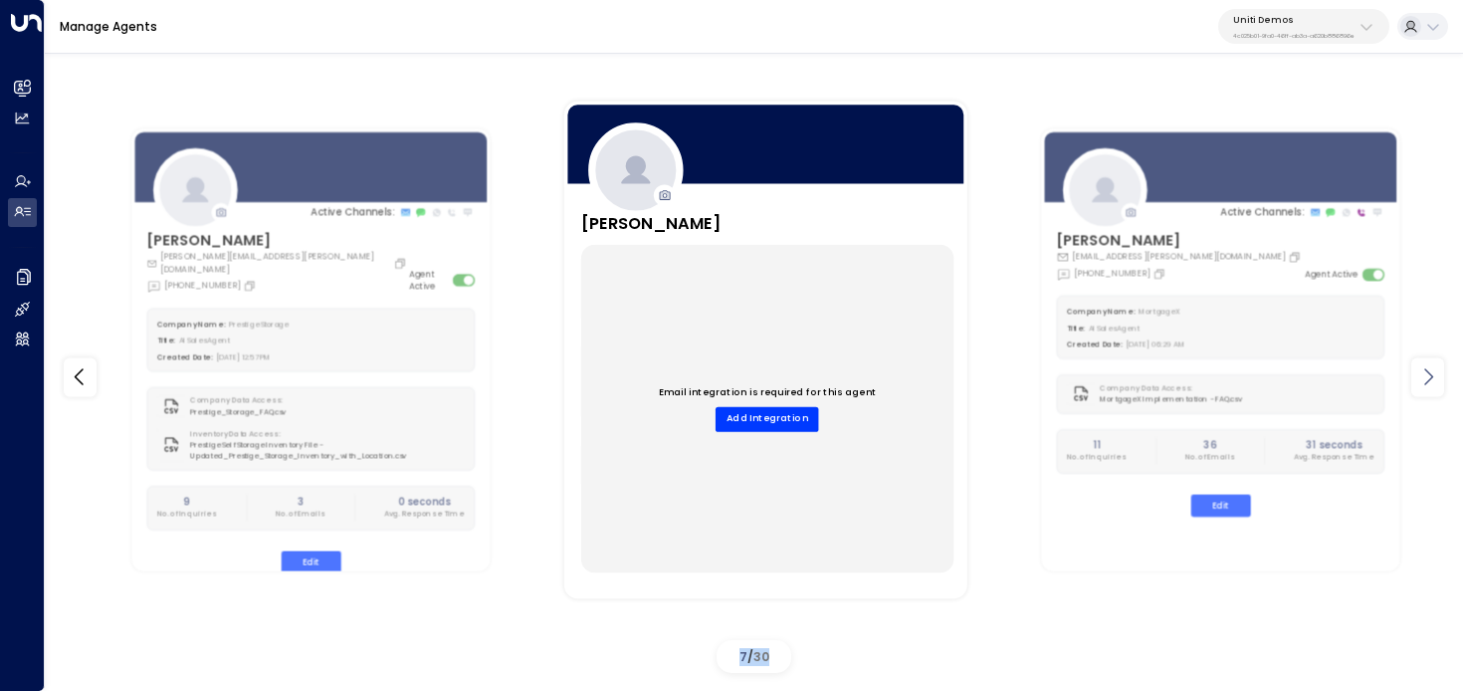
click at [1439, 369] on icon at bounding box center [1428, 377] width 24 height 24
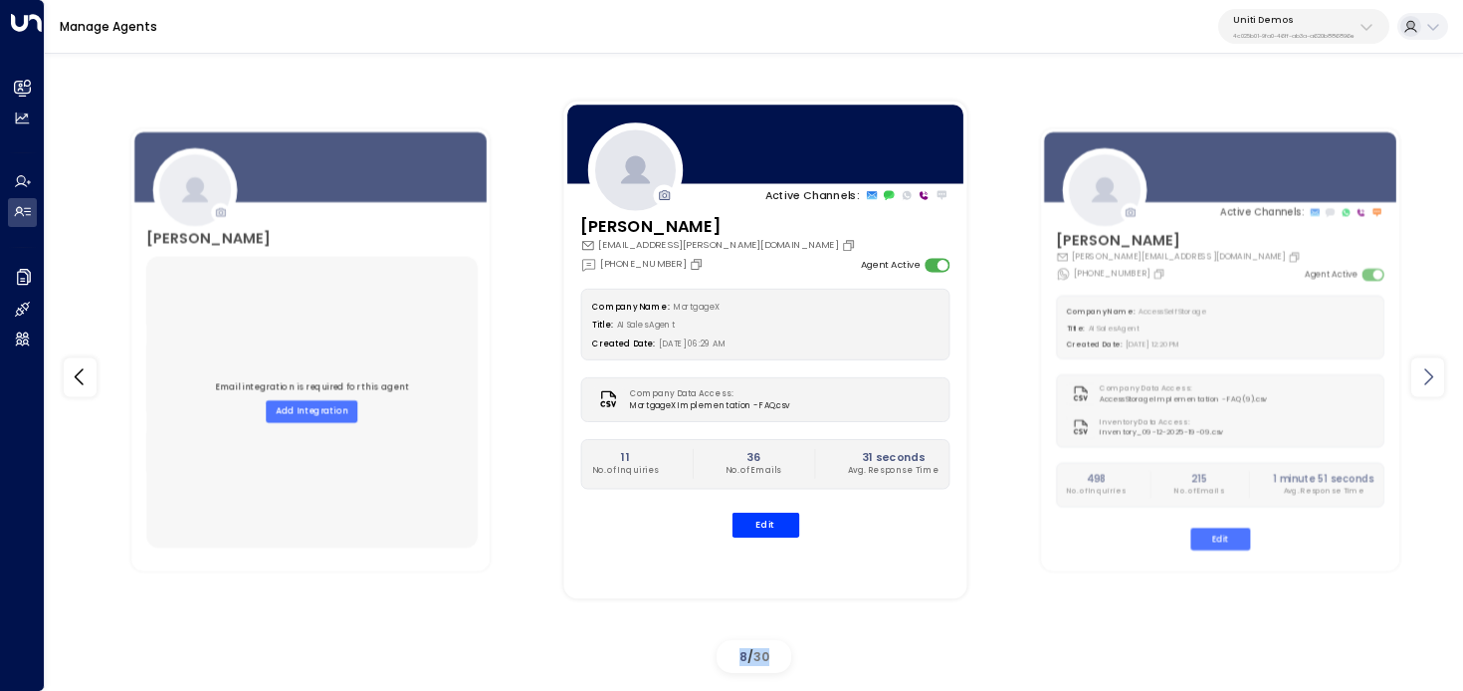
click at [1439, 369] on icon at bounding box center [1428, 377] width 24 height 24
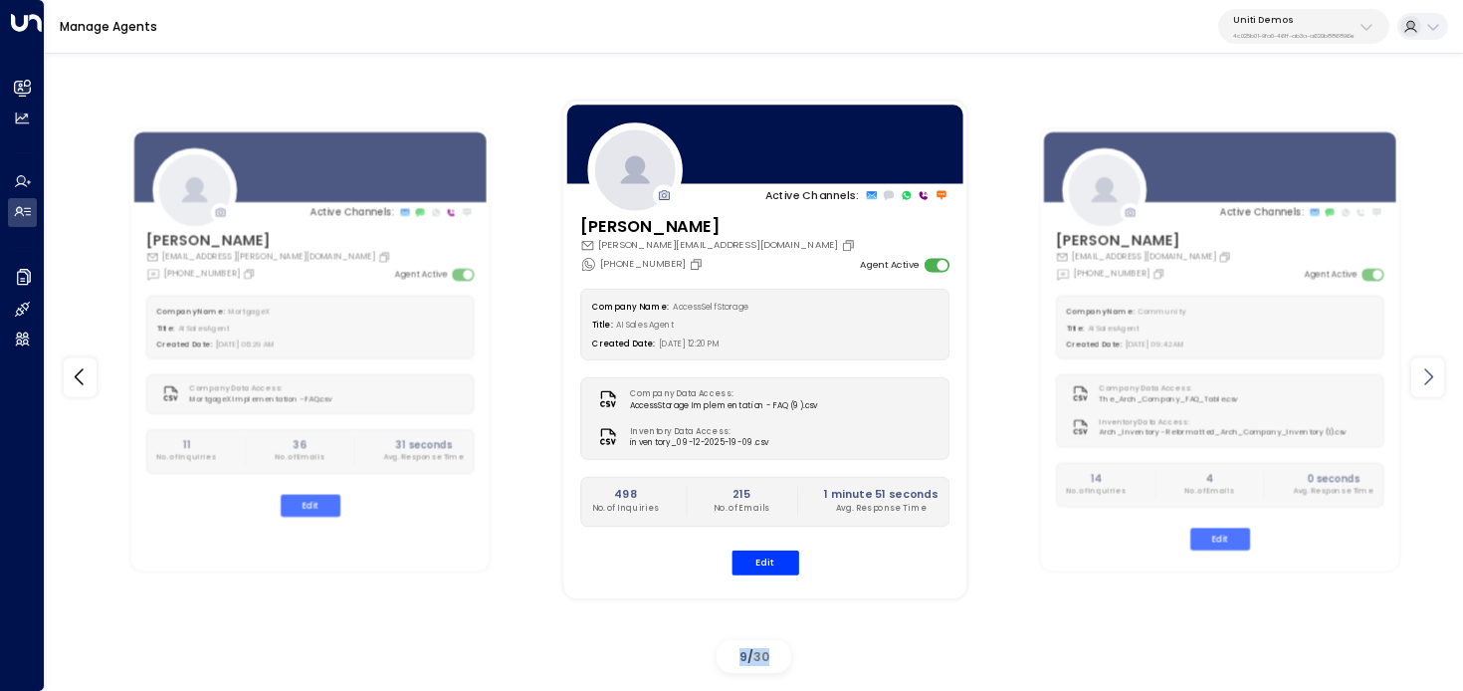
click at [1439, 369] on icon at bounding box center [1428, 377] width 24 height 24
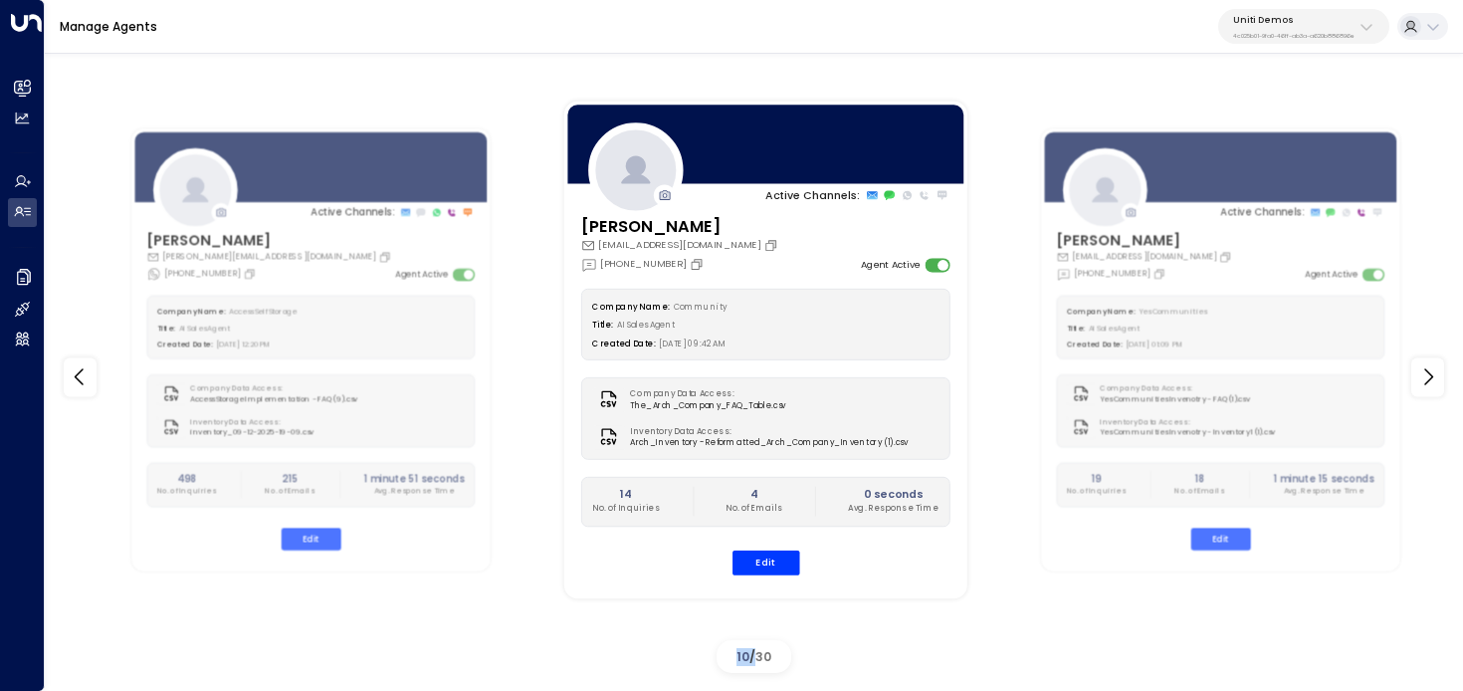
click at [1293, 29] on div "Uniti Demos 4c025b01-9fa0-46ff-ab3a-a620b886896e" at bounding box center [1293, 27] width 121 height 26
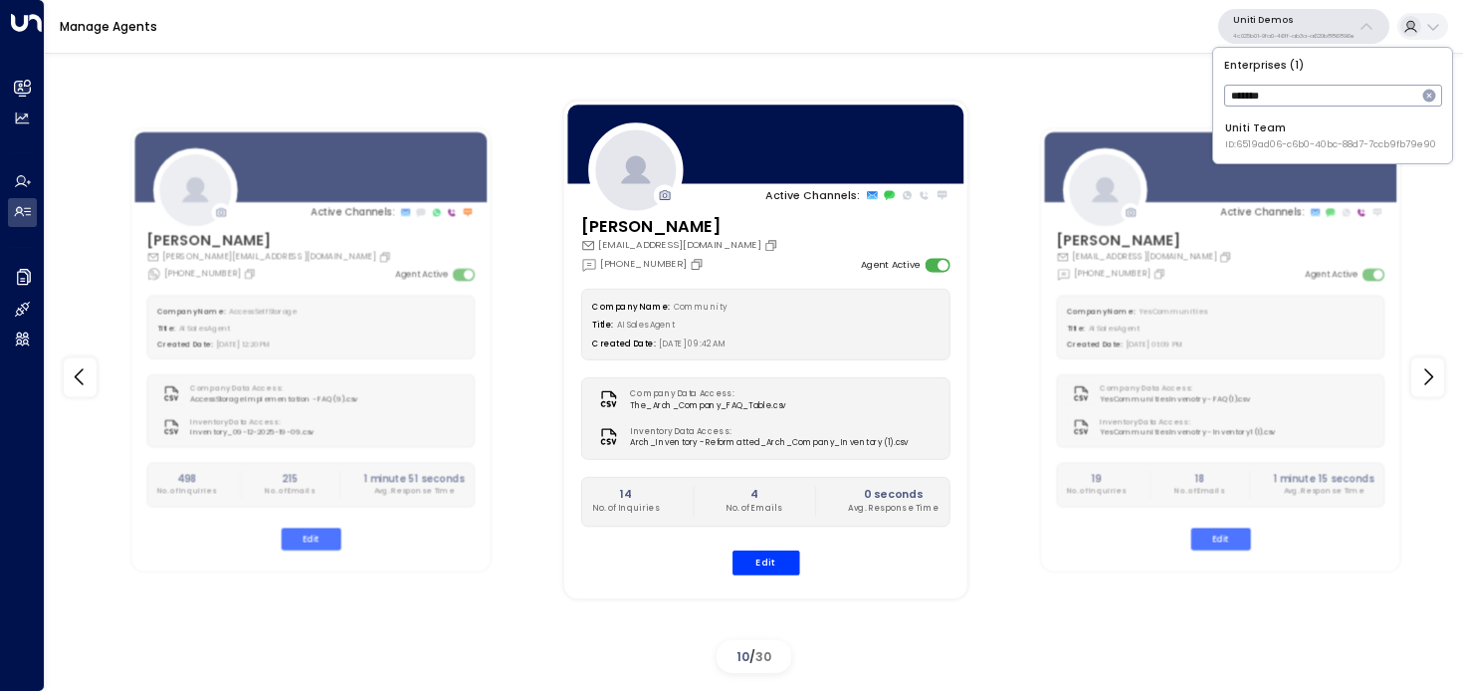
type input "*******"
click at [1282, 138] on span "ID: 6519ad06-c6b0-40bc-88d7-7ccb9fb79e90" at bounding box center [1330, 145] width 211 height 14
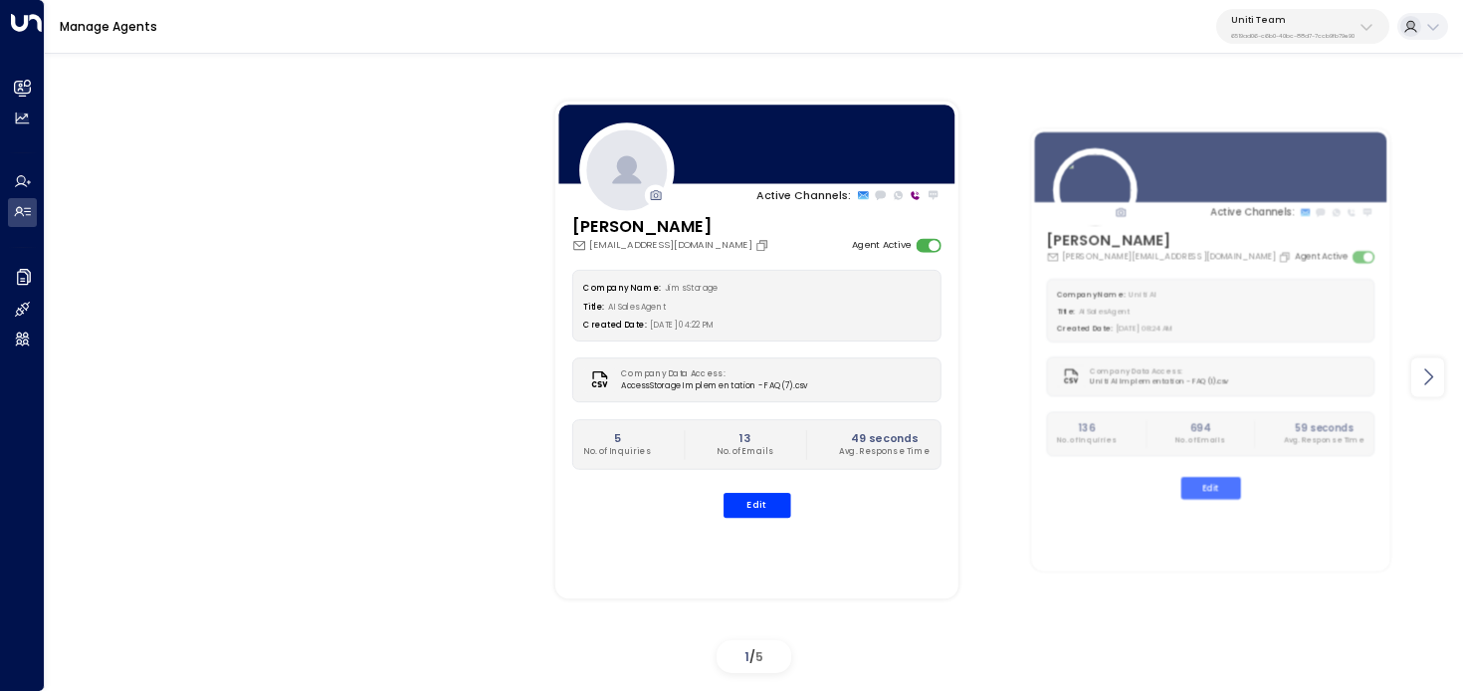
click at [1432, 379] on icon at bounding box center [1428, 377] width 24 height 24
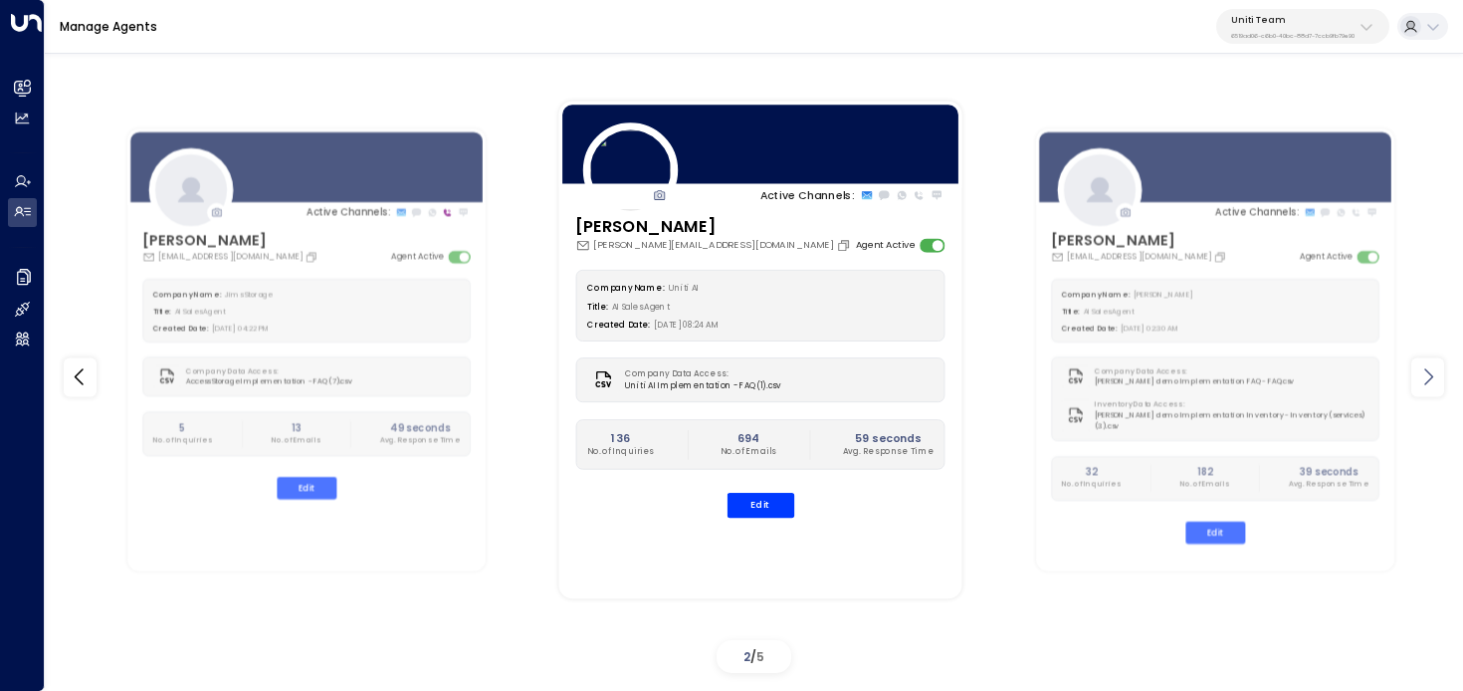
click at [1438, 379] on icon at bounding box center [1428, 377] width 24 height 24
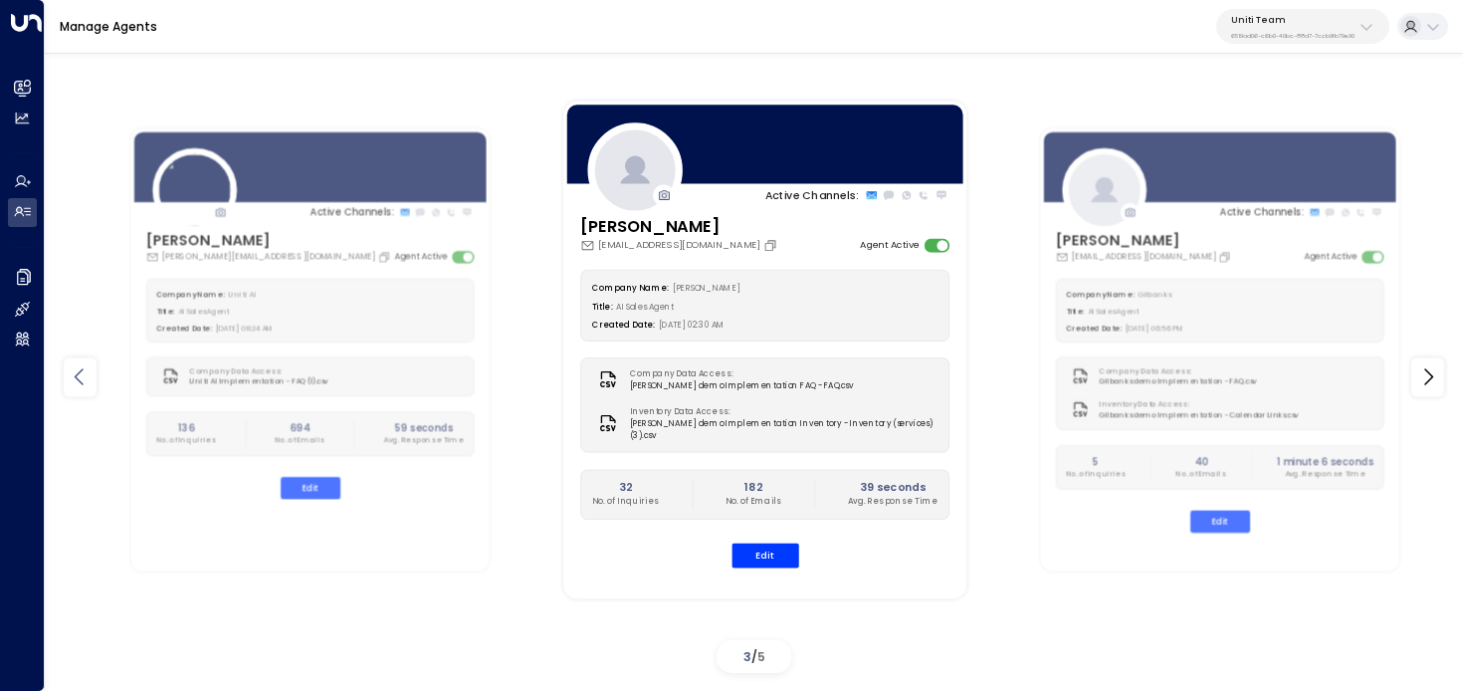
click at [71, 374] on icon at bounding box center [80, 377] width 24 height 24
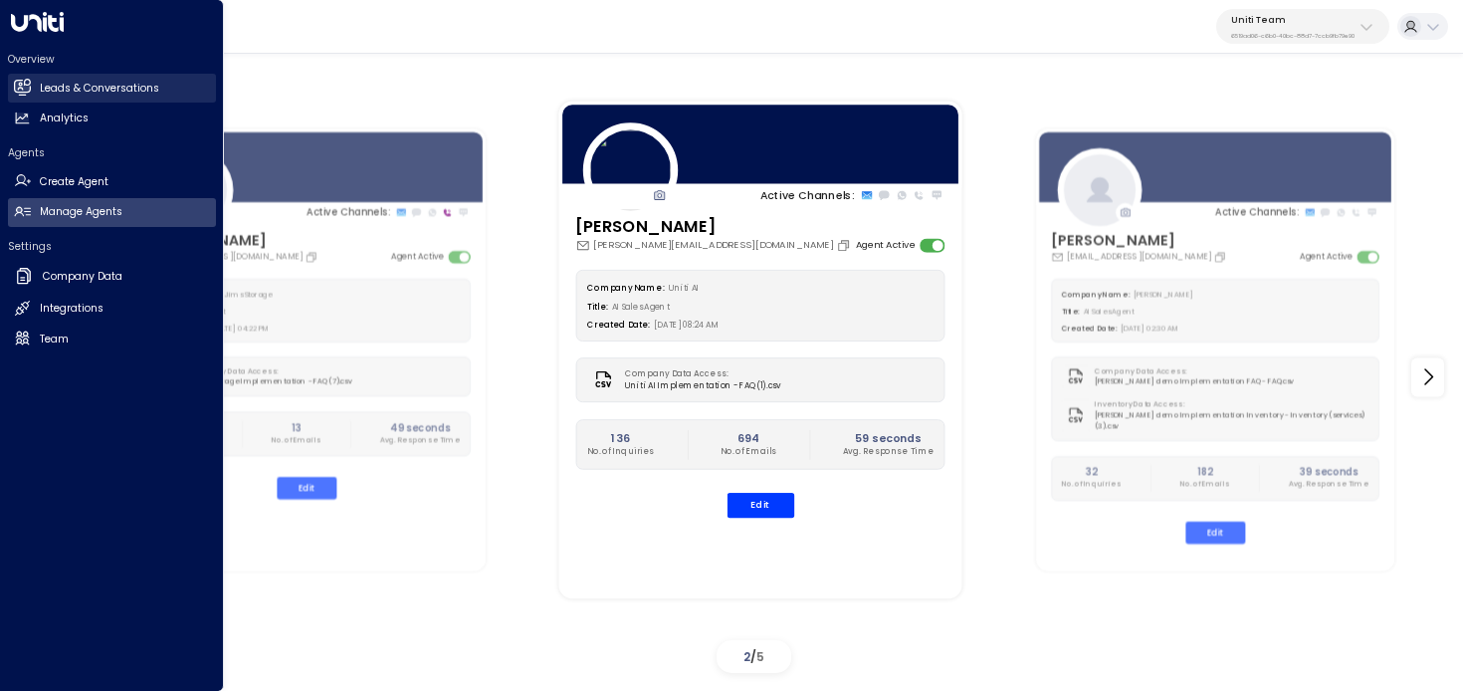
click at [53, 97] on link "Leads & Conversations Leads & Conversations" at bounding box center [112, 88] width 208 height 29
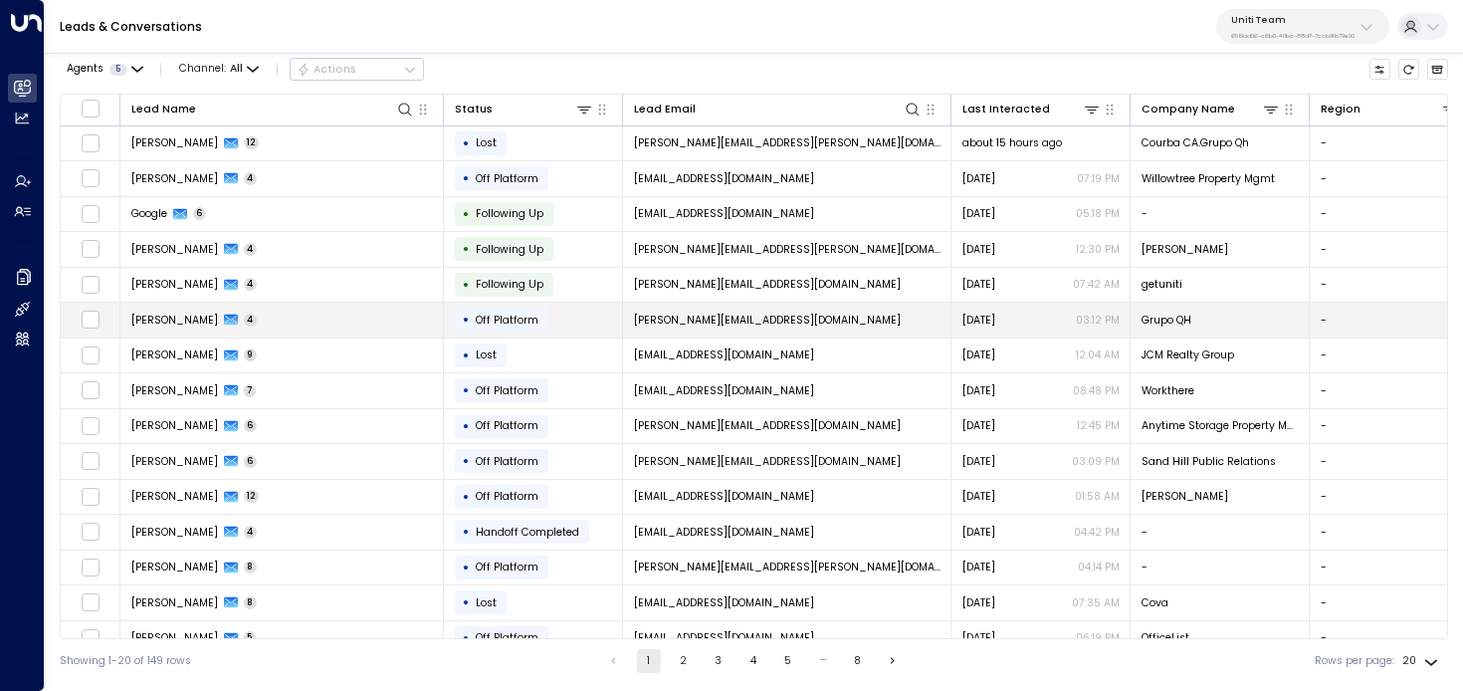
click at [168, 323] on span "Emiliano Enrigo" at bounding box center [174, 320] width 87 height 15
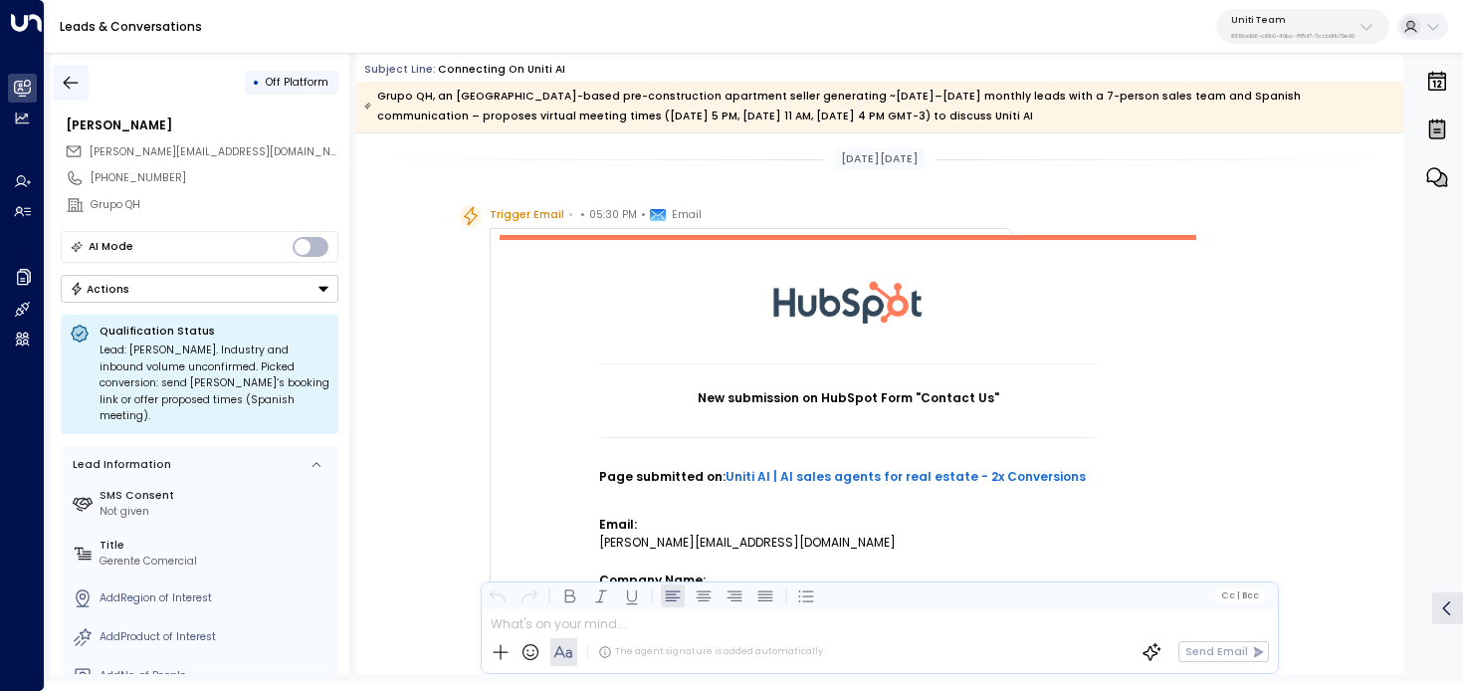
click at [66, 81] on icon "button" at bounding box center [71, 82] width 15 height 13
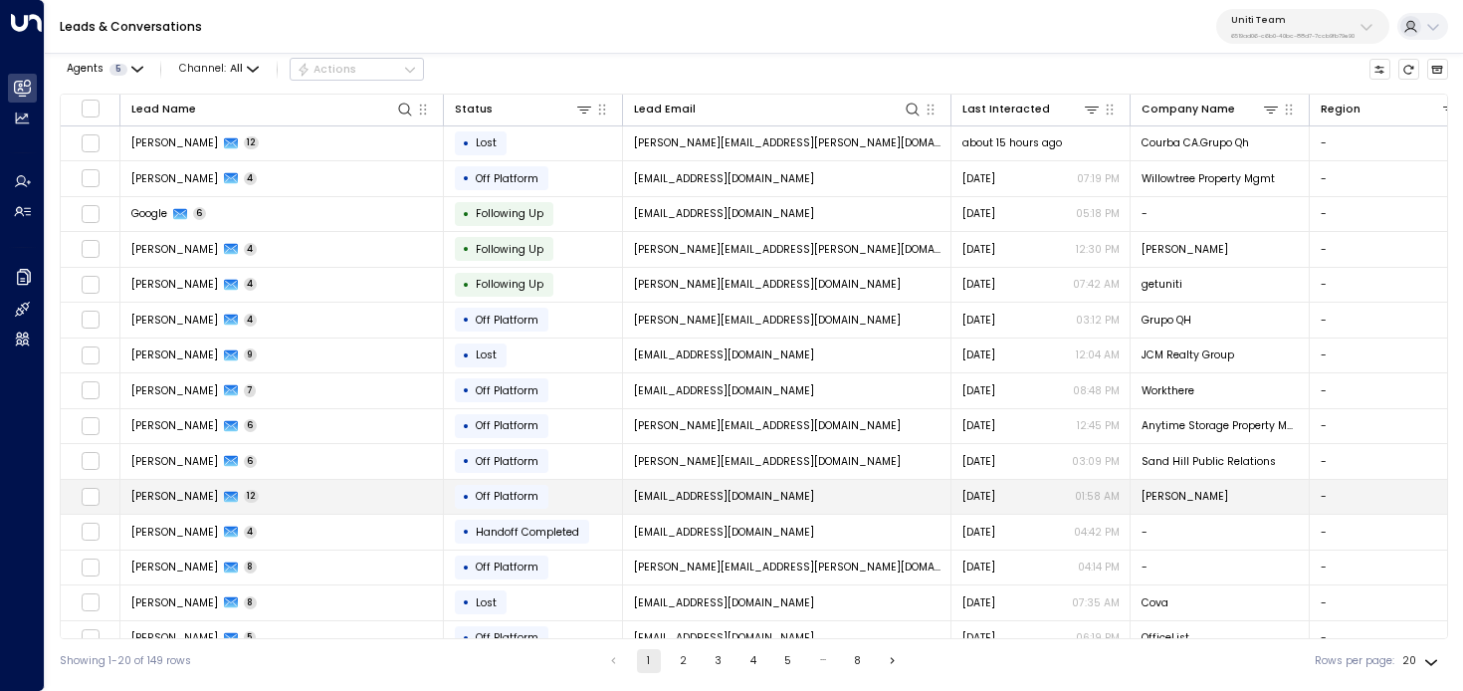
click at [308, 486] on td "Sima Sweid 12" at bounding box center [282, 497] width 324 height 35
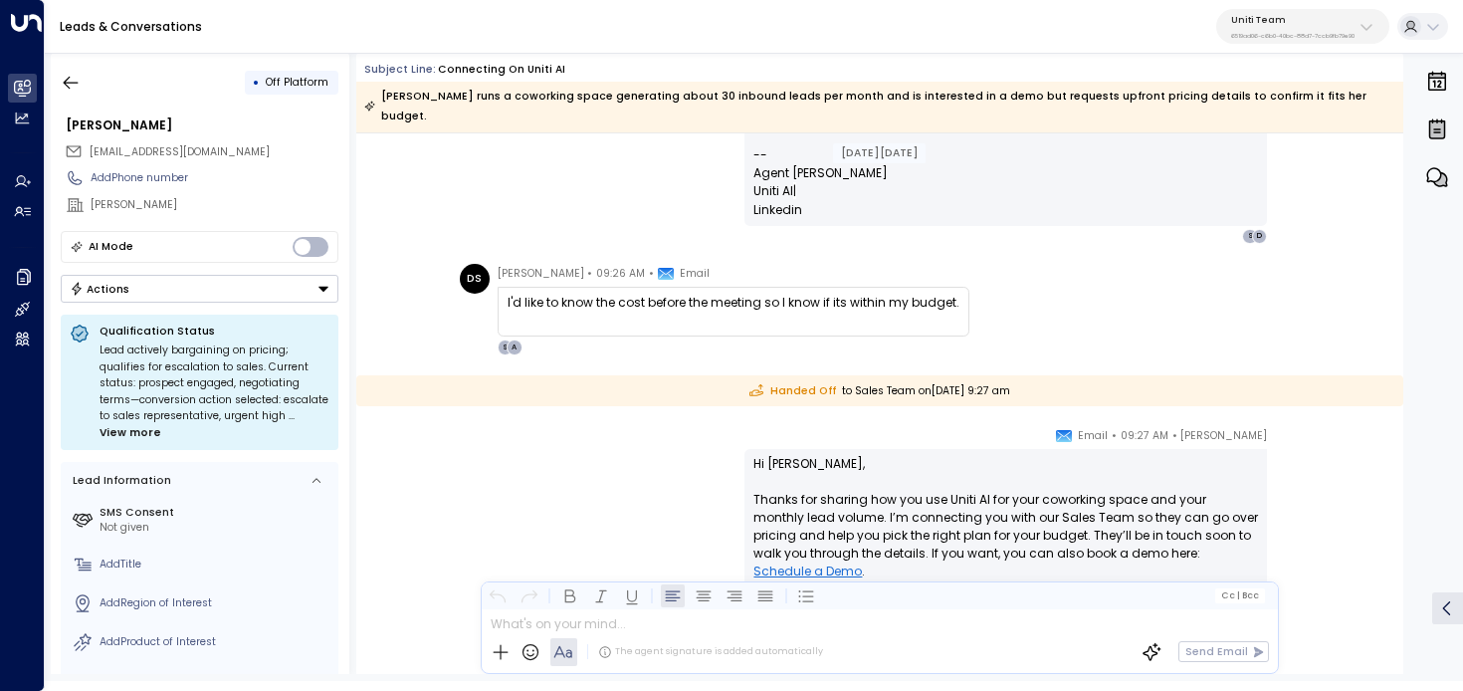
scroll to position [2001, 0]
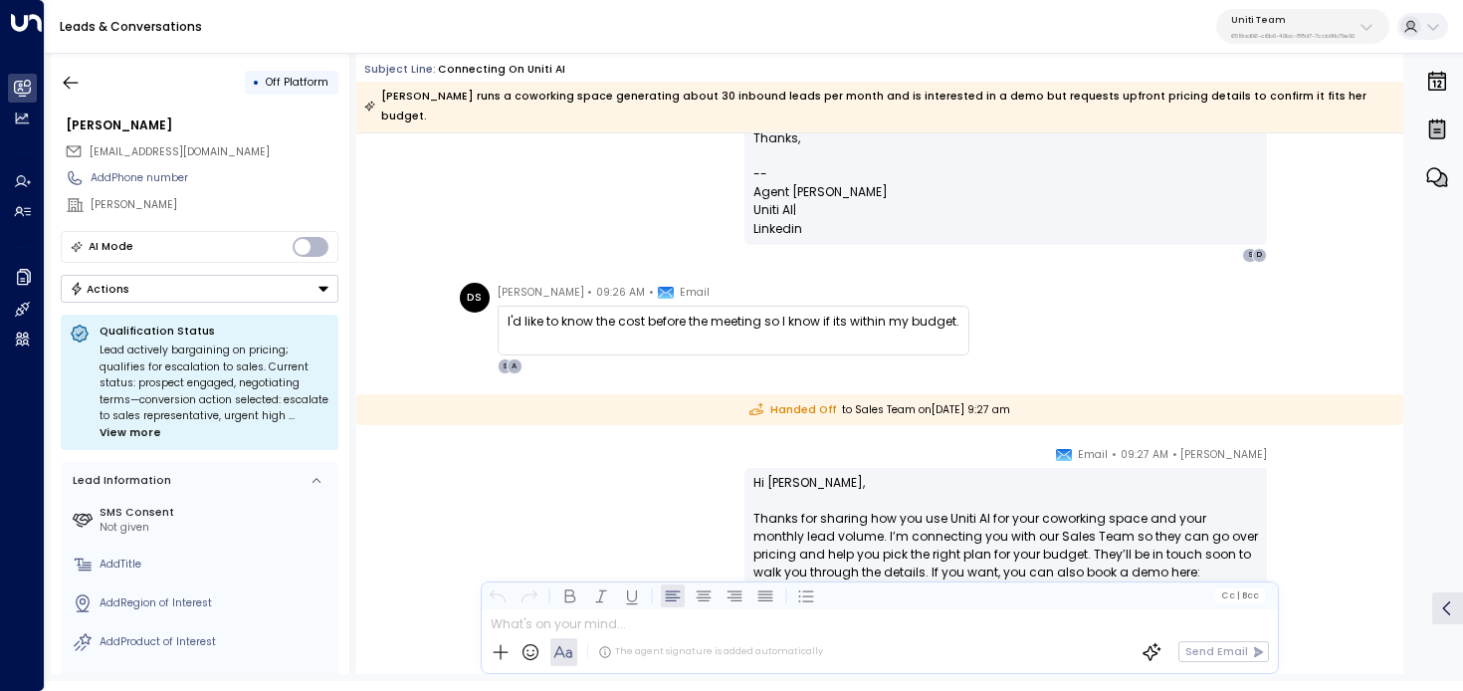
click at [781, 474] on p "Hi Sima, Thanks for sharing how you use Uniti AI for your coworking space and y…" at bounding box center [1006, 545] width 505 height 143
copy p "Sima"
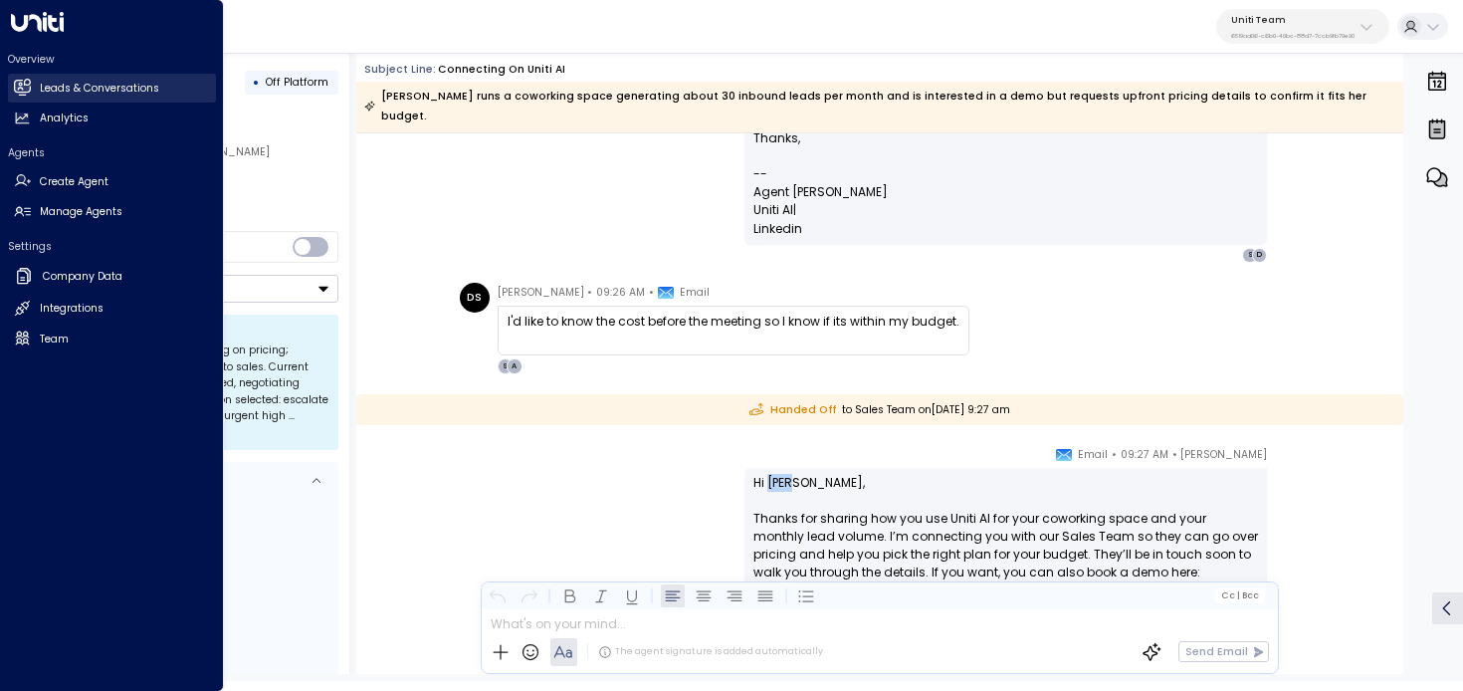
click at [20, 93] on icon at bounding box center [21, 86] width 17 height 13
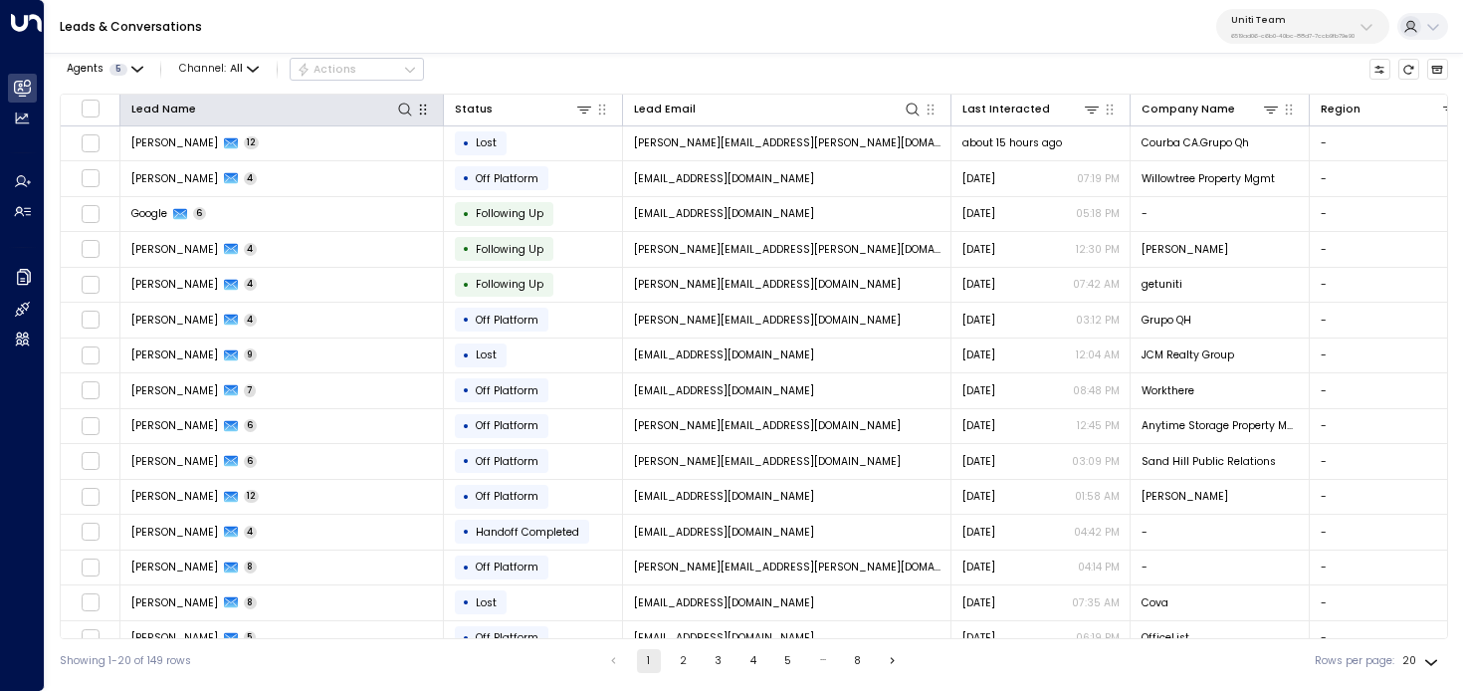
click at [413, 109] on button "button" at bounding box center [423, 110] width 20 height 20
click at [405, 109] on icon at bounding box center [405, 110] width 16 height 16
type input "*****"
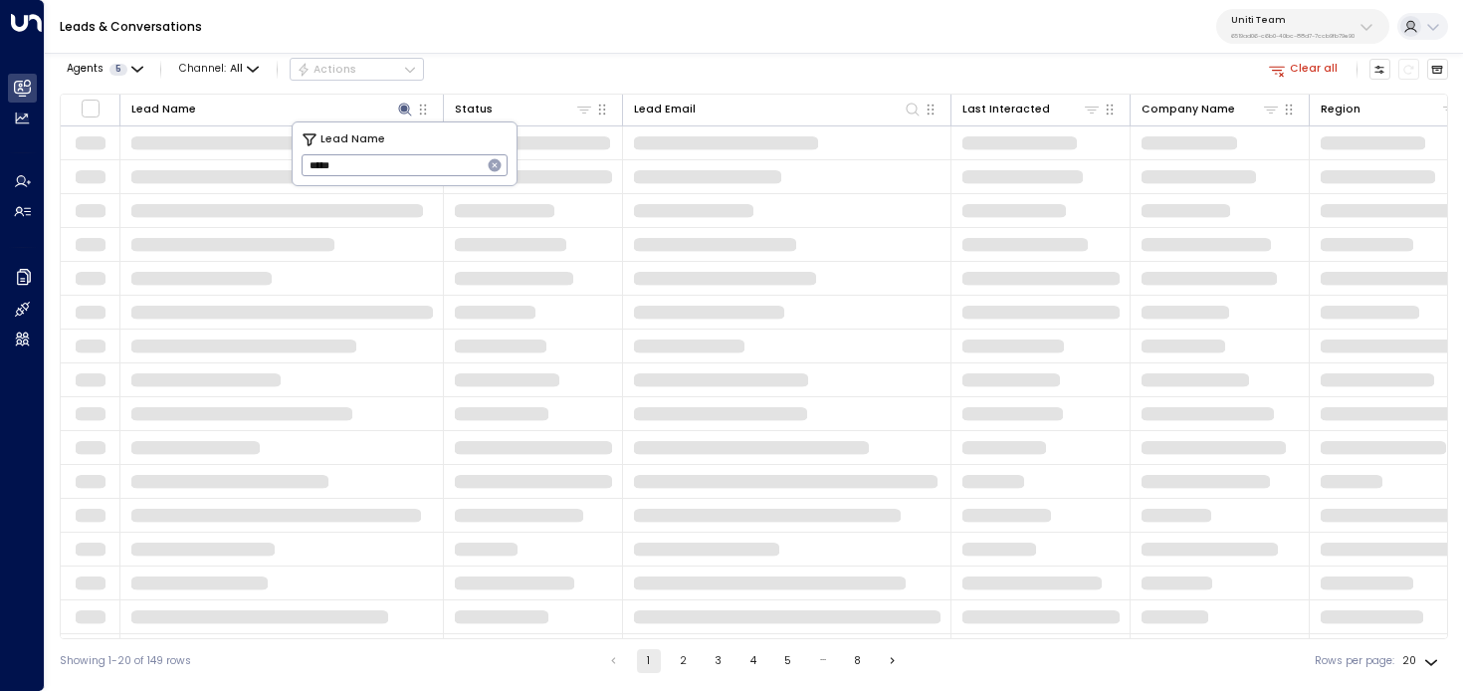
click at [1294, 28] on div "Uniti Team 6519ad06-c6b0-40bc-88d7-7ccb9fb79e90" at bounding box center [1292, 27] width 123 height 26
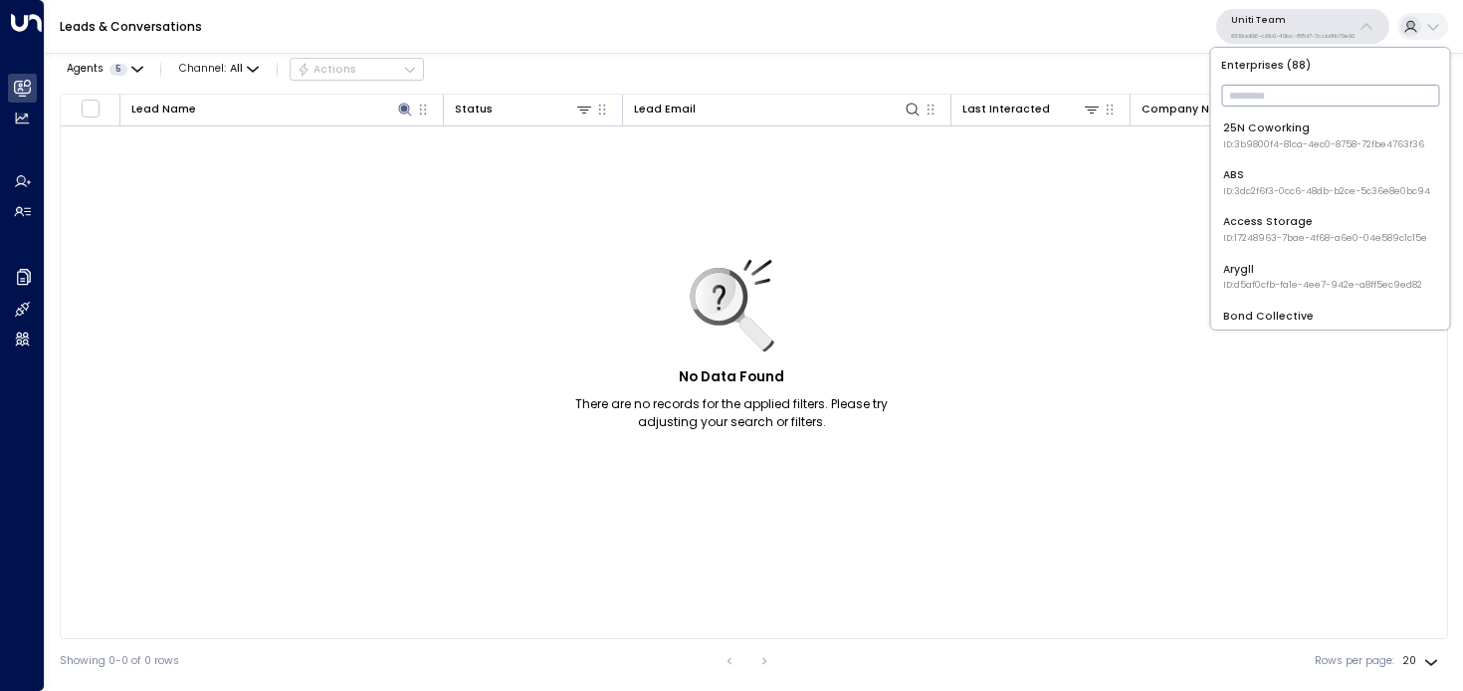
type input "*"
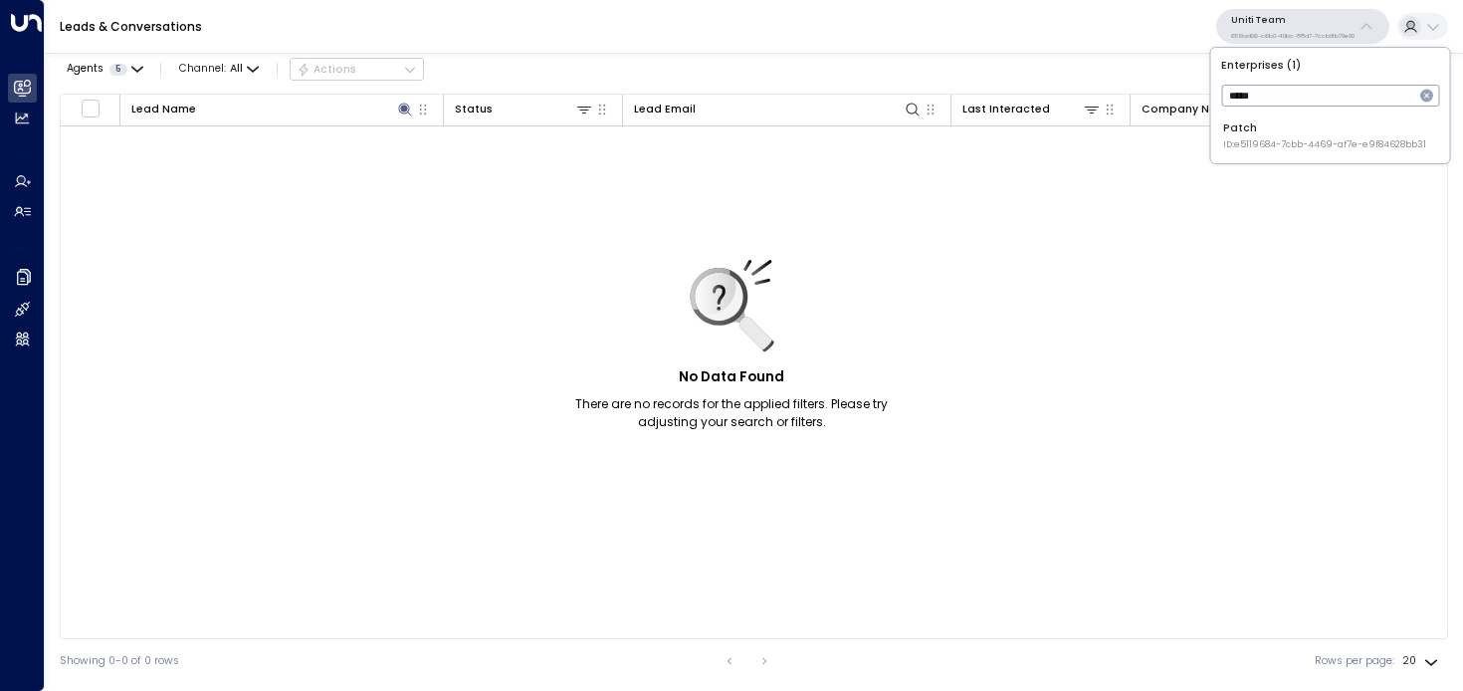
type input "*****"
click at [1275, 127] on div "Patch ID: e5119684-7cbb-4469-af7e-e9f84628bb31" at bounding box center [1324, 135] width 203 height 31
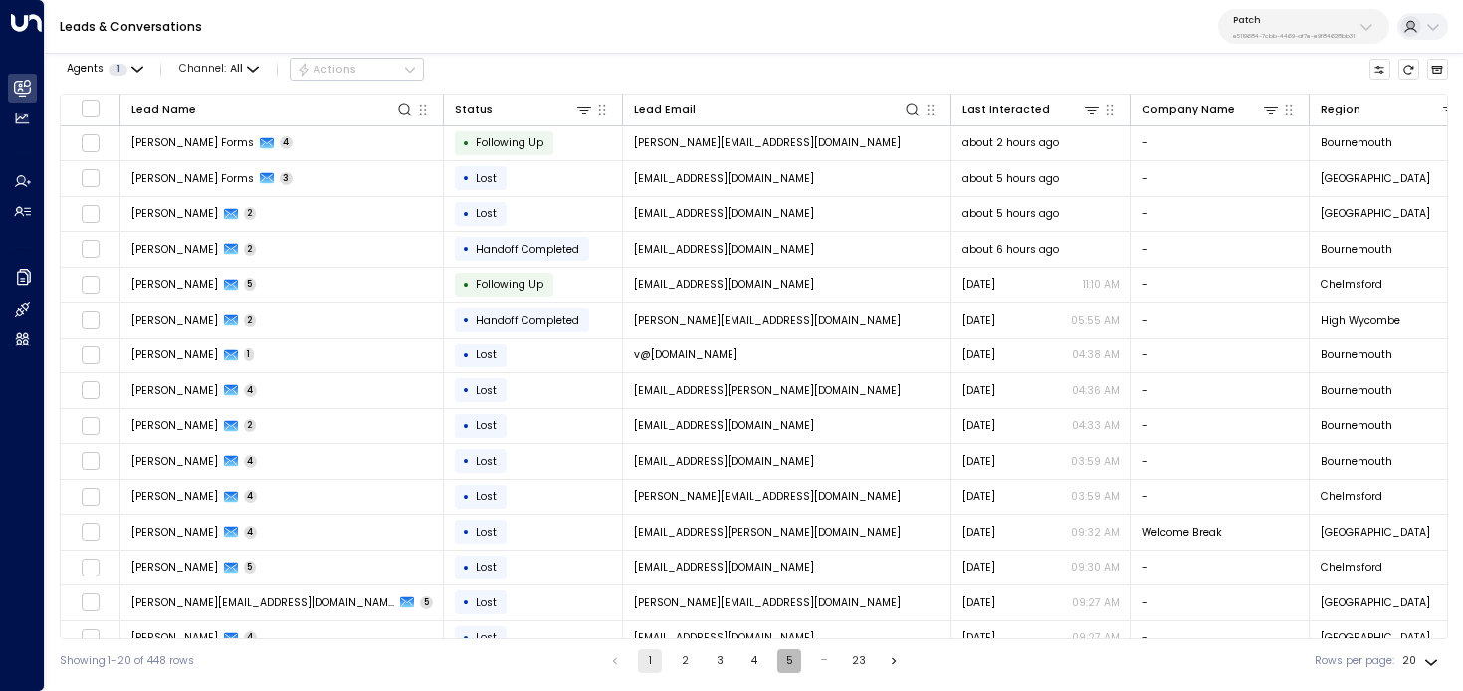
click at [788, 663] on button "5" at bounding box center [789, 661] width 24 height 24
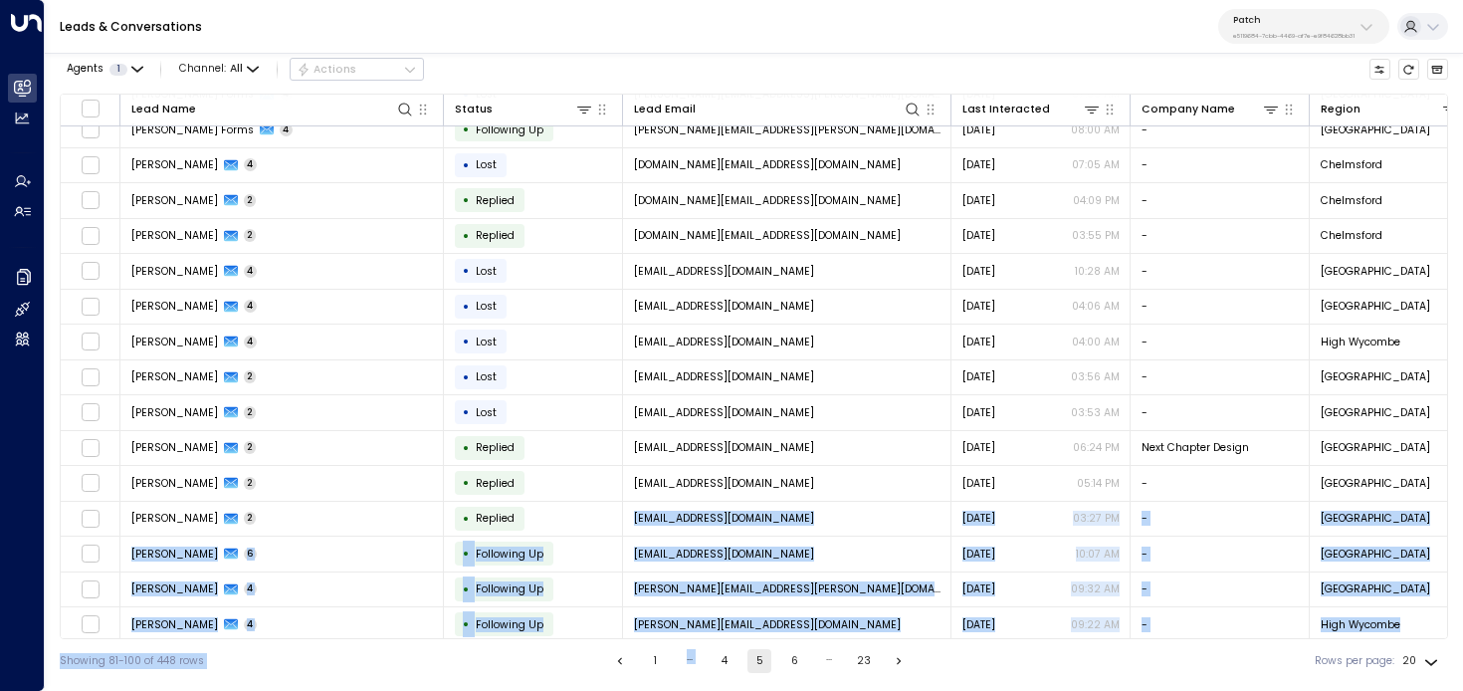
scroll to position [199, 0]
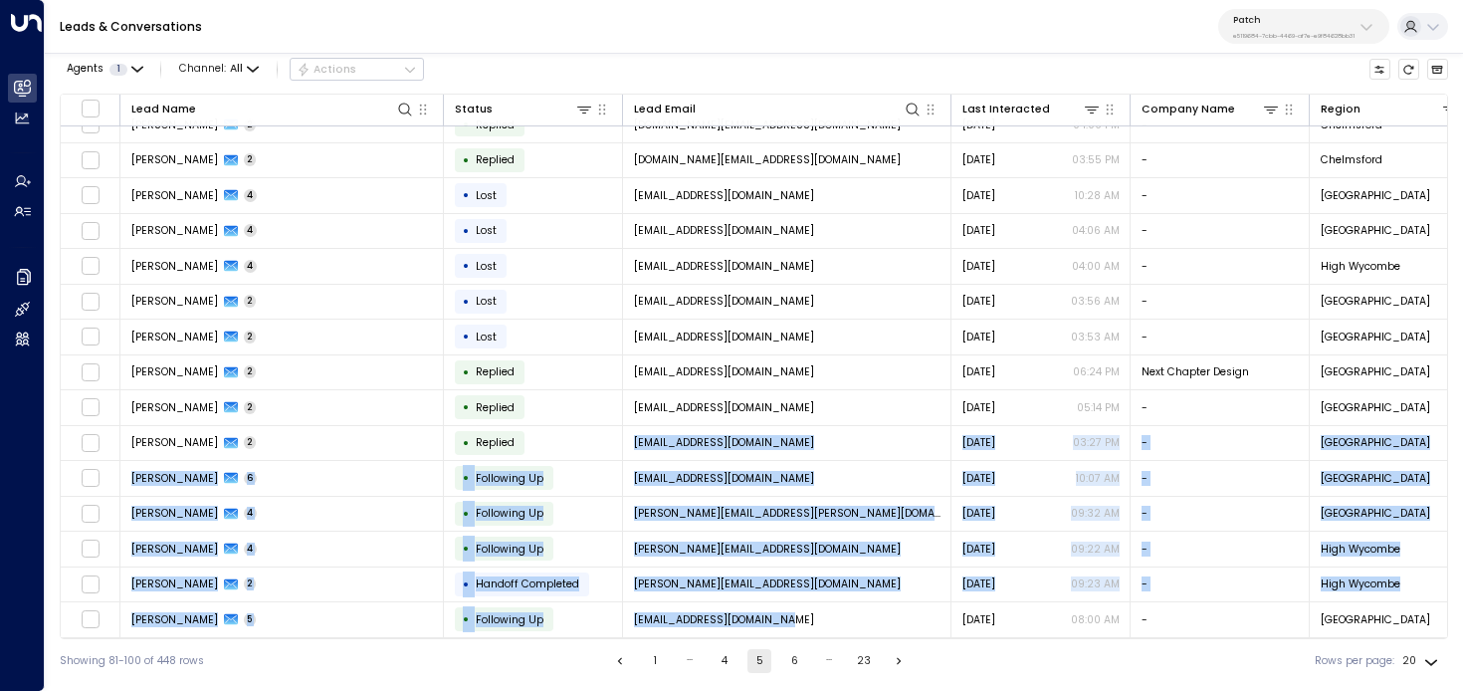
drag, startPoint x: 614, startPoint y: 636, endPoint x: 887, endPoint y: 636, distance: 272.7
click at [888, 637] on div "Lead Name Status Lead Email Last Interacted Company Name Region Product # of pe…" at bounding box center [754, 366] width 1389 height 545
click at [785, 662] on button "6" at bounding box center [794, 661] width 24 height 24
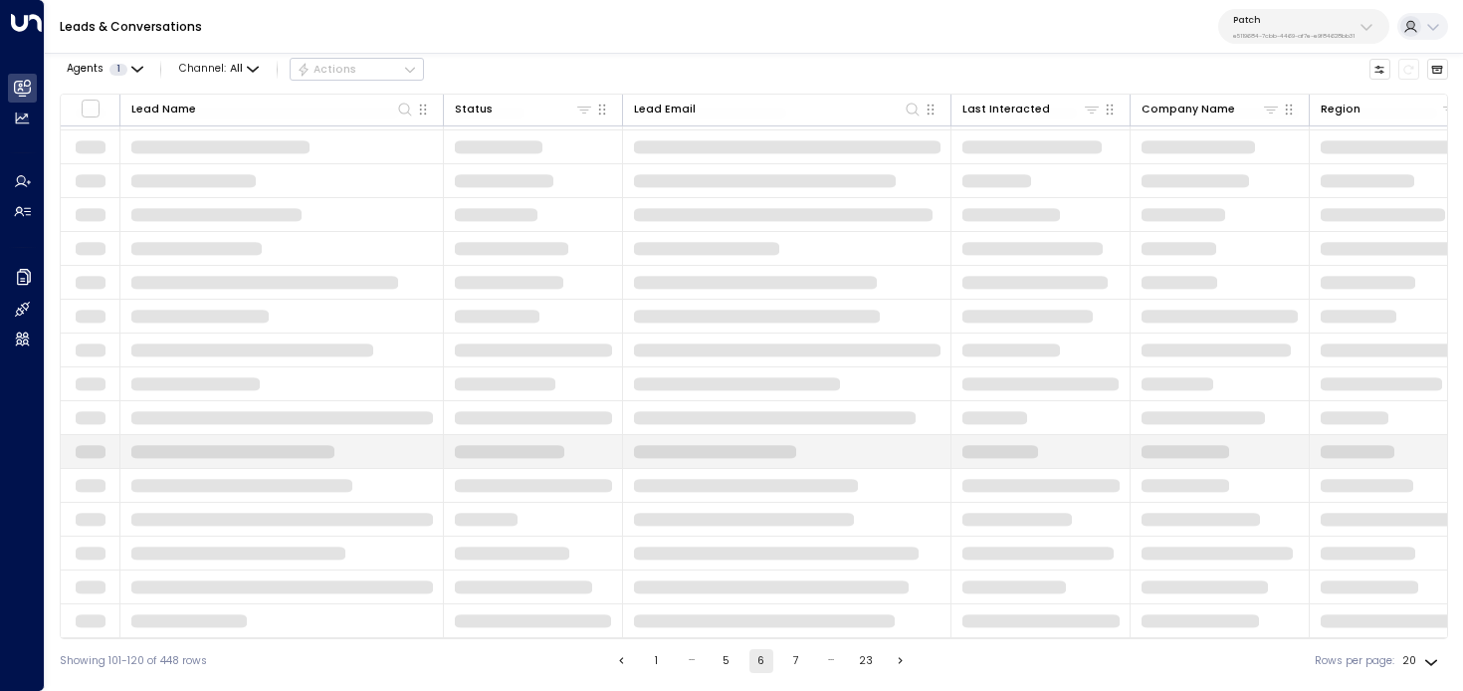
scroll to position [199, 0]
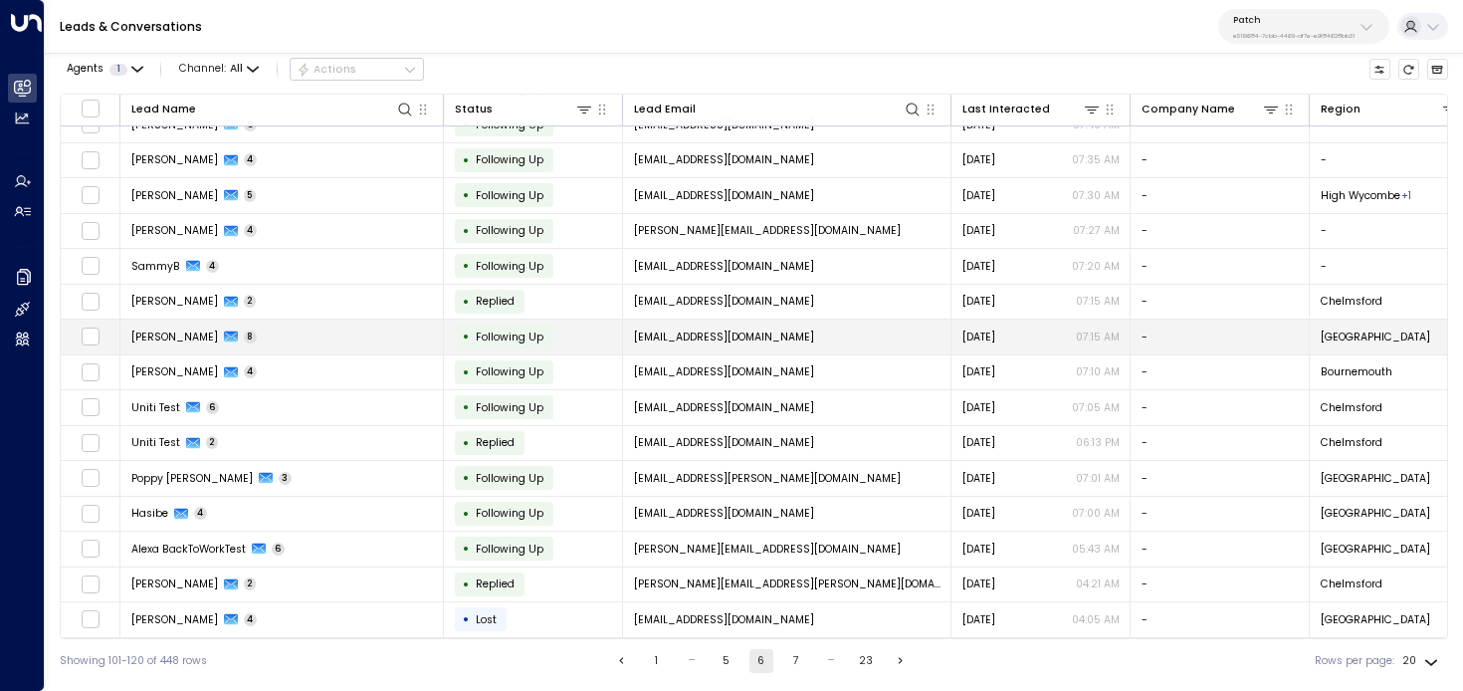
click at [339, 329] on td "Chris Attwood 8" at bounding box center [282, 337] width 324 height 35
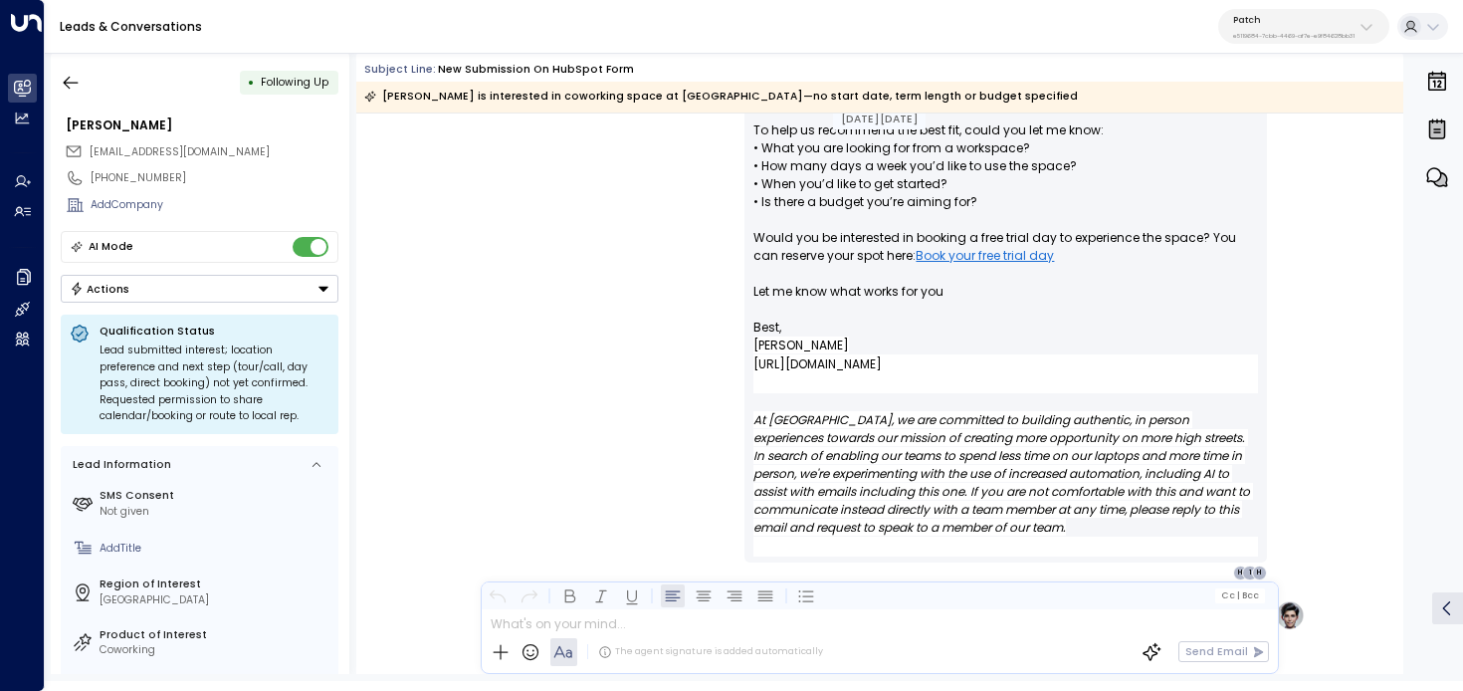
scroll to position [3687, 0]
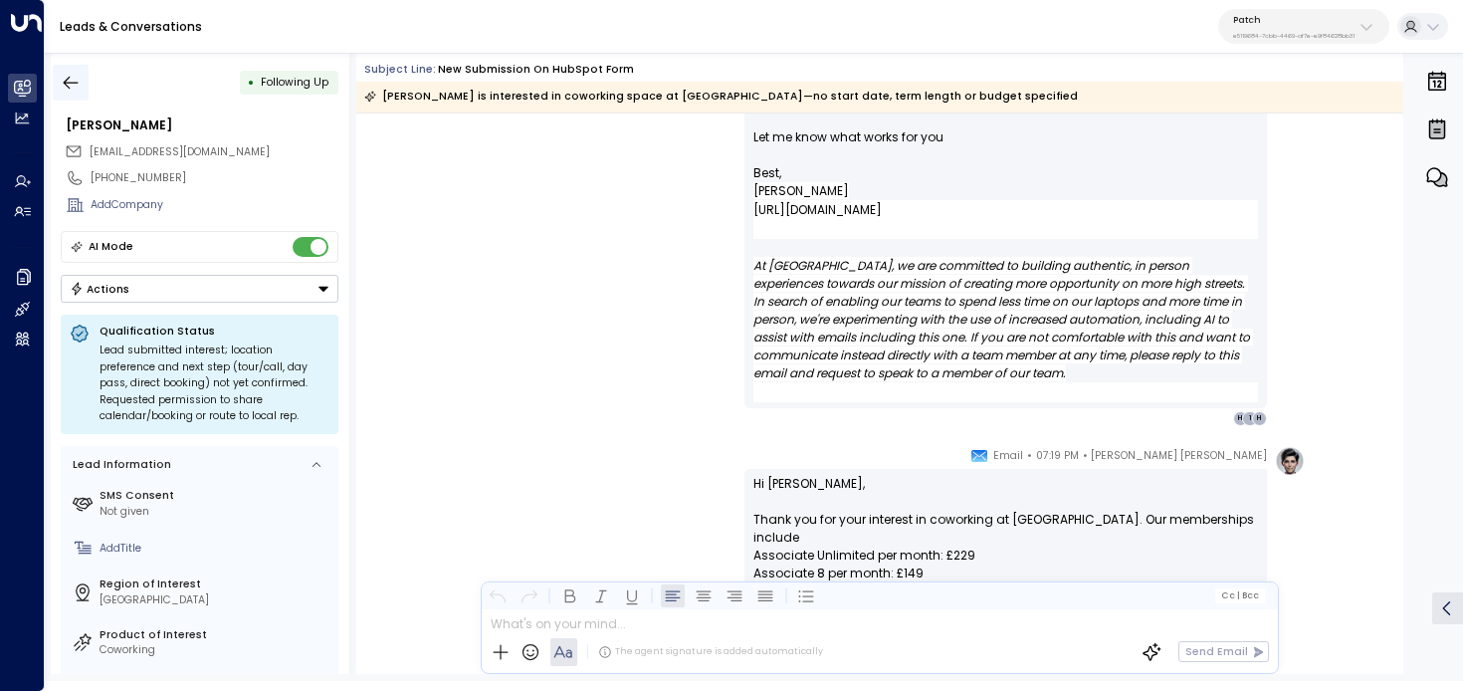
click at [76, 78] on icon "button" at bounding box center [71, 83] width 20 height 20
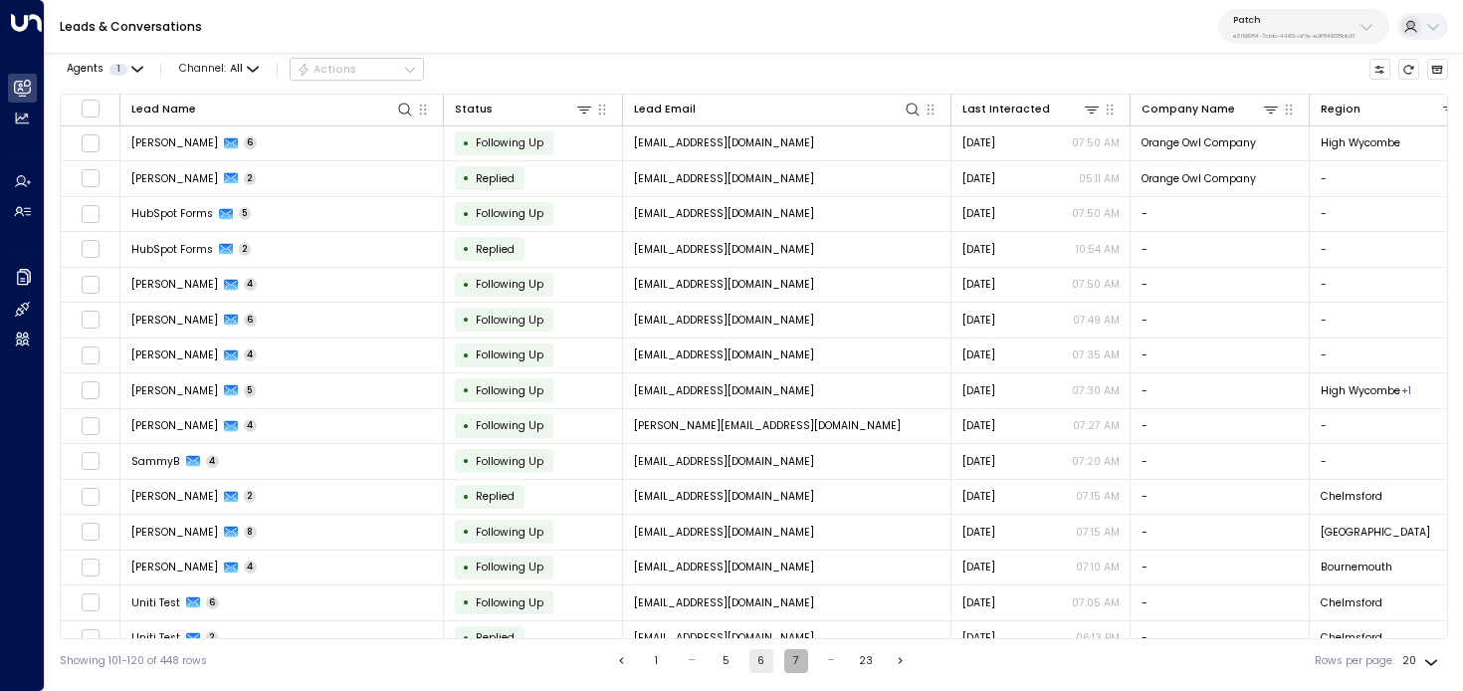
click at [796, 655] on button "7" at bounding box center [796, 661] width 24 height 24
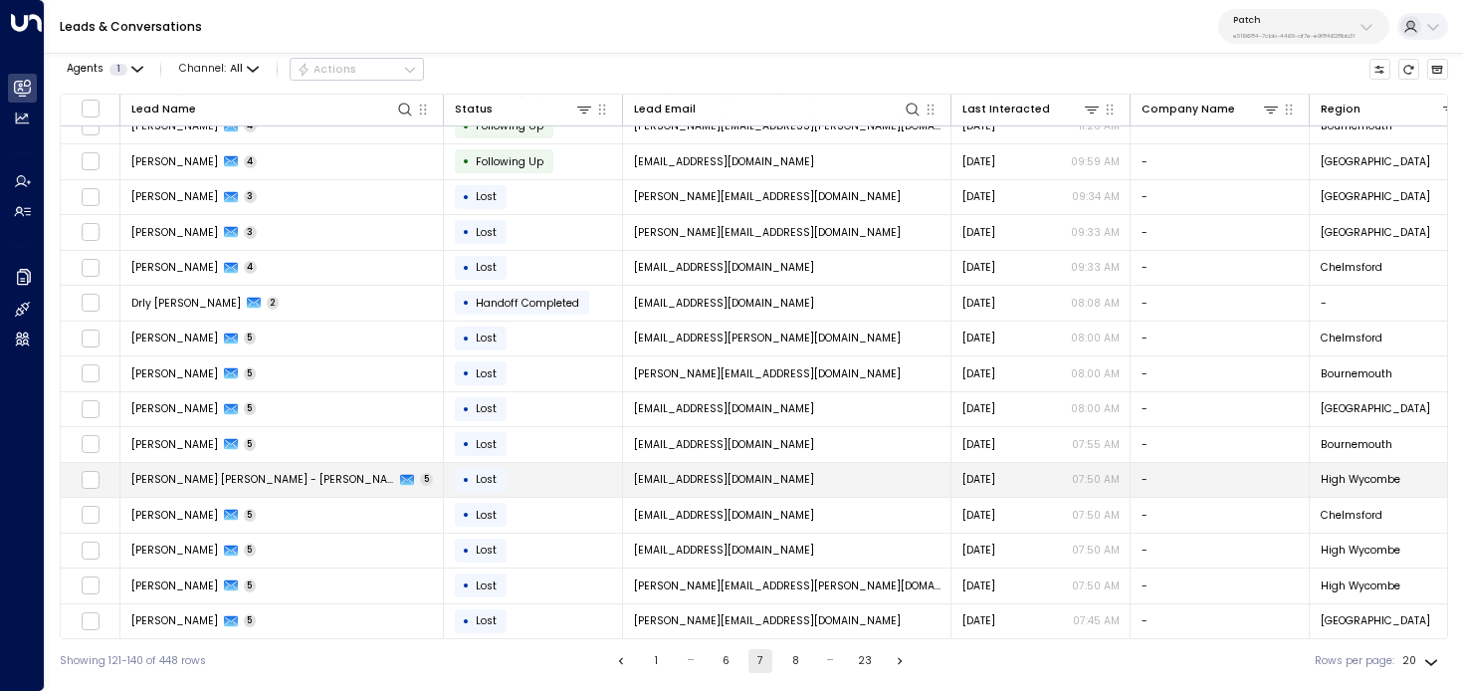
scroll to position [199, 0]
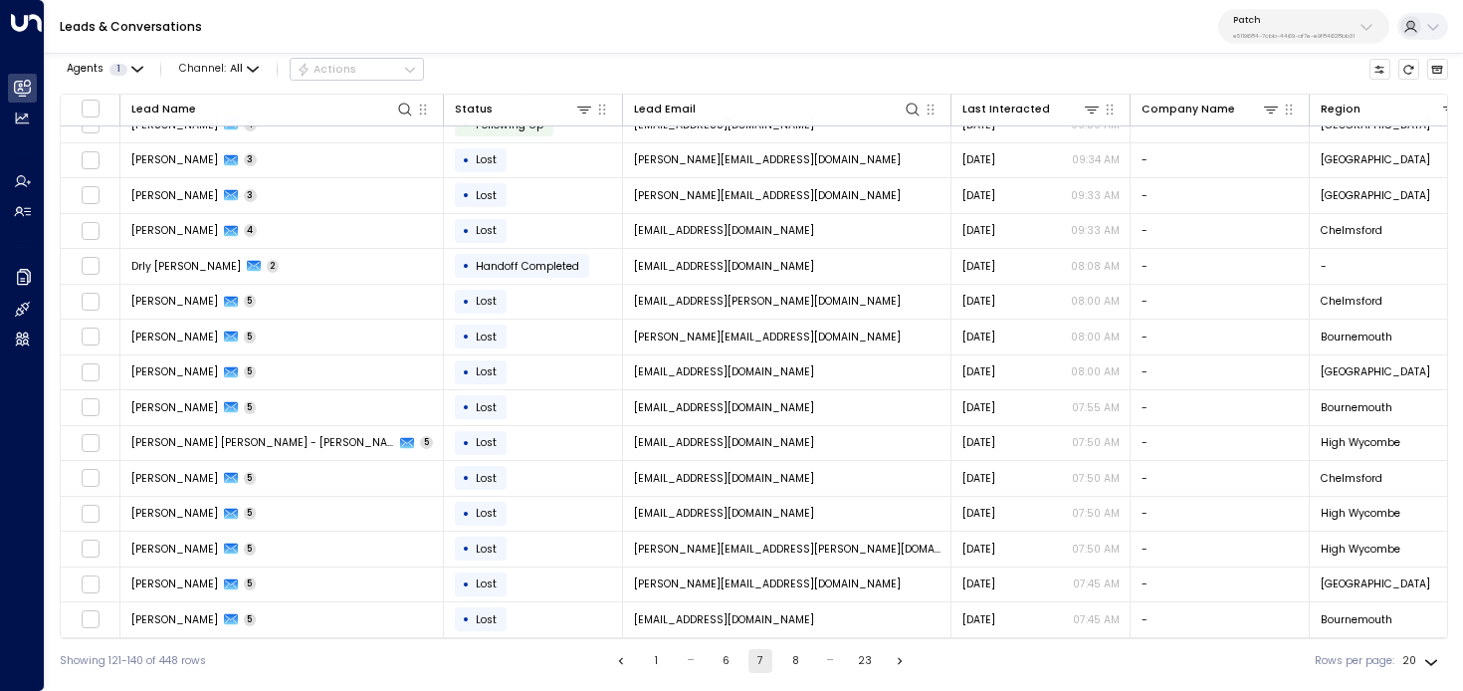
click at [800, 660] on button "8" at bounding box center [795, 661] width 24 height 24
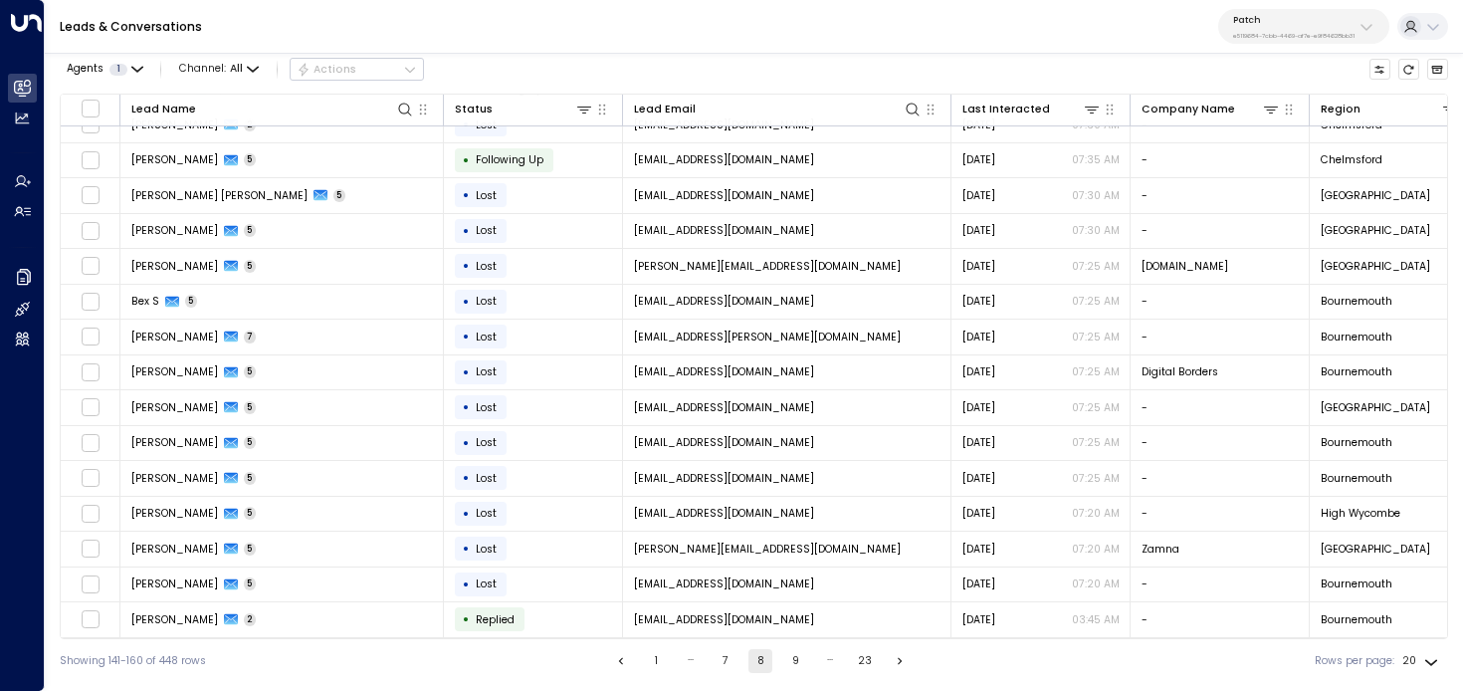
click at [800, 660] on button "9" at bounding box center [795, 661] width 24 height 24
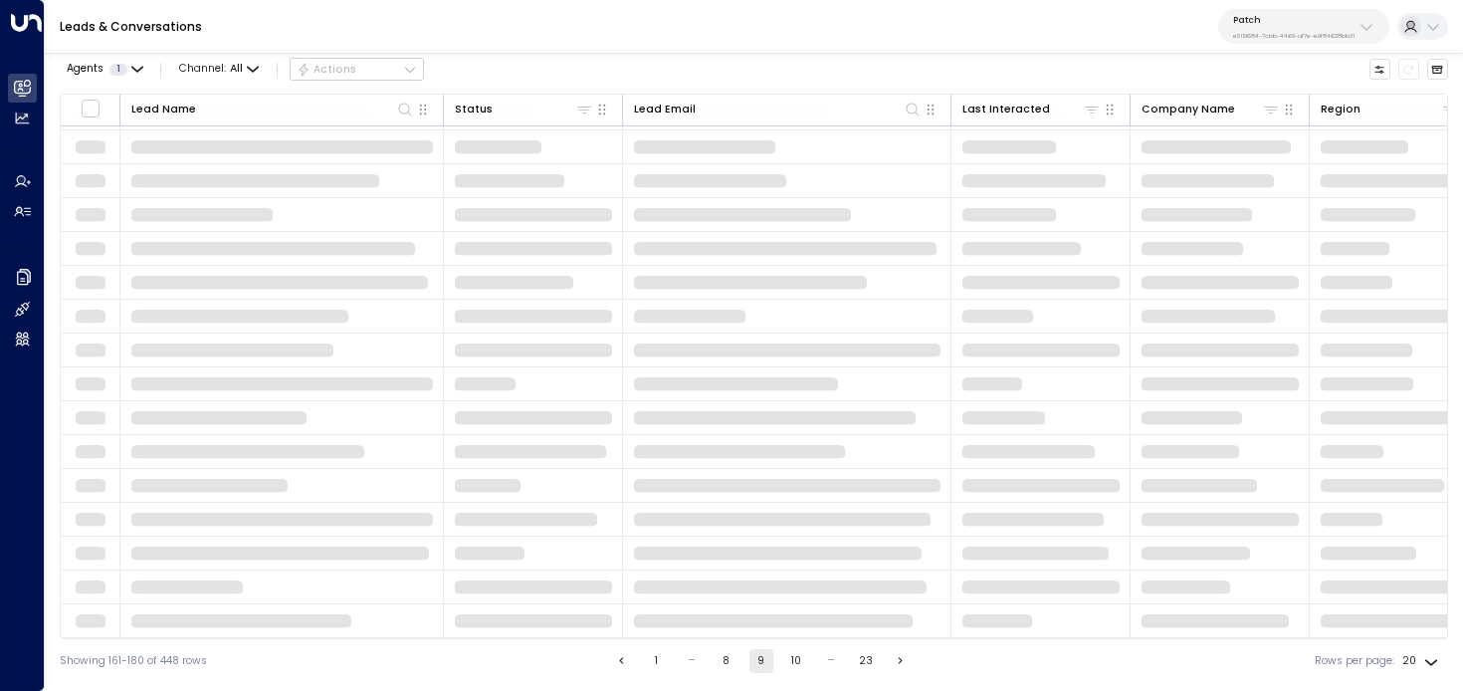
click at [799, 660] on button "10" at bounding box center [796, 661] width 24 height 24
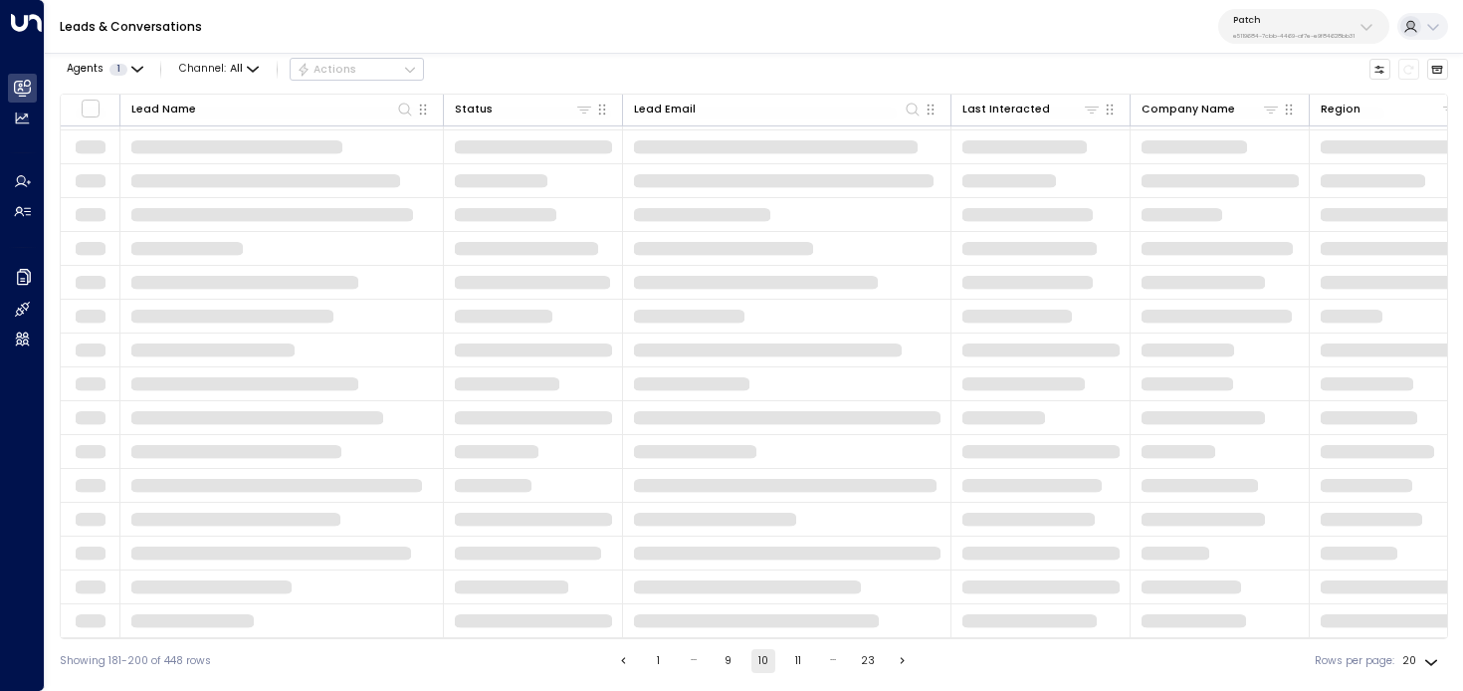
click at [799, 660] on button "11" at bounding box center [798, 661] width 24 height 24
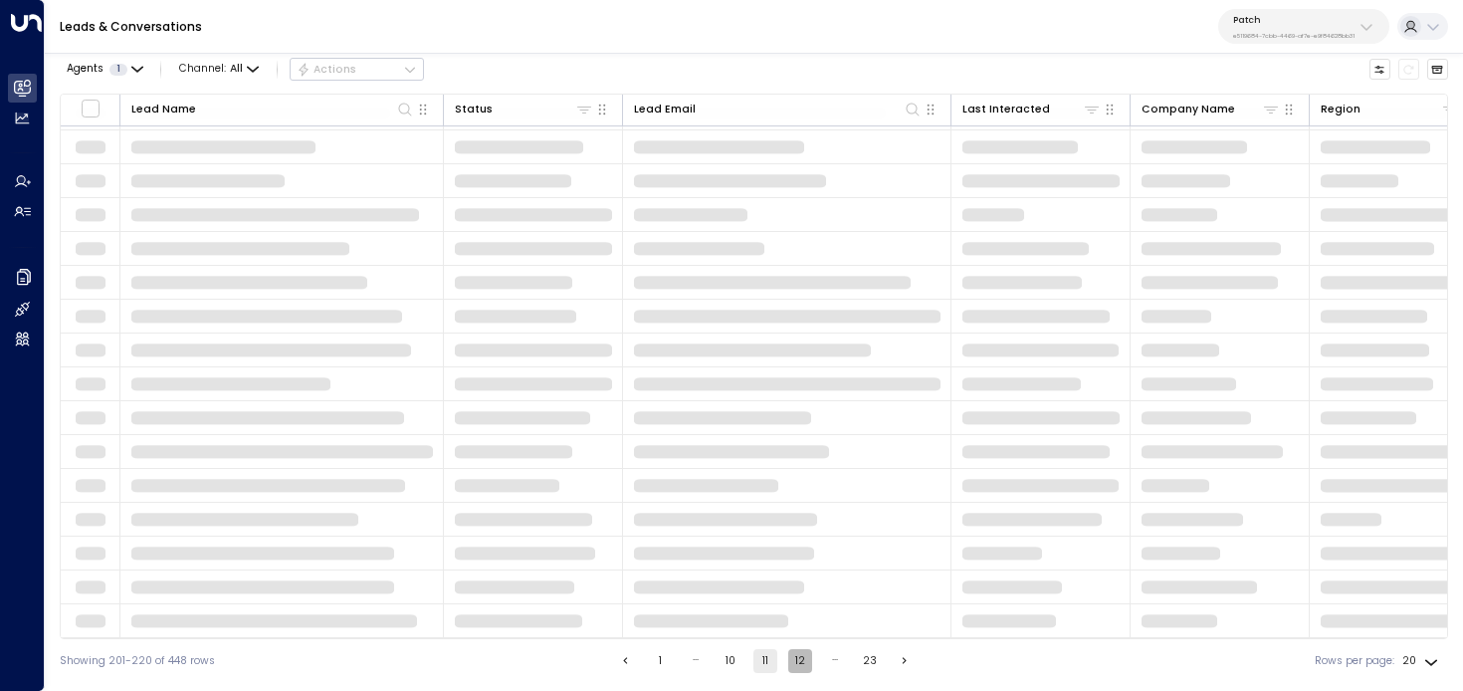
click at [799, 660] on button "12" at bounding box center [800, 661] width 24 height 24
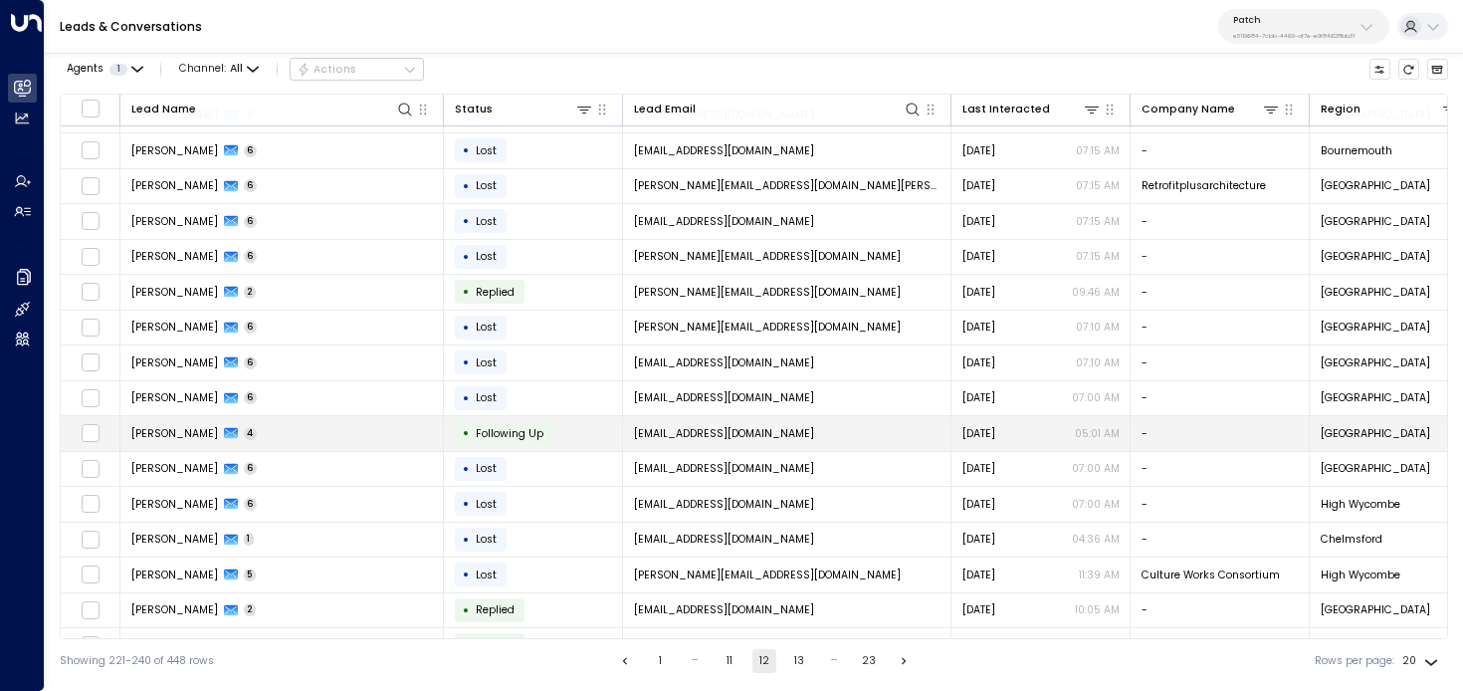
scroll to position [199, 0]
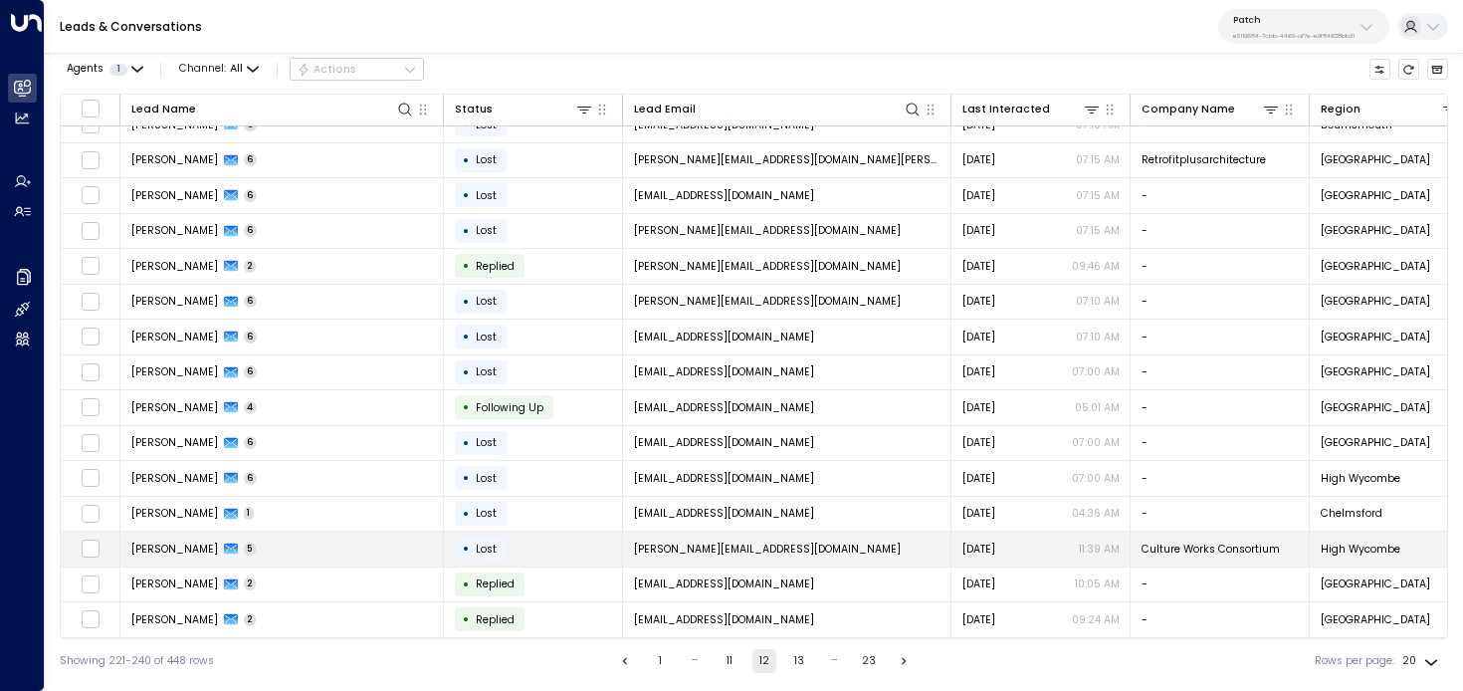
click at [343, 547] on td "Michael Short 5" at bounding box center [282, 549] width 324 height 35
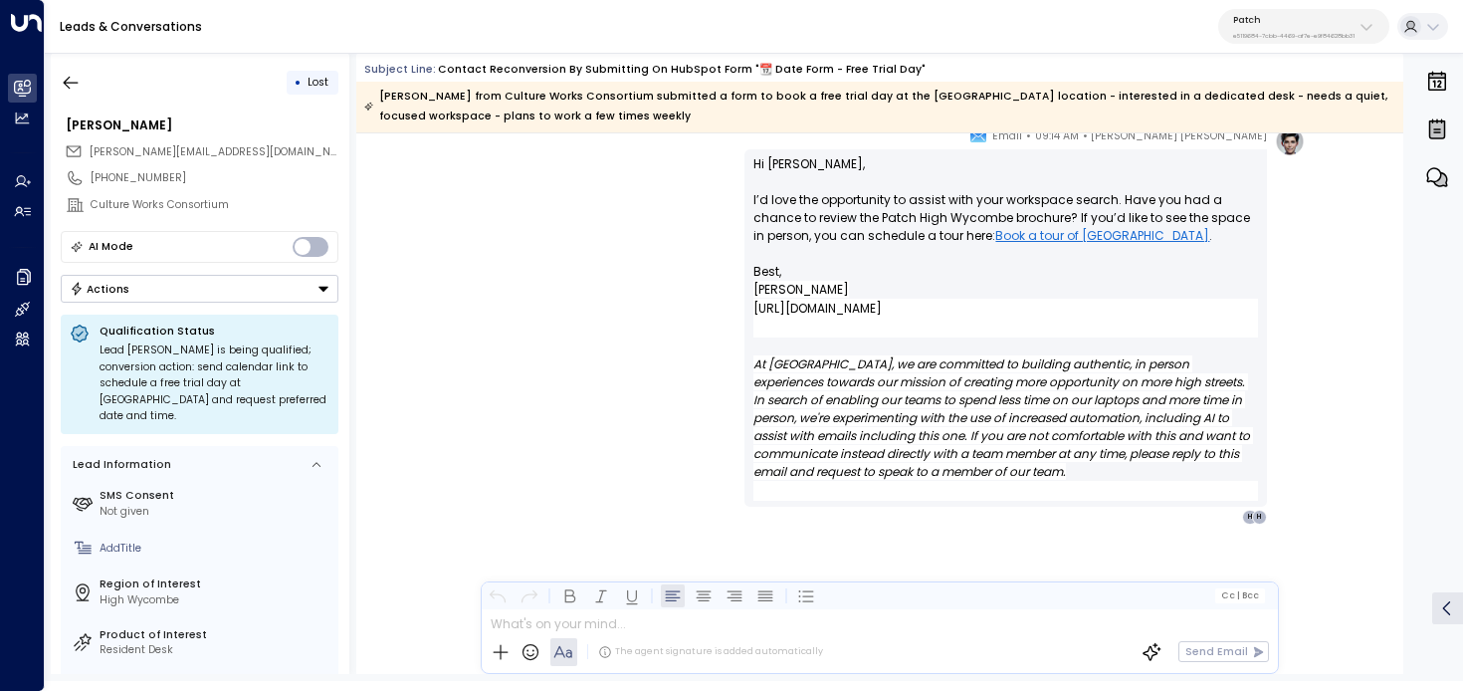
scroll to position [4301, 0]
click at [72, 73] on icon "button" at bounding box center [71, 83] width 20 height 20
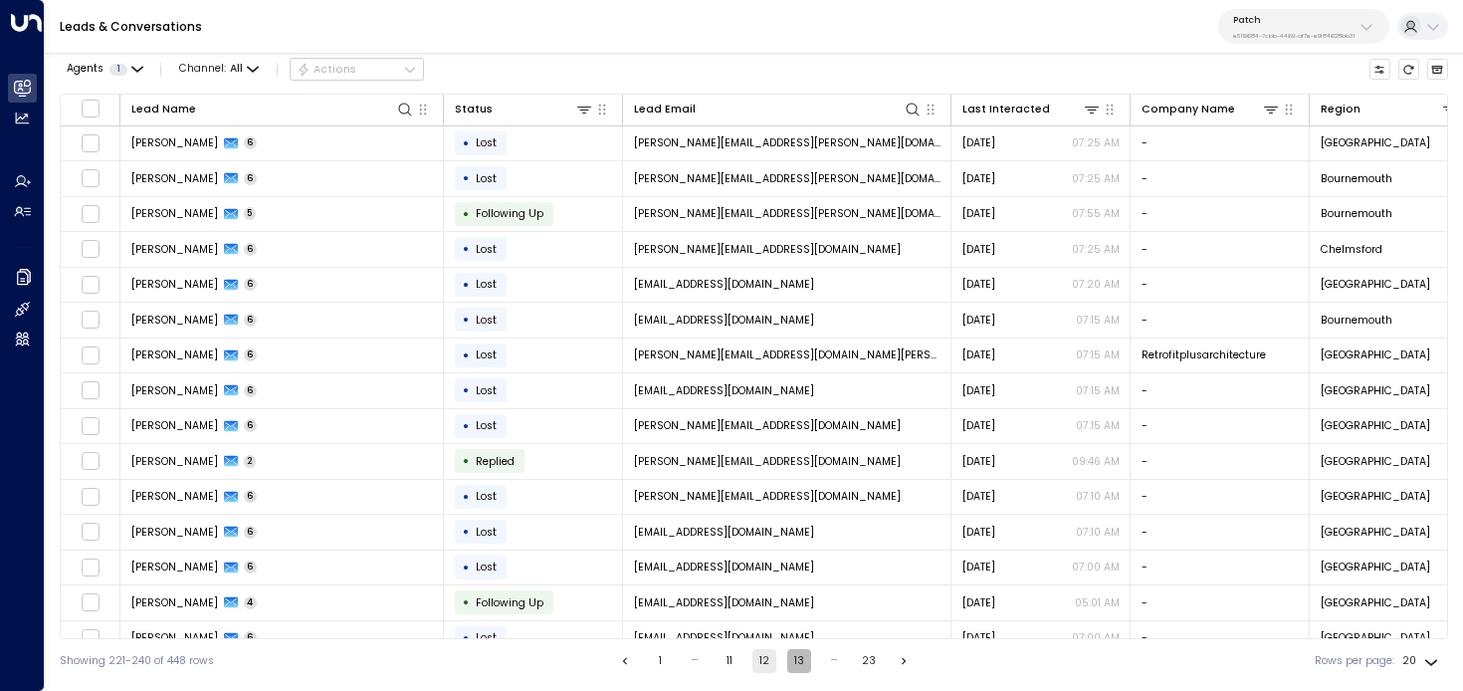
click at [795, 655] on button "13" at bounding box center [799, 661] width 24 height 24
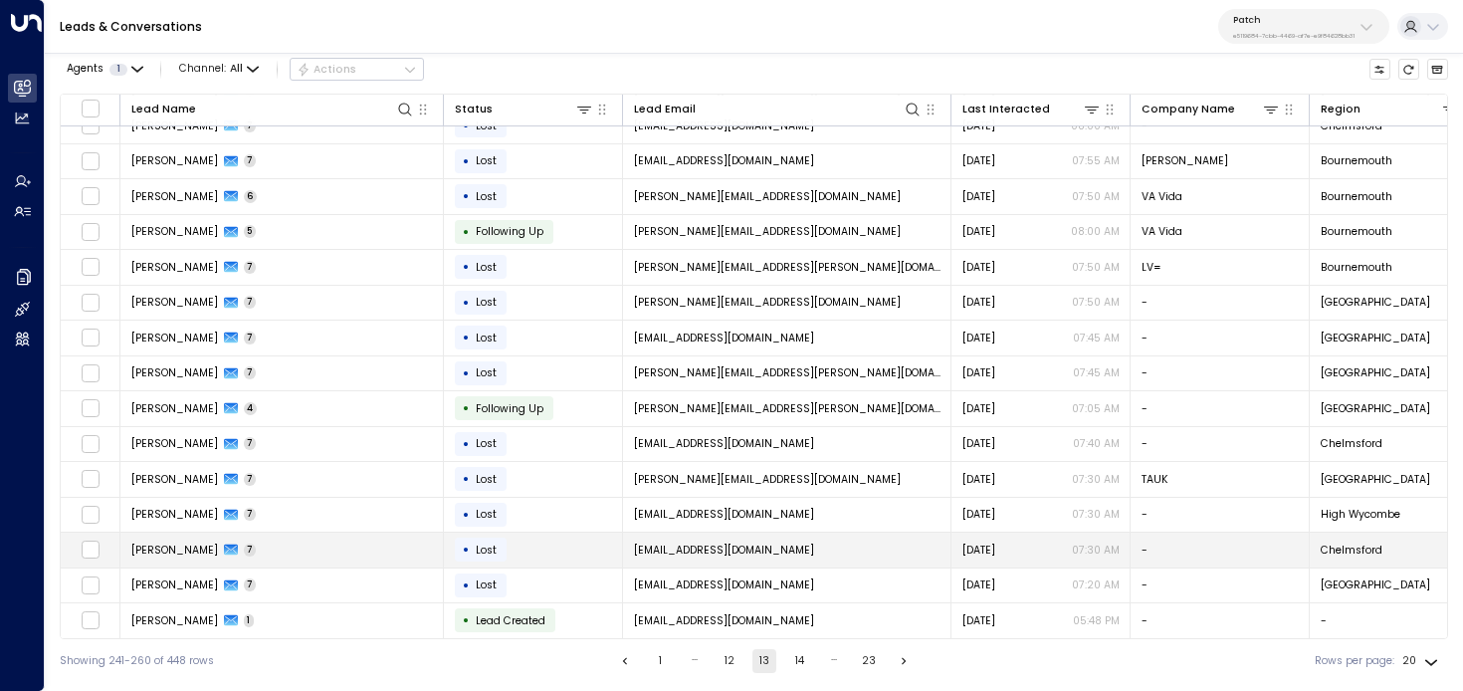
scroll to position [199, 0]
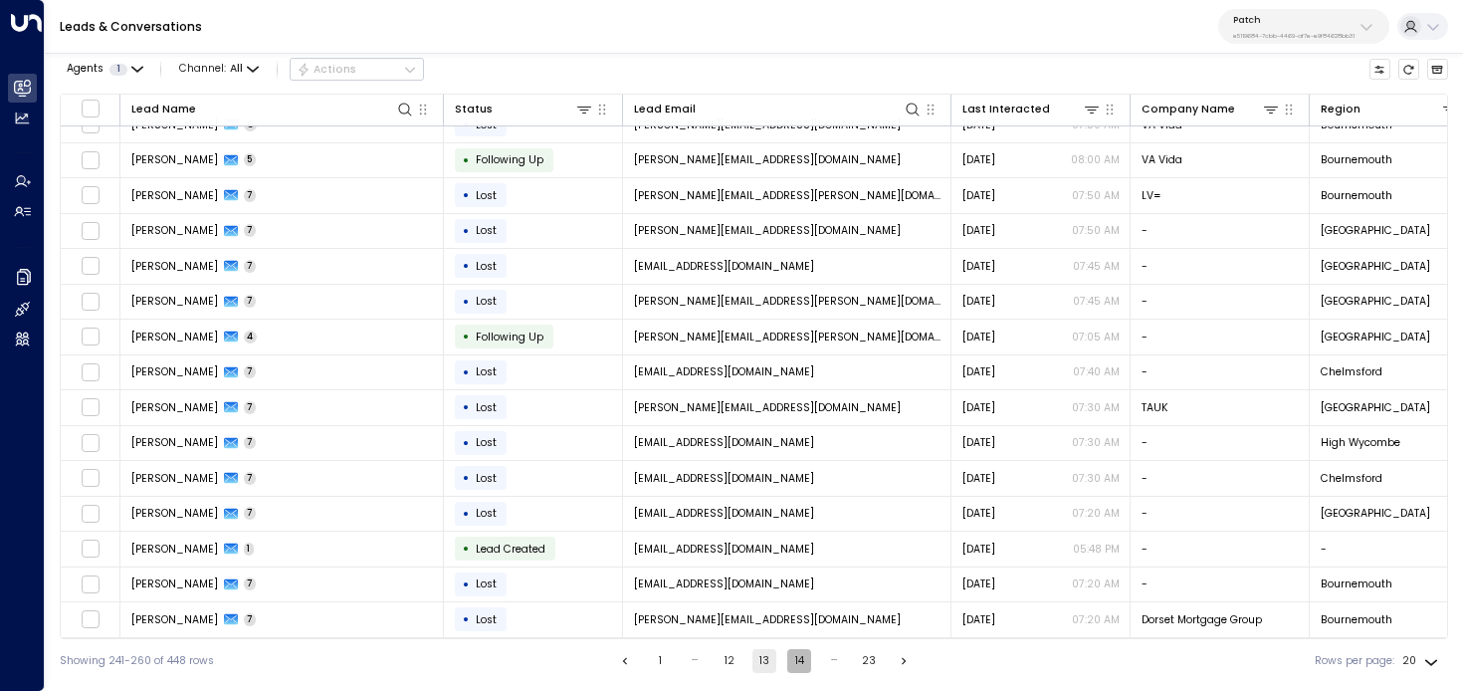
click at [804, 667] on button "14" at bounding box center [799, 661] width 24 height 24
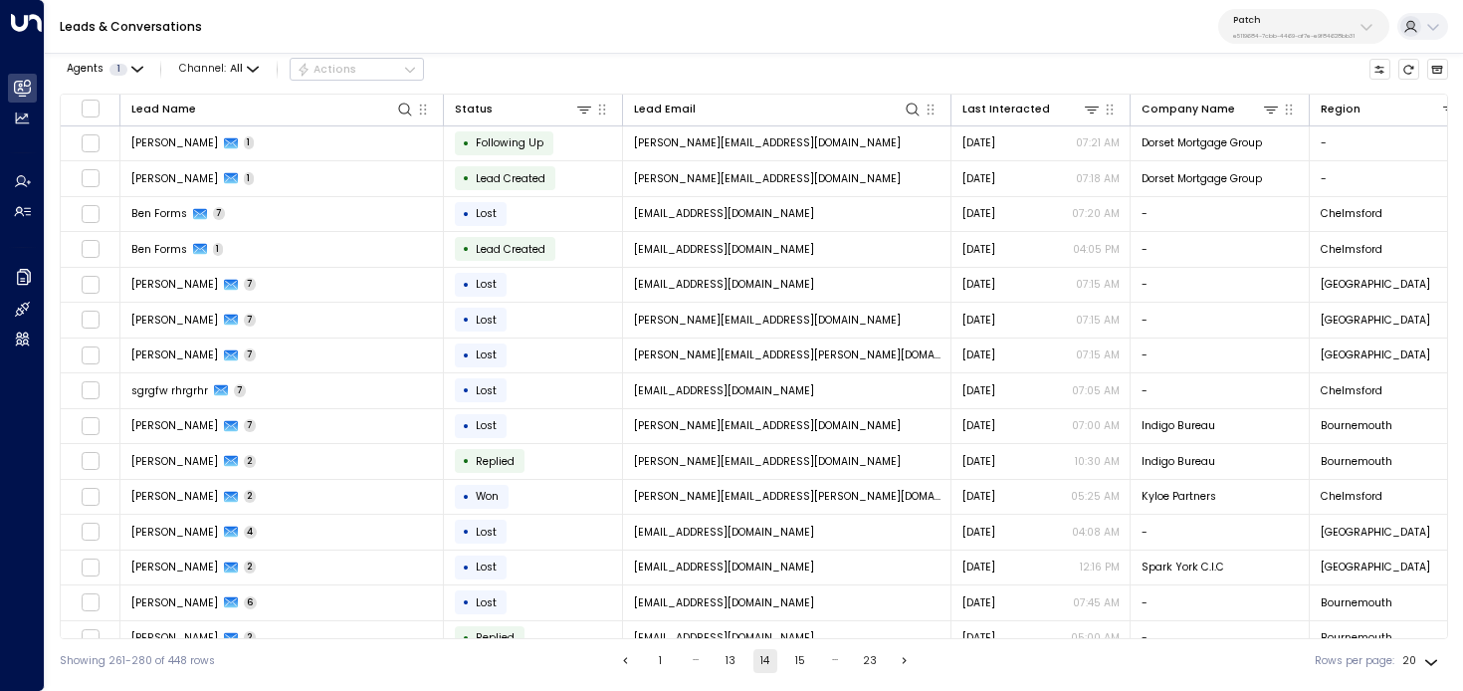
click at [793, 663] on button "15" at bounding box center [800, 661] width 24 height 24
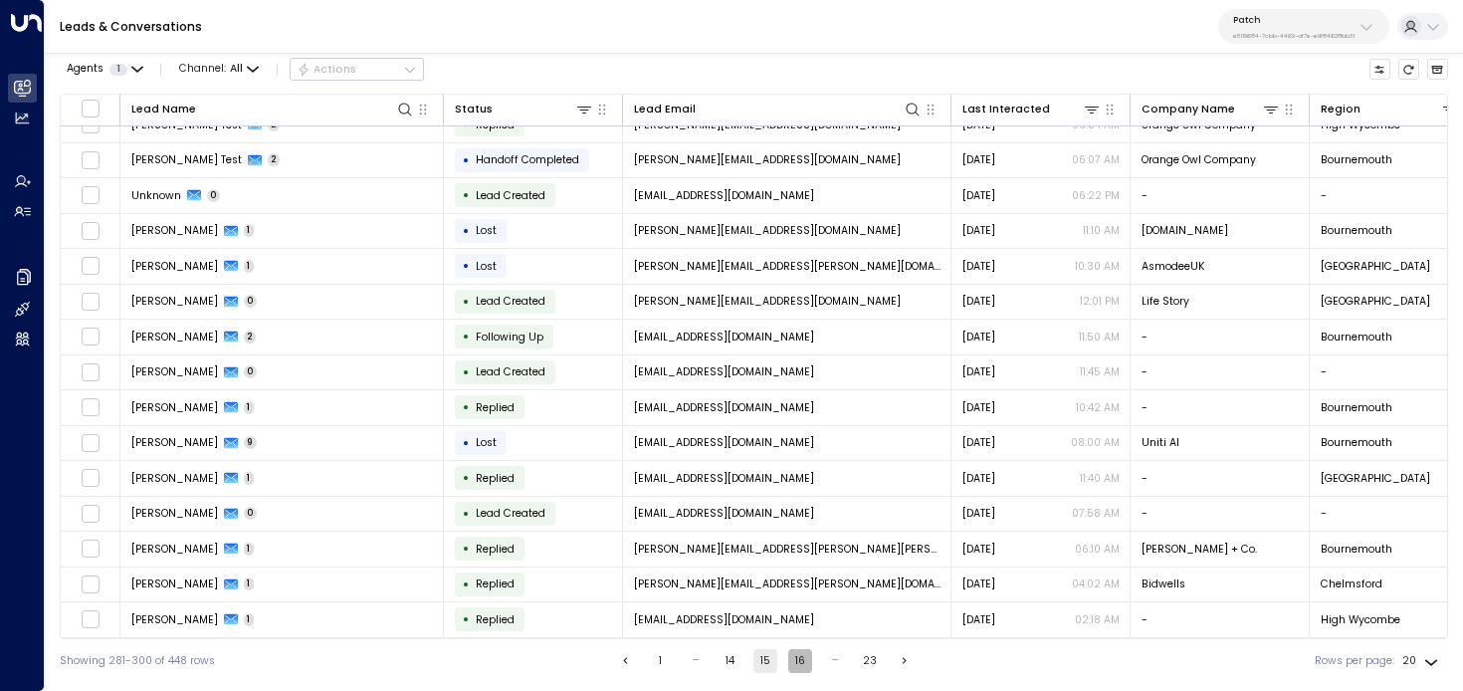
click at [801, 661] on button "16" at bounding box center [800, 661] width 24 height 24
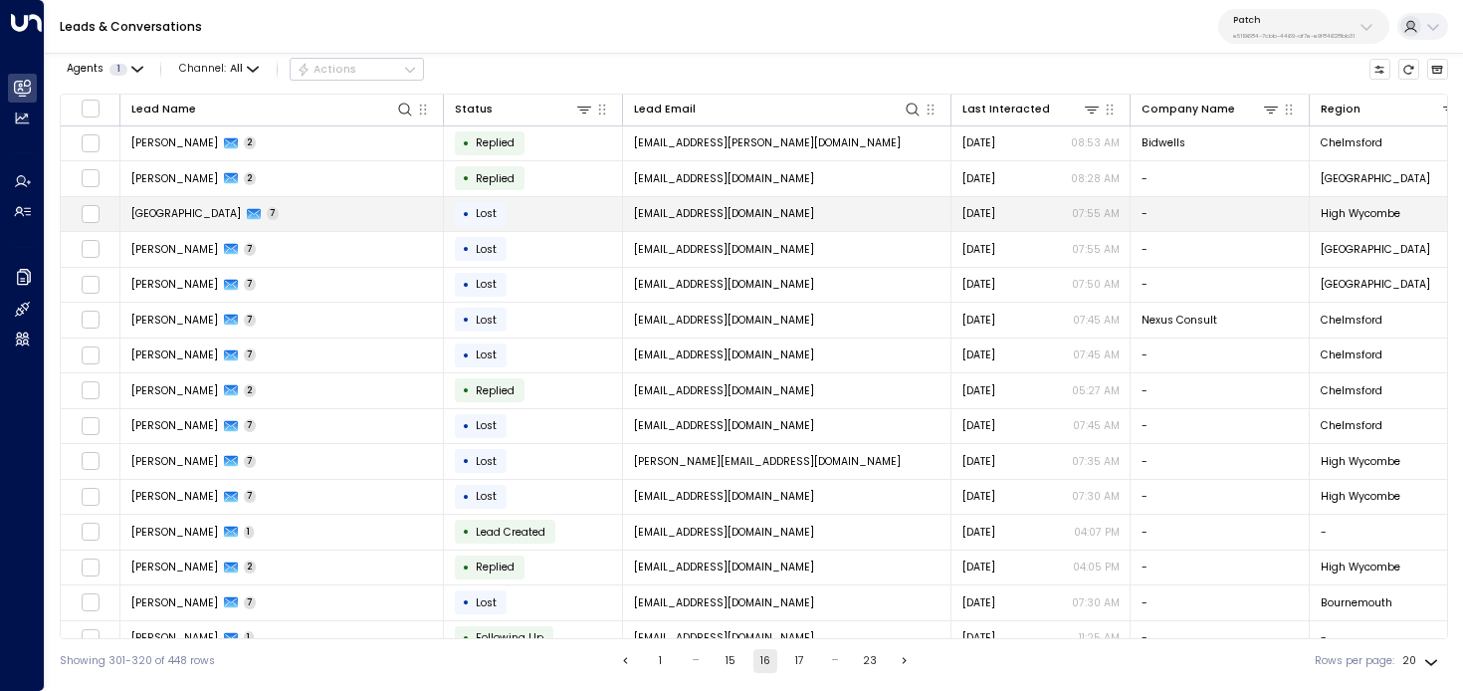
scroll to position [199, 0]
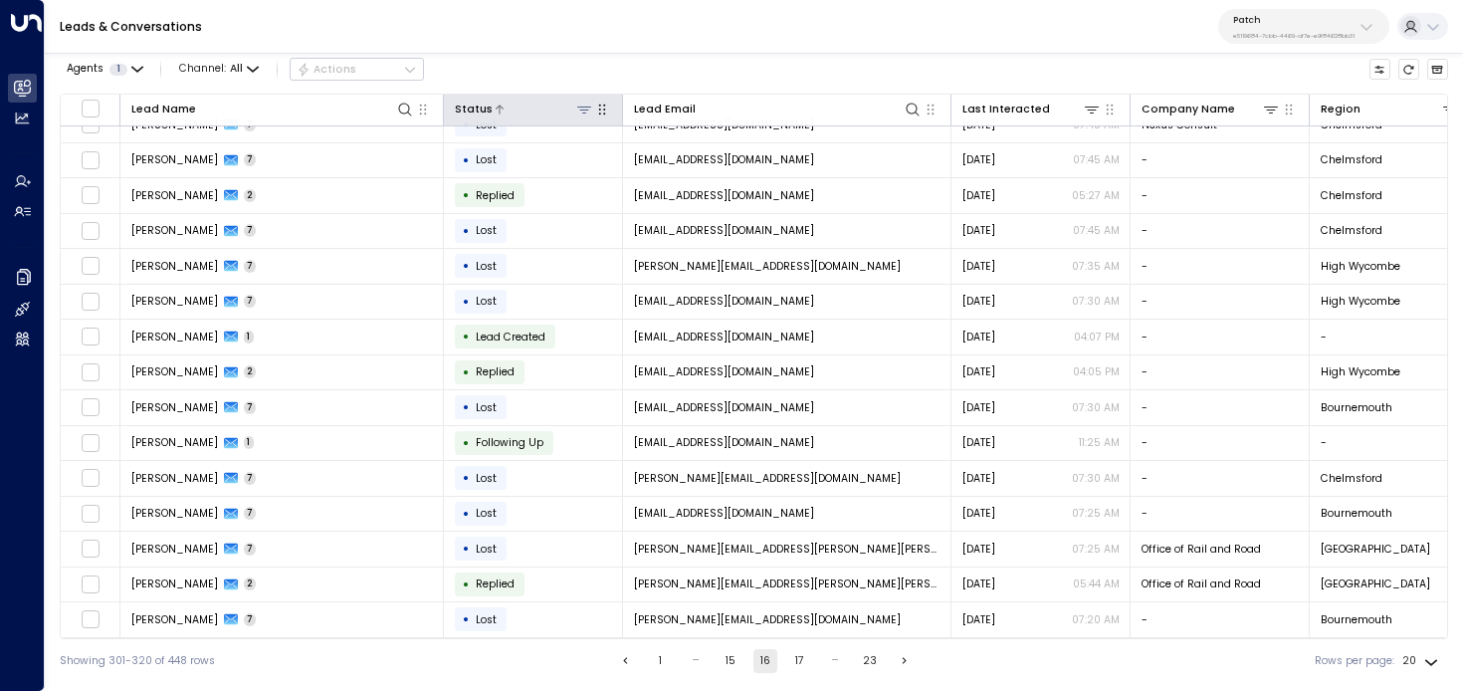
click at [587, 111] on icon at bounding box center [584, 110] width 16 height 16
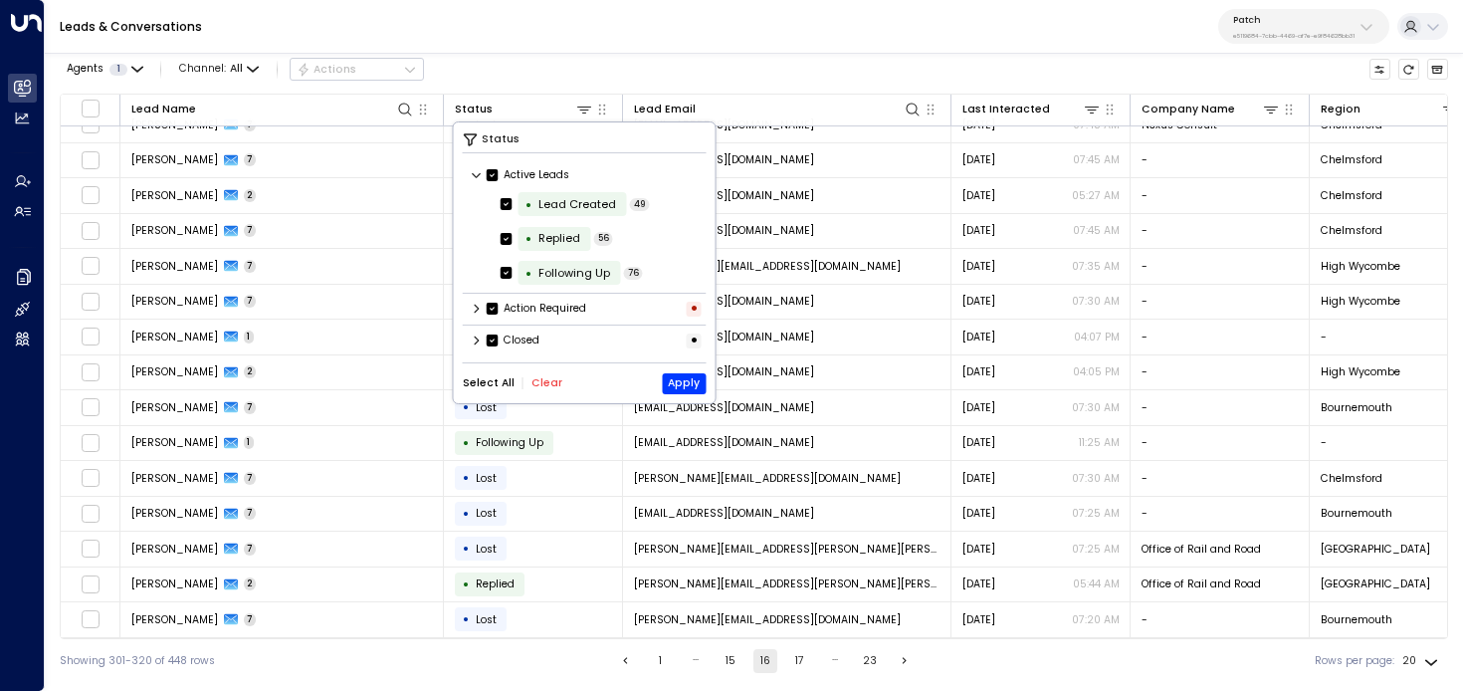
click at [548, 382] on button "Clear" at bounding box center [547, 383] width 31 height 12
click at [559, 232] on div "Replied" at bounding box center [560, 238] width 42 height 17
click at [701, 381] on button "Apply" at bounding box center [684, 383] width 44 height 21
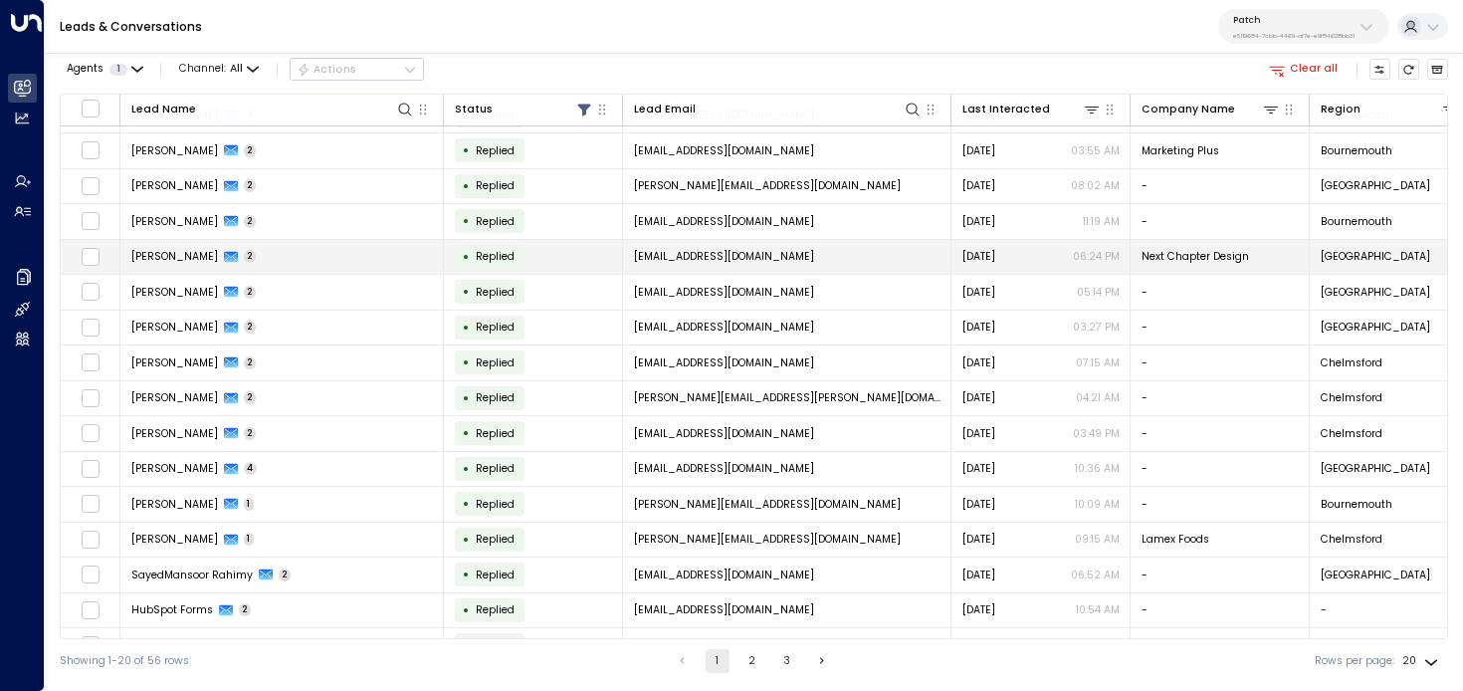
scroll to position [199, 0]
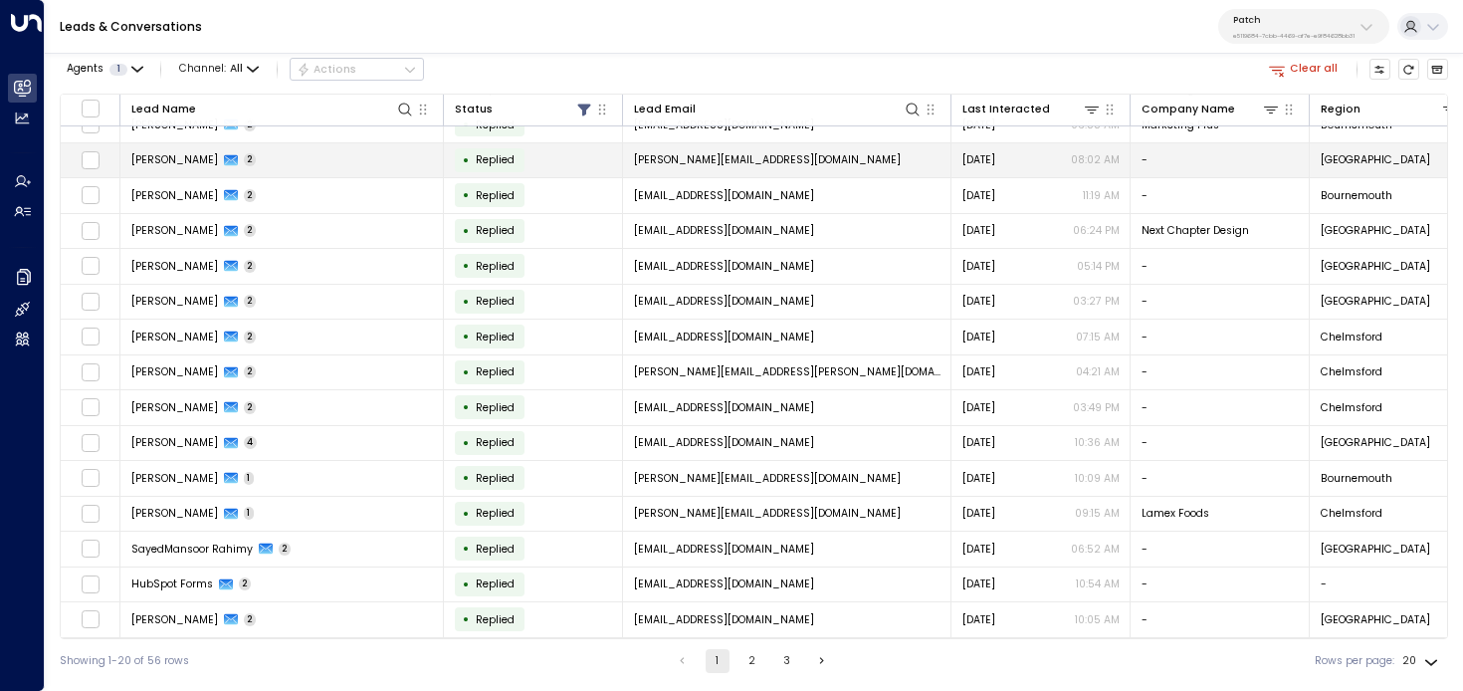
click at [337, 155] on td "Michael Burton 2" at bounding box center [282, 160] width 324 height 35
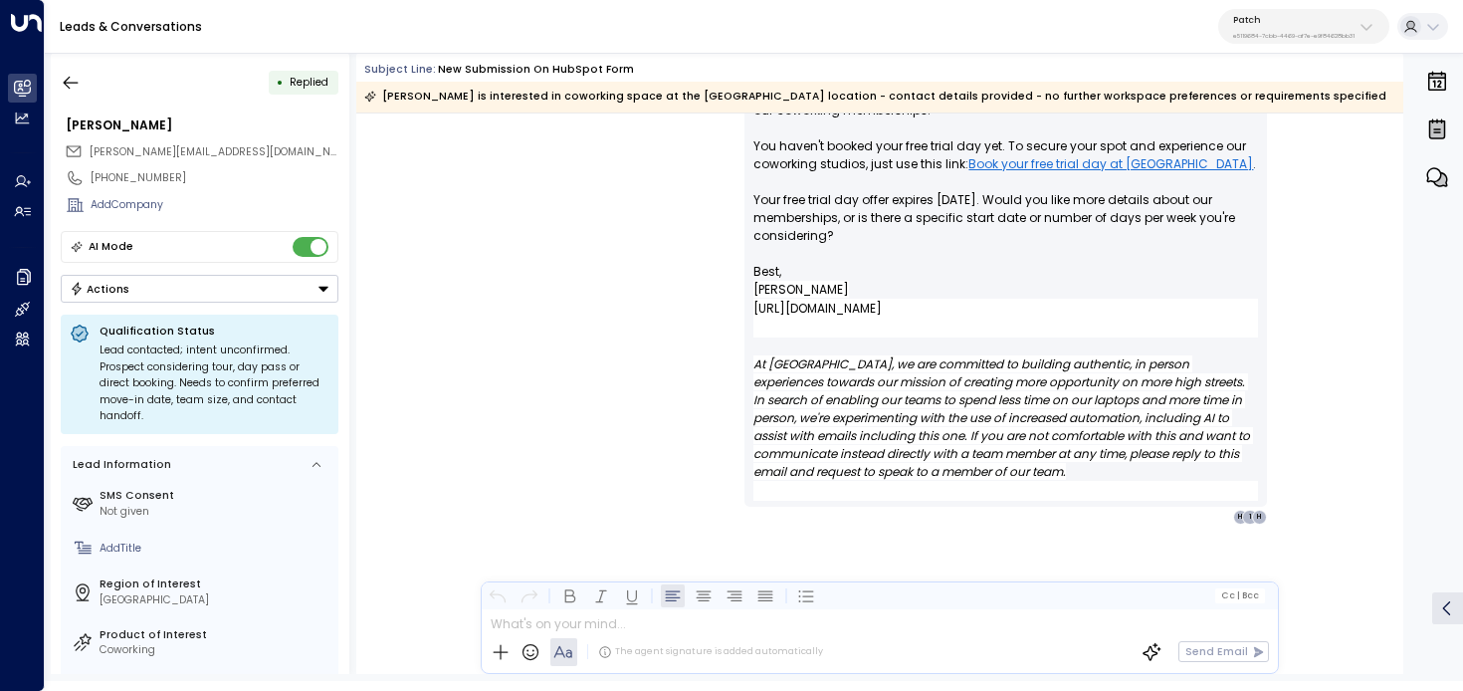
scroll to position [1211, 0]
click at [59, 83] on button "button" at bounding box center [71, 83] width 36 height 36
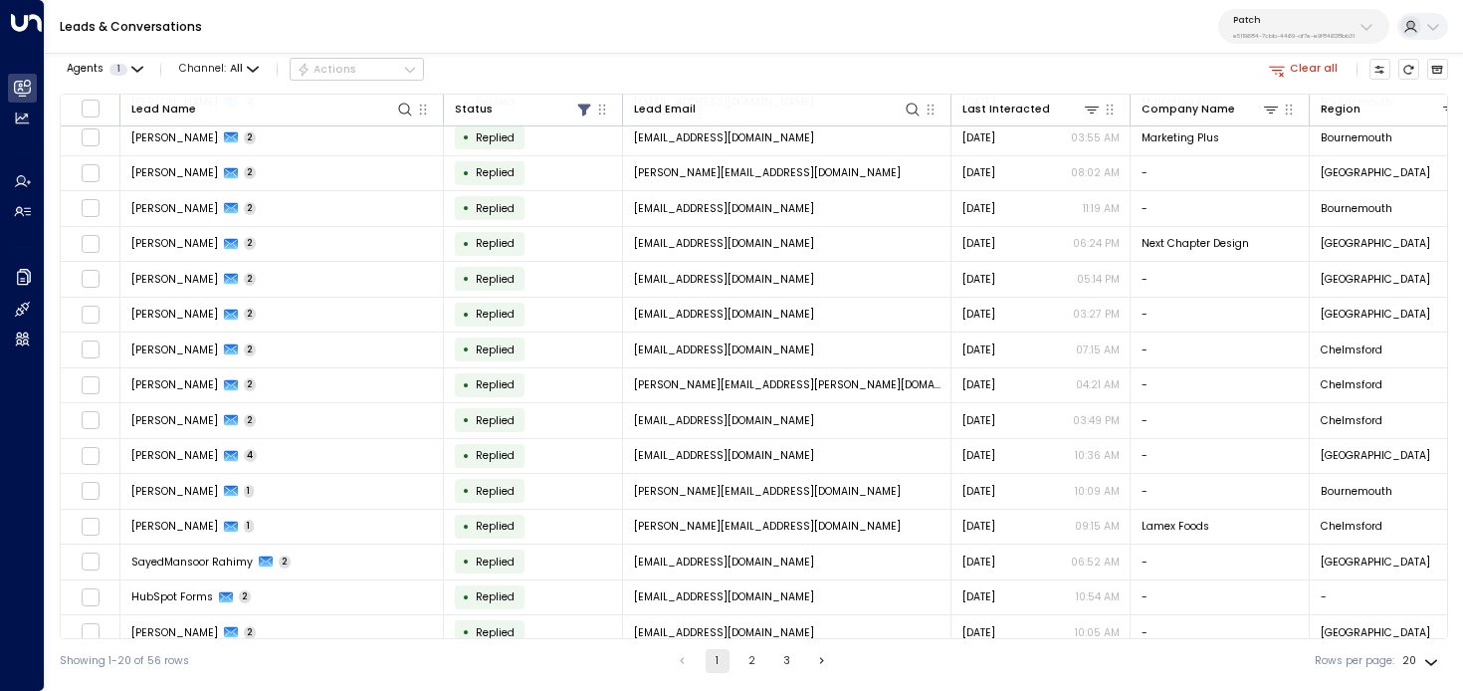
scroll to position [199, 0]
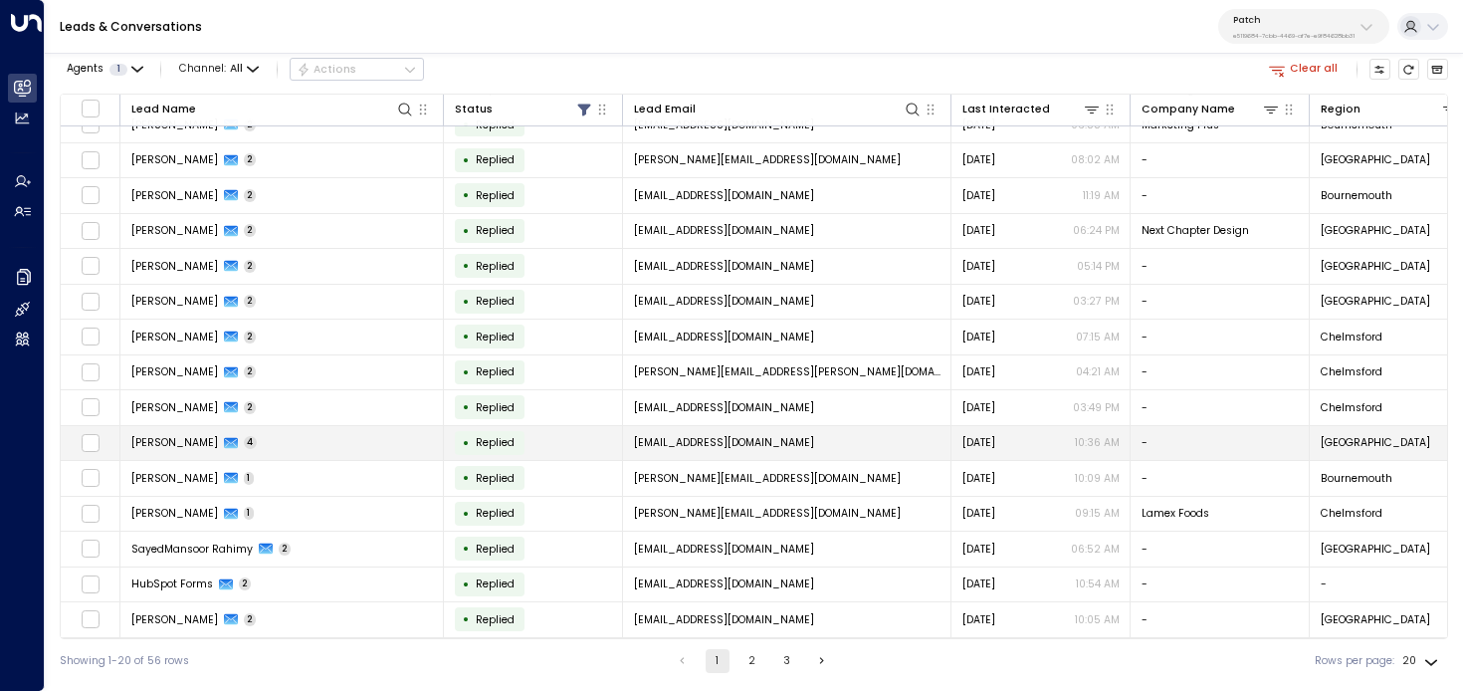
click at [326, 438] on td "Harry Stevens 4" at bounding box center [282, 443] width 324 height 35
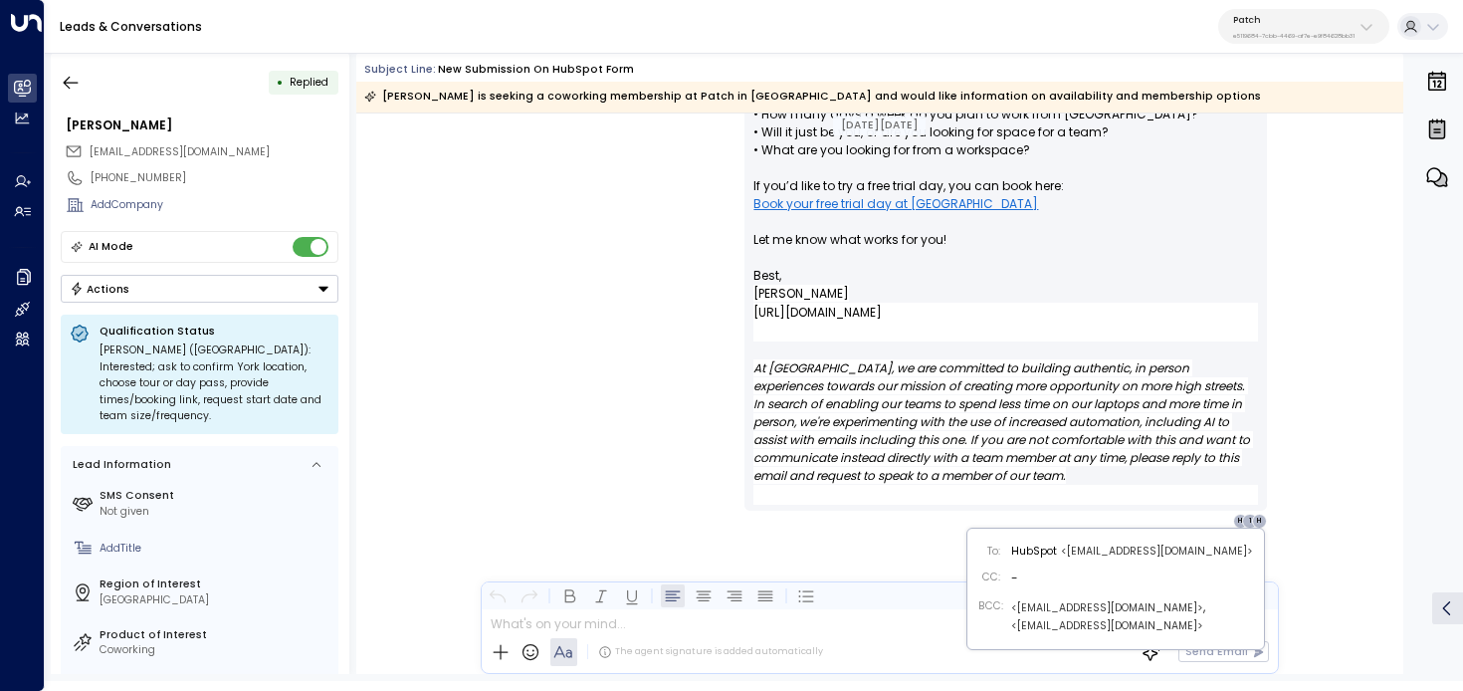
scroll to position [2908, 0]
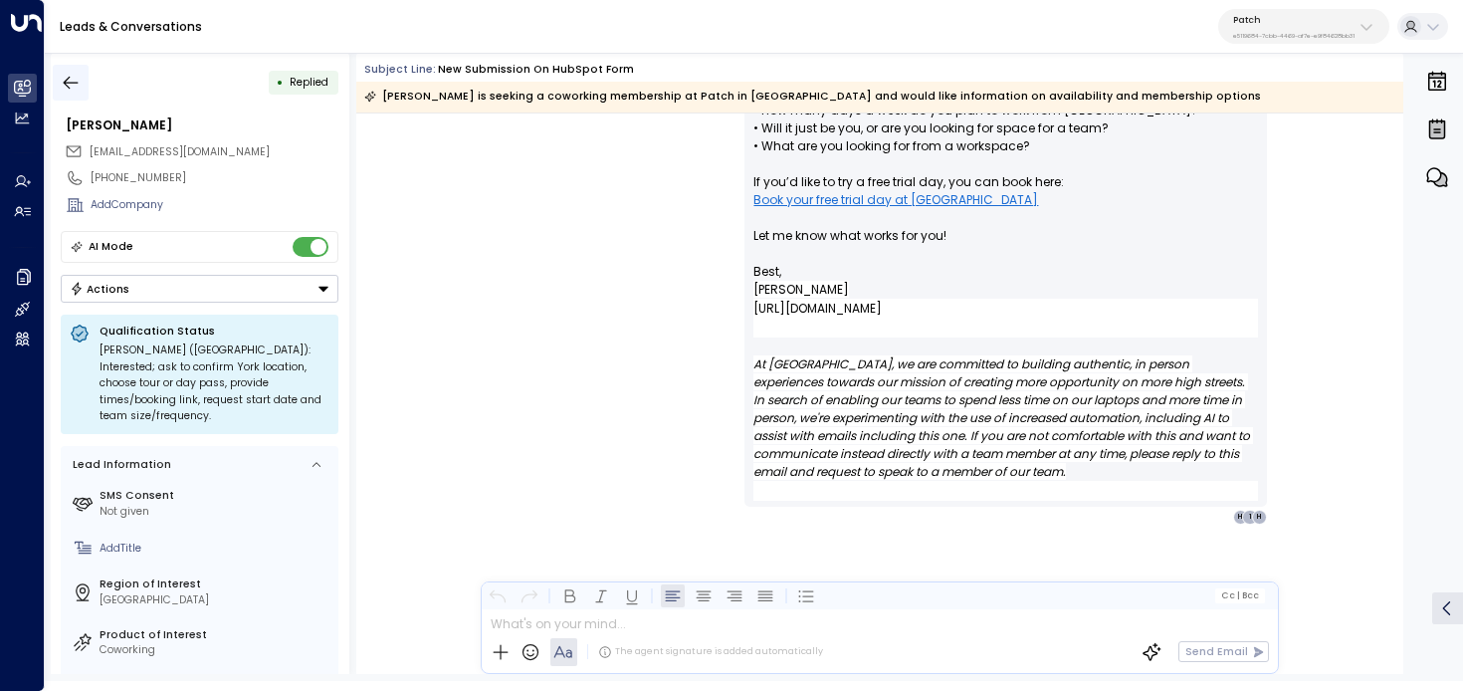
click at [65, 86] on icon "button" at bounding box center [71, 83] width 20 height 20
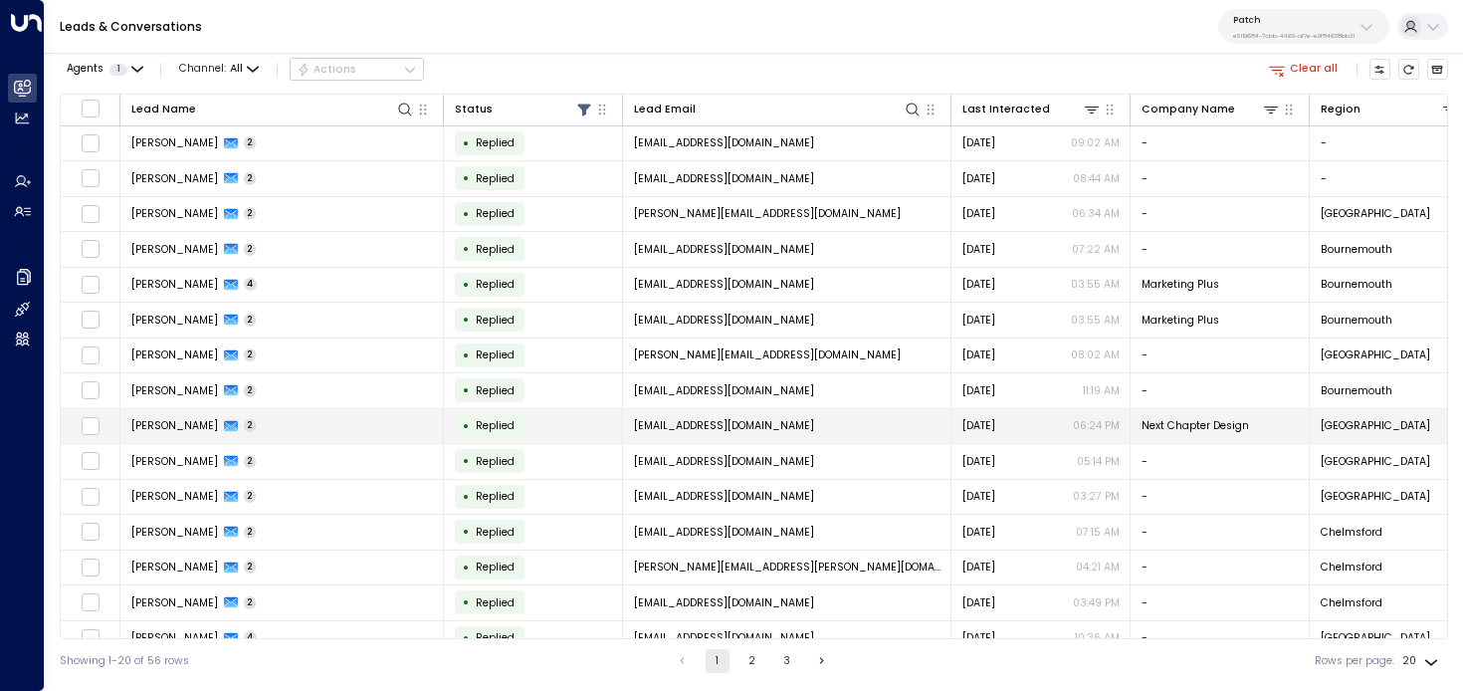
scroll to position [199, 0]
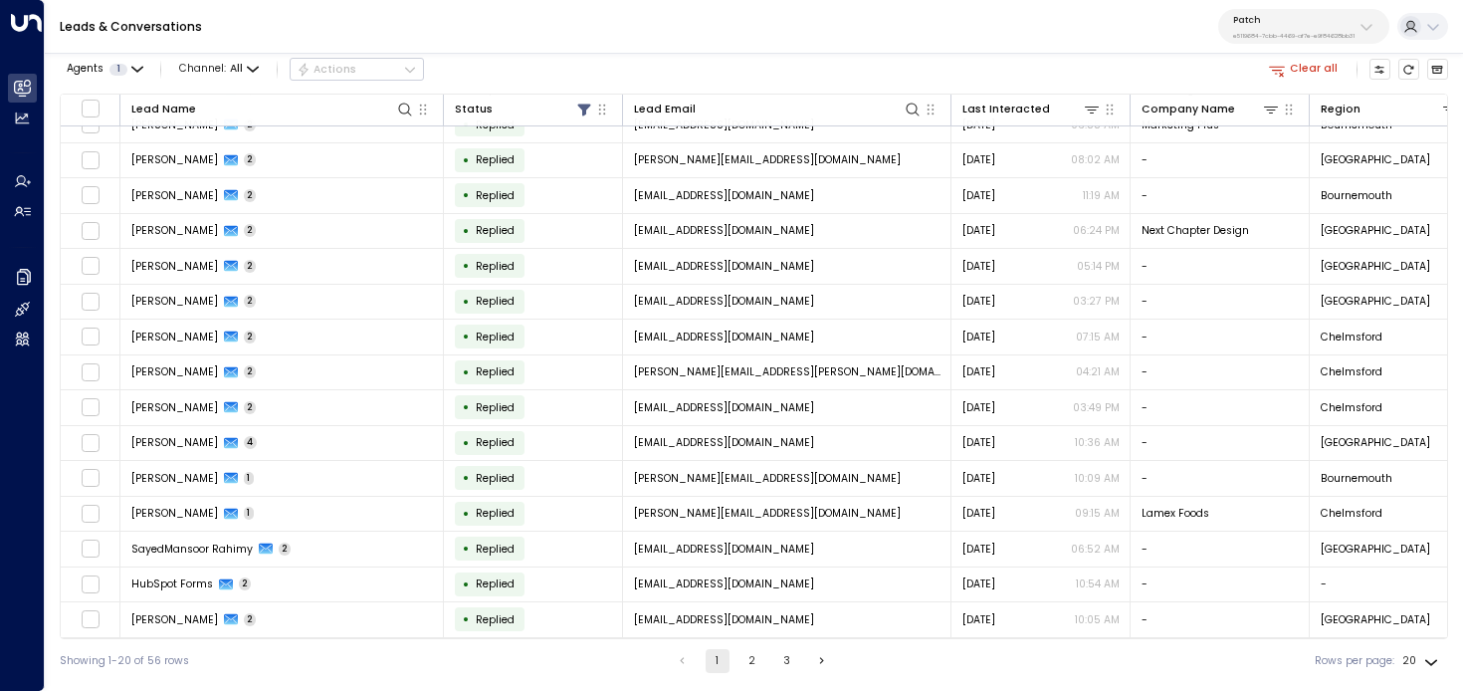
click at [785, 662] on button "3" at bounding box center [787, 661] width 24 height 24
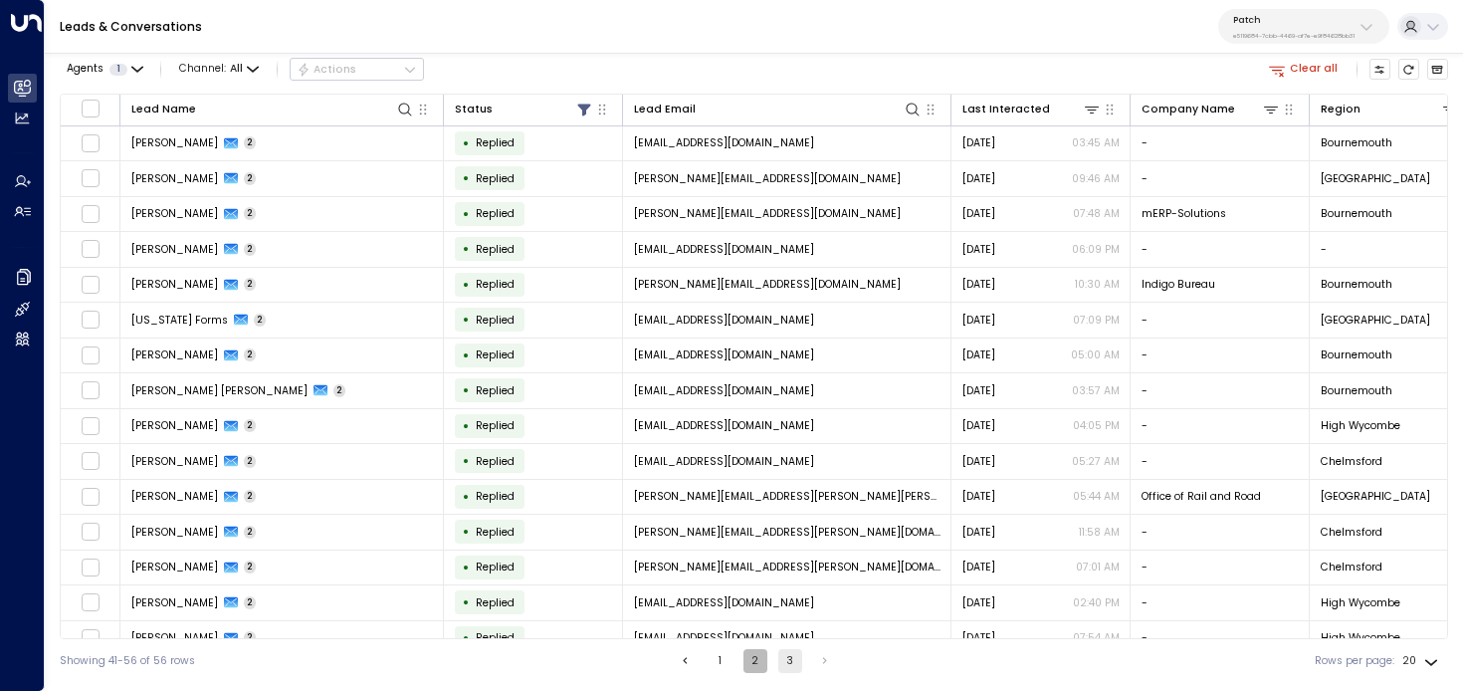
click at [759, 656] on button "2" at bounding box center [756, 661] width 24 height 24
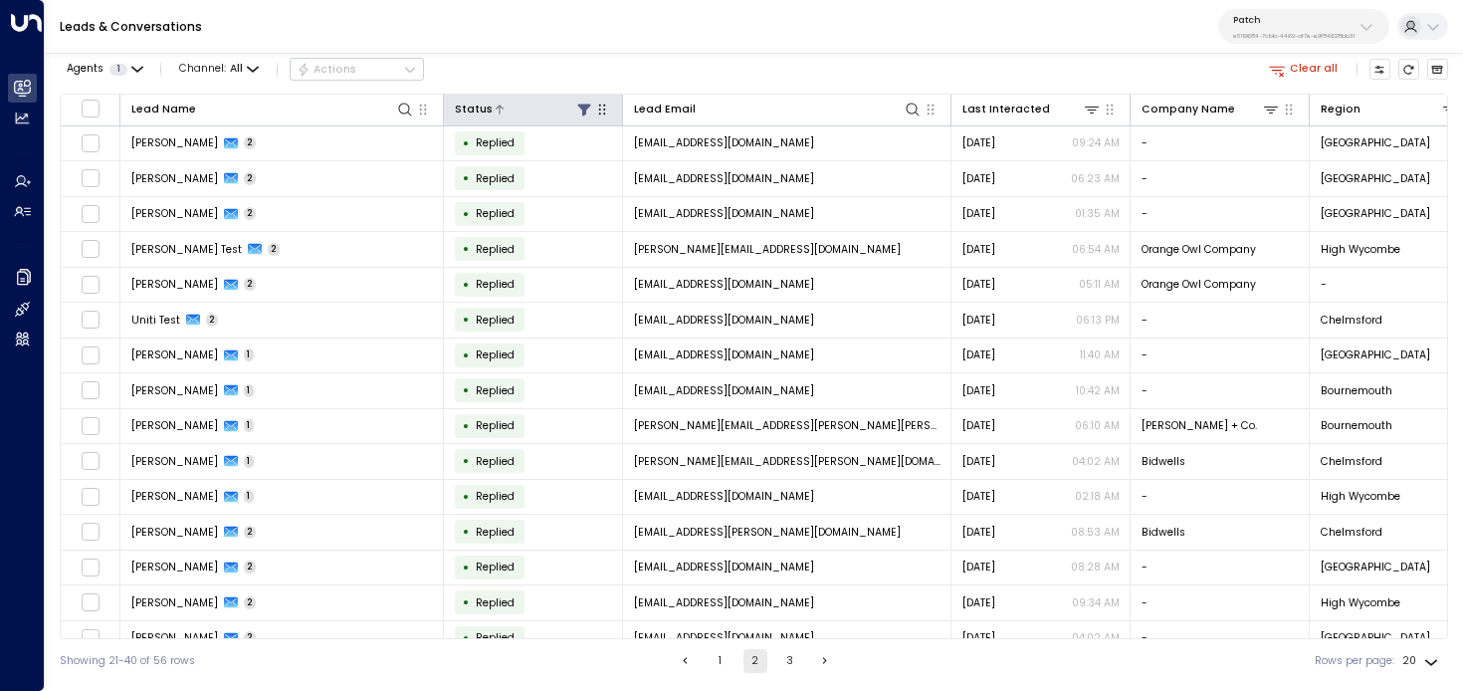
click at [582, 110] on icon at bounding box center [583, 110] width 13 height 12
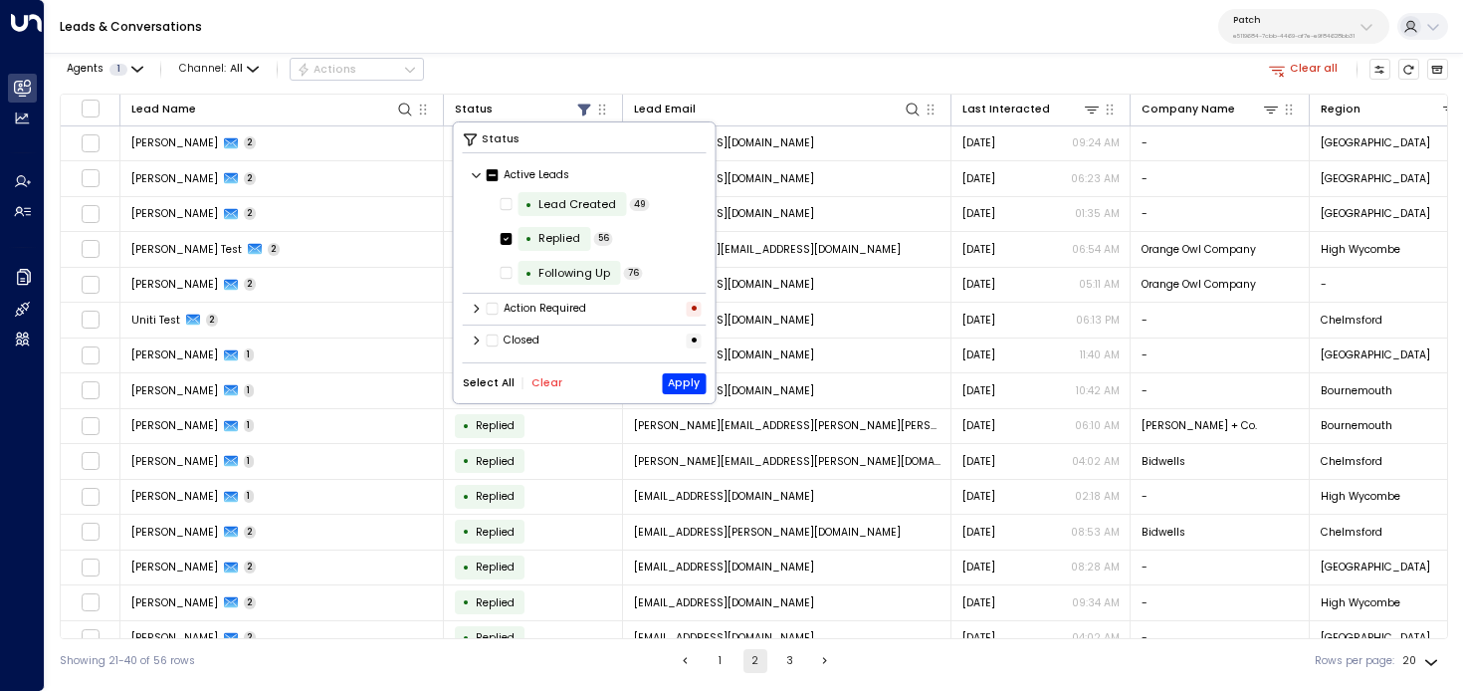
click at [538, 373] on div "Select All Clear Apply" at bounding box center [585, 383] width 244 height 21
click at [543, 377] on button "Clear" at bounding box center [547, 383] width 31 height 12
click at [692, 382] on button "Apply" at bounding box center [684, 383] width 44 height 21
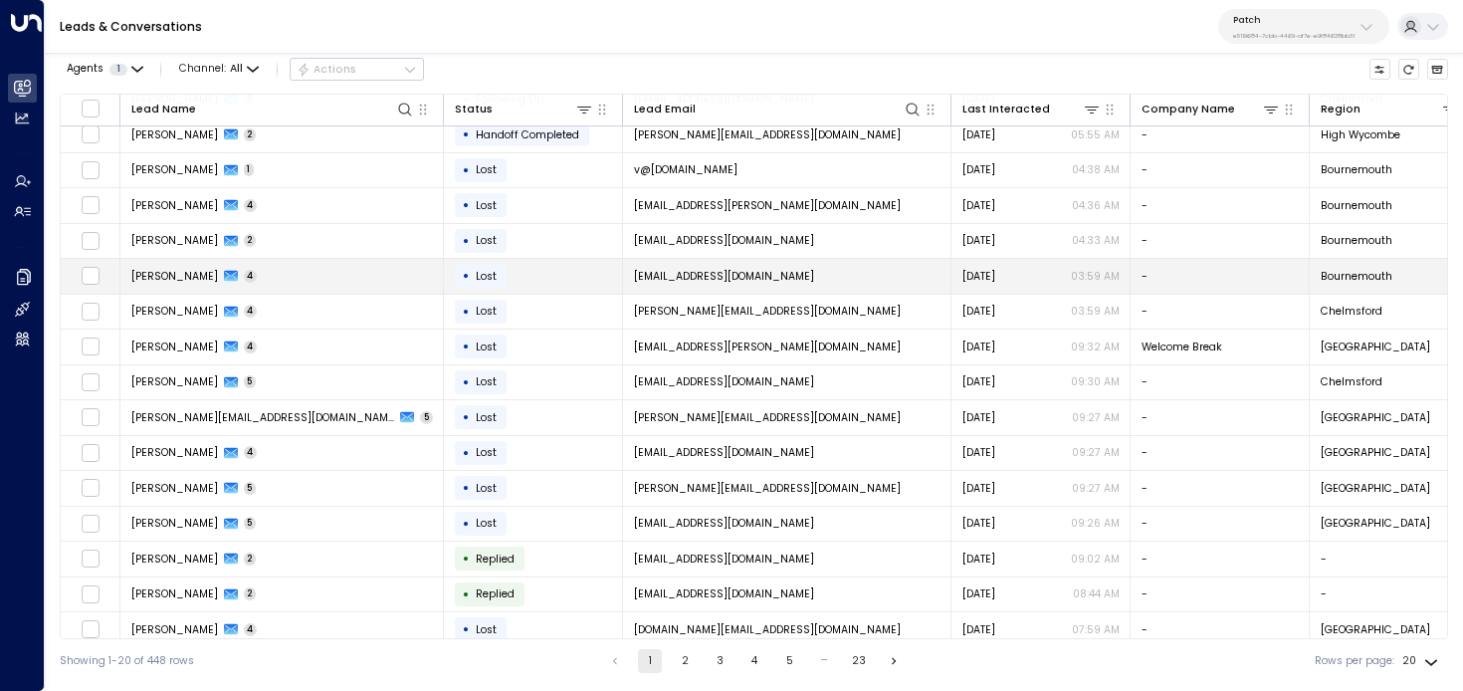
scroll to position [199, 0]
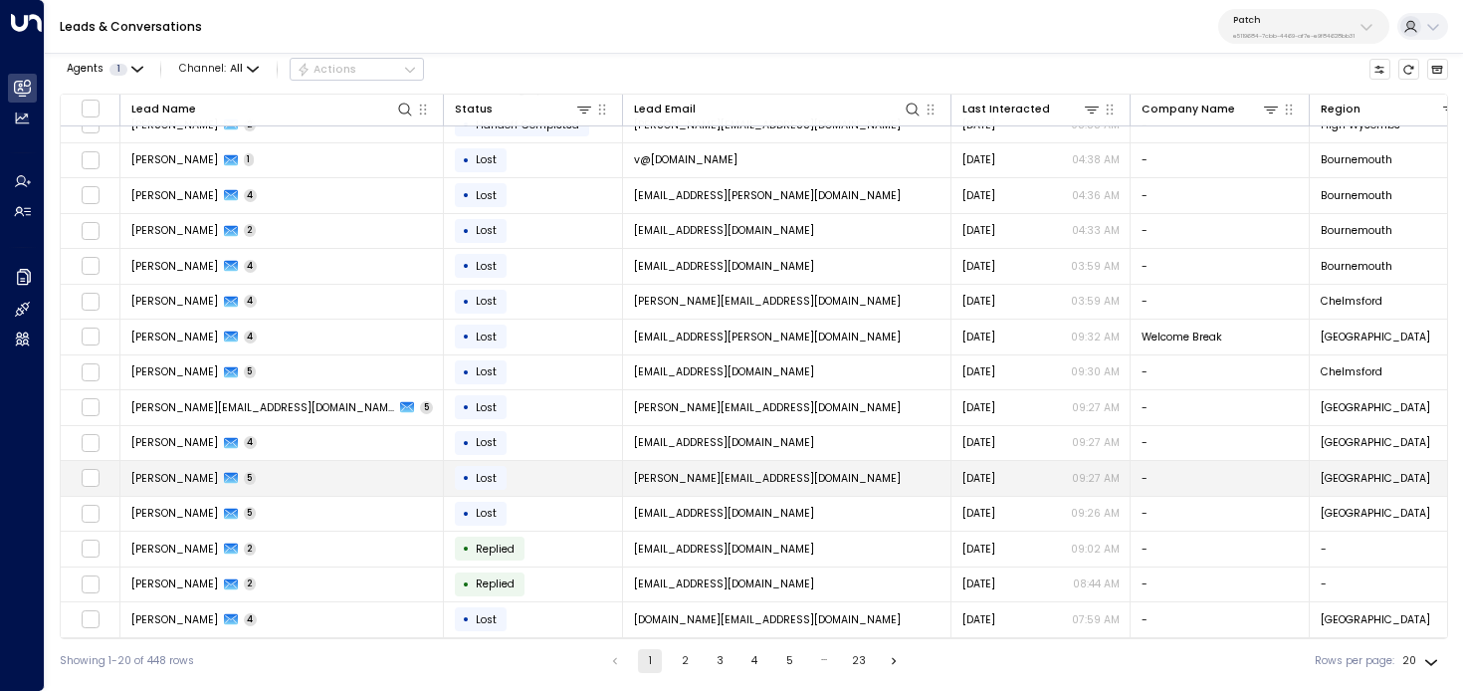
click at [541, 473] on td "• Lost" at bounding box center [533, 478] width 179 height 35
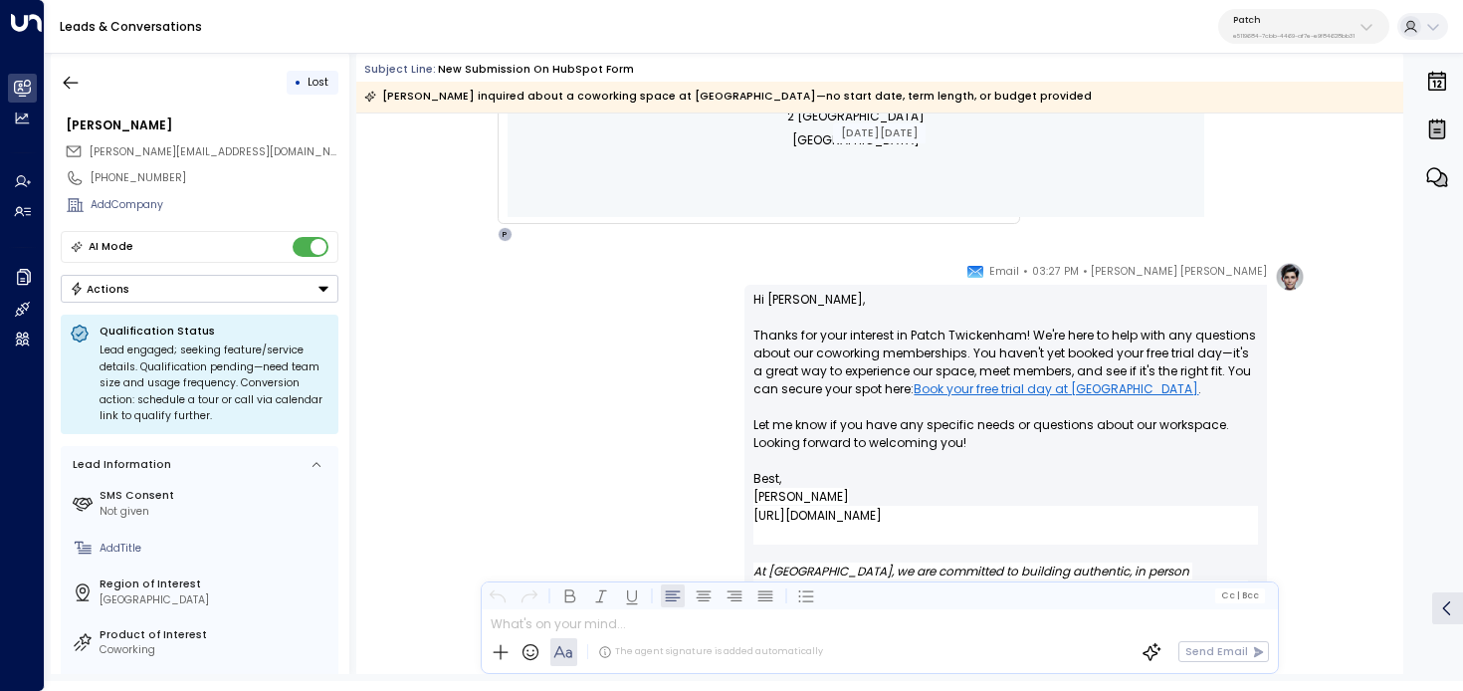
scroll to position [1120, 0]
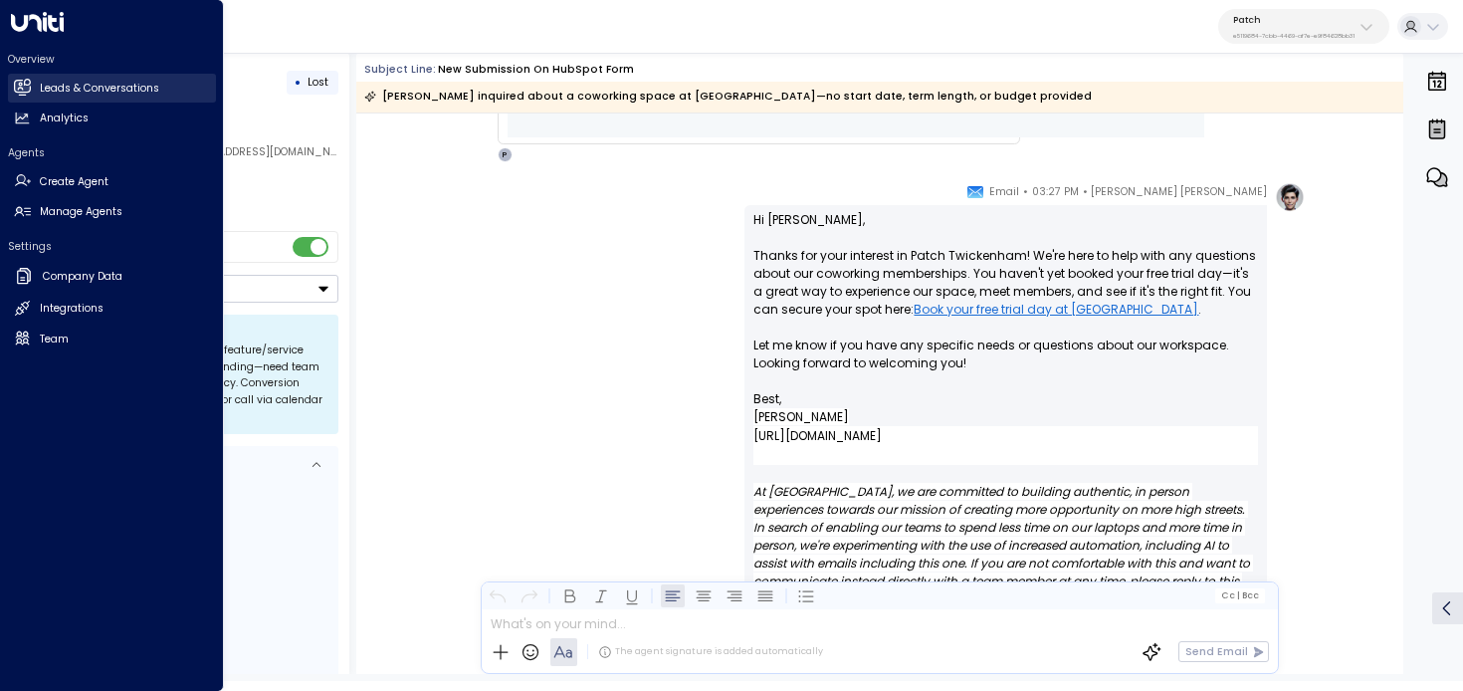
click at [16, 90] on icon at bounding box center [22, 87] width 16 height 12
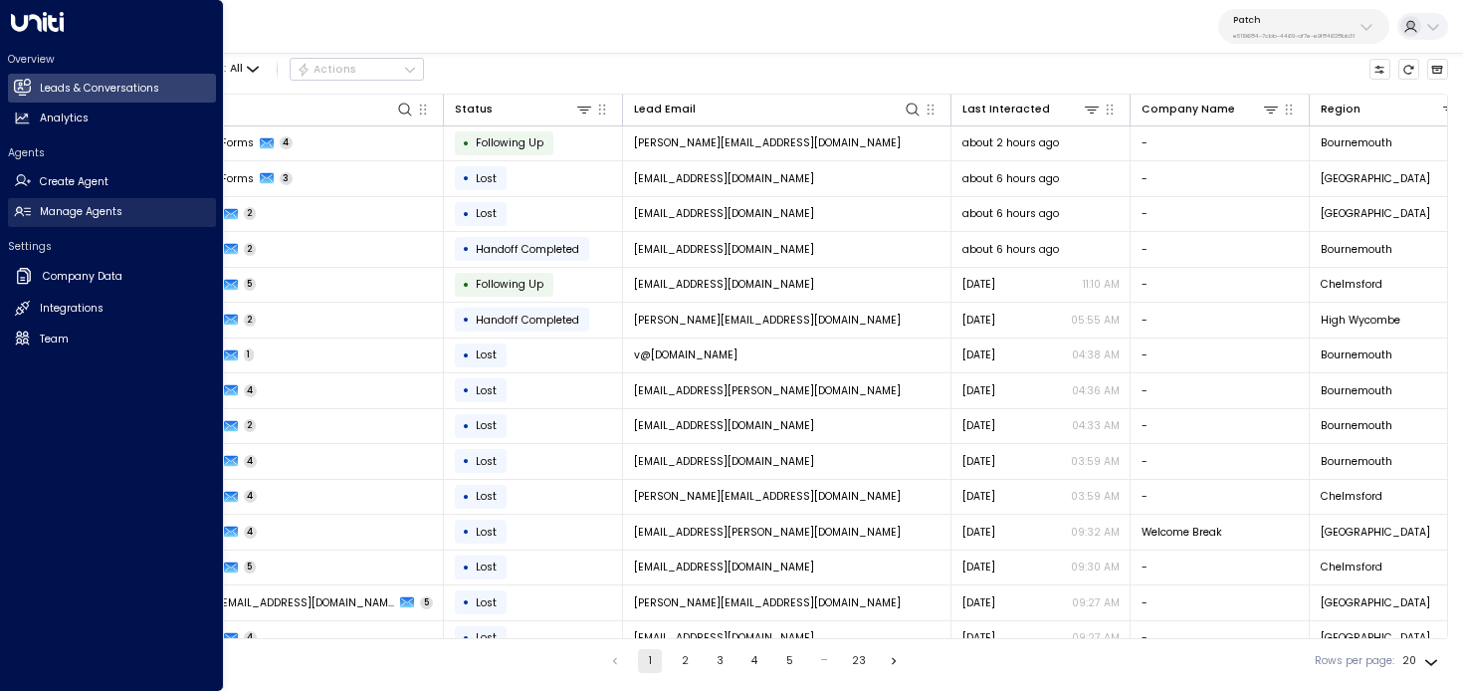
click at [73, 212] on h2 "Manage Agents" at bounding box center [81, 212] width 83 height 16
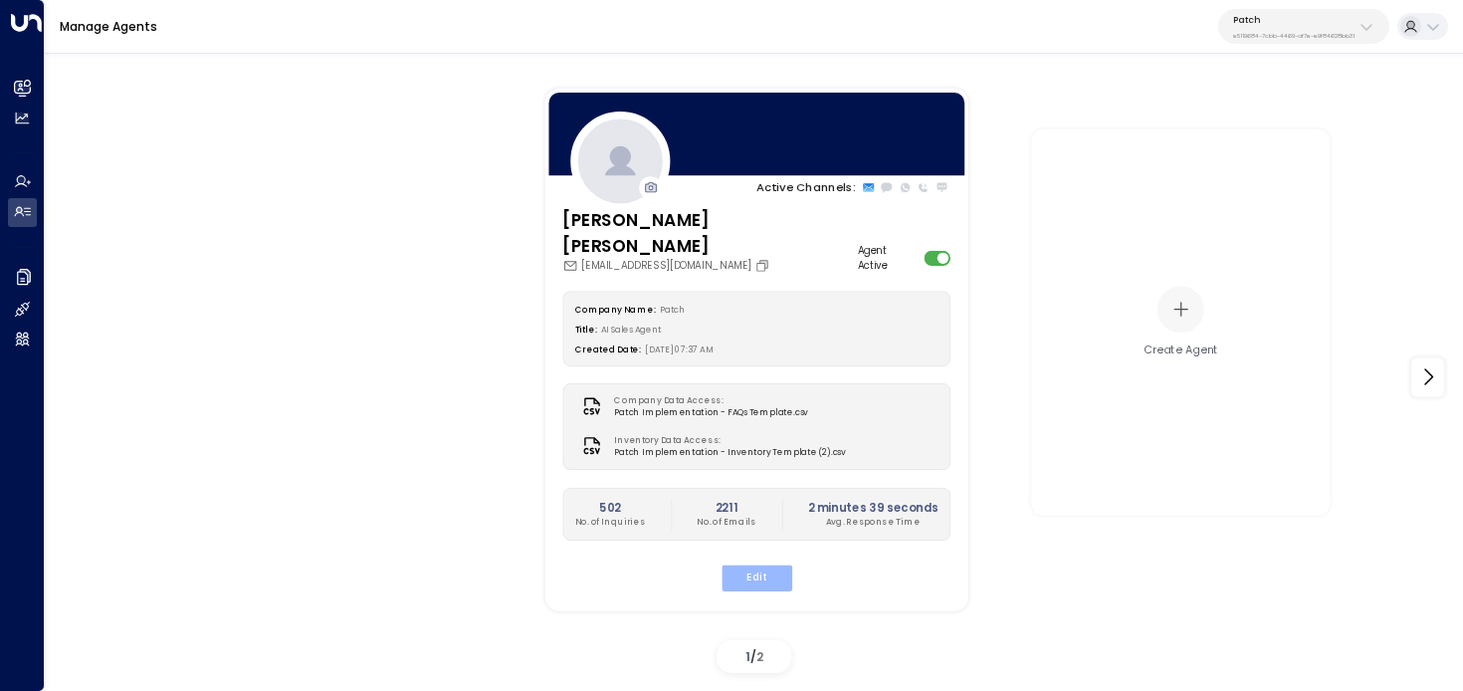
click at [782, 564] on button "Edit" at bounding box center [756, 577] width 71 height 26
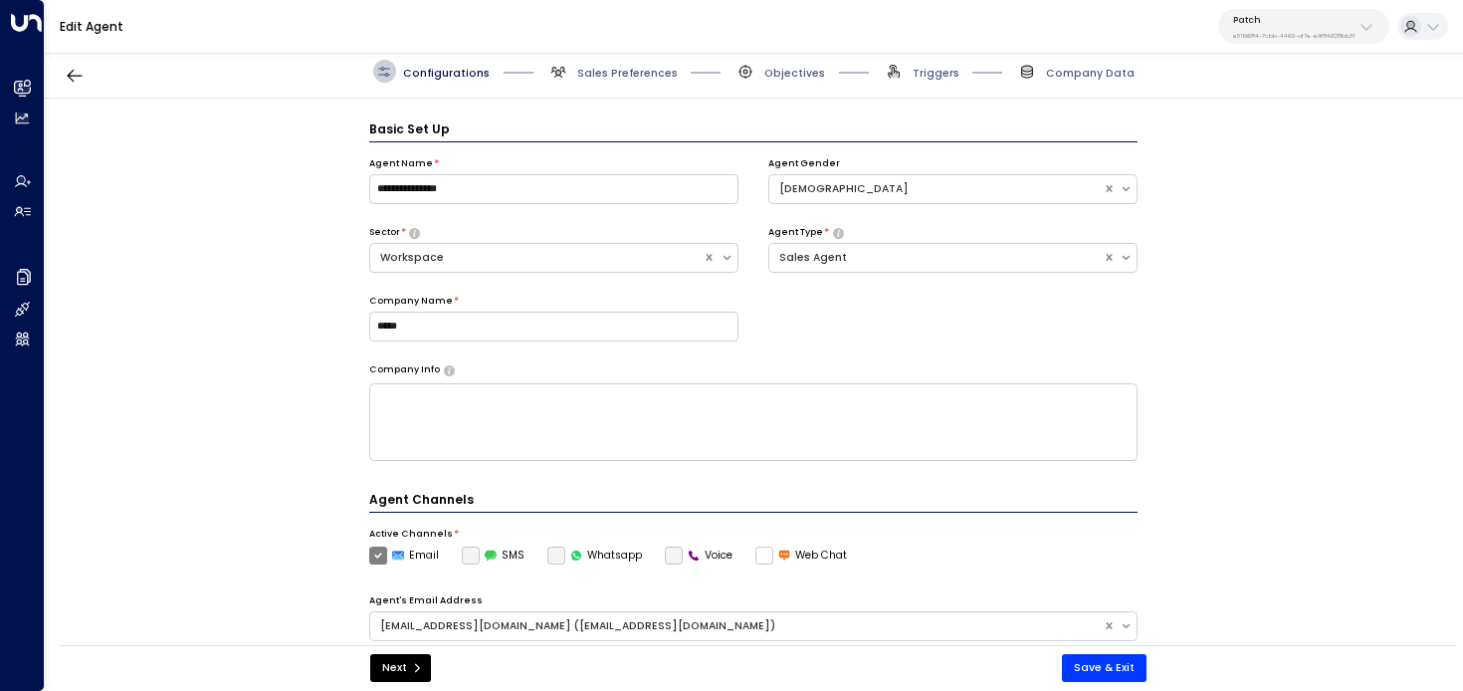
scroll to position [22, 0]
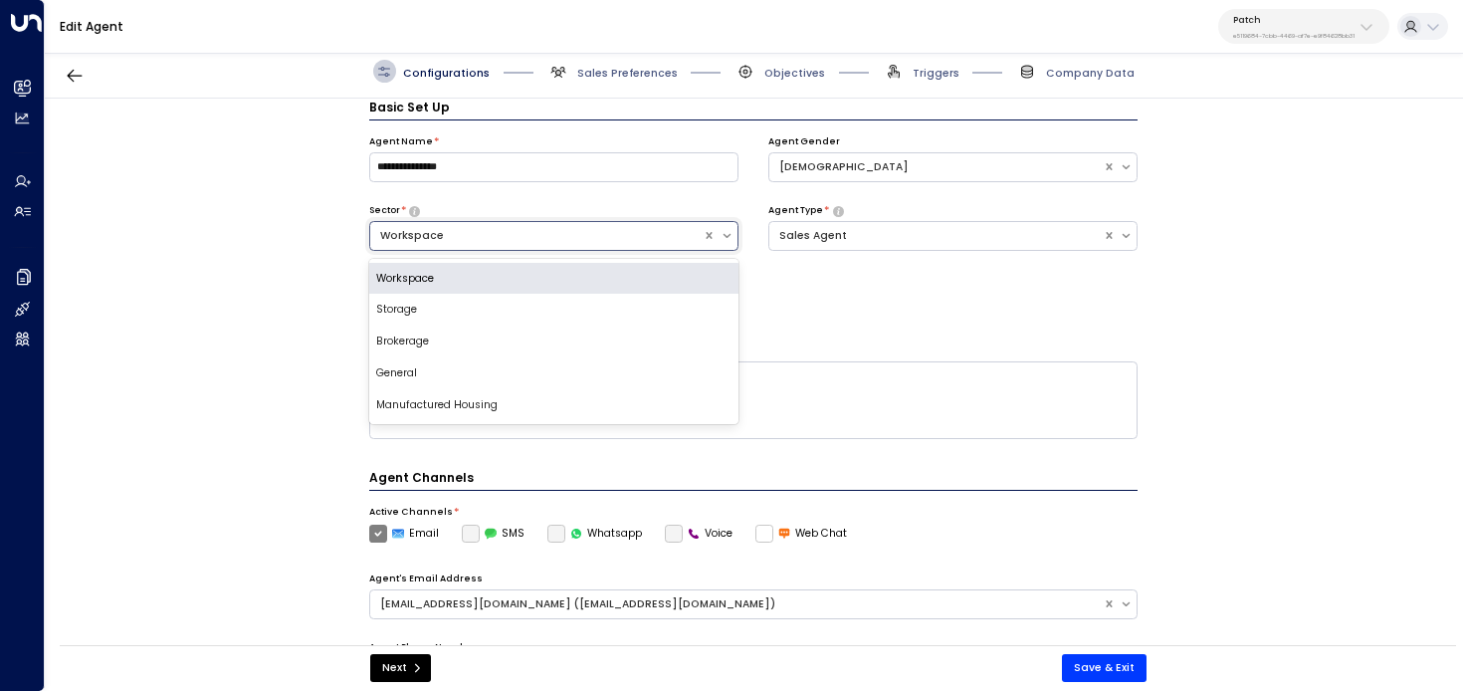
click at [631, 239] on div "Workspace" at bounding box center [537, 236] width 314 height 16
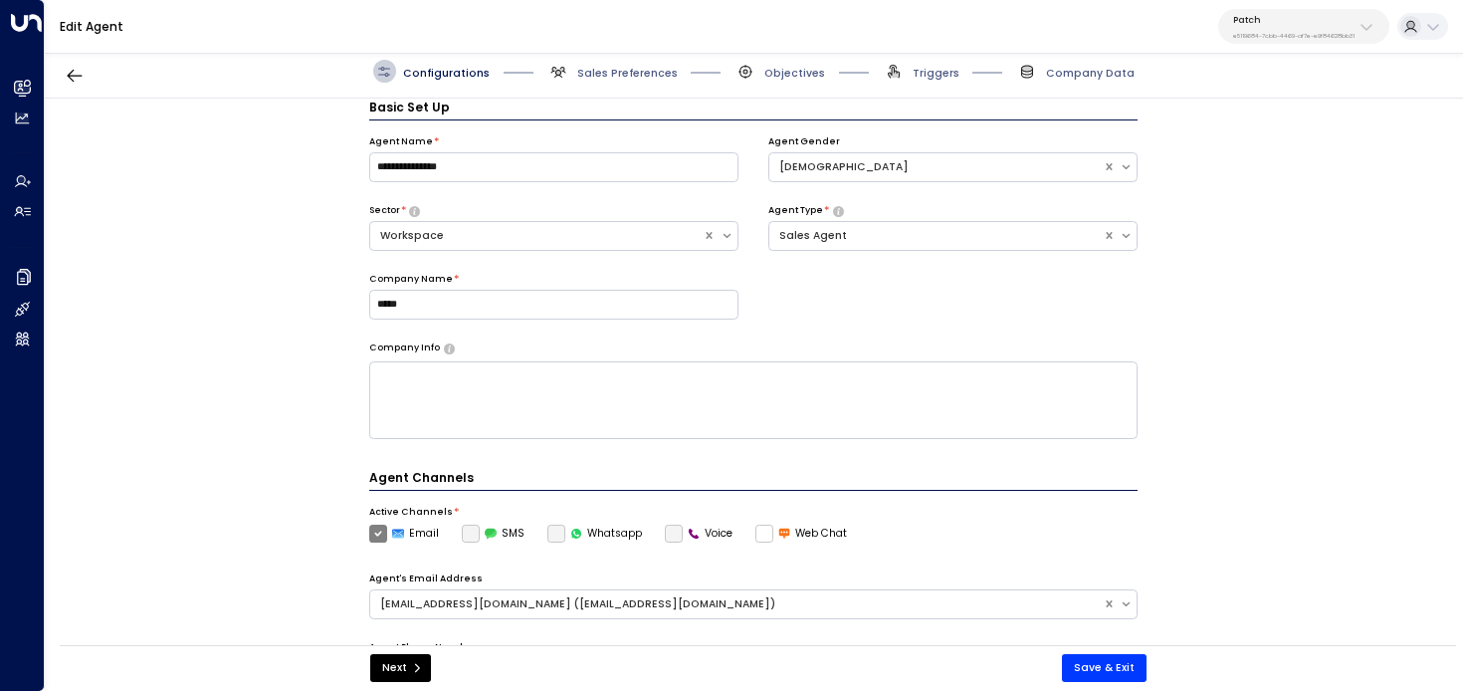
click at [1243, 33] on p "e5119684-7cbb-4469-af7e-e9f84628bb31" at bounding box center [1293, 36] width 121 height 8
type input "*****"
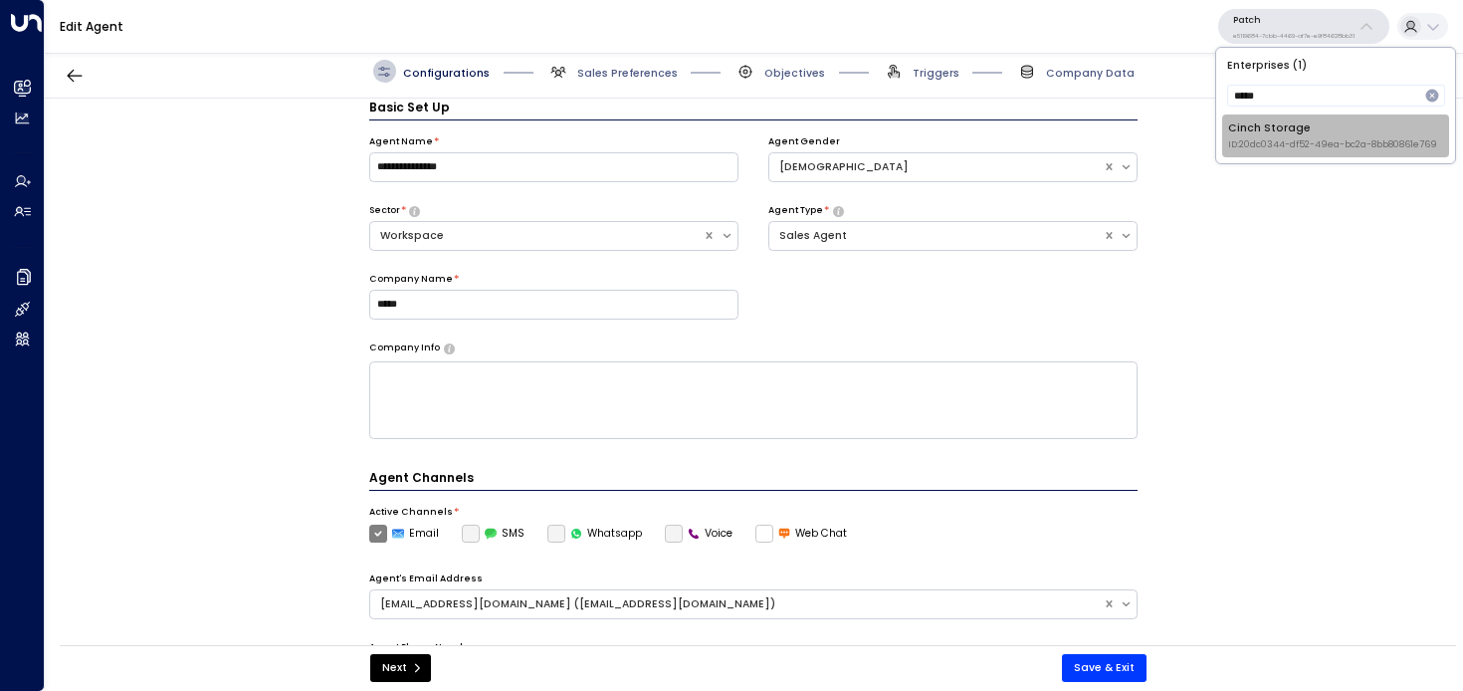
click at [1275, 145] on span "ID: 20dc0344-df52-49ea-bc2a-8bb80861e769" at bounding box center [1332, 145] width 209 height 14
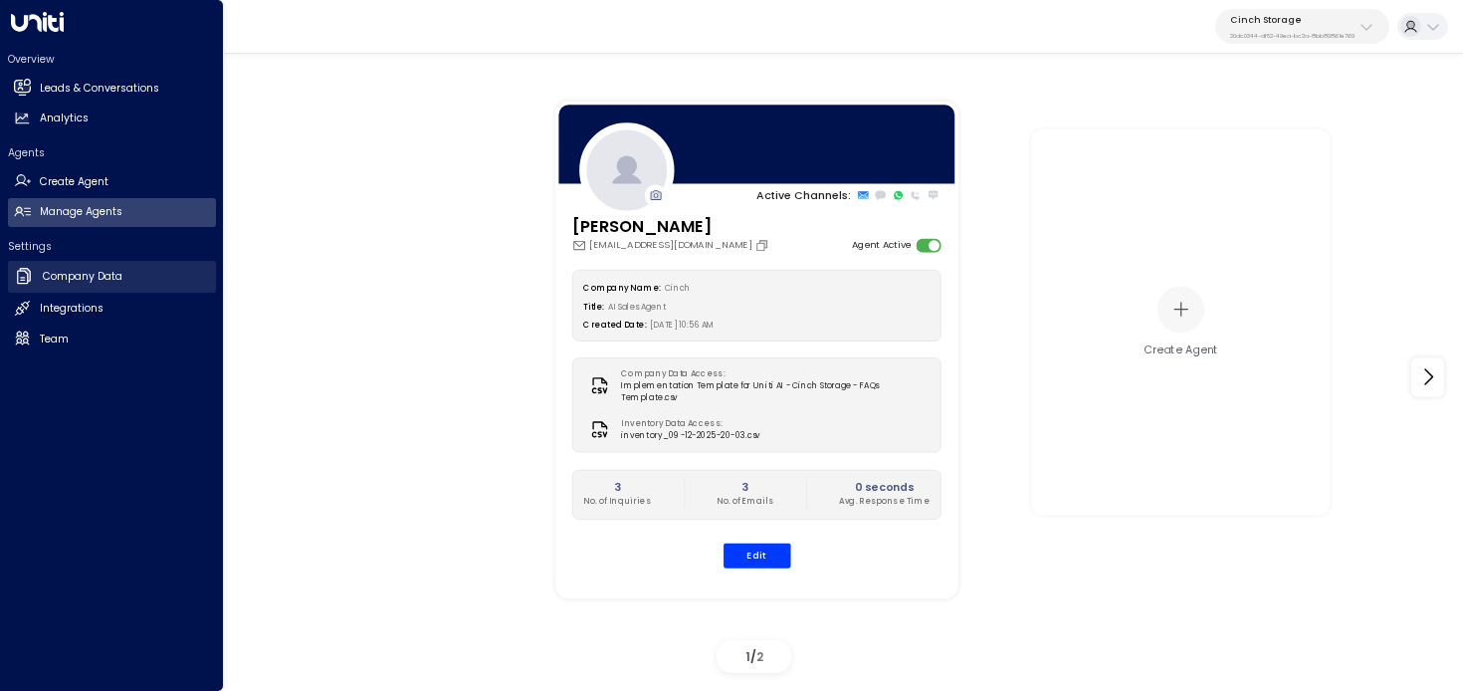
click at [44, 286] on link "Company Data Company Data" at bounding box center [112, 277] width 208 height 32
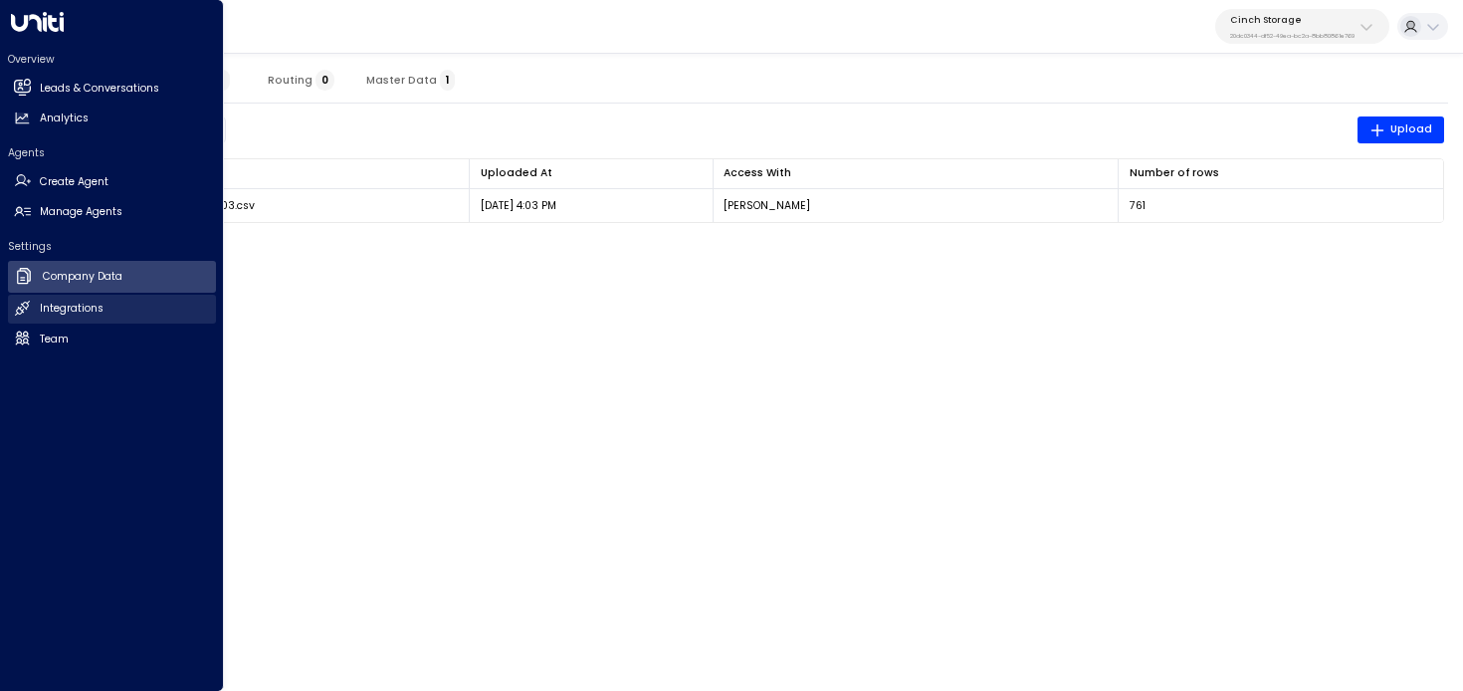
click at [45, 298] on link "Integrations Integrations" at bounding box center [112, 309] width 208 height 29
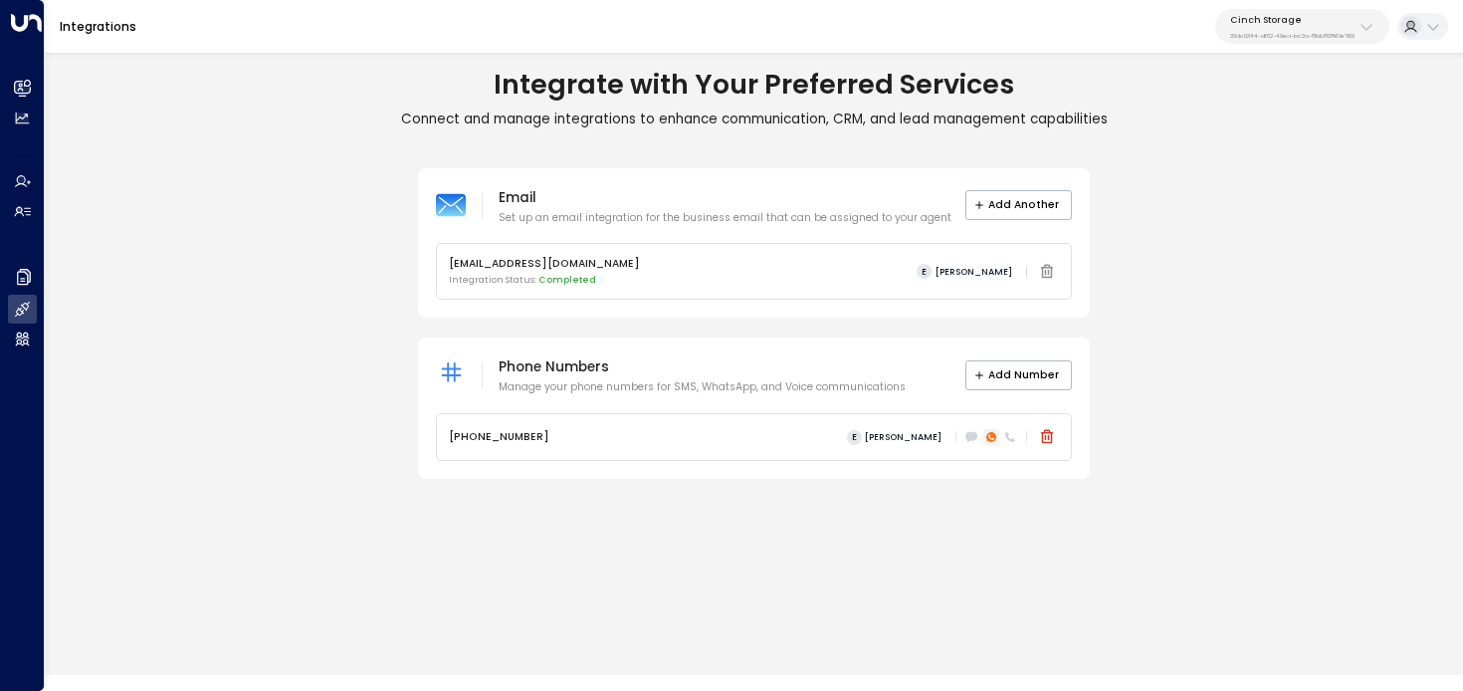
click at [992, 438] on icon at bounding box center [991, 437] width 6 height 6
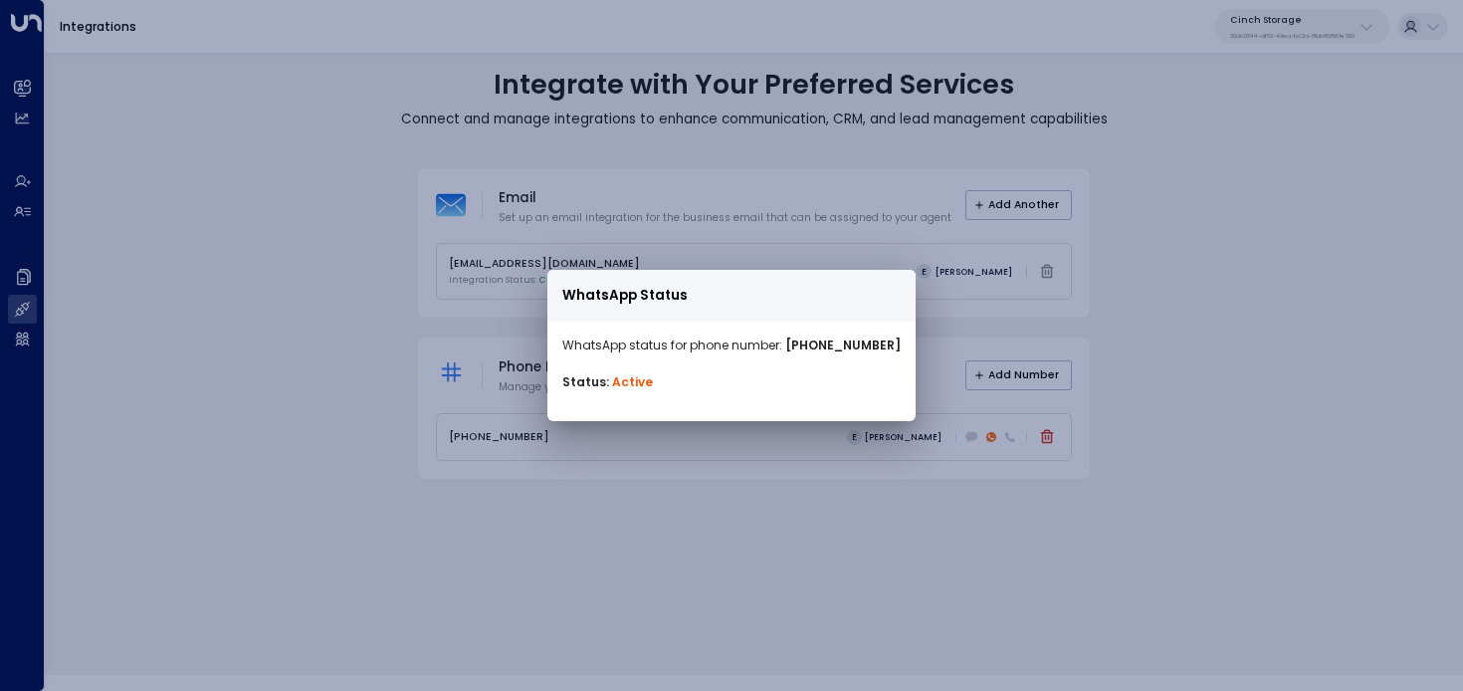
click at [1198, 264] on div "WhatsApp Status WhatsApp status for phone number: +447400449872 Status: Active" at bounding box center [731, 345] width 1463 height 691
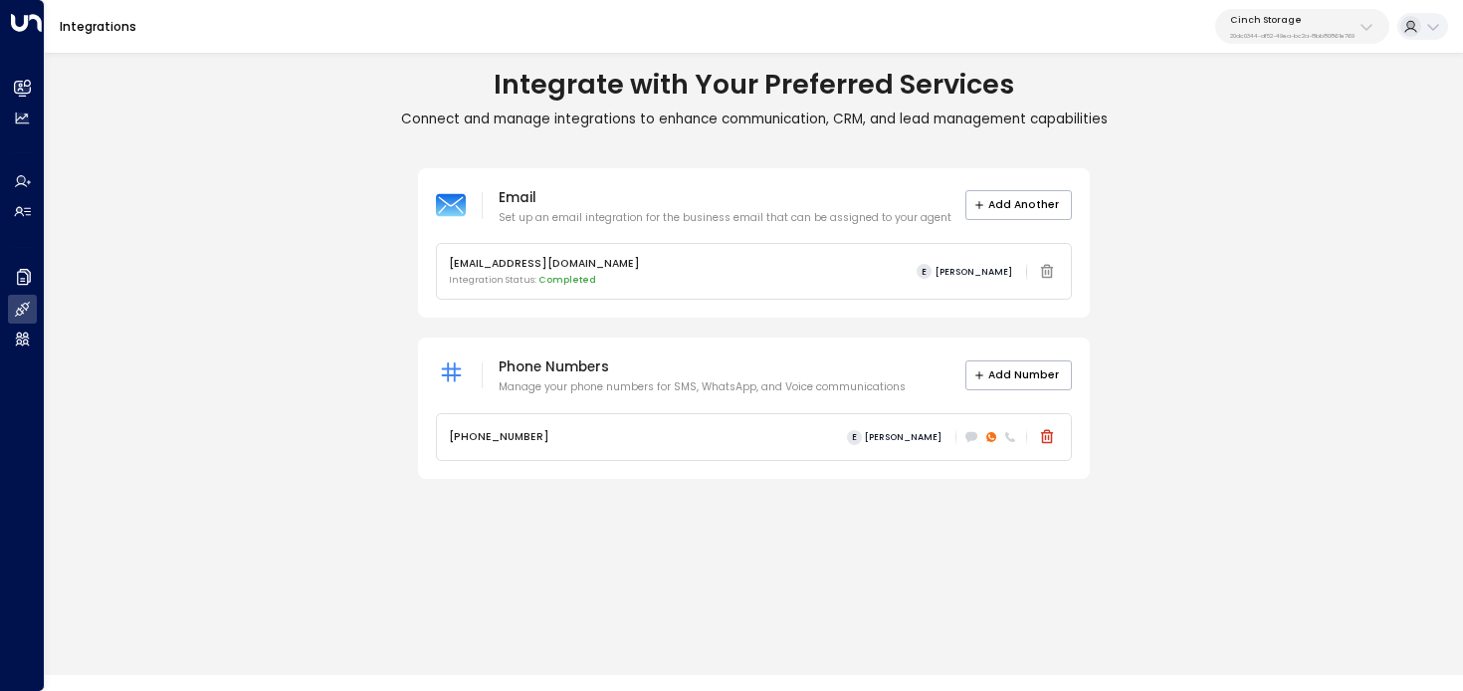
click at [1300, 28] on div "Cinch Storage 20dc0344-df52-49ea-bc2a-8bb80861e769" at bounding box center [1292, 27] width 124 height 26
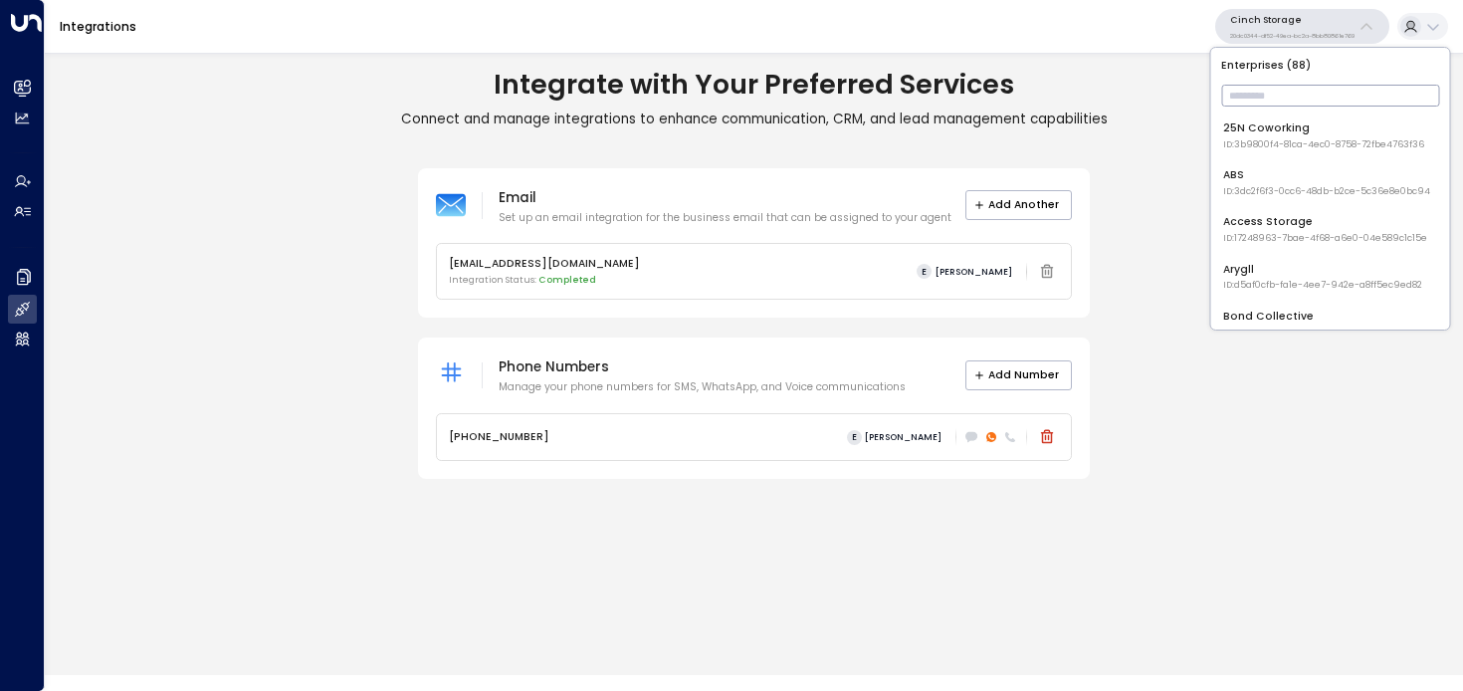
click at [153, 275] on div "Email Set up an email integration for the business email that can be assigned t…" at bounding box center [754, 324] width 1418 height 312
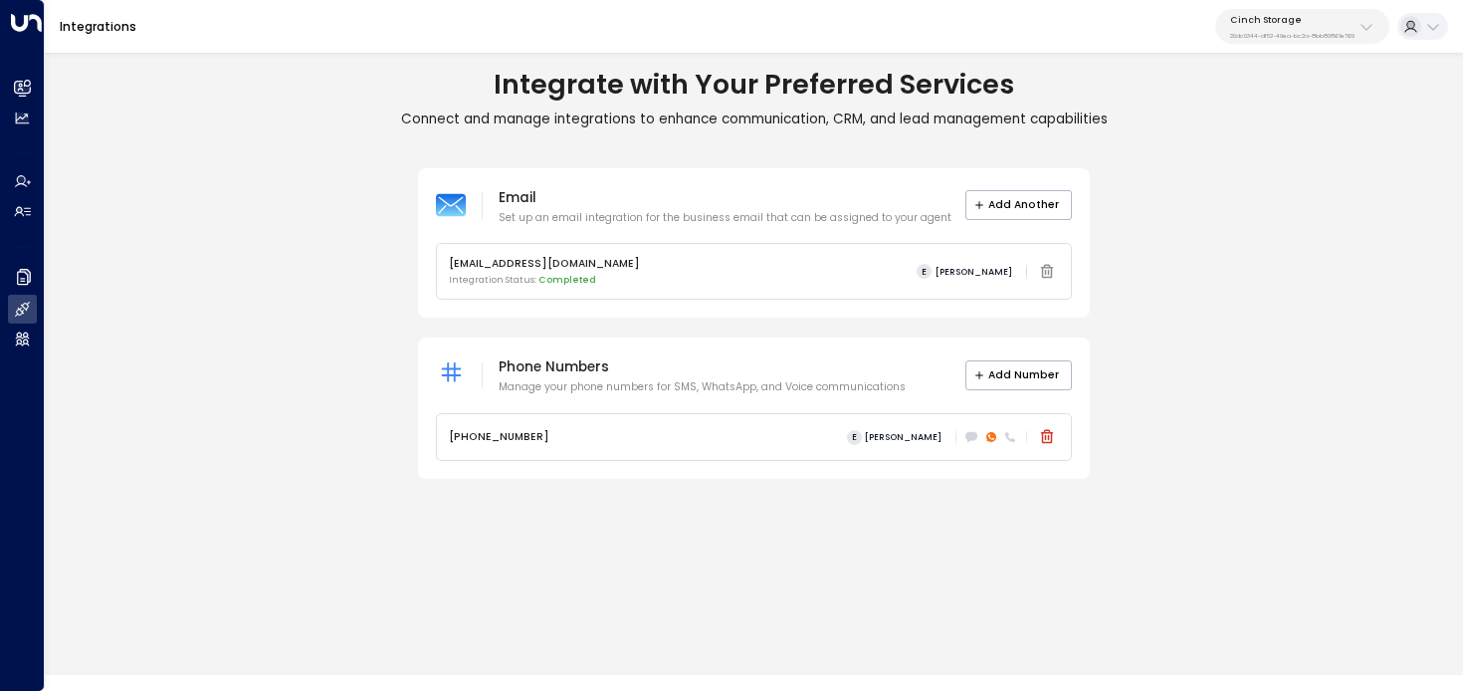
click at [47, 212] on div "Email Set up an email integration for the business email that can be assigned t…" at bounding box center [754, 324] width 1418 height 312
click at [40, 212] on h2 "Manage Agents" at bounding box center [40, 213] width 0 height 16
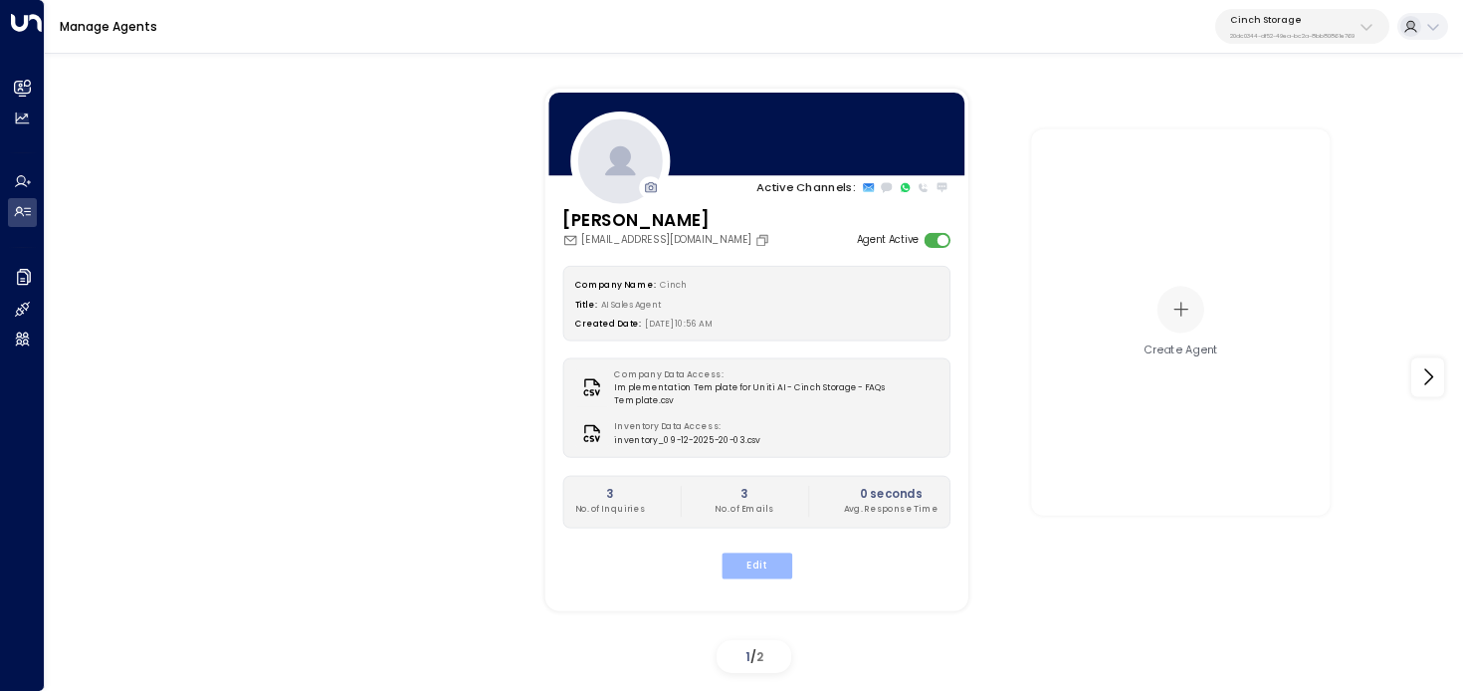
click at [762, 561] on button "Edit" at bounding box center [756, 565] width 71 height 26
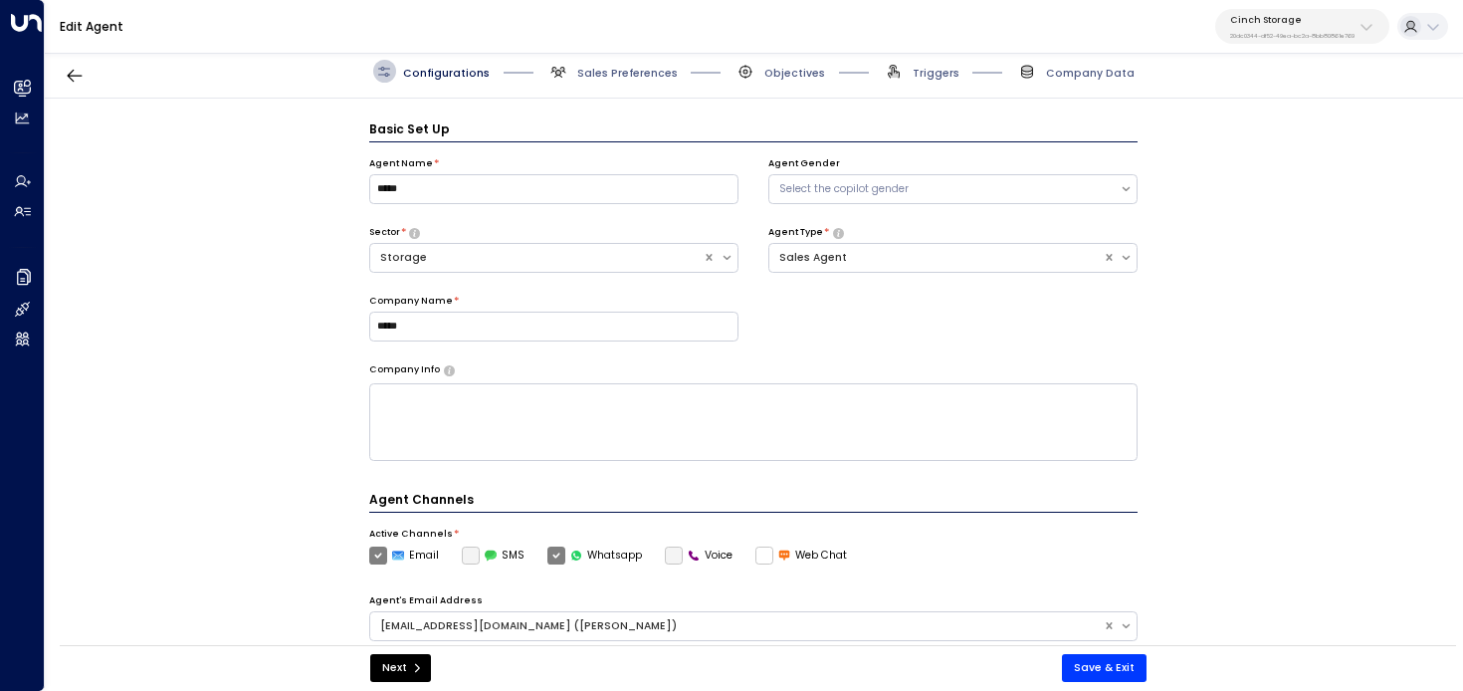
scroll to position [22, 0]
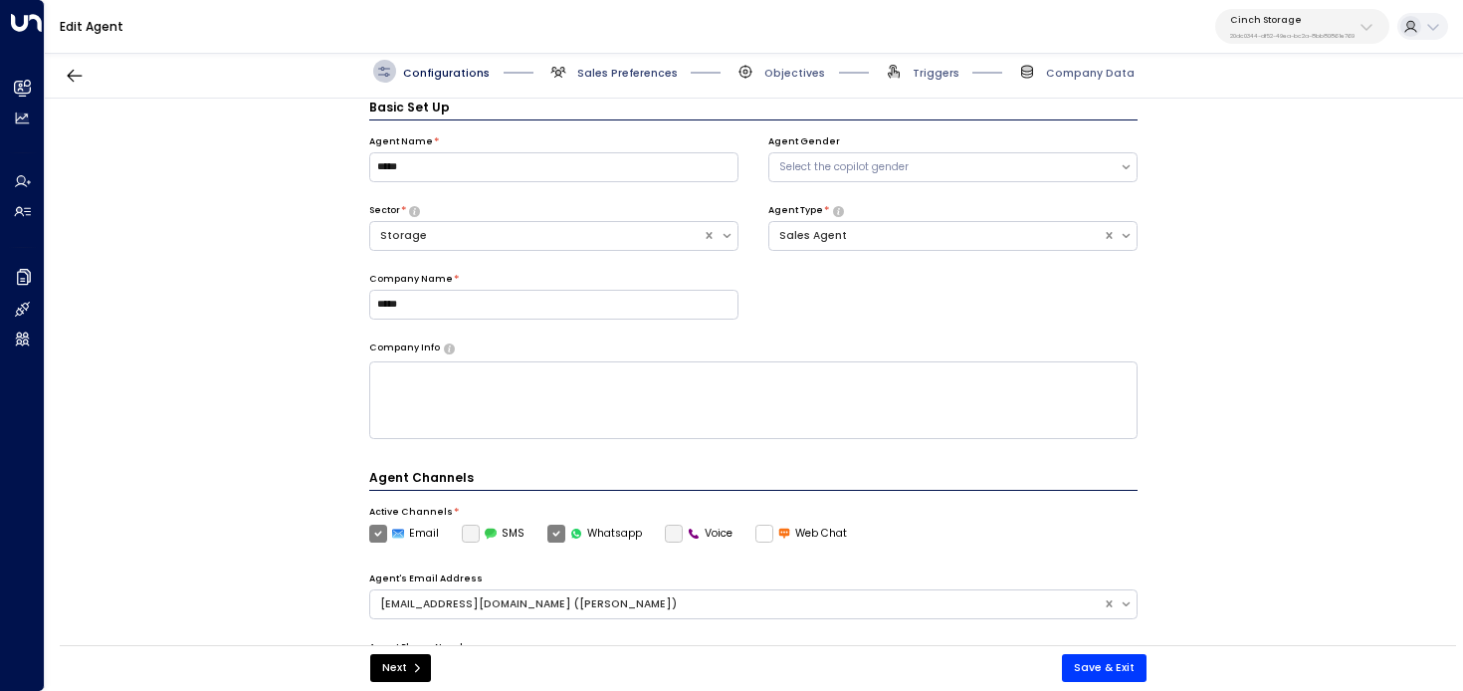
click at [653, 73] on span "Sales Preferences" at bounding box center [627, 73] width 101 height 15
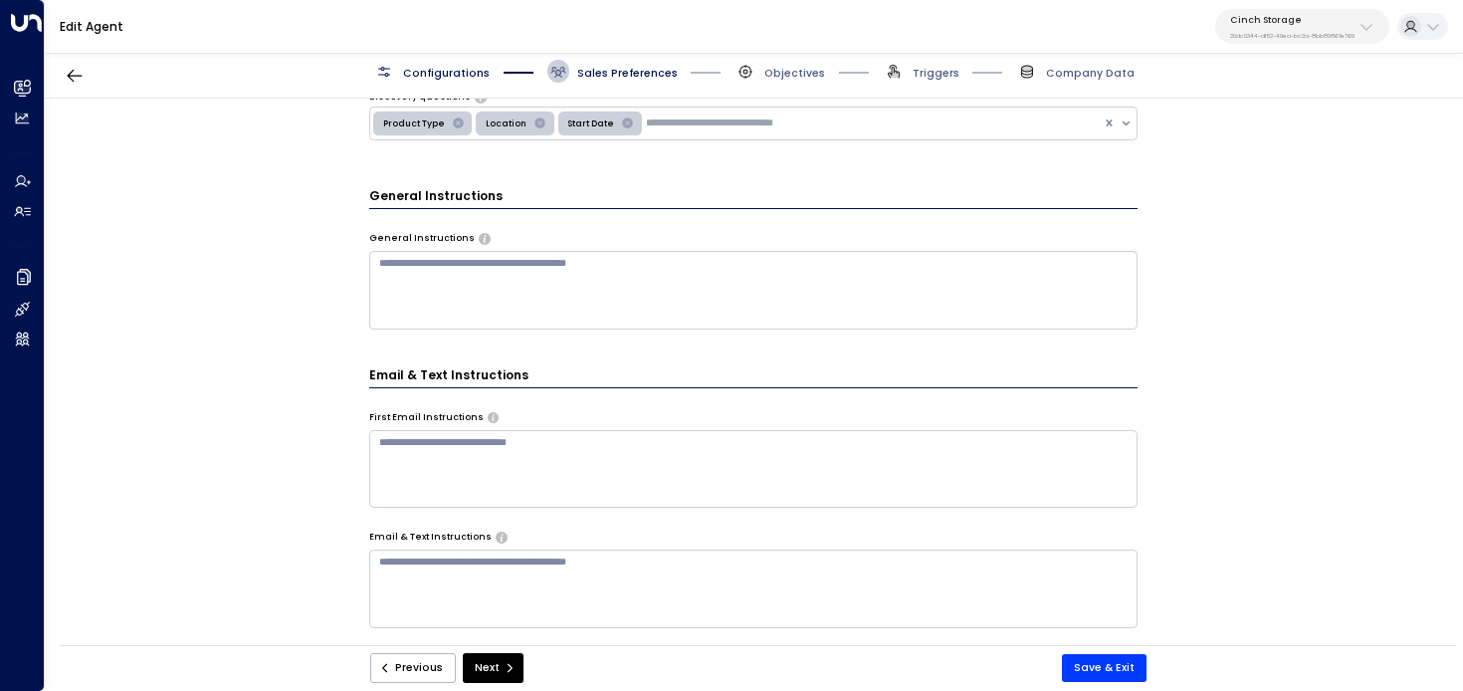
scroll to position [0, 0]
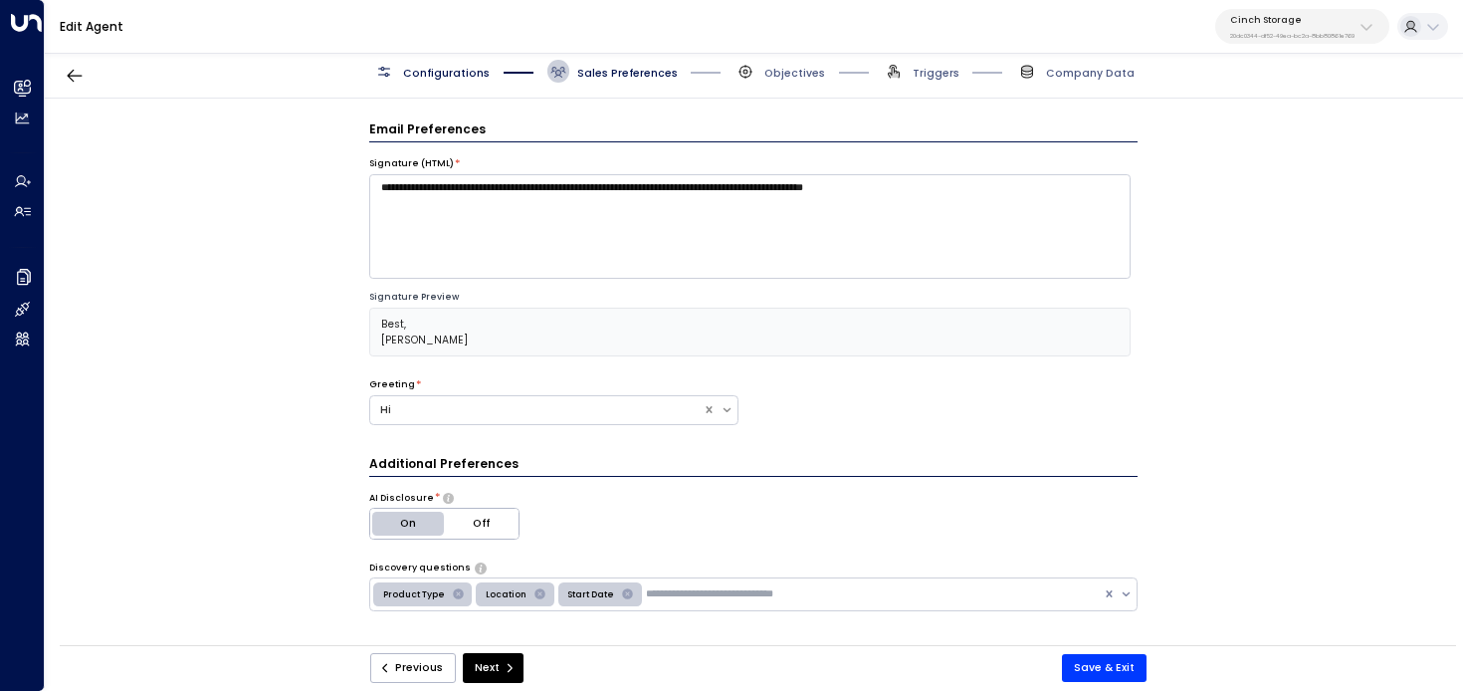
click at [1328, 27] on div "Cinch Storage 20dc0344-df52-49ea-bc2a-8bb80861e769" at bounding box center [1292, 27] width 124 height 26
type input "*******"
click at [1306, 121] on div "U Store It ID: 58c4b32c-92b1-4356-be9b-1247e2c02228" at bounding box center [1325, 135] width 205 height 31
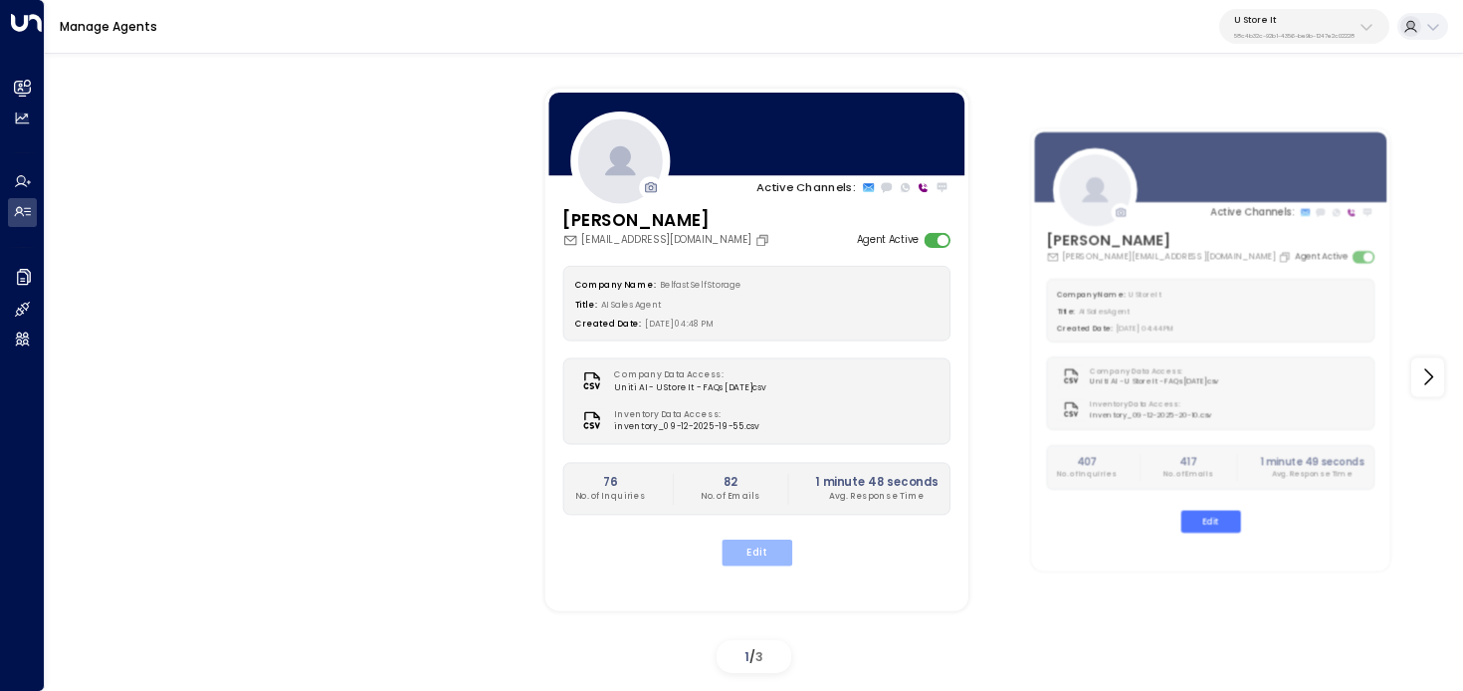
click at [758, 552] on button "Edit" at bounding box center [756, 553] width 71 height 26
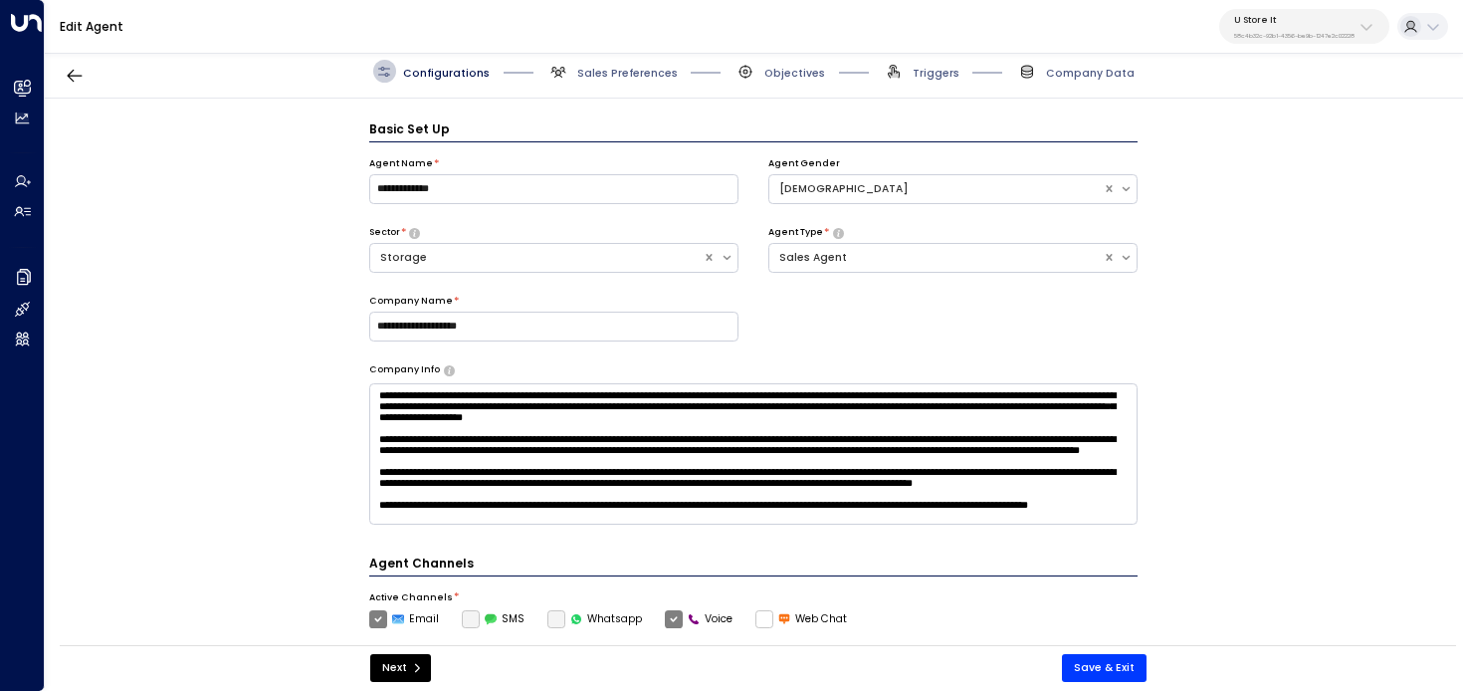
scroll to position [22, 0]
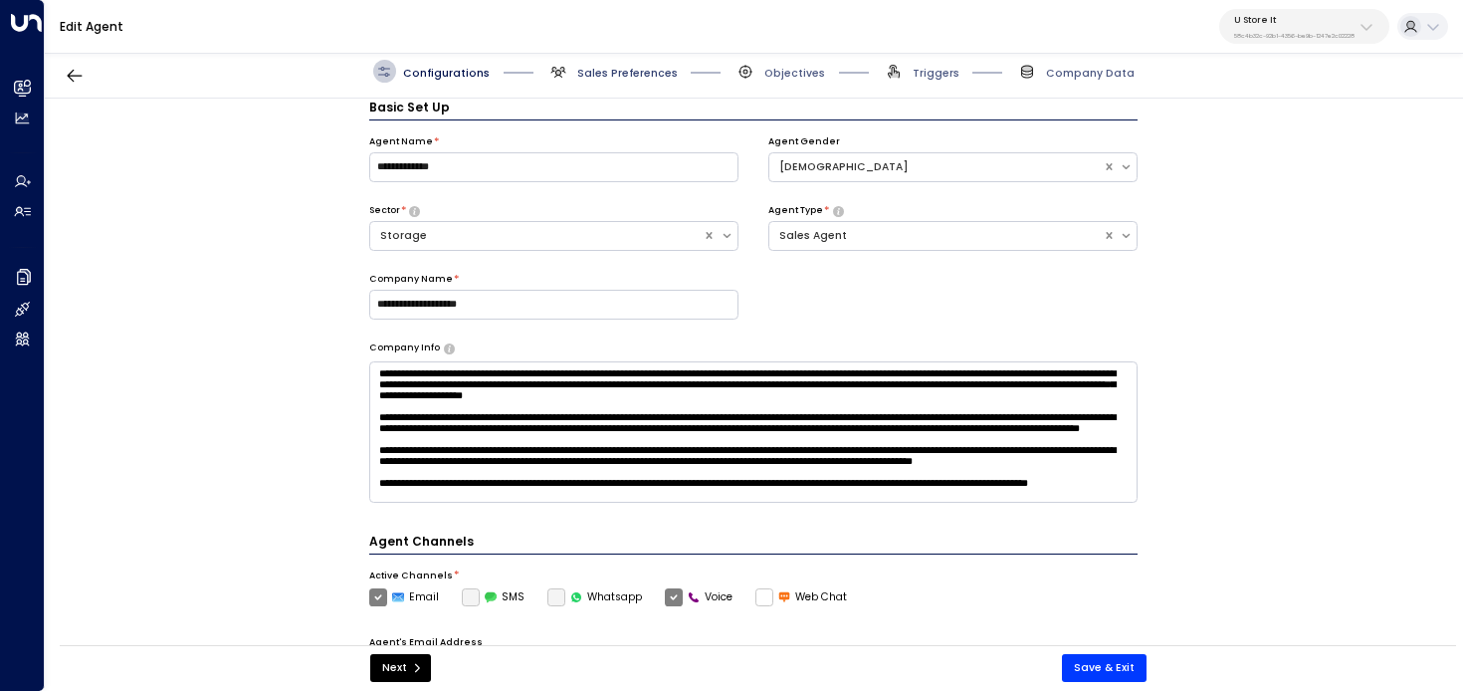
click at [638, 70] on span "Sales Preferences" at bounding box center [627, 73] width 101 height 15
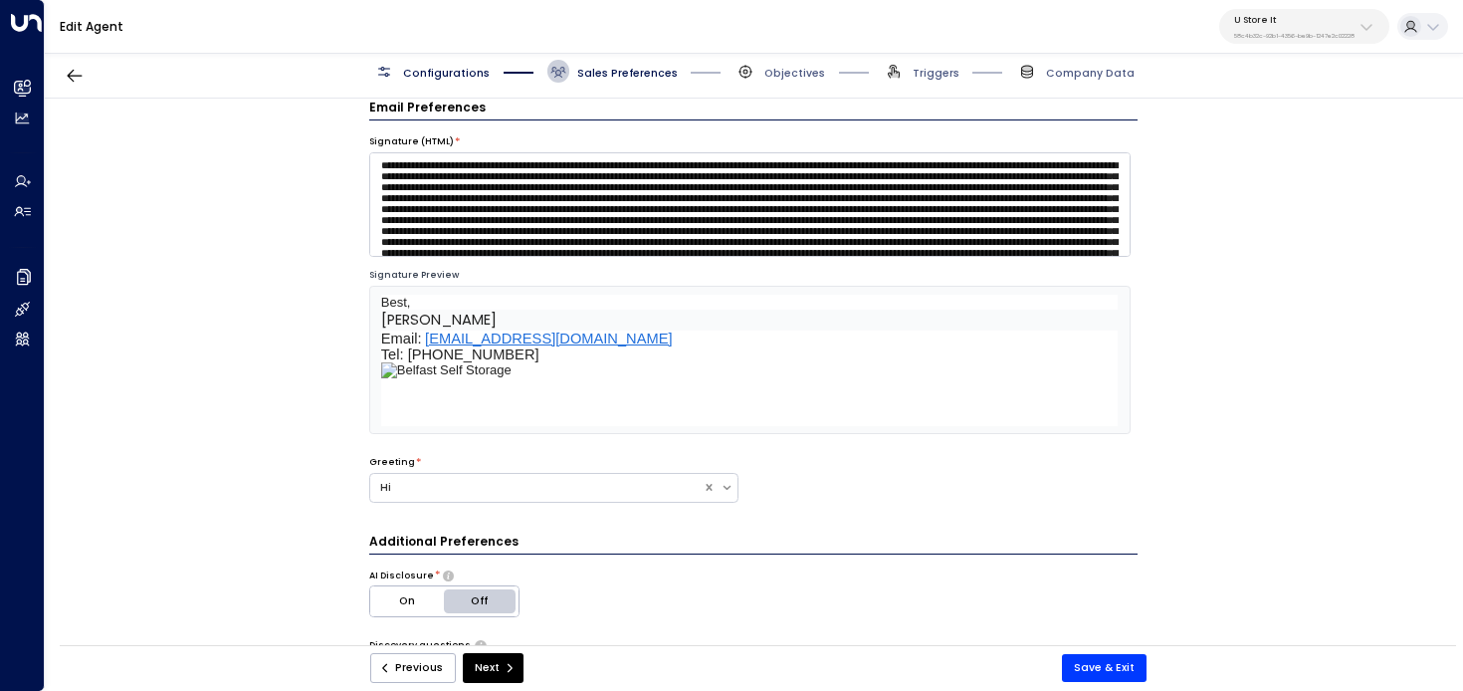
click at [233, 238] on div "**********" at bounding box center [753, 377] width 1417 height 556
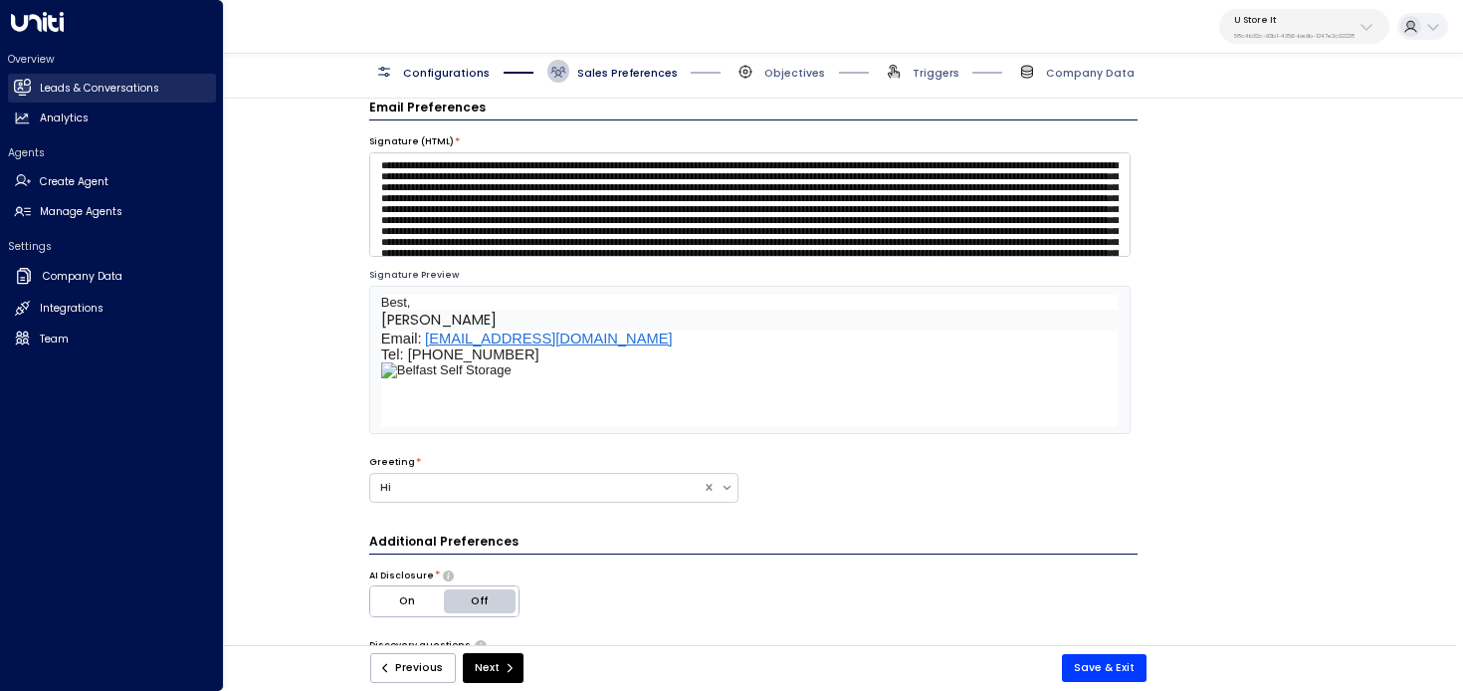
click at [25, 85] on icon at bounding box center [23, 87] width 13 height 17
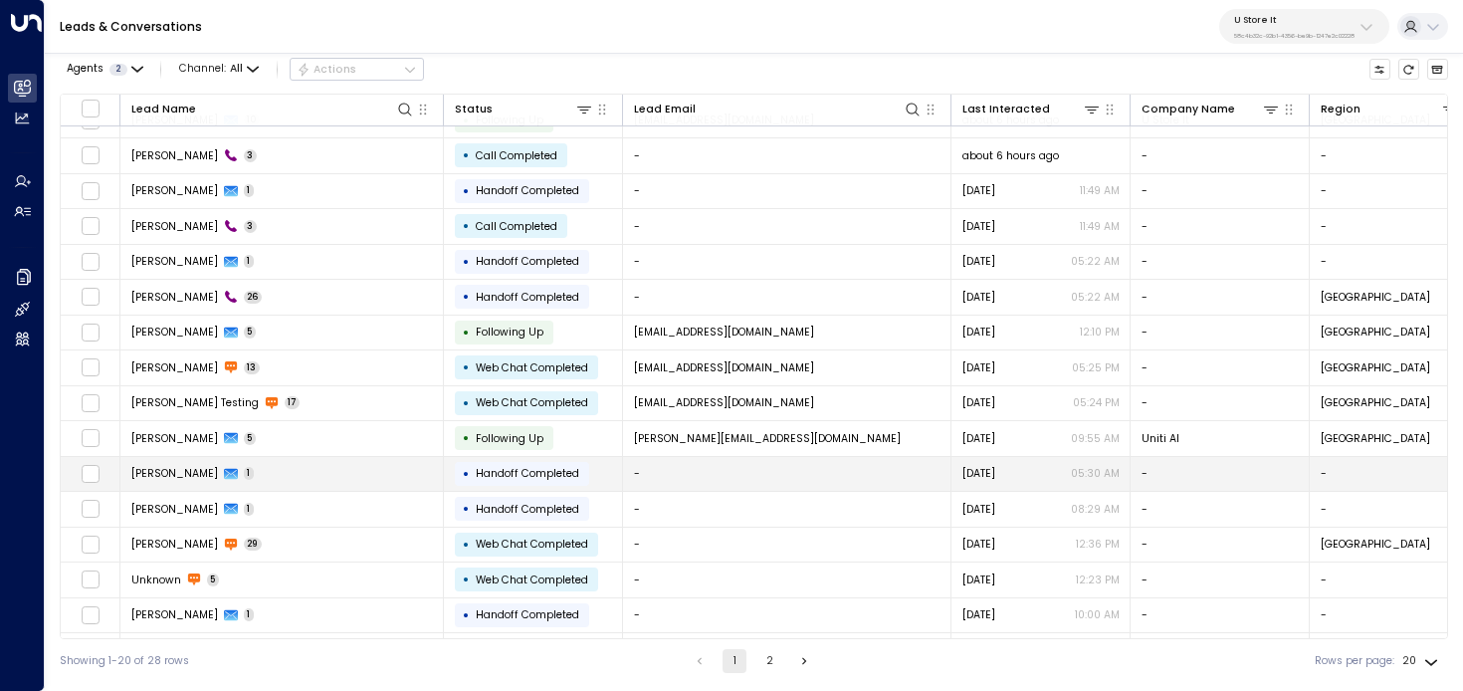
scroll to position [199, 0]
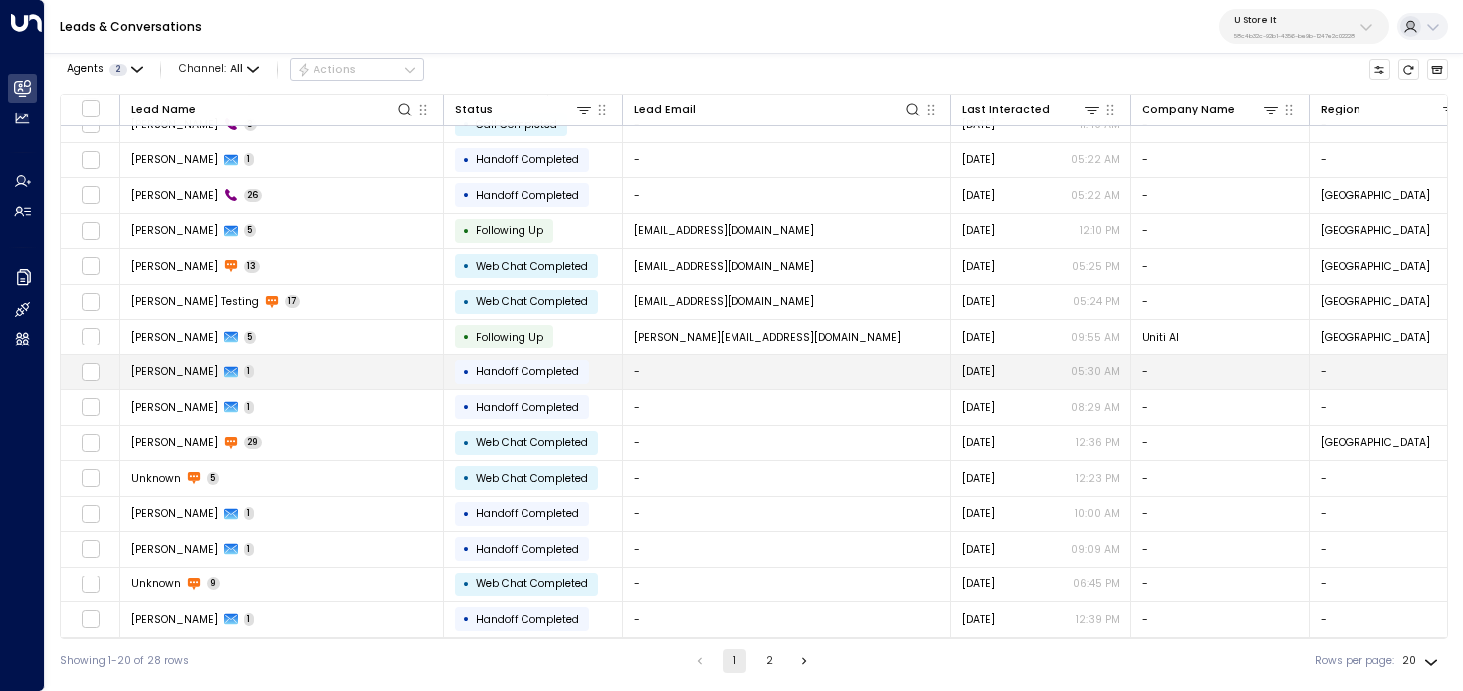
click at [378, 364] on td "Daniel 1" at bounding box center [282, 372] width 324 height 35
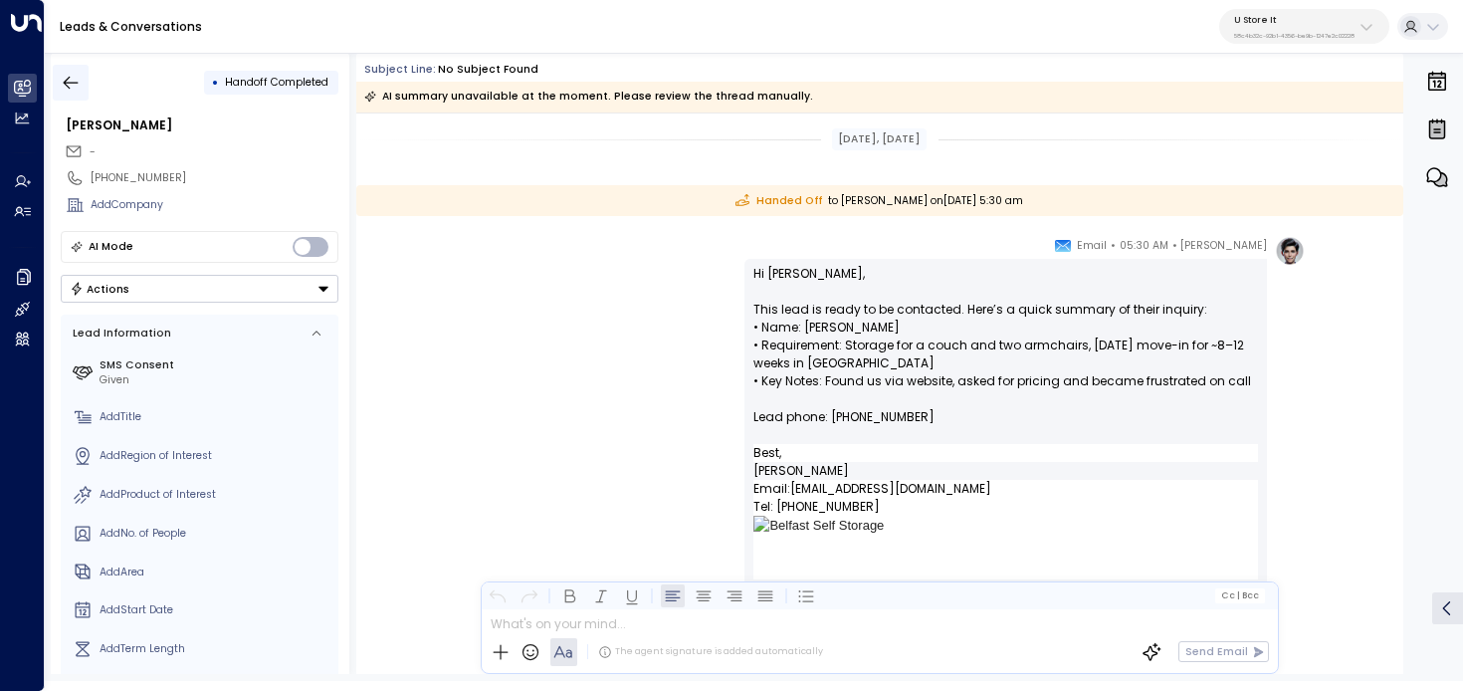
click at [79, 75] on icon "button" at bounding box center [71, 83] width 20 height 20
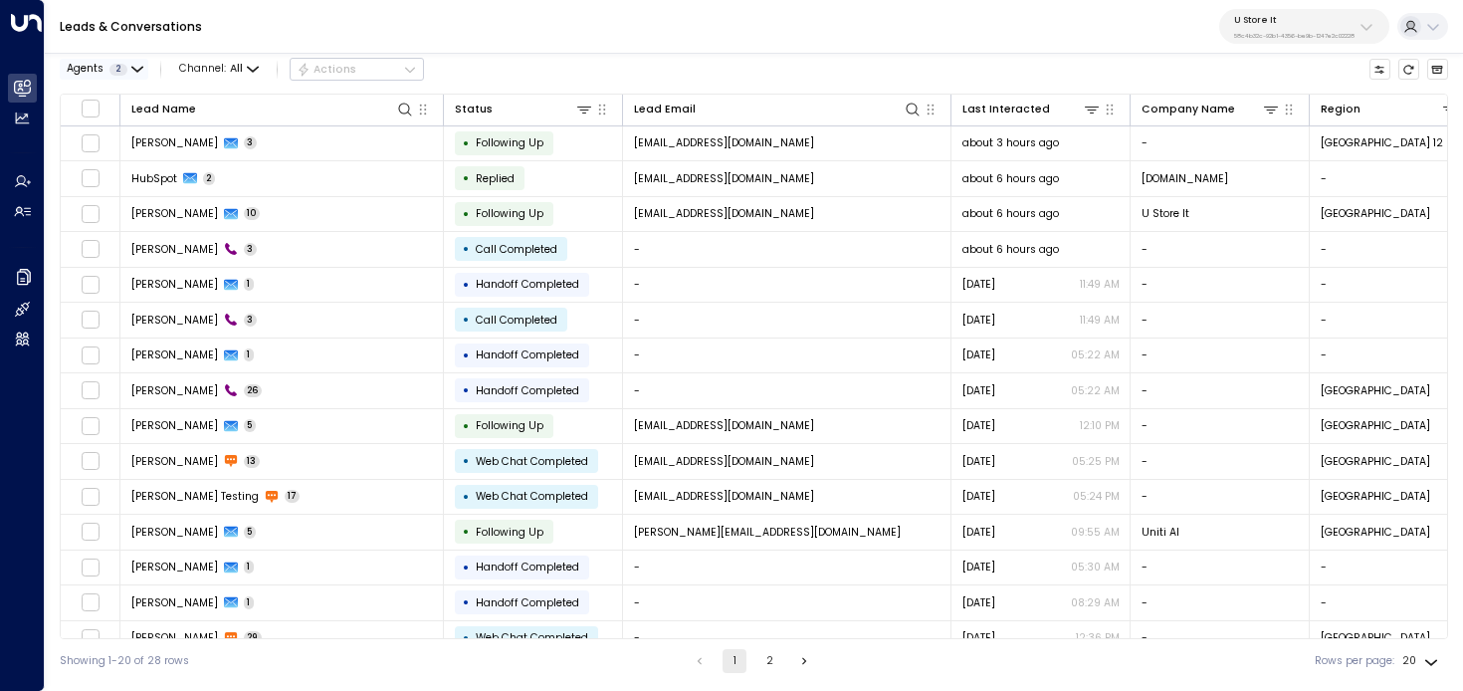
click at [102, 61] on button "Agents 2" at bounding box center [104, 69] width 89 height 21
click at [136, 99] on div "Ava Gallagher" at bounding box center [129, 100] width 87 height 16
click at [258, 162] on button "Apply" at bounding box center [257, 159] width 44 height 21
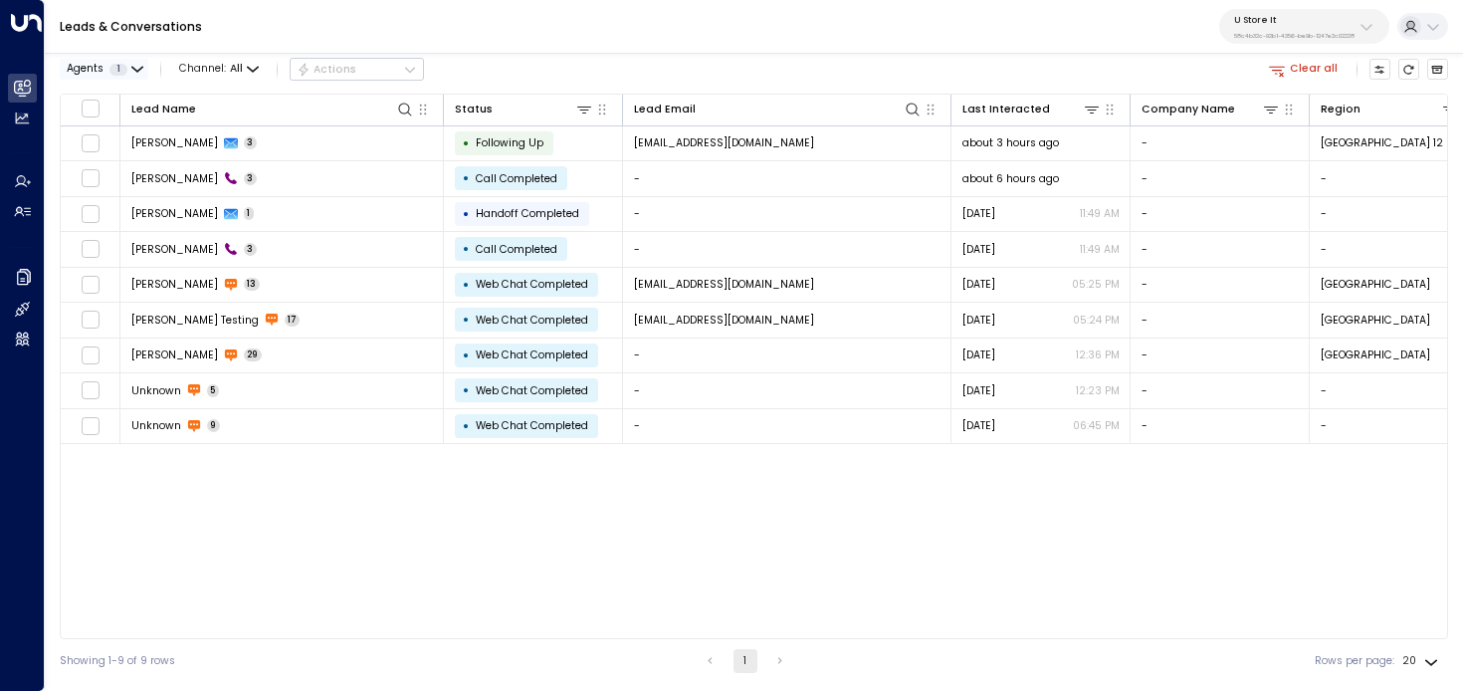
click at [143, 68] on button "Agents 1" at bounding box center [104, 69] width 89 height 21
click at [148, 120] on div "Sonny Maguire" at bounding box center [129, 122] width 87 height 16
click at [142, 100] on div "Ava Gallagher" at bounding box center [129, 100] width 87 height 16
click at [251, 159] on button "Apply" at bounding box center [257, 159] width 44 height 21
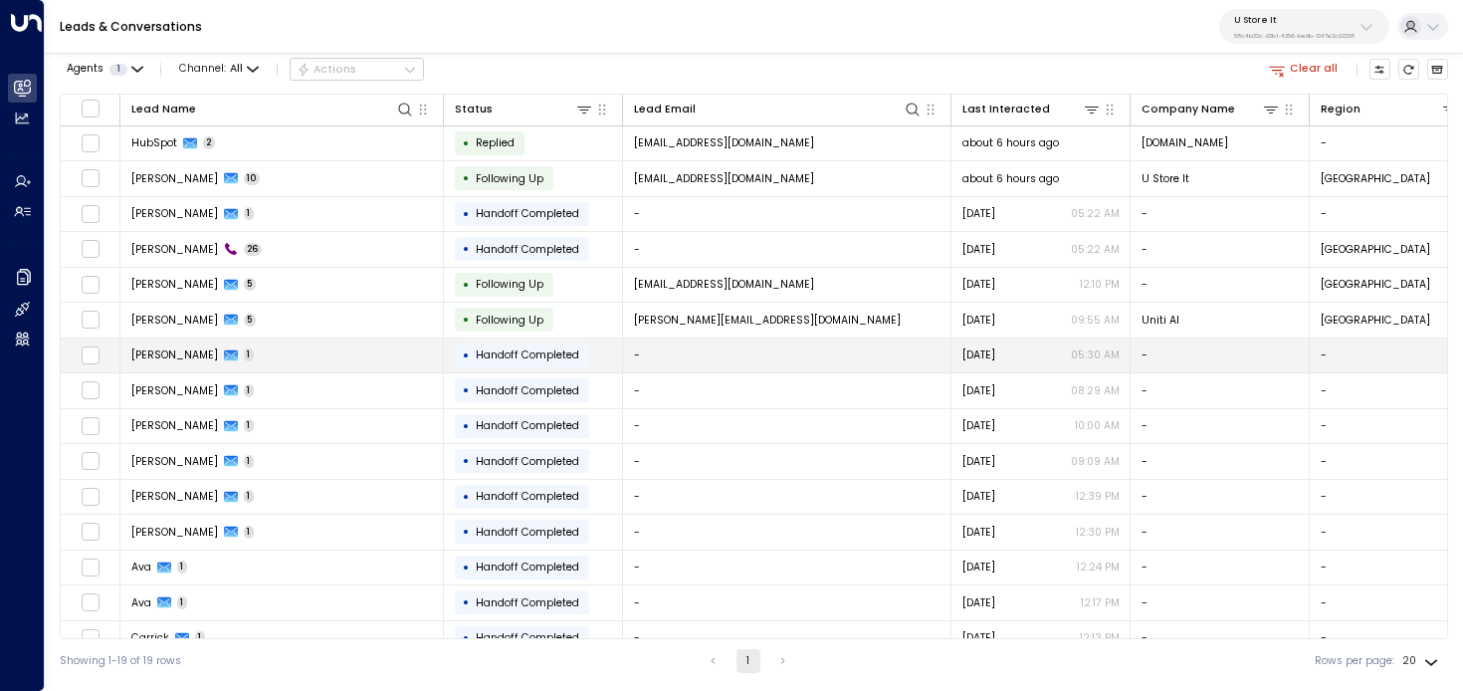
click at [265, 352] on td "Daniel 1" at bounding box center [282, 355] width 324 height 35
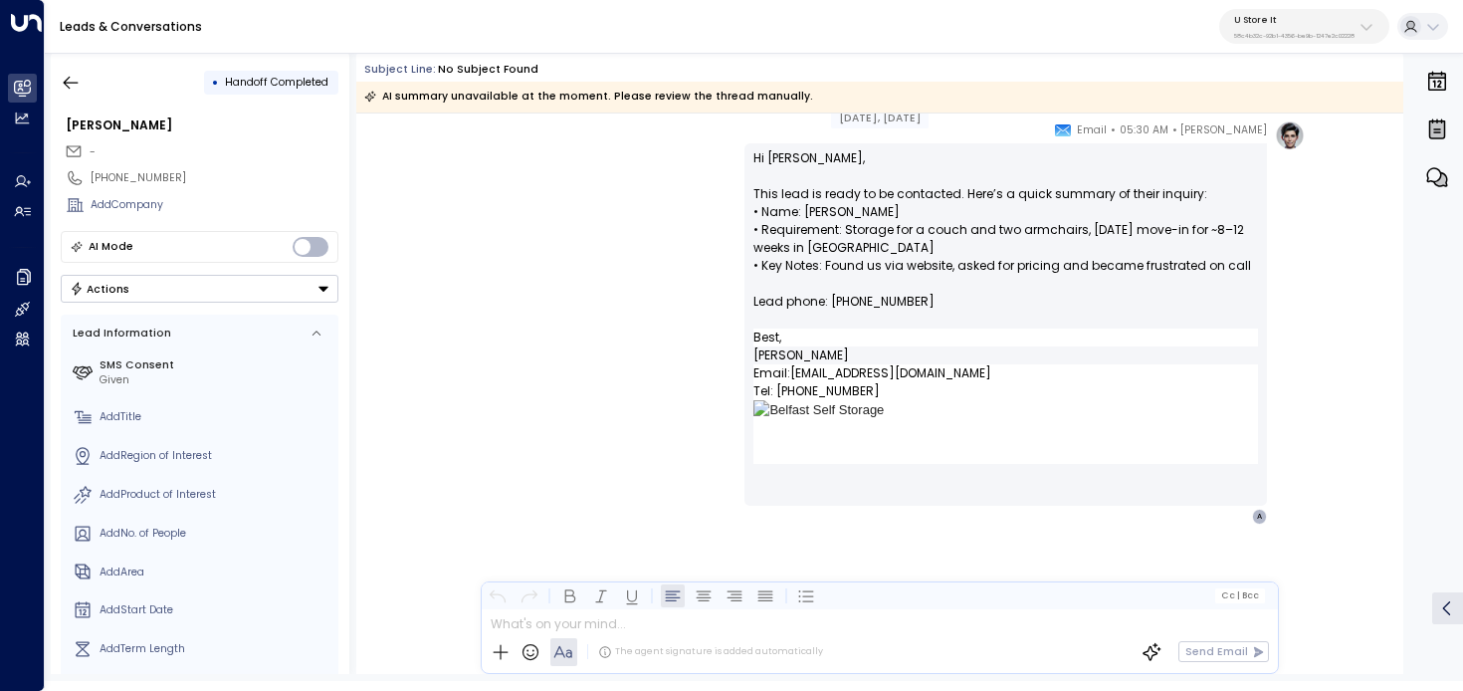
scroll to position [115, 0]
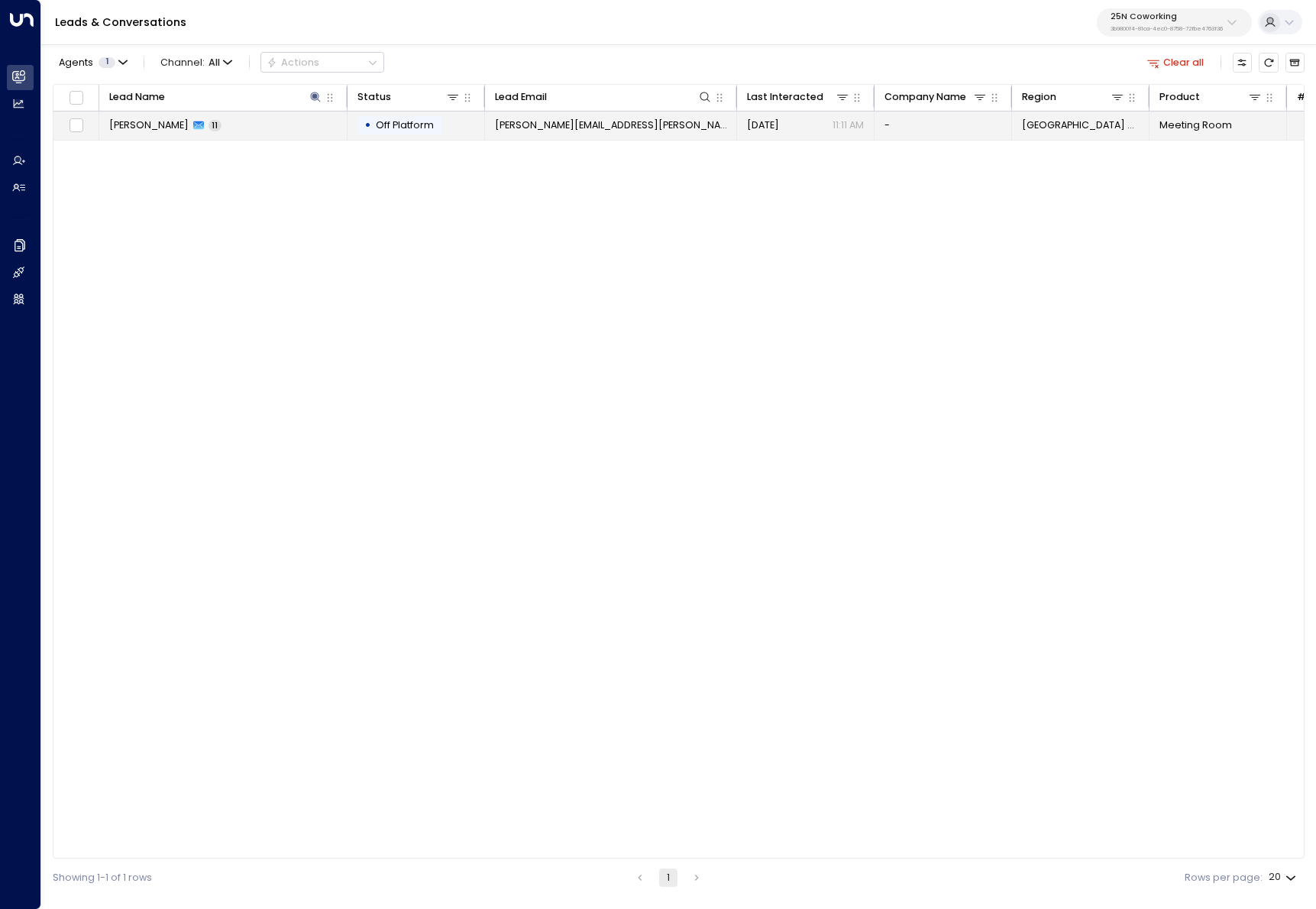
click at [275, 120] on td "Kim Leisinger 11" at bounding box center [223, 125] width 249 height 28
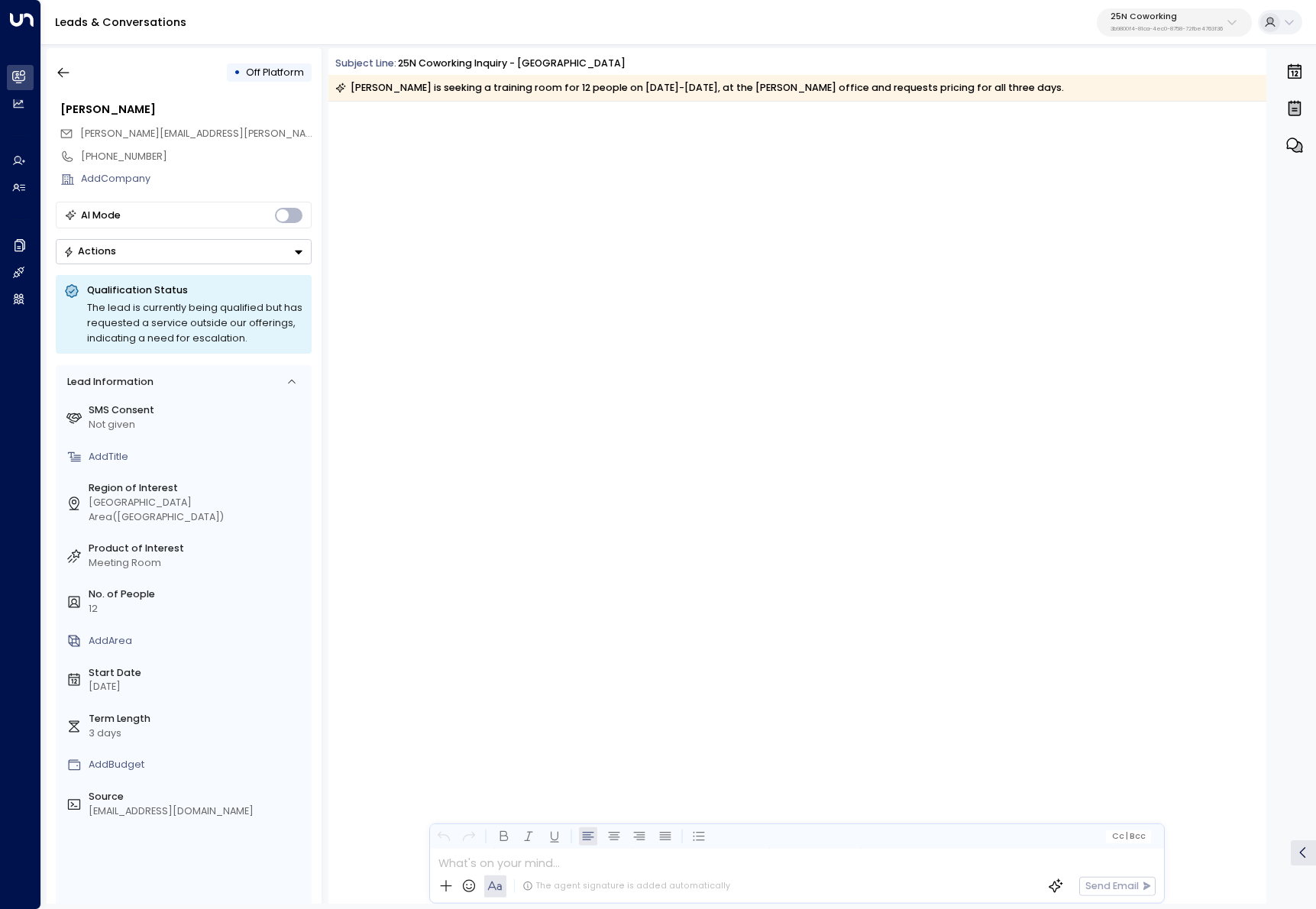
scroll to position [2694, 0]
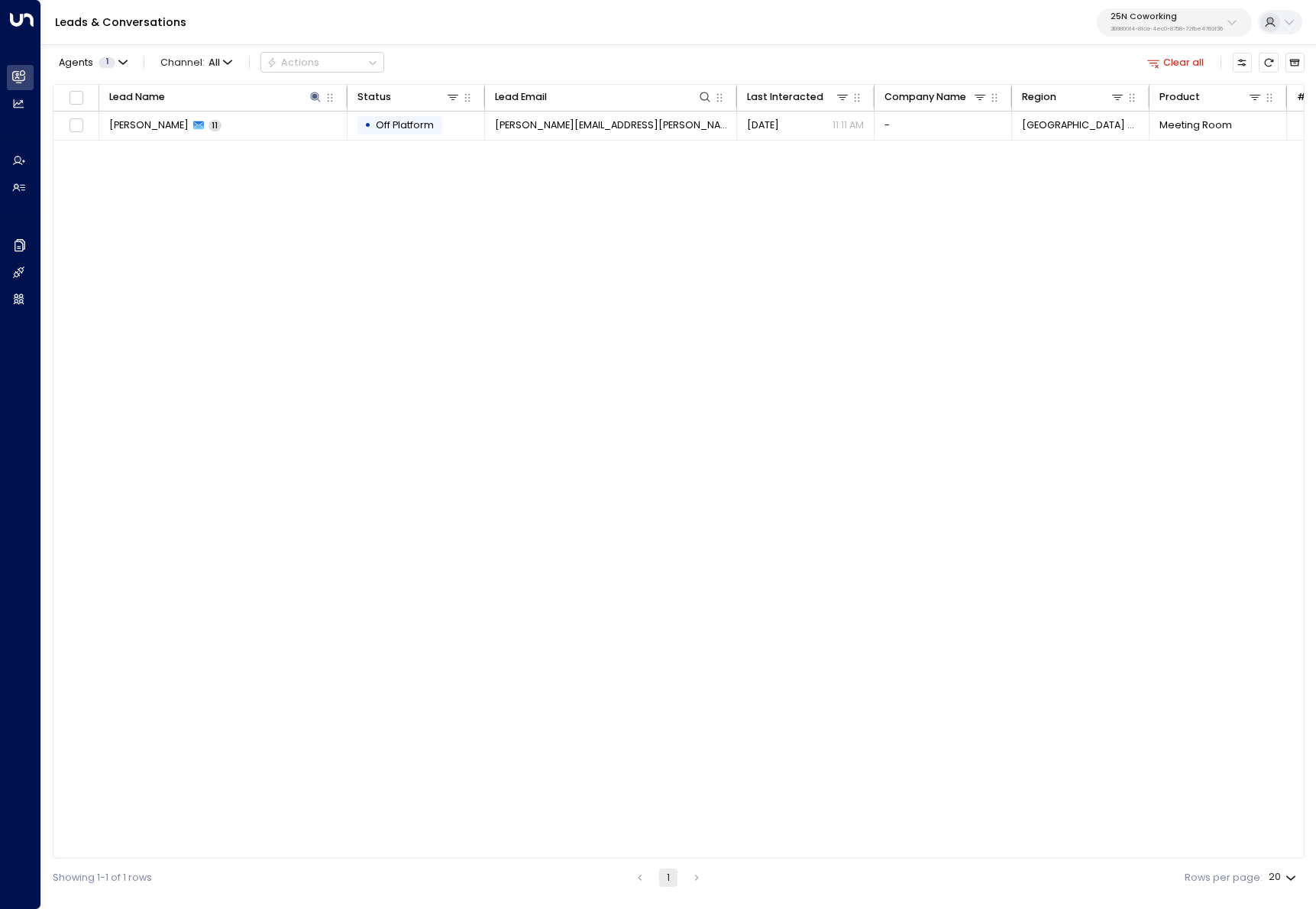
click at [1191, 17] on p "25N Coworking" at bounding box center [1166, 17] width 112 height 9
type input "*********"
click at [1177, 106] on div "Storage Star ID: bc340fee-f559-48fc-84eb-70f3f6817ad8" at bounding box center [1202, 114] width 192 height 28
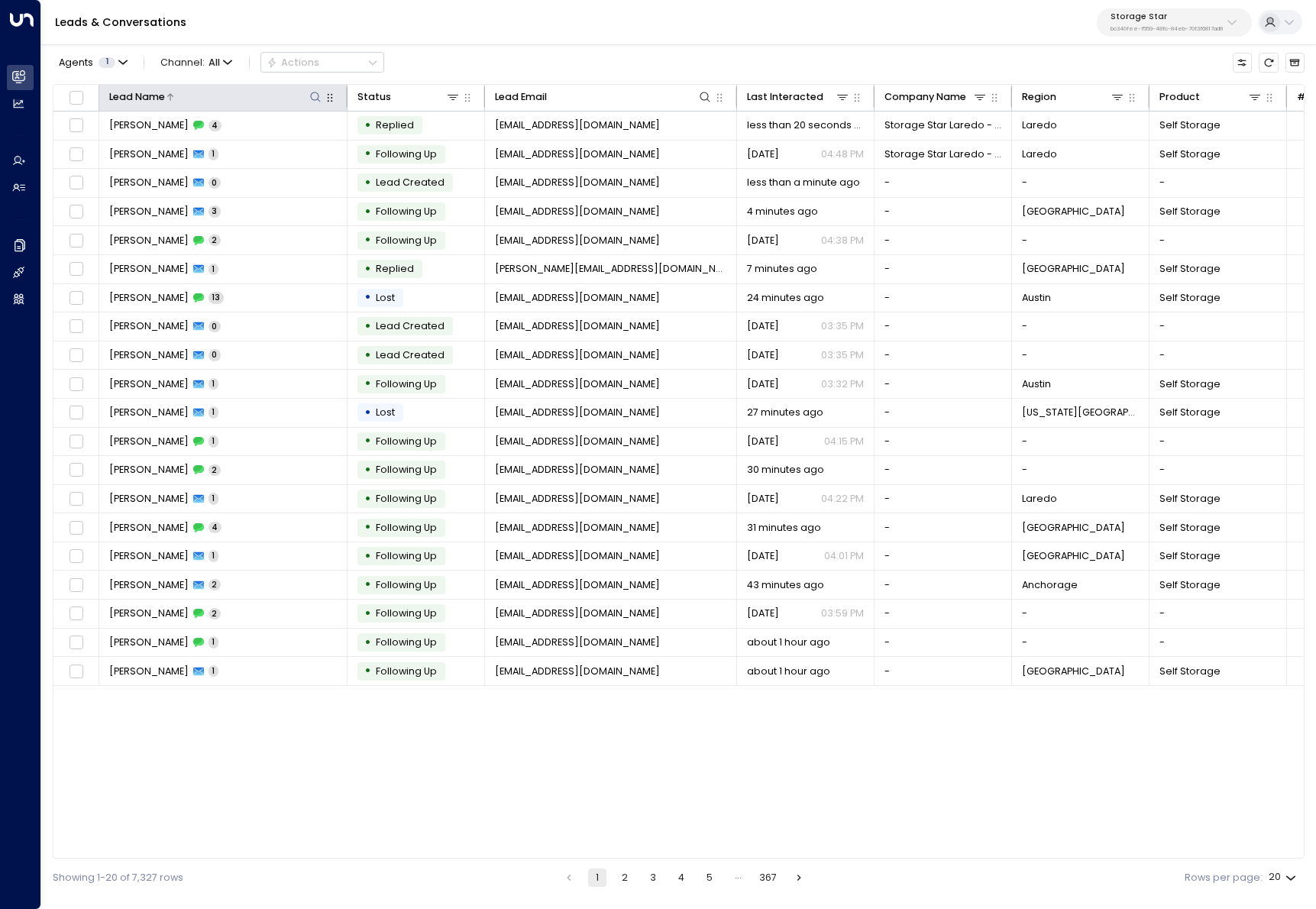
click at [310, 98] on icon at bounding box center [315, 97] width 12 height 12
type input "***"
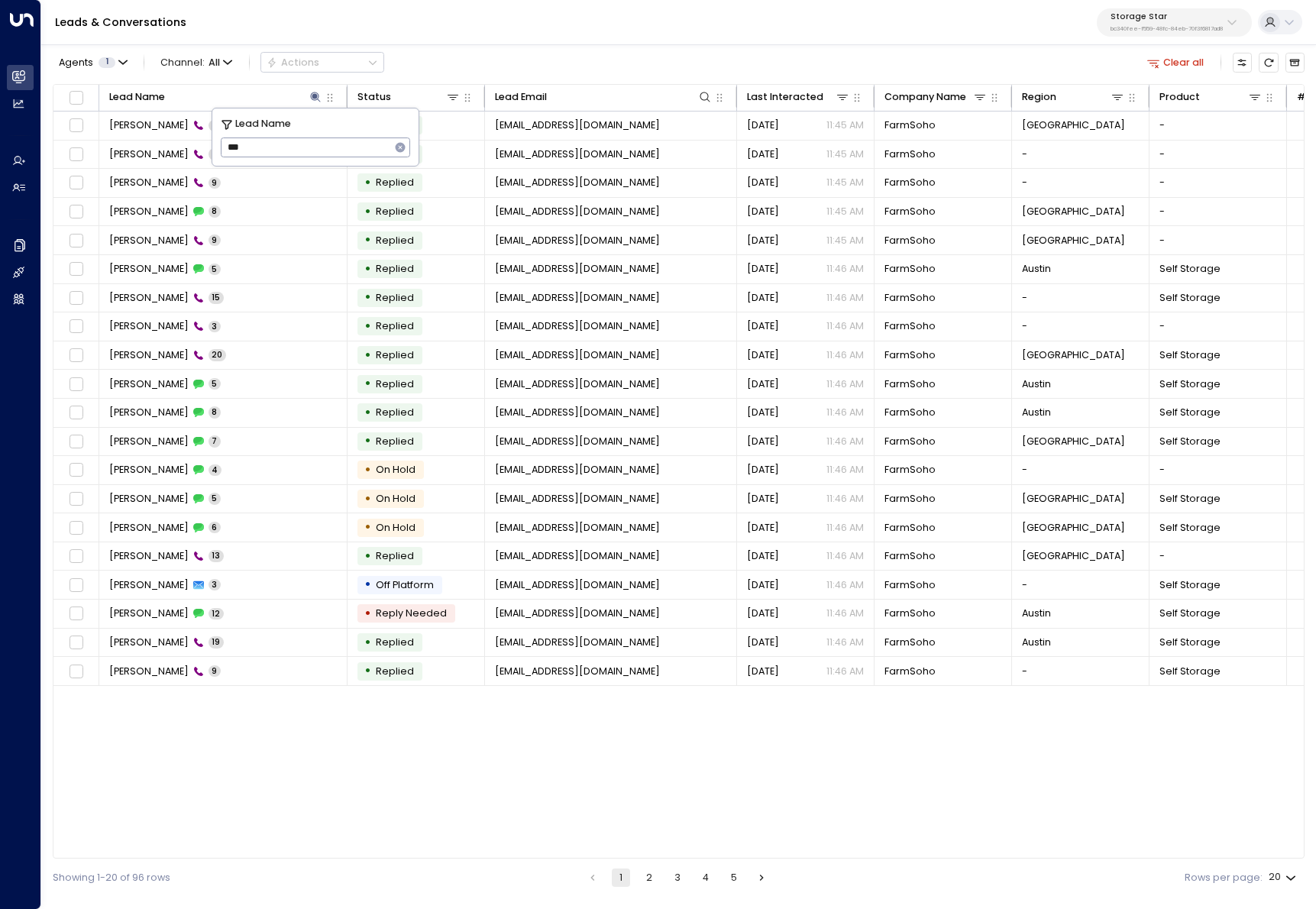
click at [521, 65] on div "Agents 1 Channel: All Actions Clear all" at bounding box center [678, 63] width 1252 height 29
click at [644, 885] on button "2" at bounding box center [649, 878] width 18 height 18
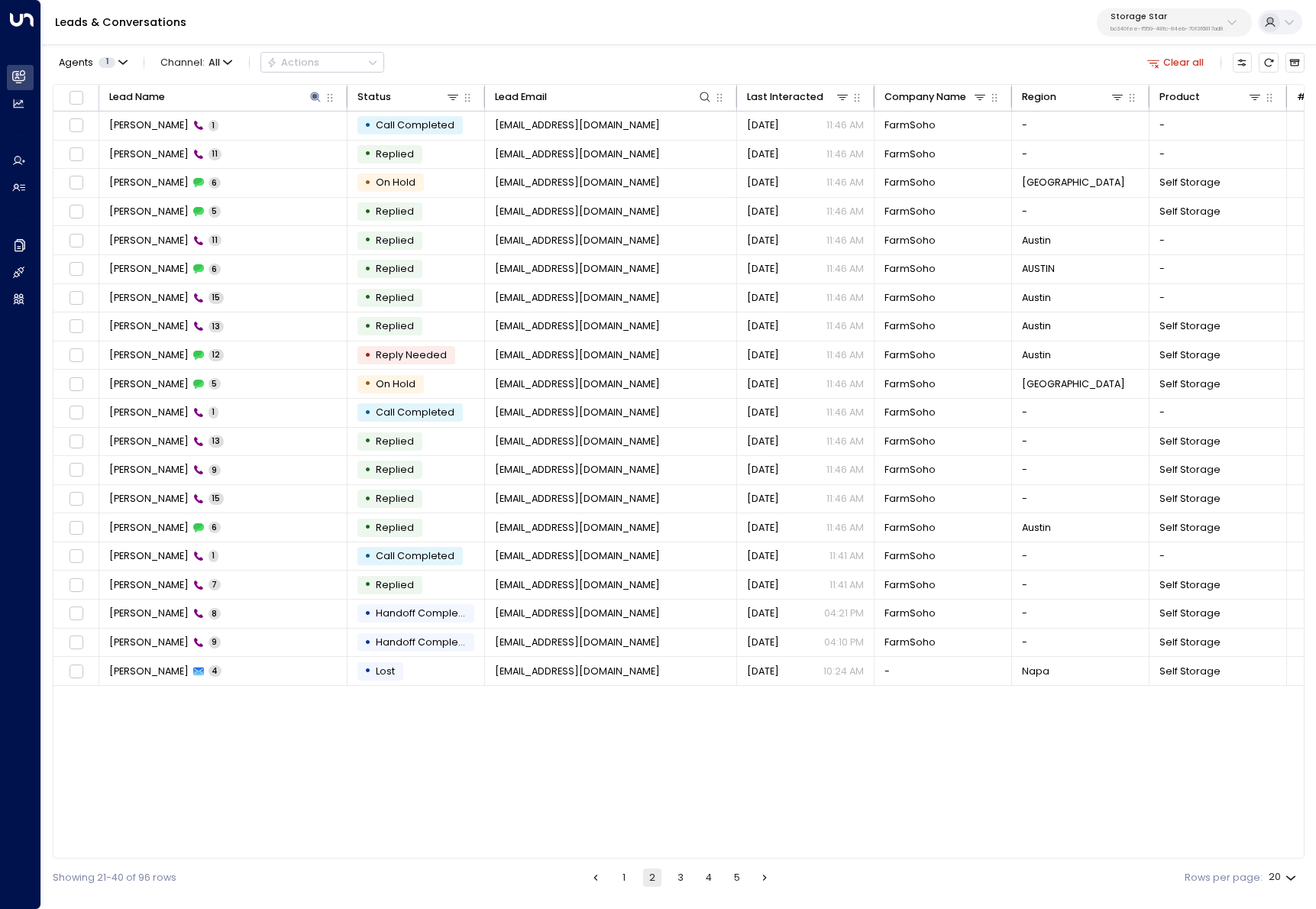
click at [675, 879] on button "3" at bounding box center [681, 878] width 18 height 18
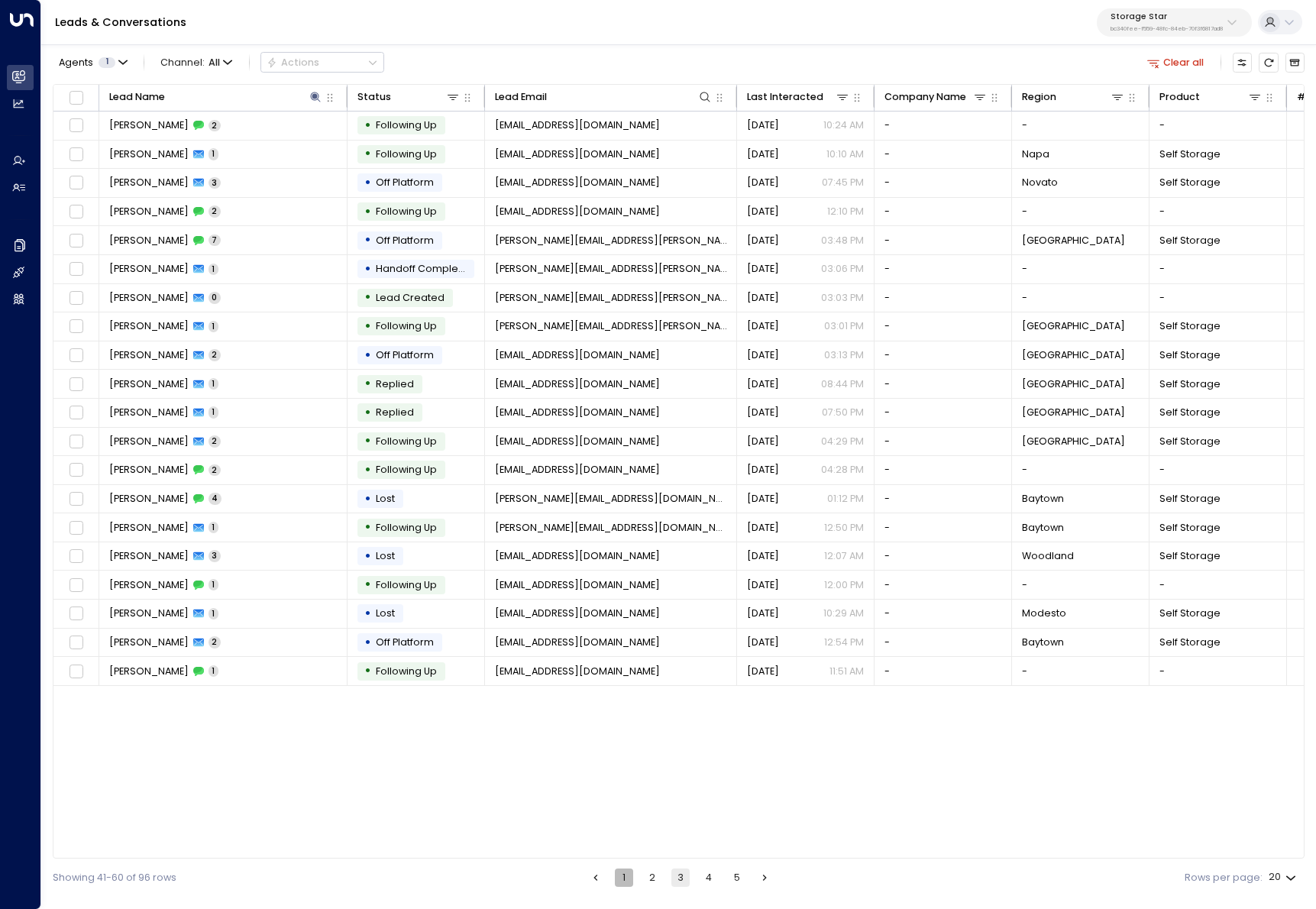
click at [625, 884] on button "1" at bounding box center [624, 878] width 18 height 18
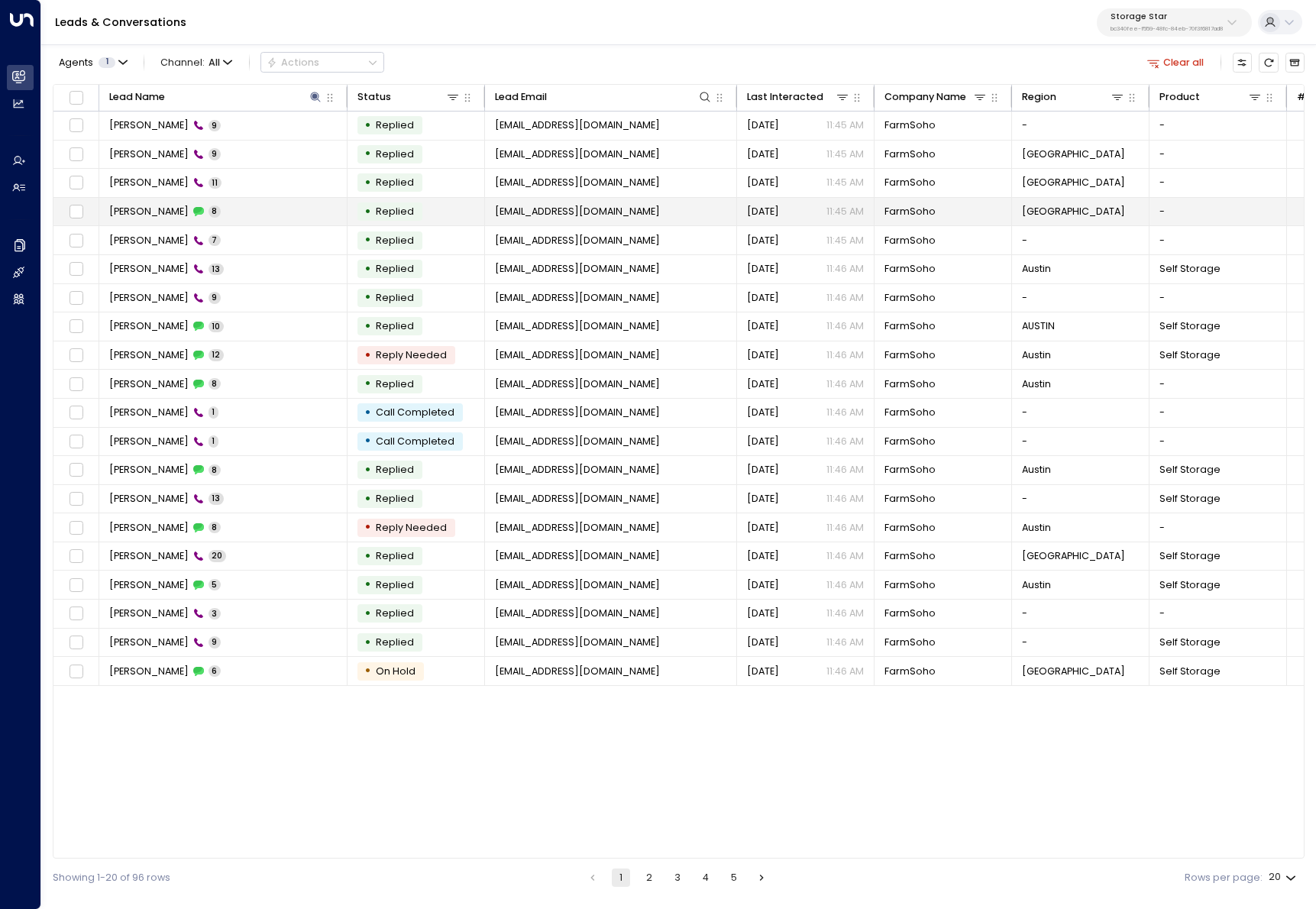
click at [139, 211] on span "[PERSON_NAME]" at bounding box center [149, 212] width 80 height 14
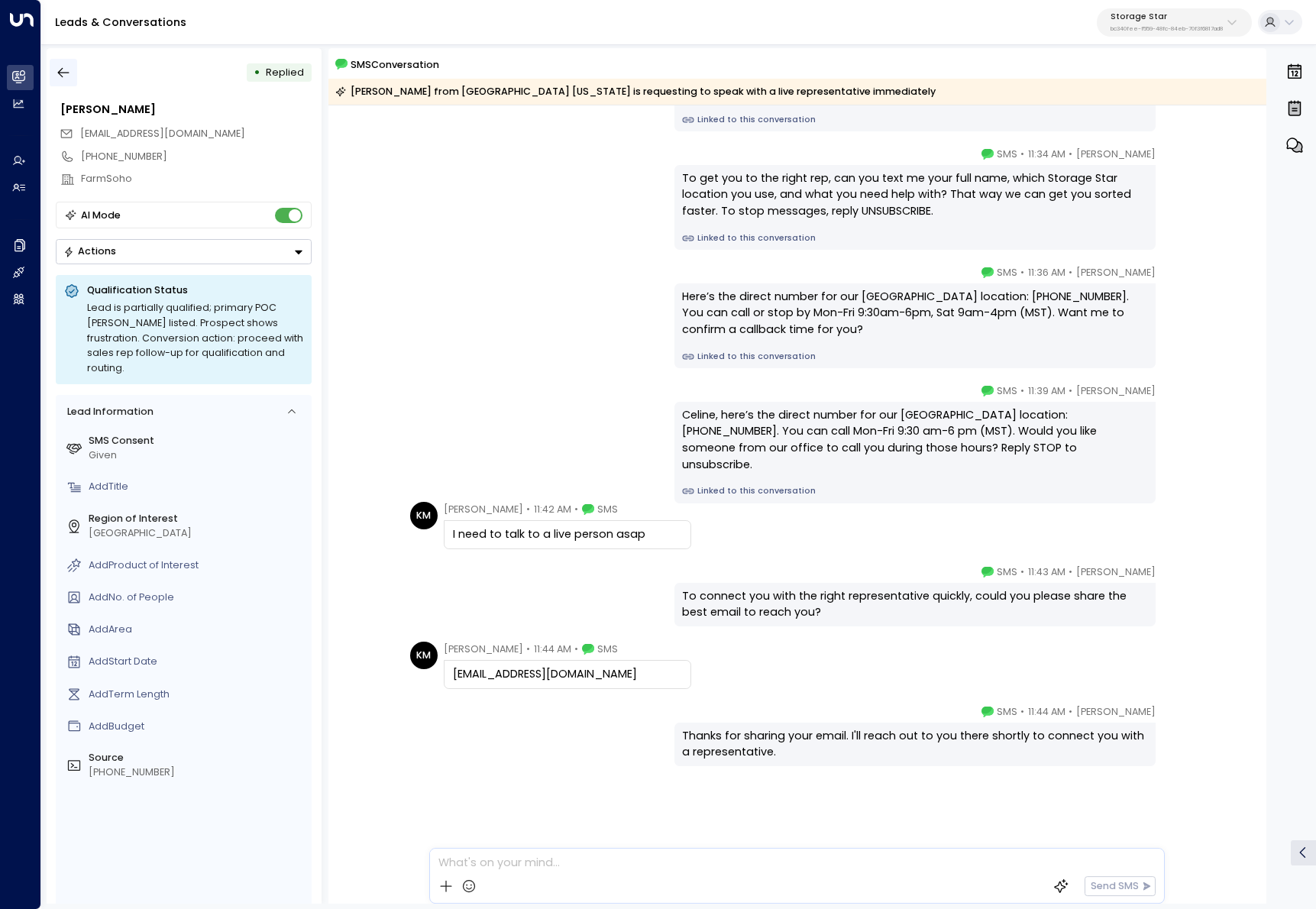
click at [54, 65] on button "button" at bounding box center [64, 73] width 28 height 28
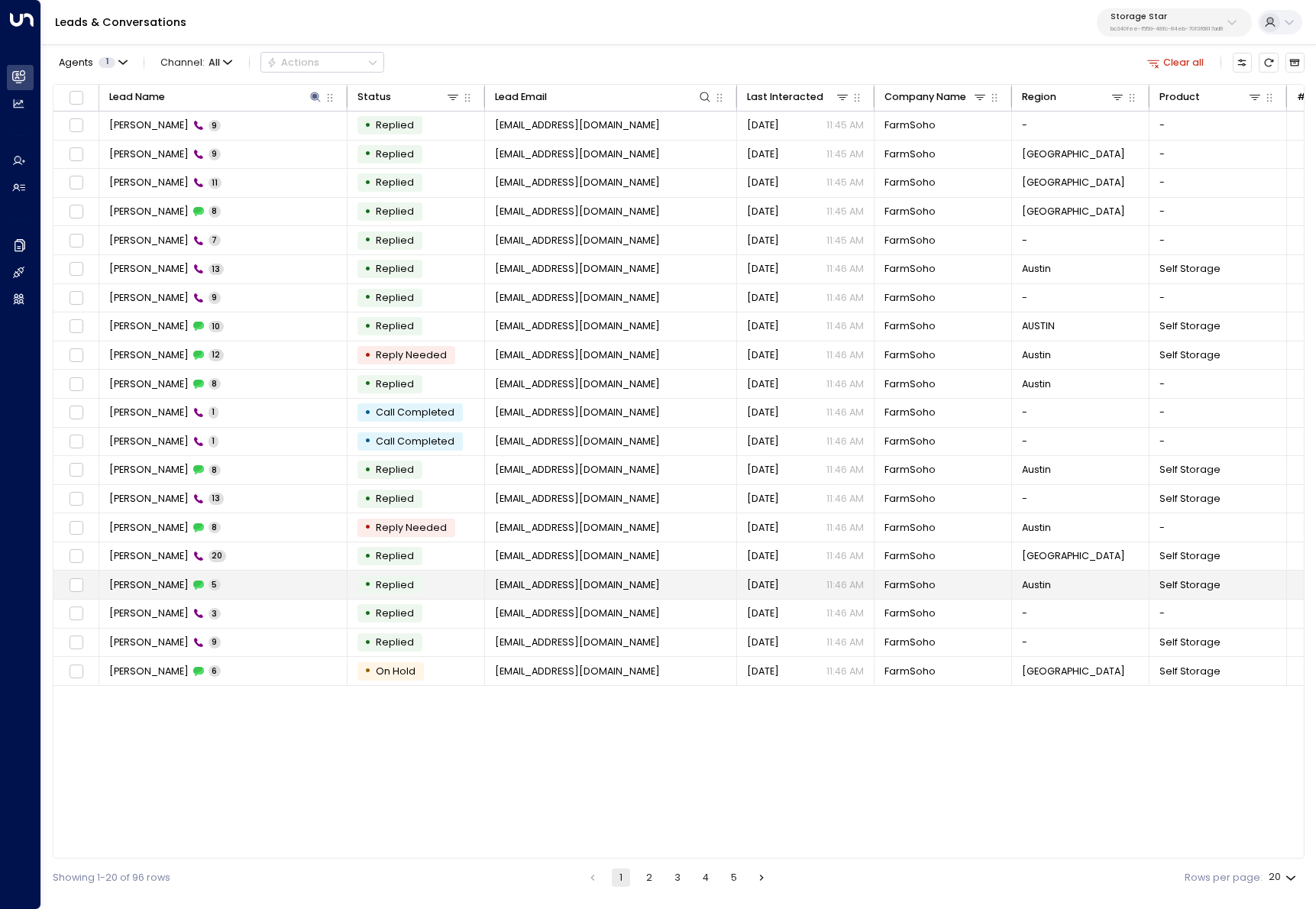
click at [223, 586] on td "Kim Magloire 5" at bounding box center [223, 585] width 249 height 28
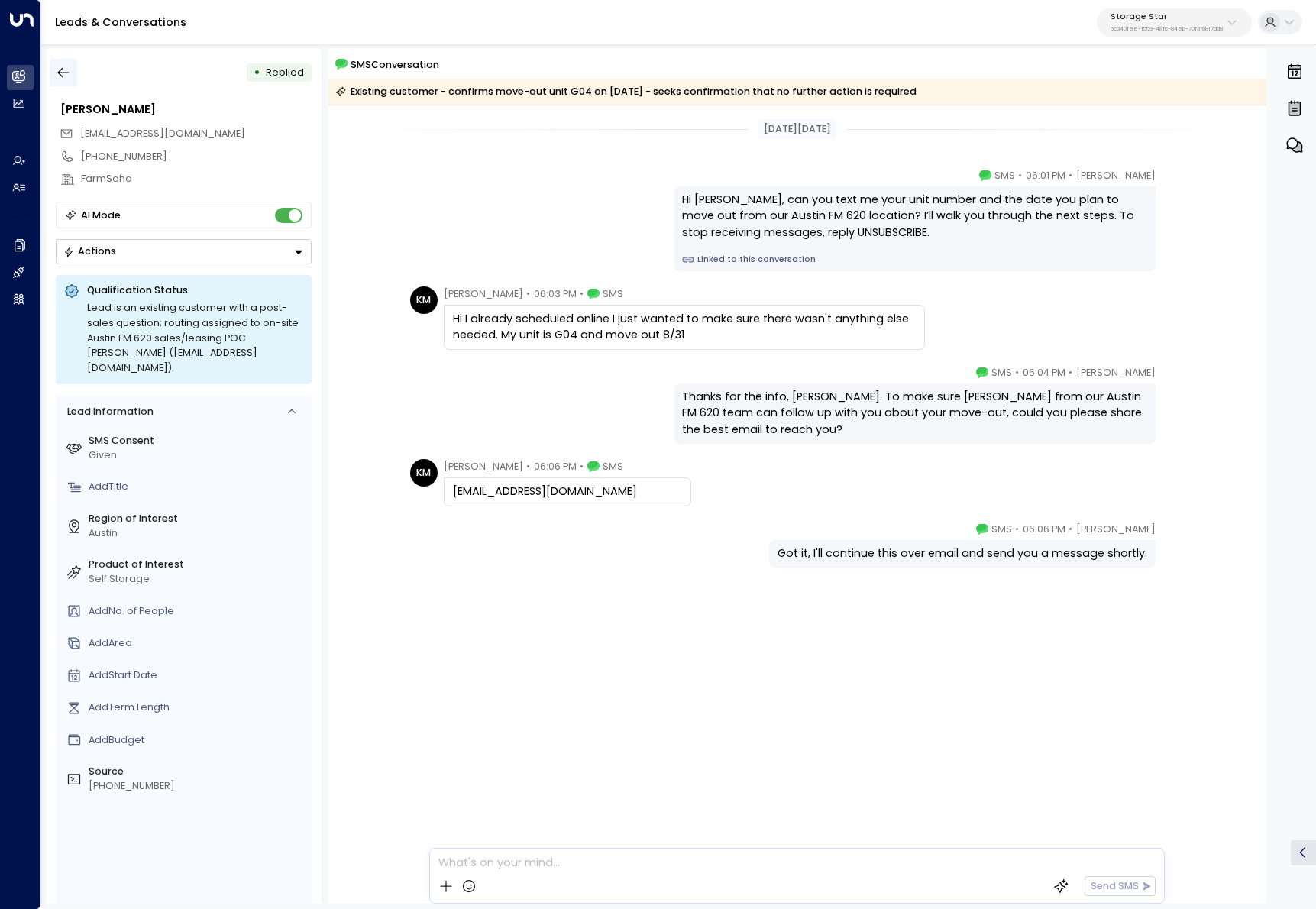
click at [61, 66] on icon "button" at bounding box center [64, 73] width 15 height 15
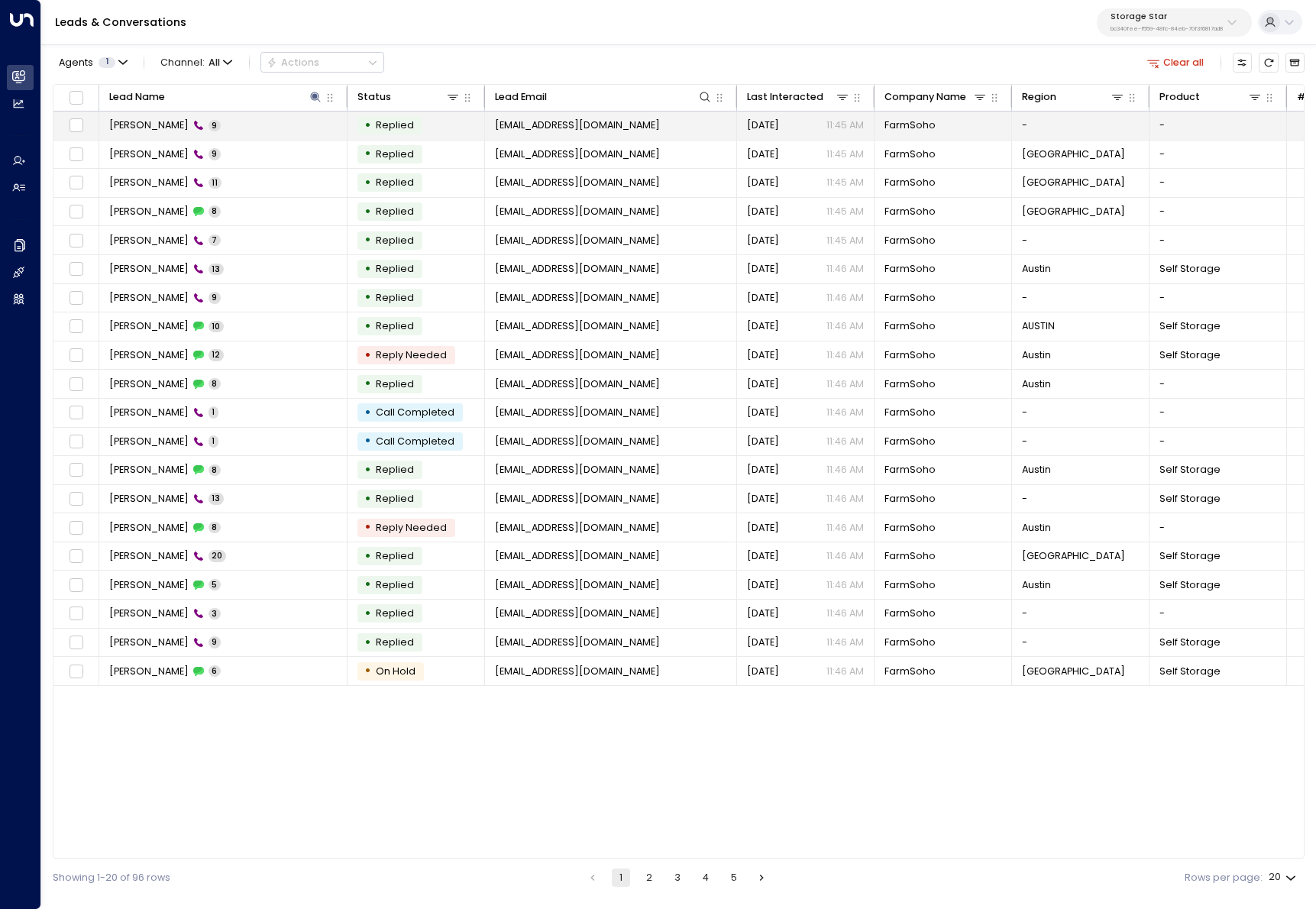
click at [216, 112] on td "Kim Magloire 9" at bounding box center [223, 125] width 249 height 28
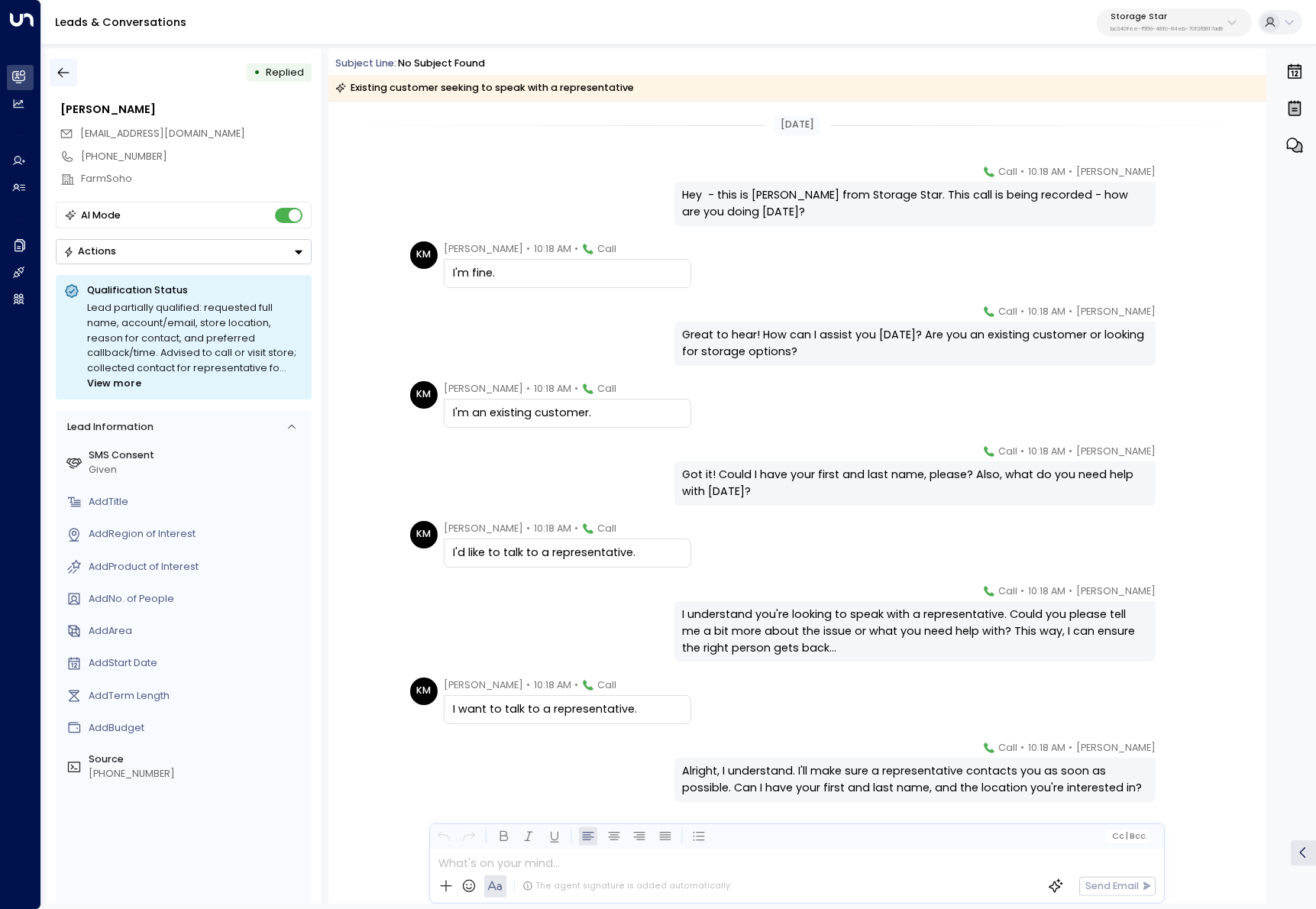
click at [75, 77] on button "button" at bounding box center [64, 73] width 28 height 28
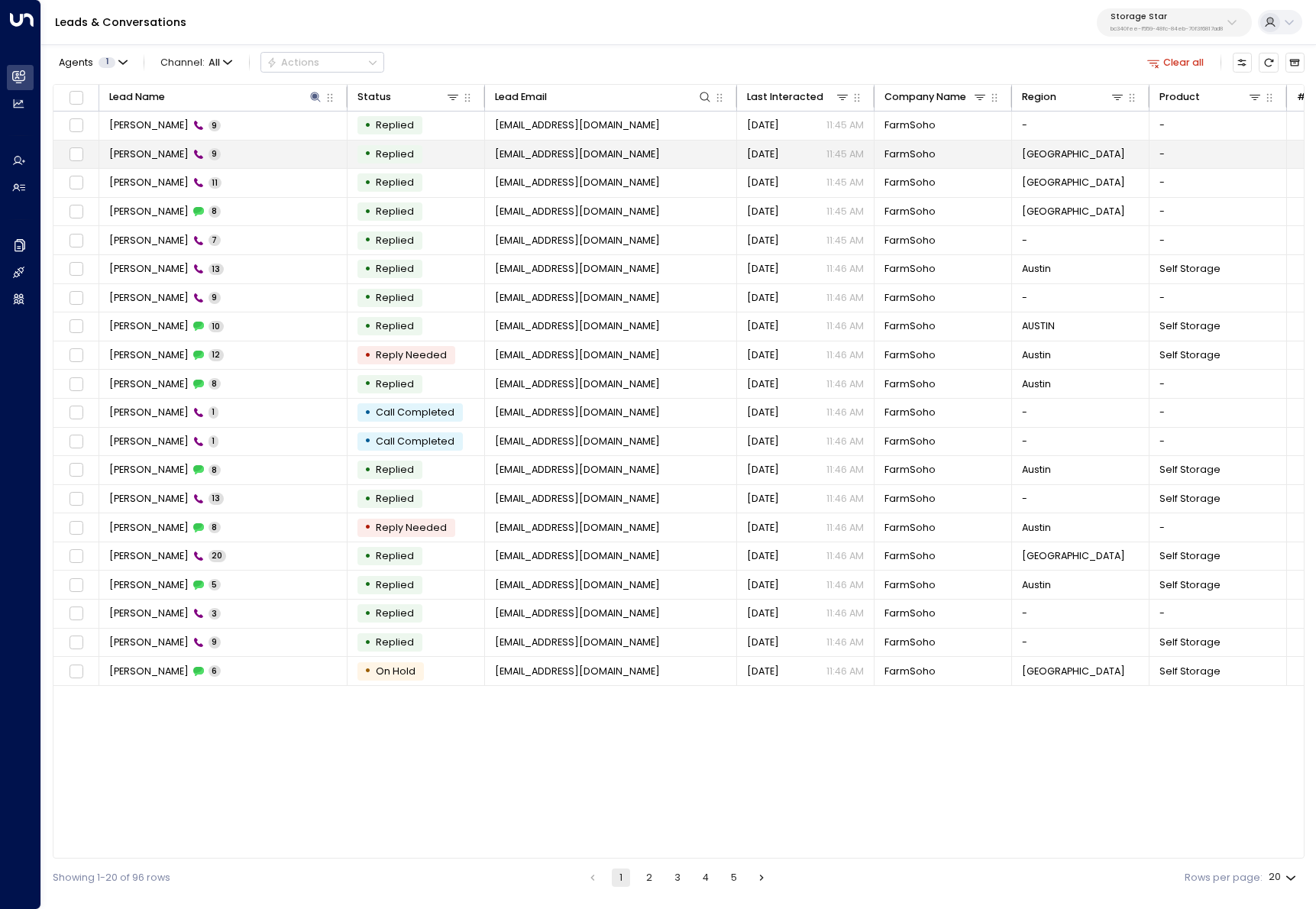
click at [258, 147] on td "Kim Magloire 9" at bounding box center [223, 154] width 249 height 28
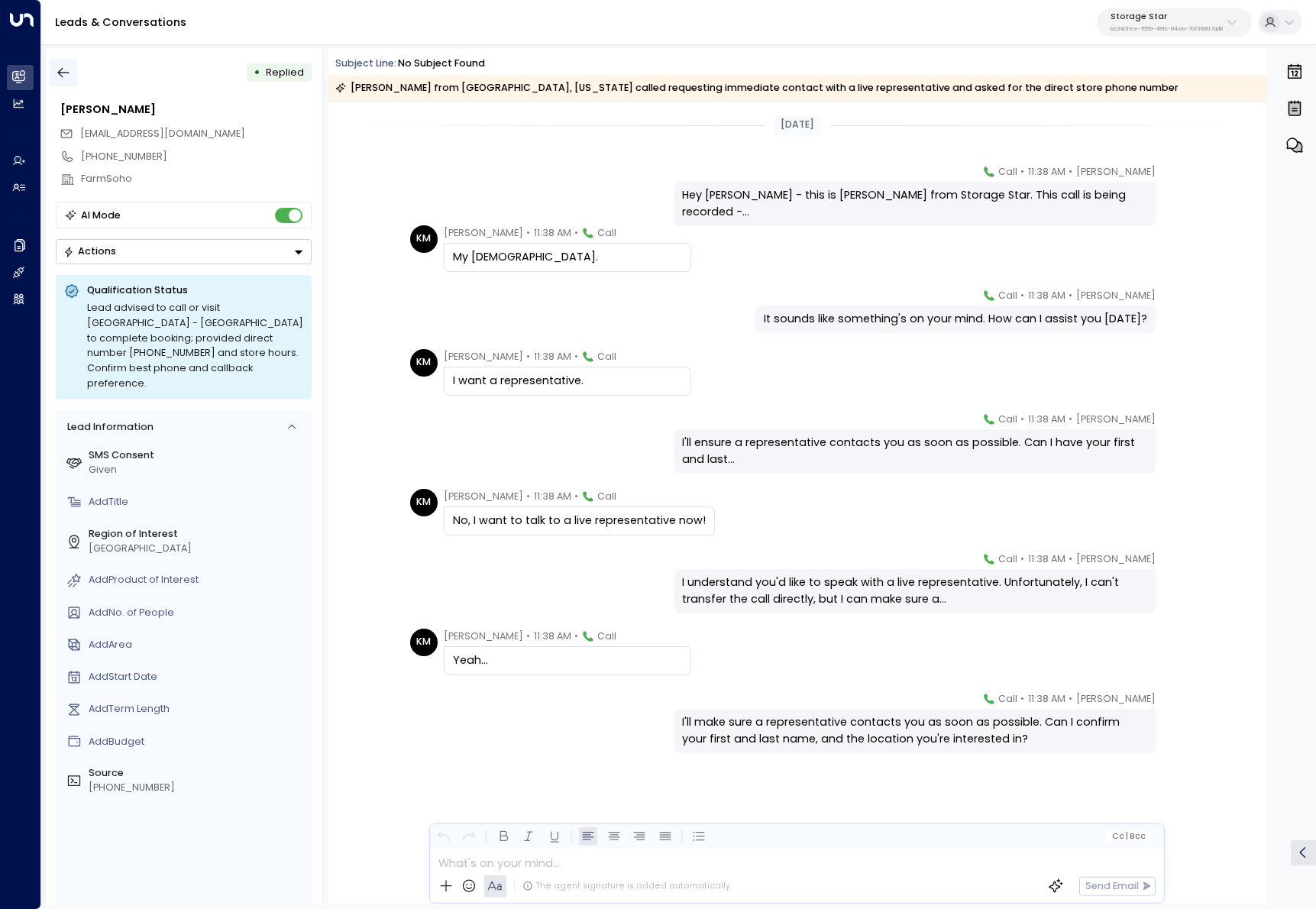
click at [52, 60] on button "button" at bounding box center [64, 73] width 28 height 28
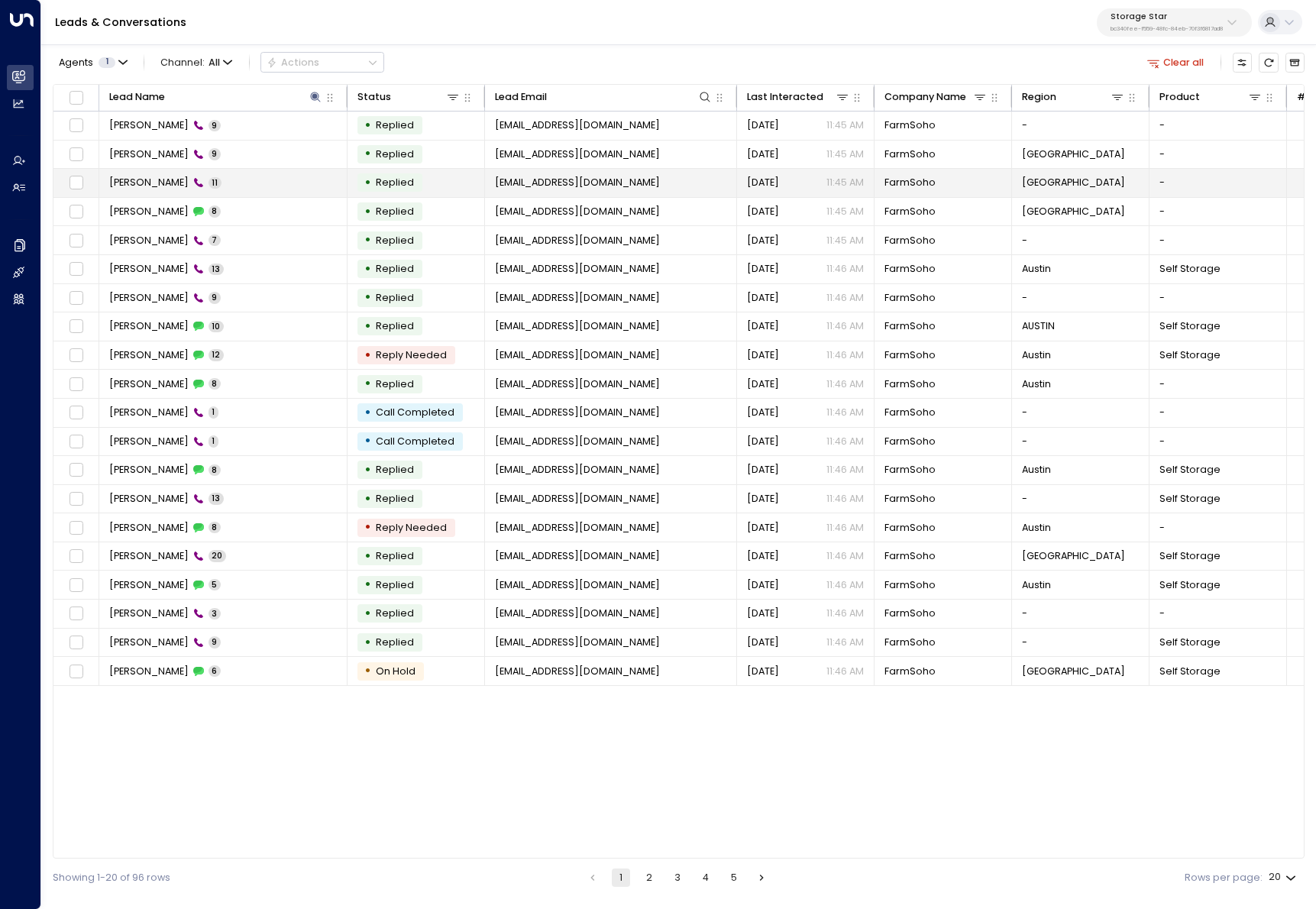
click at [239, 176] on td "Kim Magloire 11" at bounding box center [223, 183] width 249 height 28
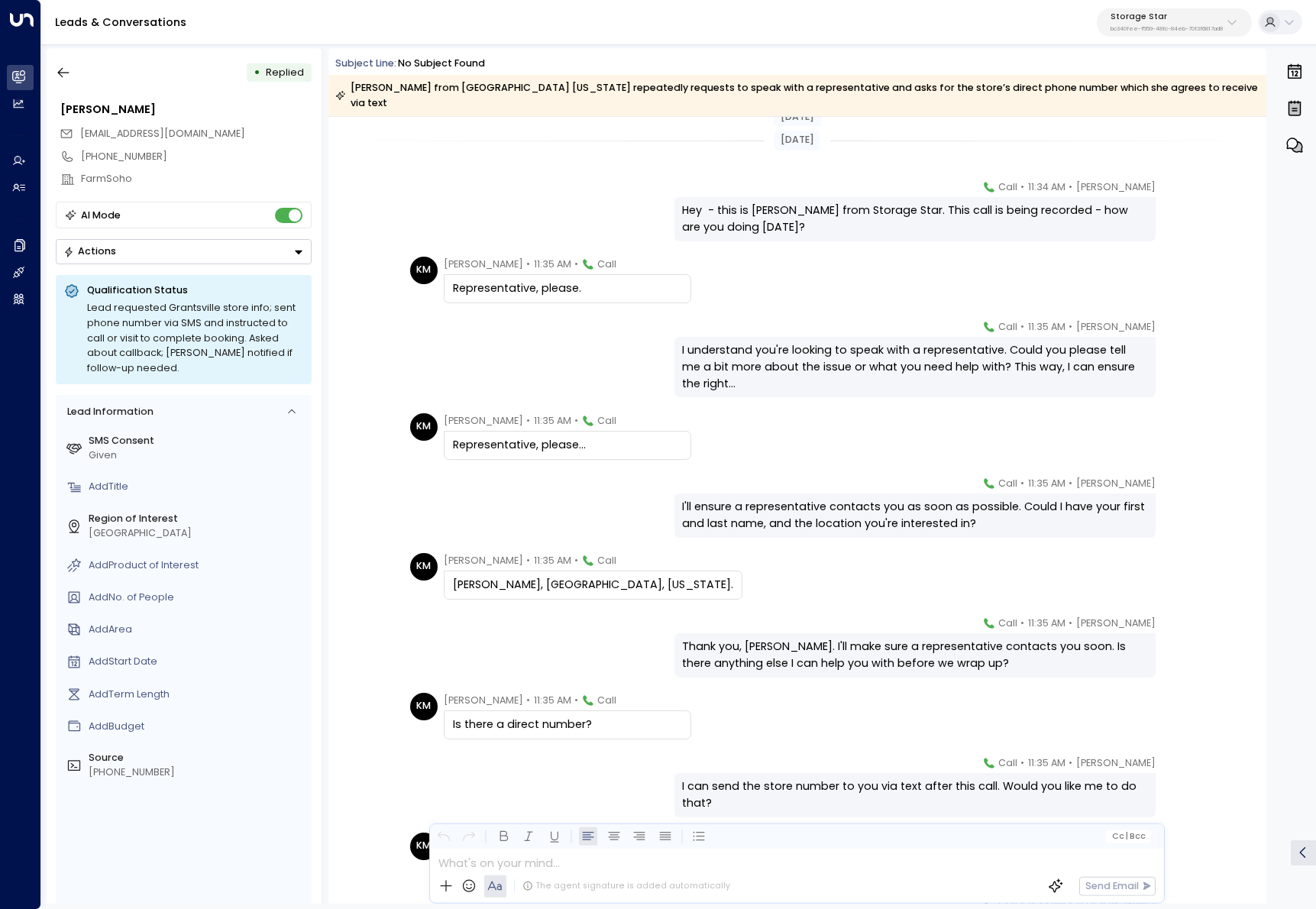
scroll to position [160, 0]
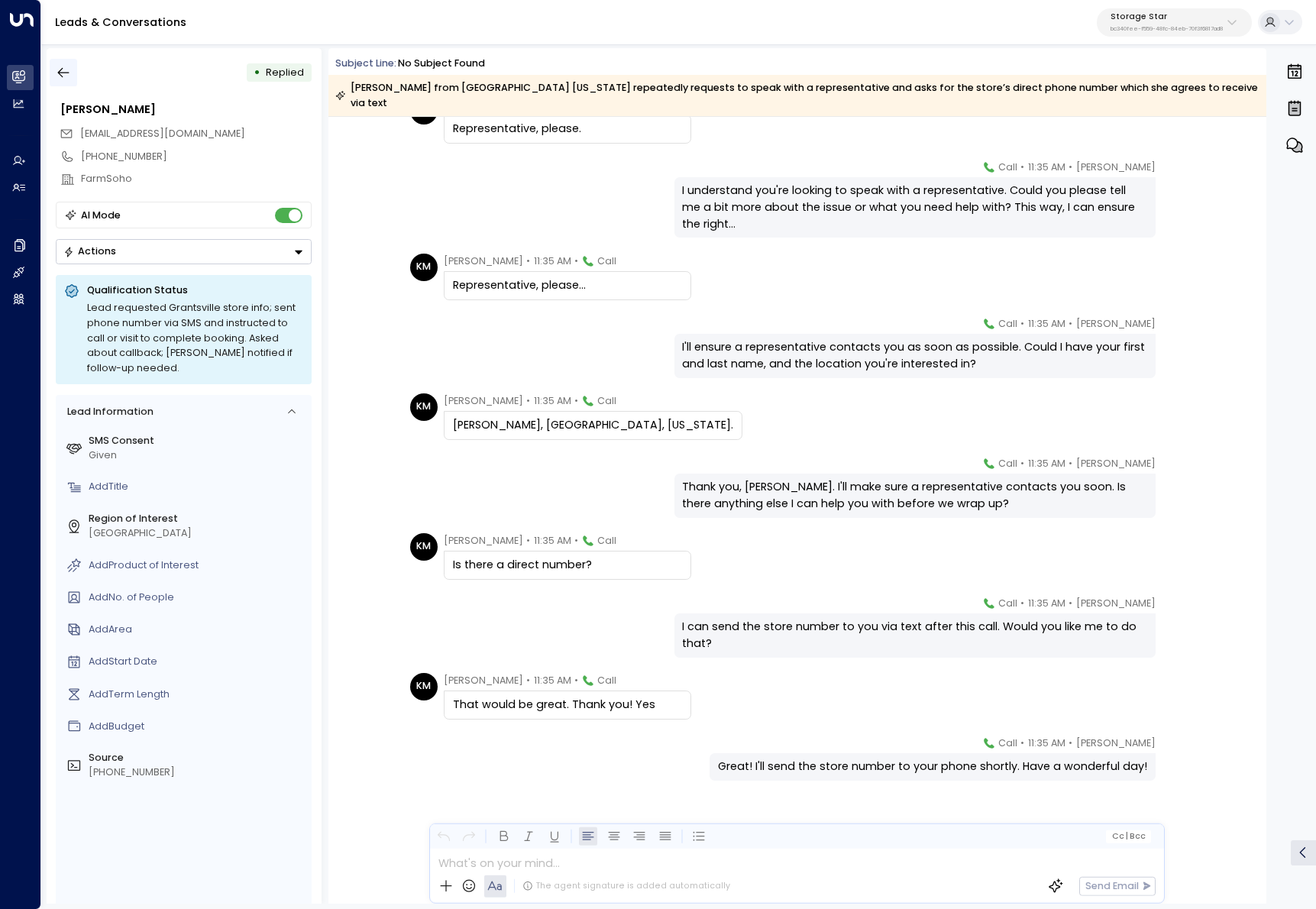
click at [63, 75] on icon "button" at bounding box center [64, 73] width 15 height 15
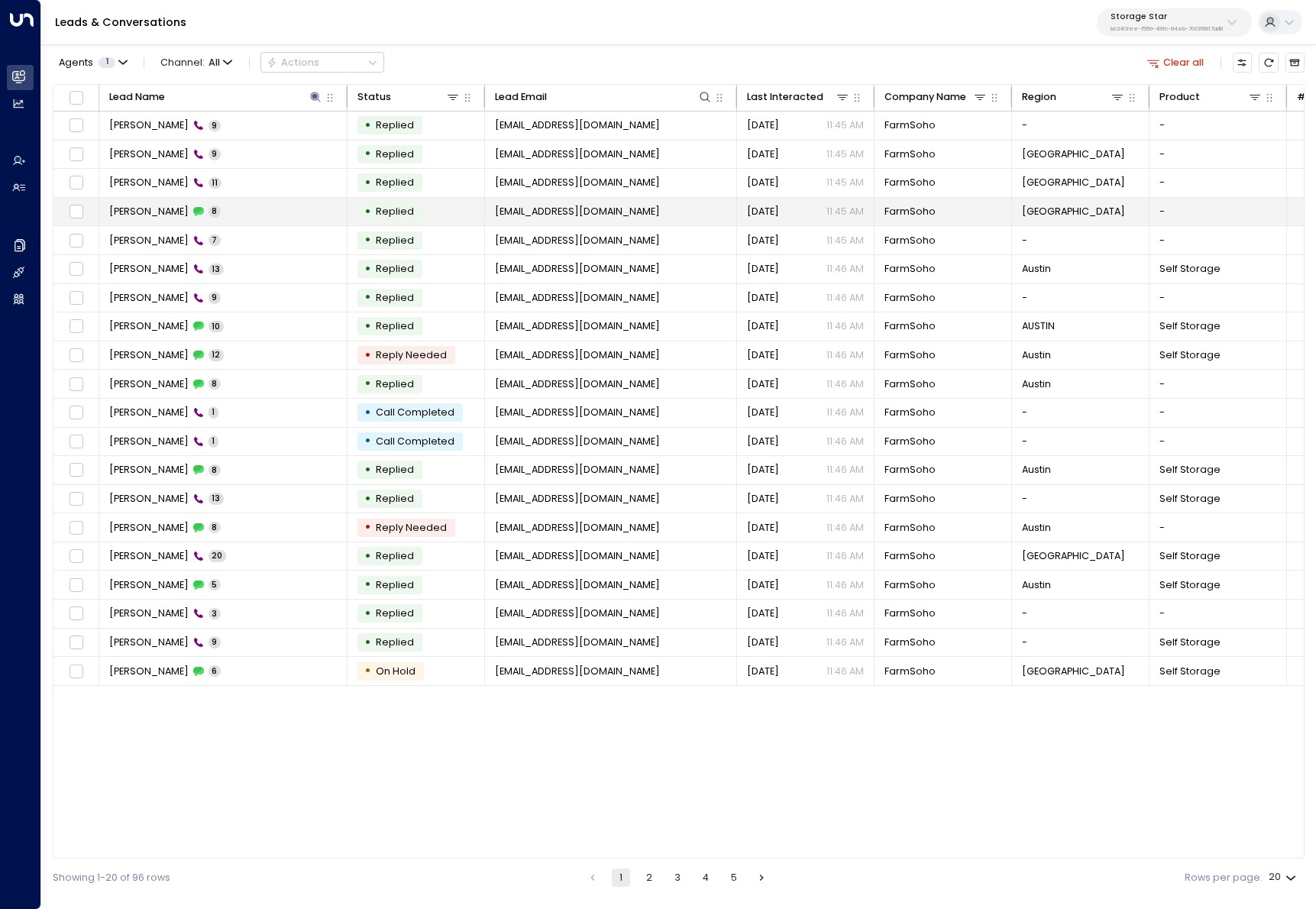
click at [245, 212] on td "Kim Magloire 8" at bounding box center [223, 212] width 249 height 28
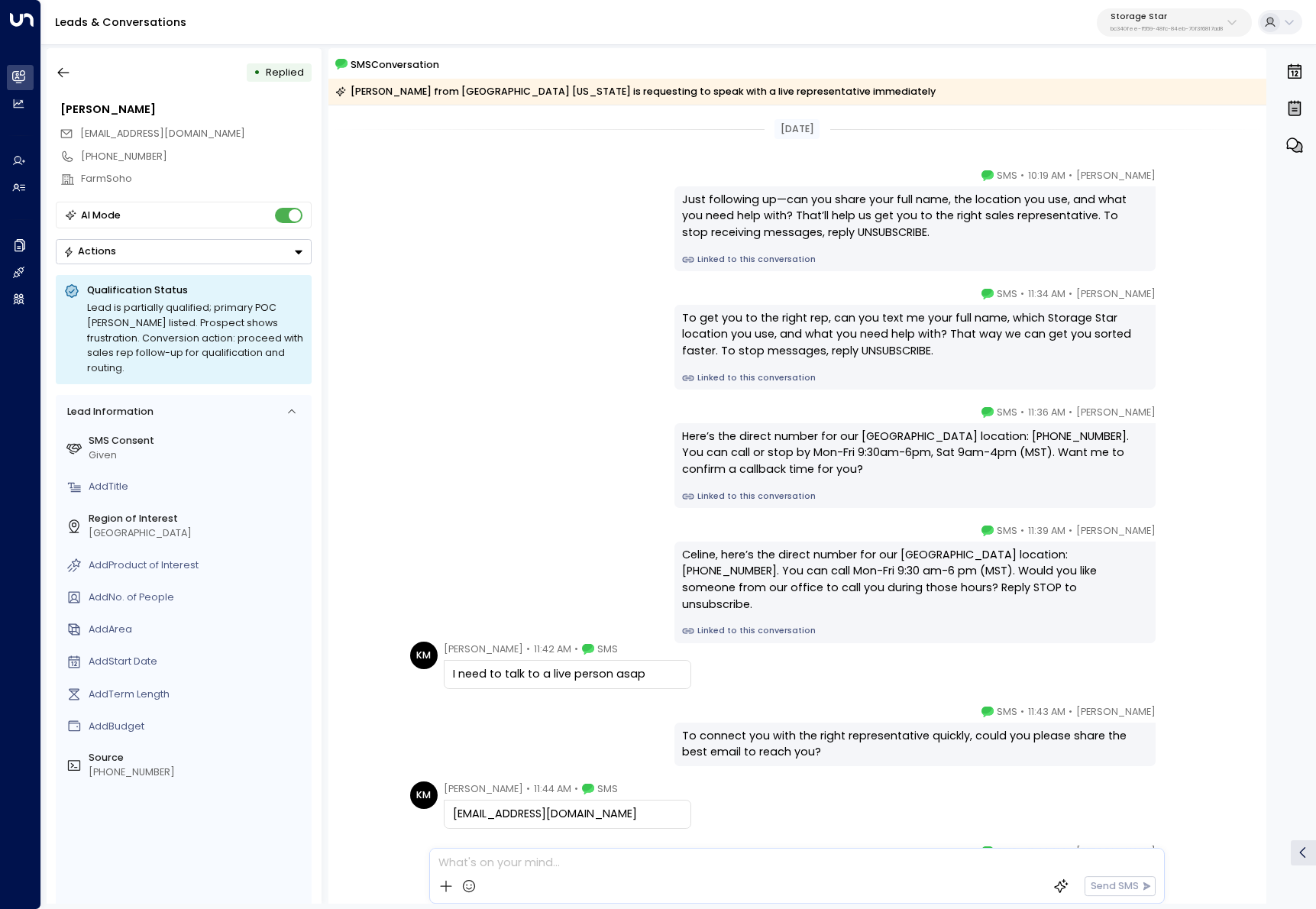
scroll to position [140, 0]
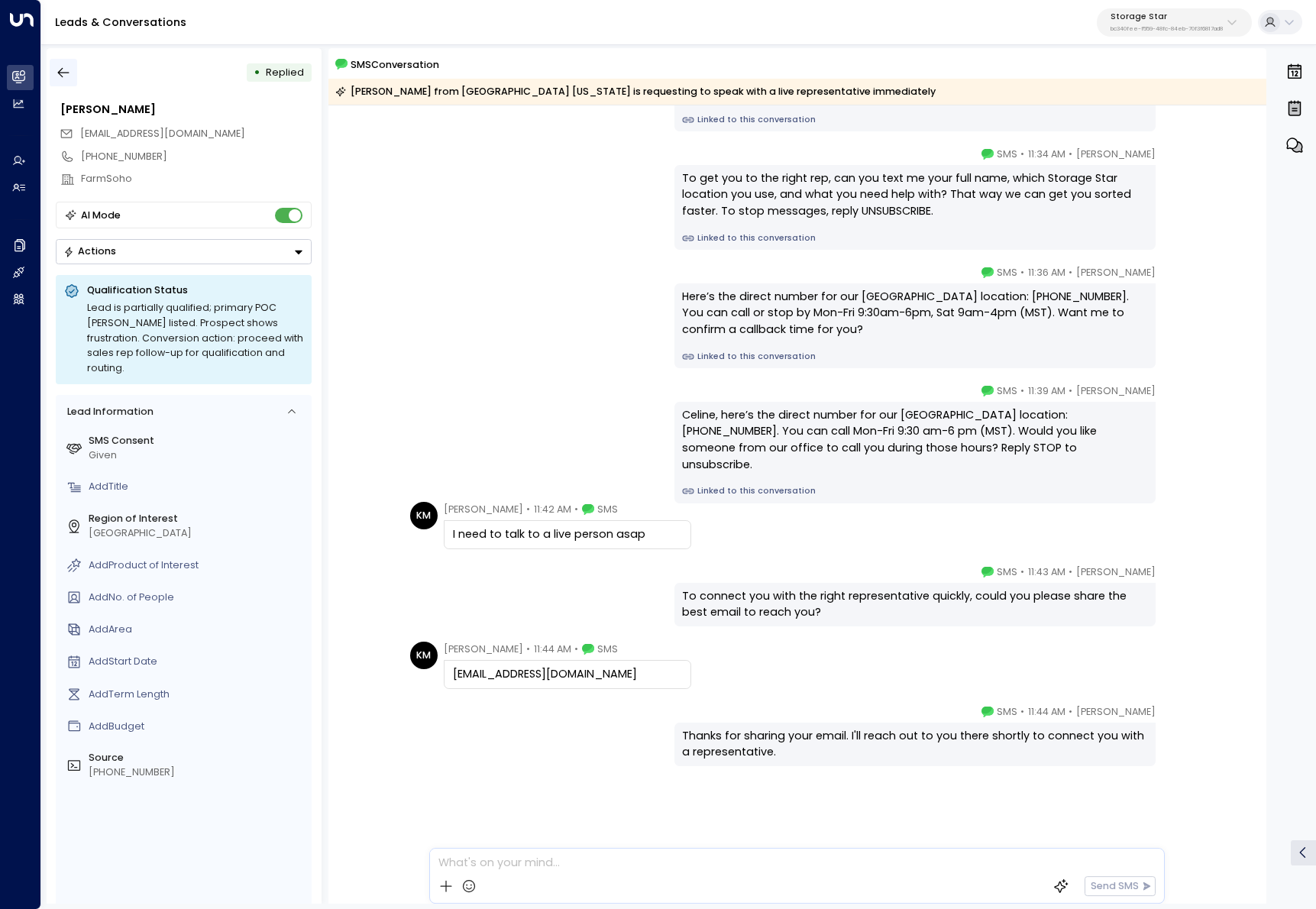
click at [64, 75] on icon "button" at bounding box center [64, 73] width 15 height 15
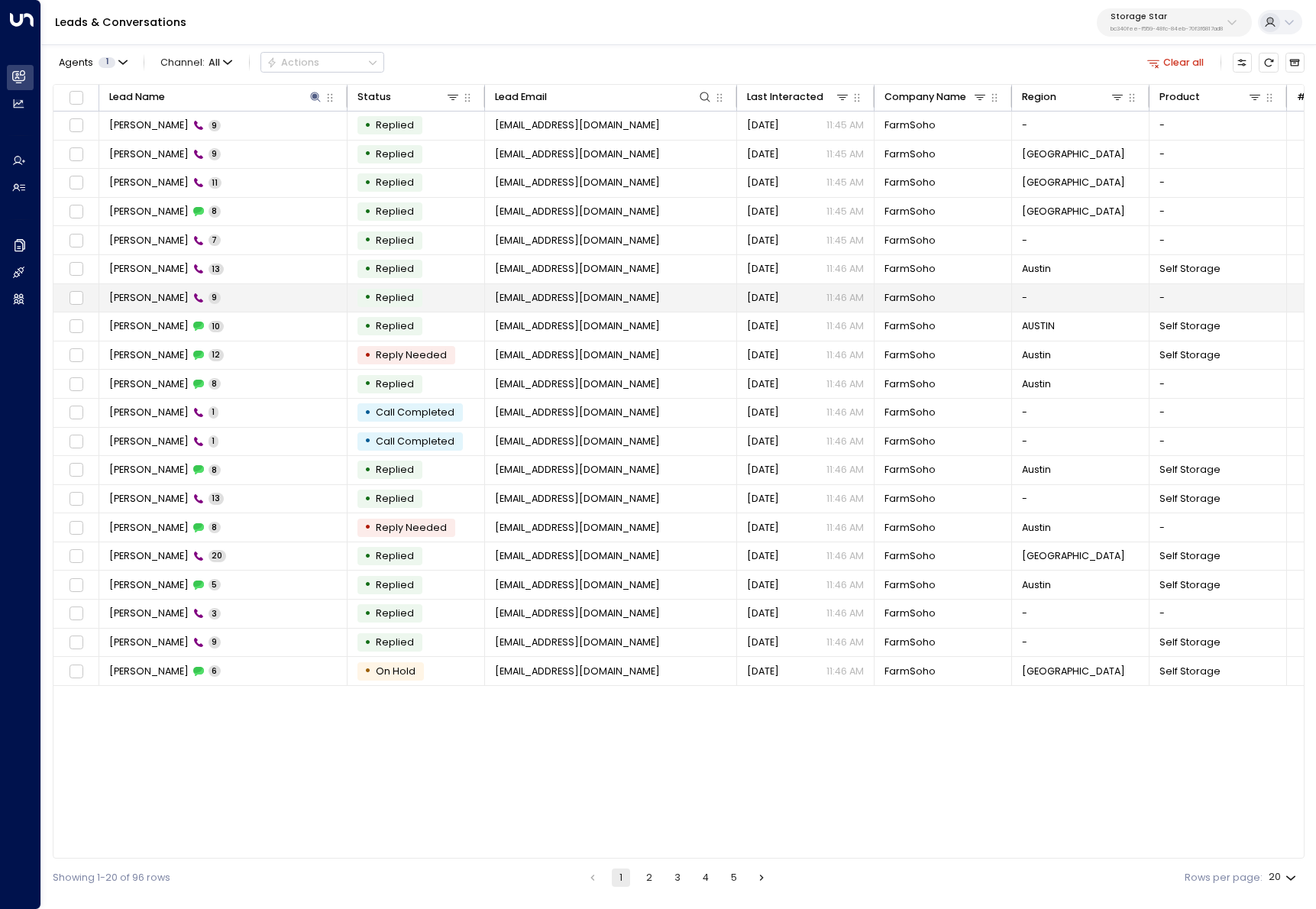
click at [210, 293] on td "Kim Magloire 9" at bounding box center [223, 298] width 249 height 28
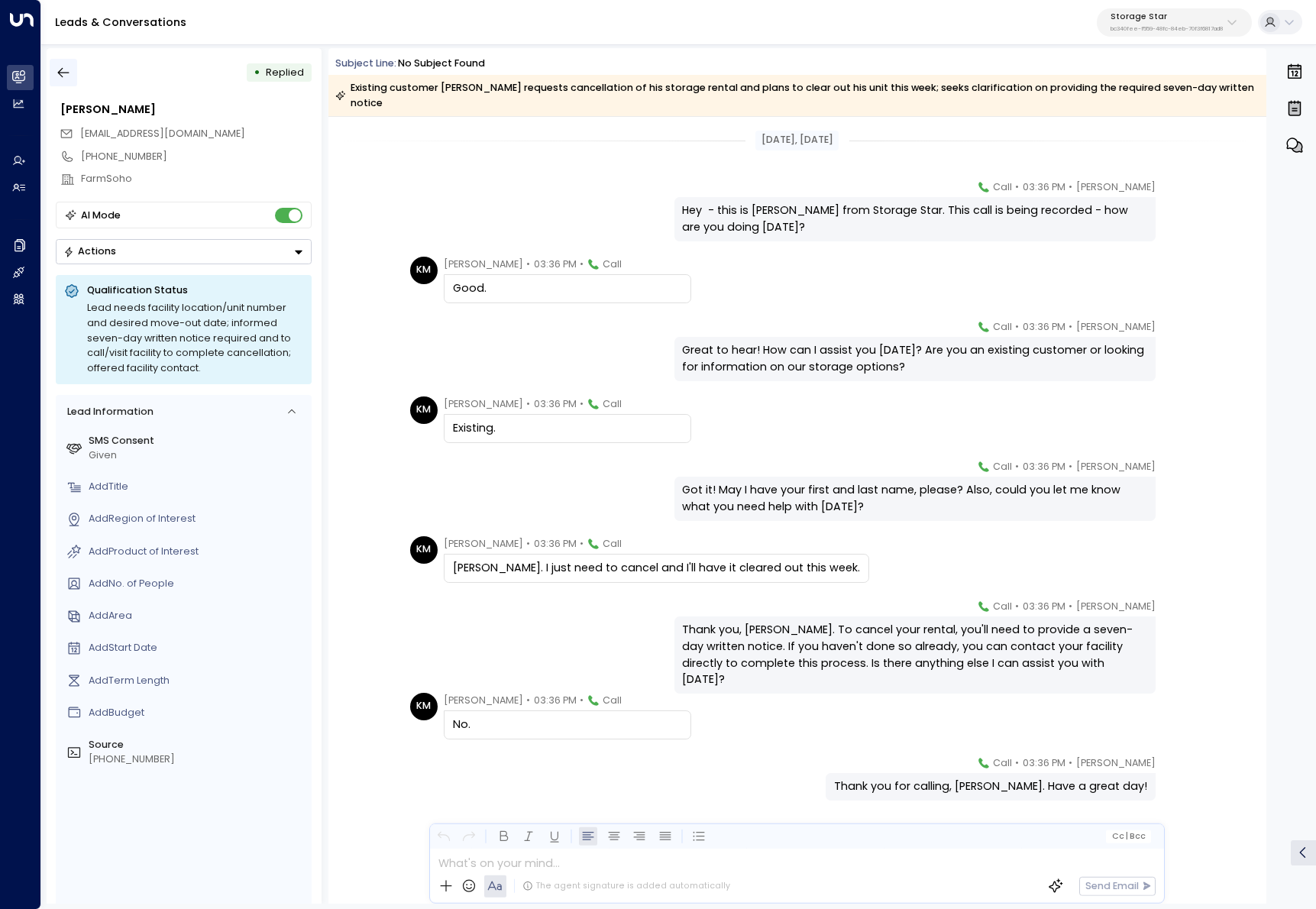
click at [75, 69] on button "button" at bounding box center [64, 73] width 28 height 28
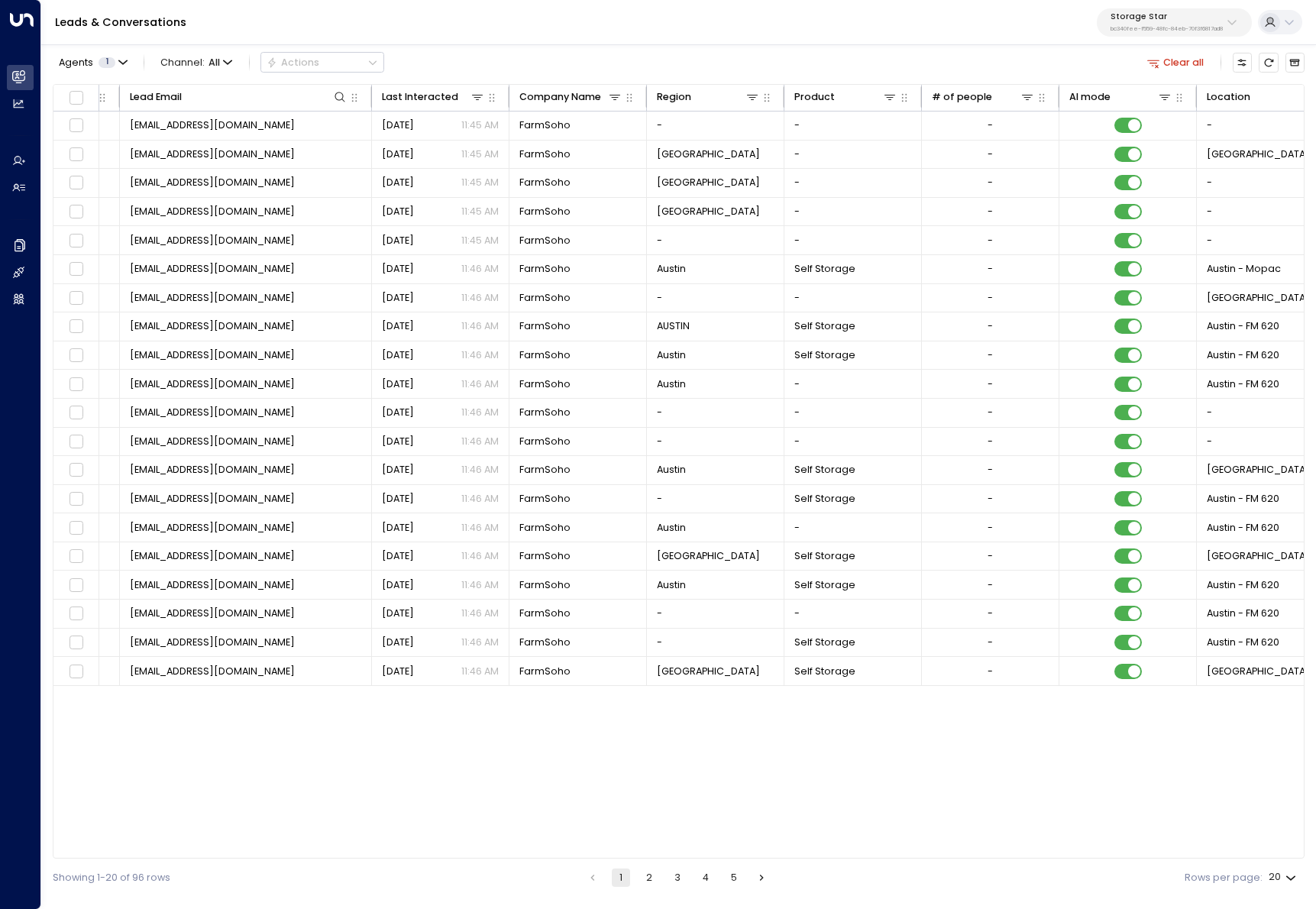
scroll to position [0, 369]
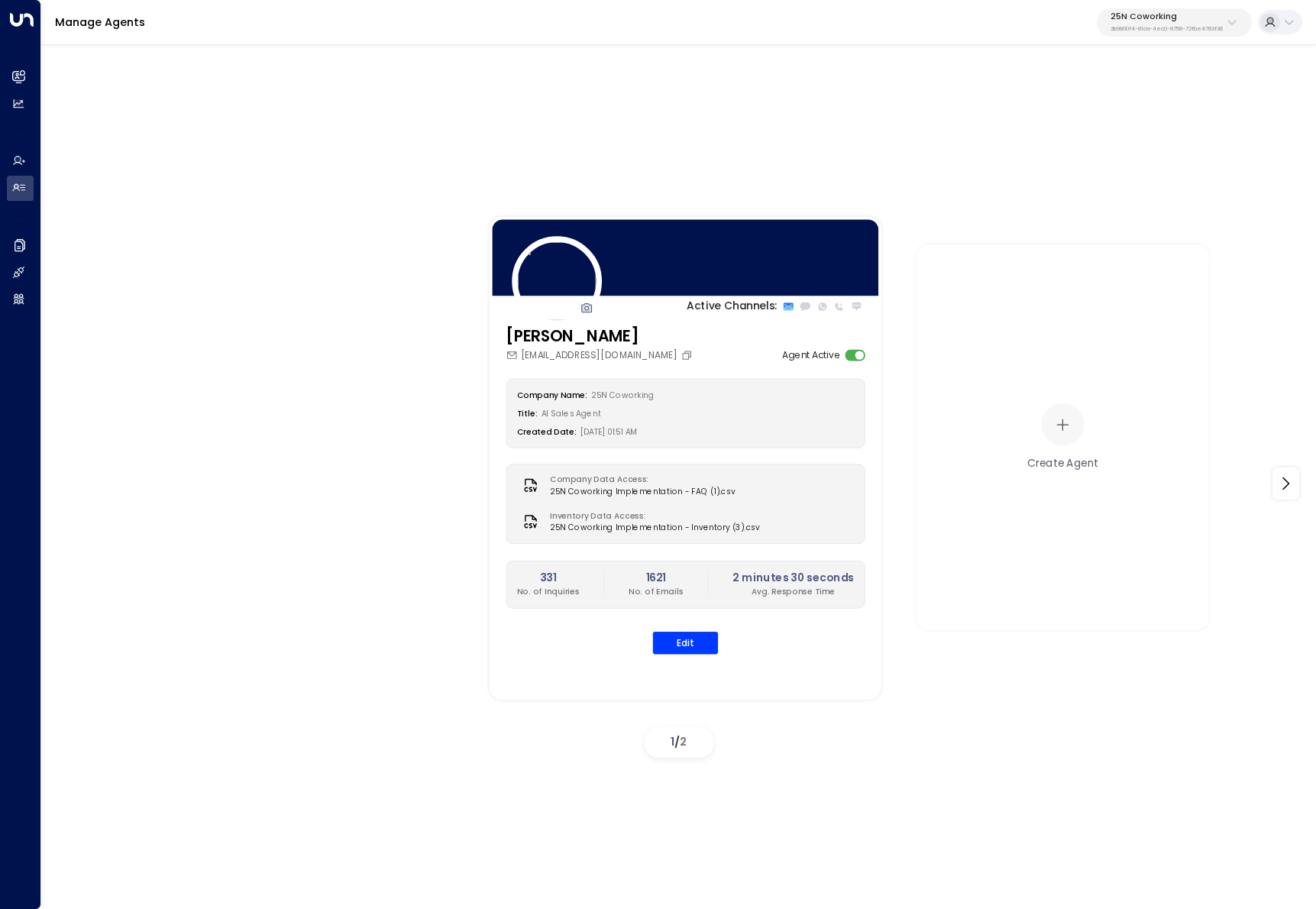
click at [1173, 20] on p "25N Coworking" at bounding box center [1166, 17] width 112 height 9
type input "********"
click at [1187, 104] on div "The Farm ID: c243a0fc-aaf0-42ba-b839-8d4357a03fd1" at bounding box center [1204, 114] width 197 height 28
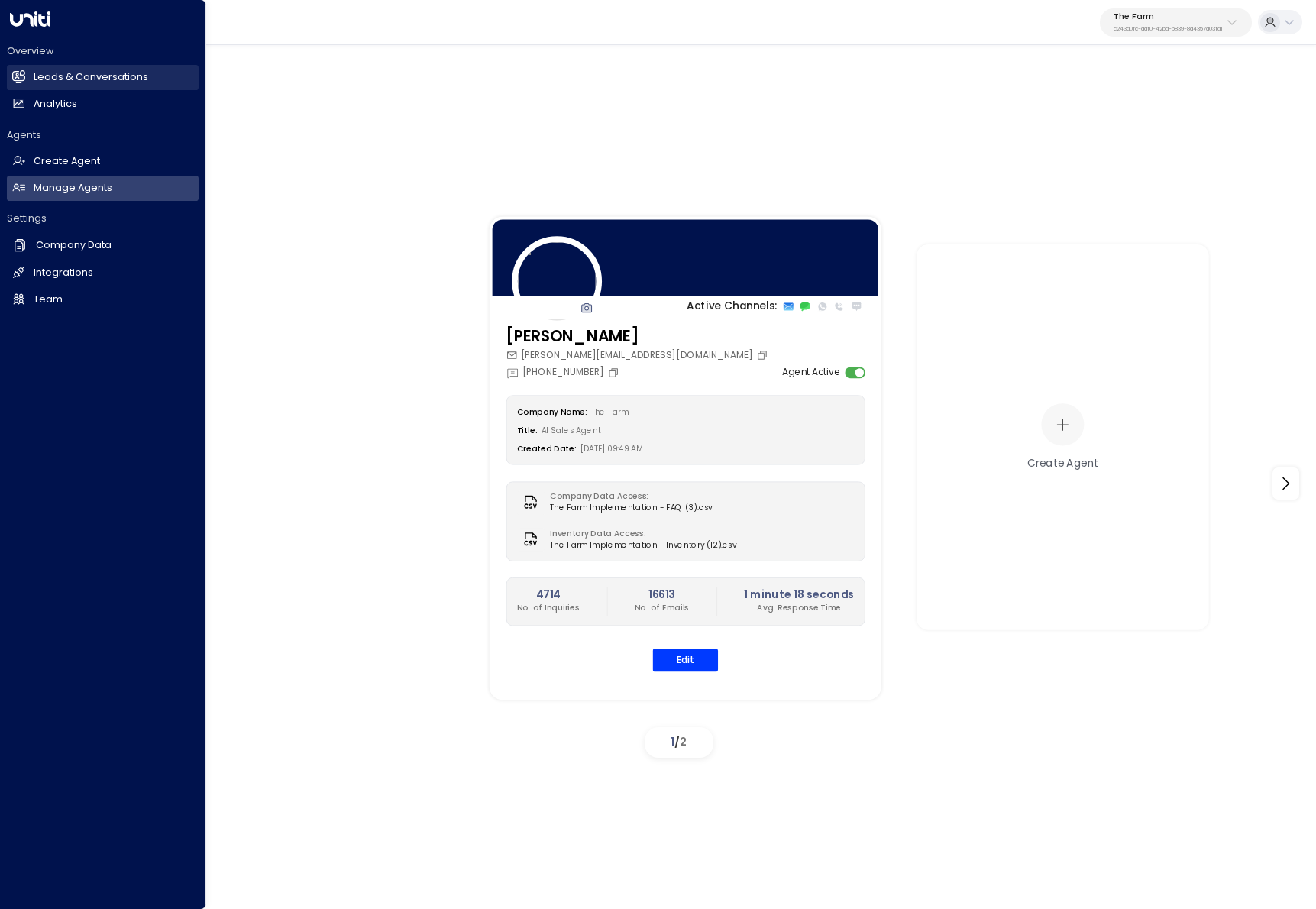
click at [31, 78] on link "Leads & Conversations Leads & Conversations" at bounding box center [103, 77] width 192 height 25
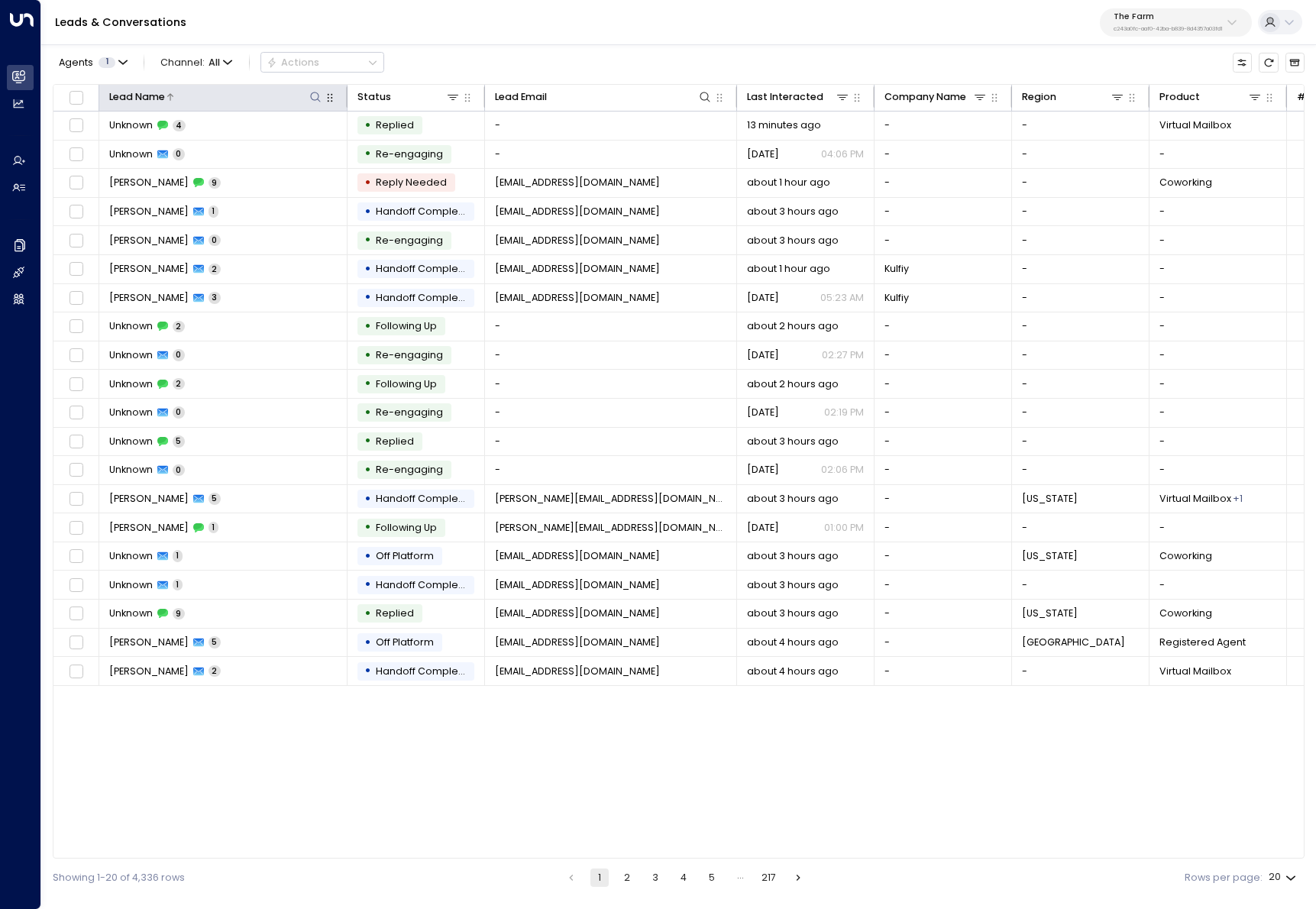
click at [311, 92] on icon at bounding box center [315, 97] width 12 height 12
type input "***"
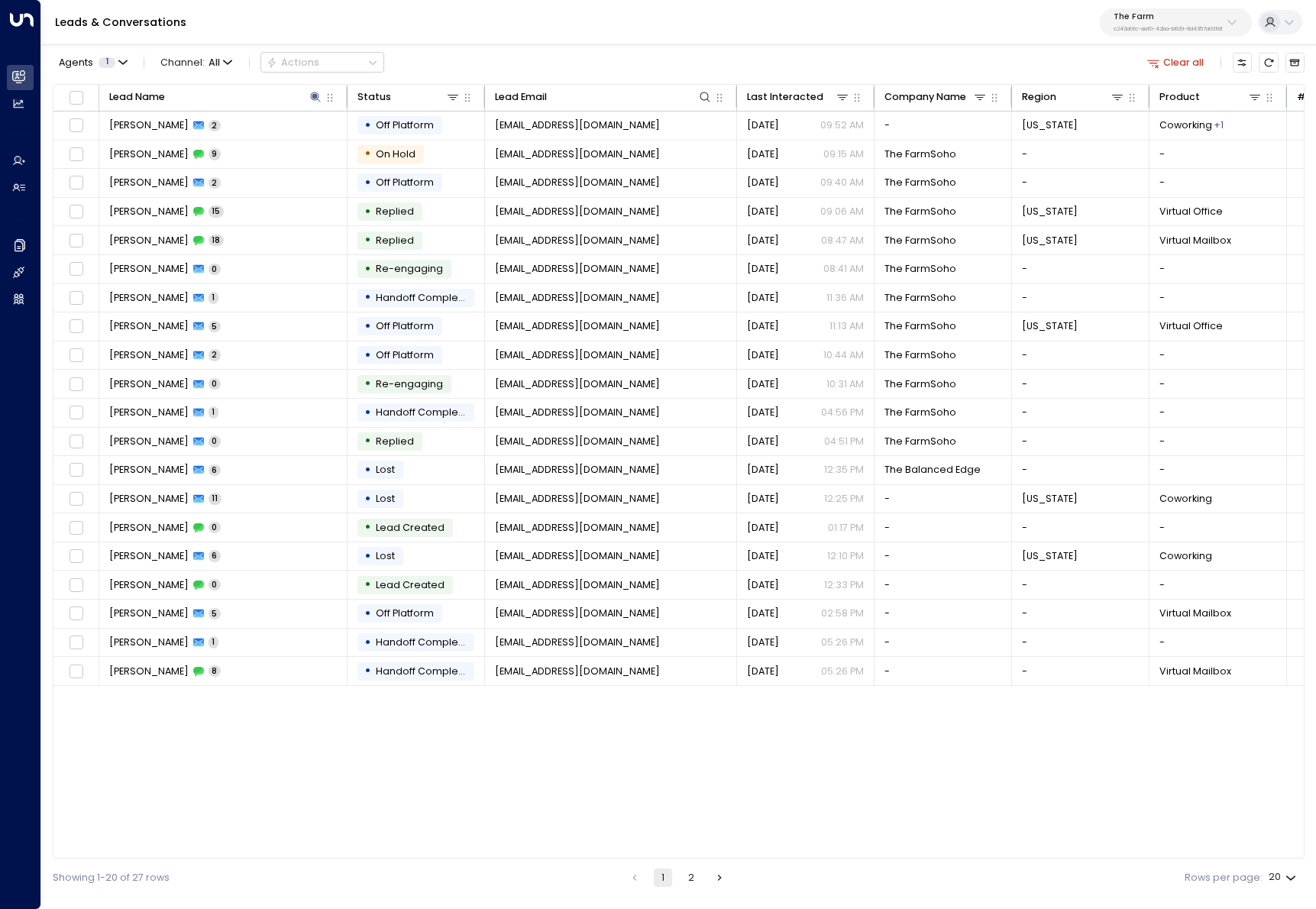
click at [521, 53] on div "Agents 1 Channel: All Actions Clear all" at bounding box center [678, 63] width 1252 height 29
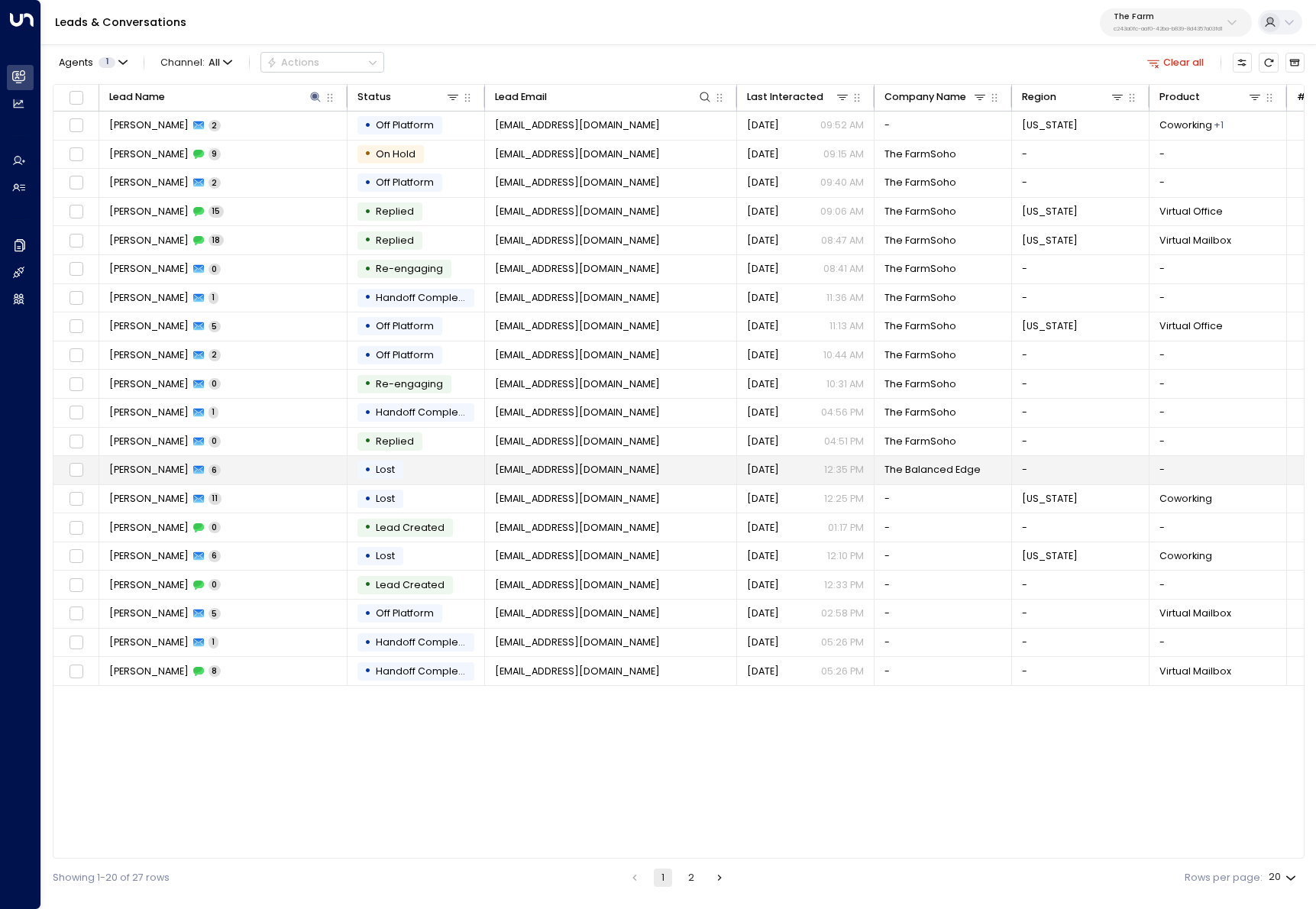
click at [250, 463] on td "[PERSON_NAME] 6" at bounding box center [223, 469] width 249 height 28
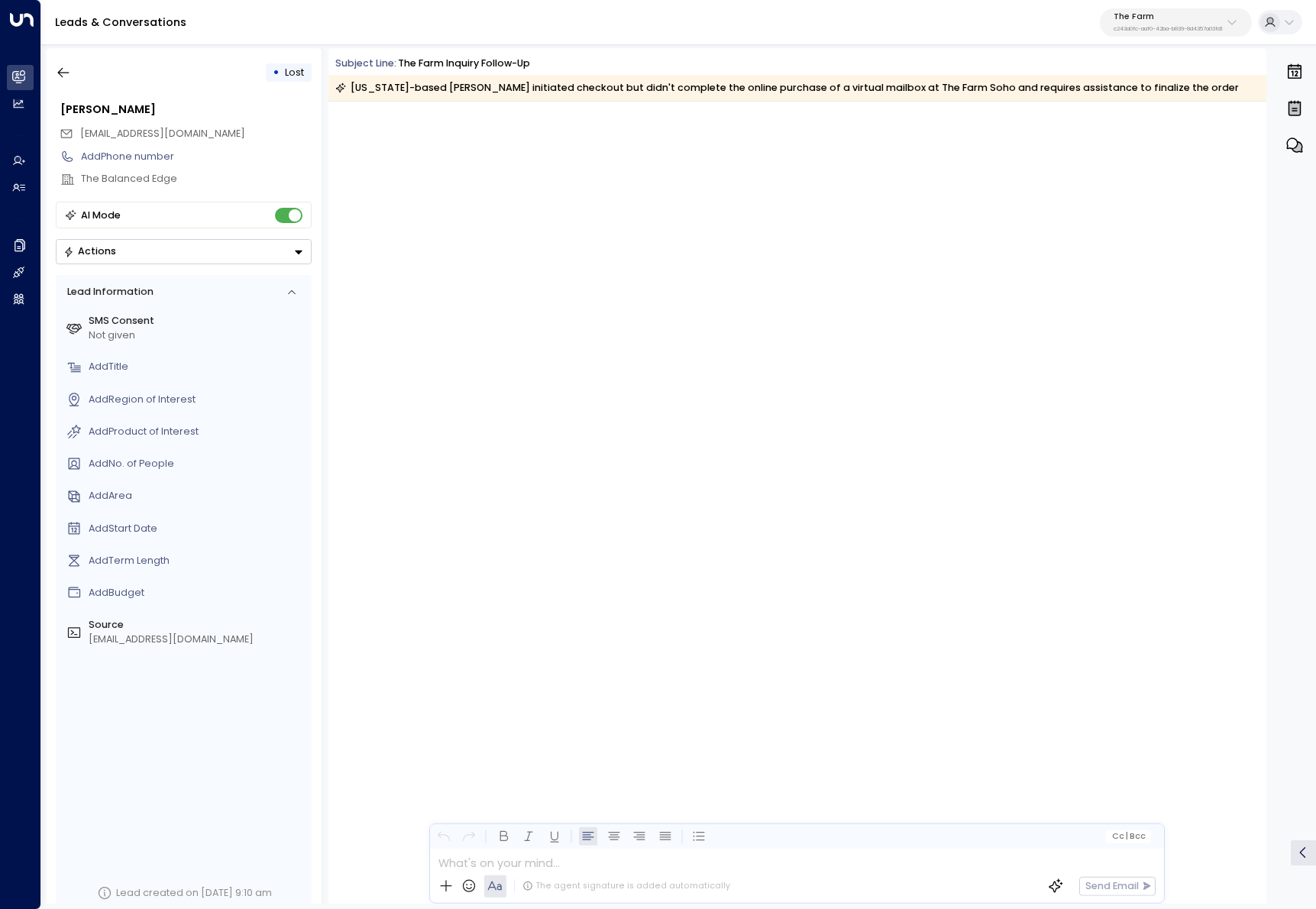
scroll to position [1337, 0]
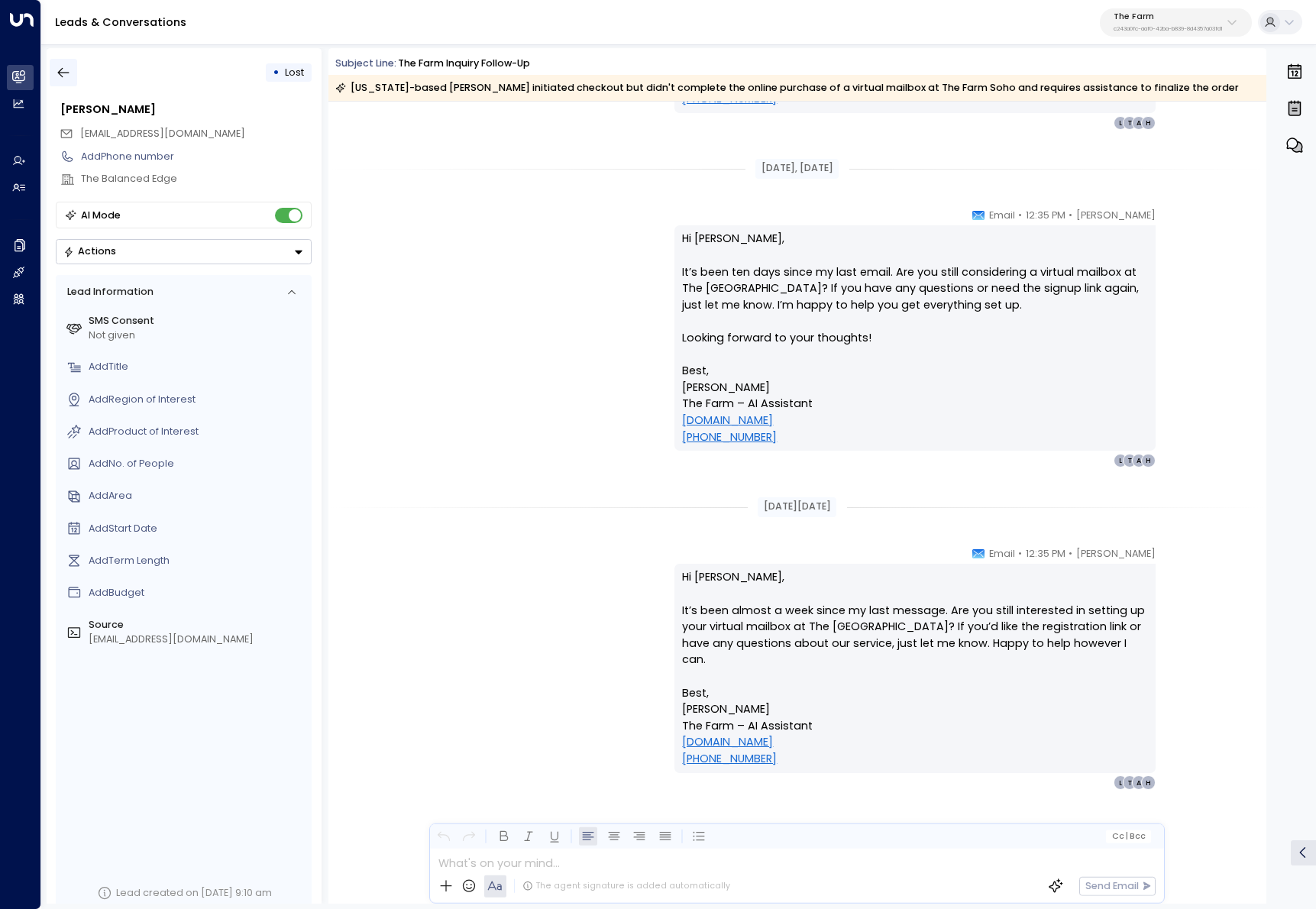
click at [71, 72] on button "button" at bounding box center [64, 73] width 28 height 28
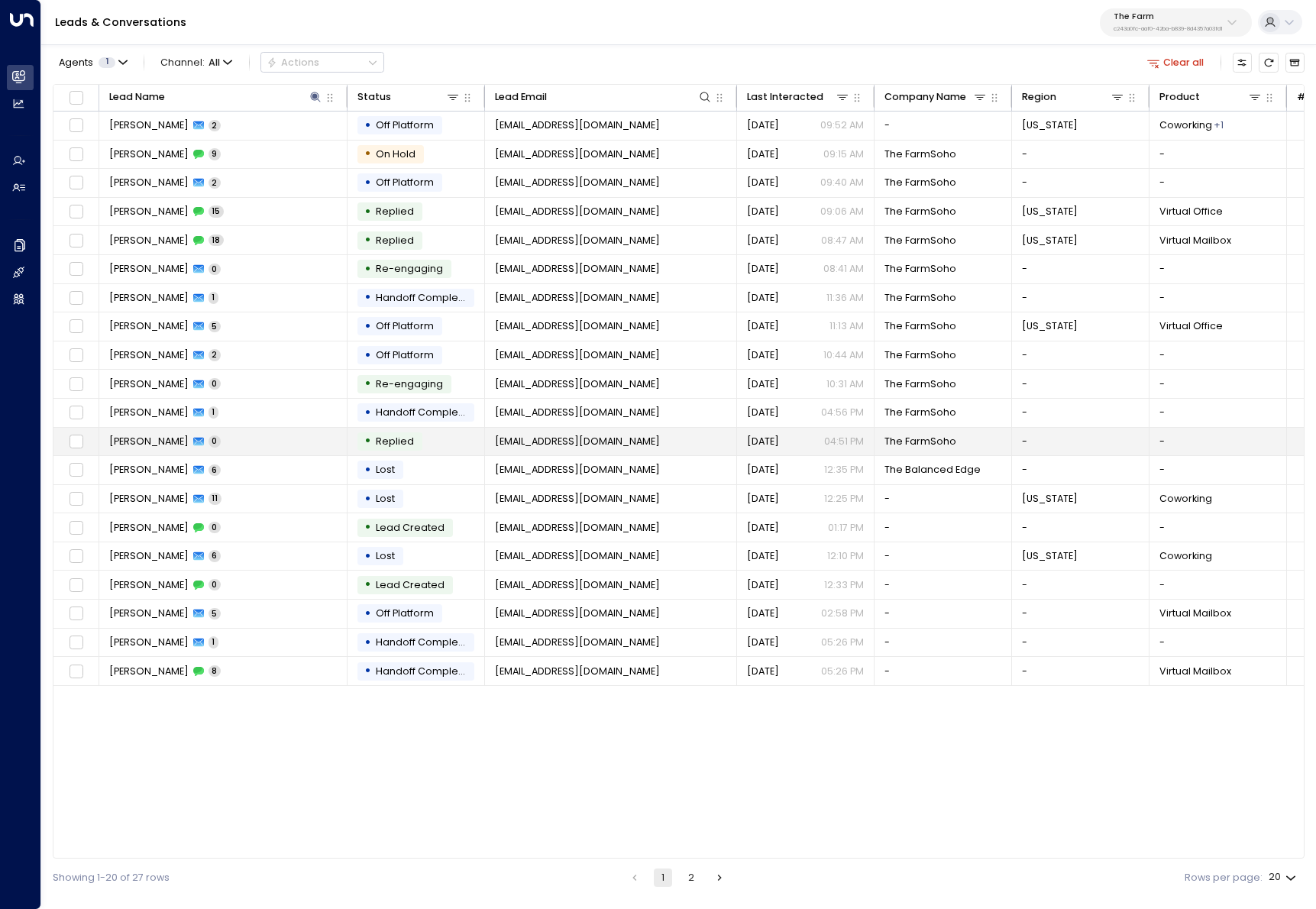
click at [247, 444] on td "[PERSON_NAME] 0" at bounding box center [223, 441] width 249 height 28
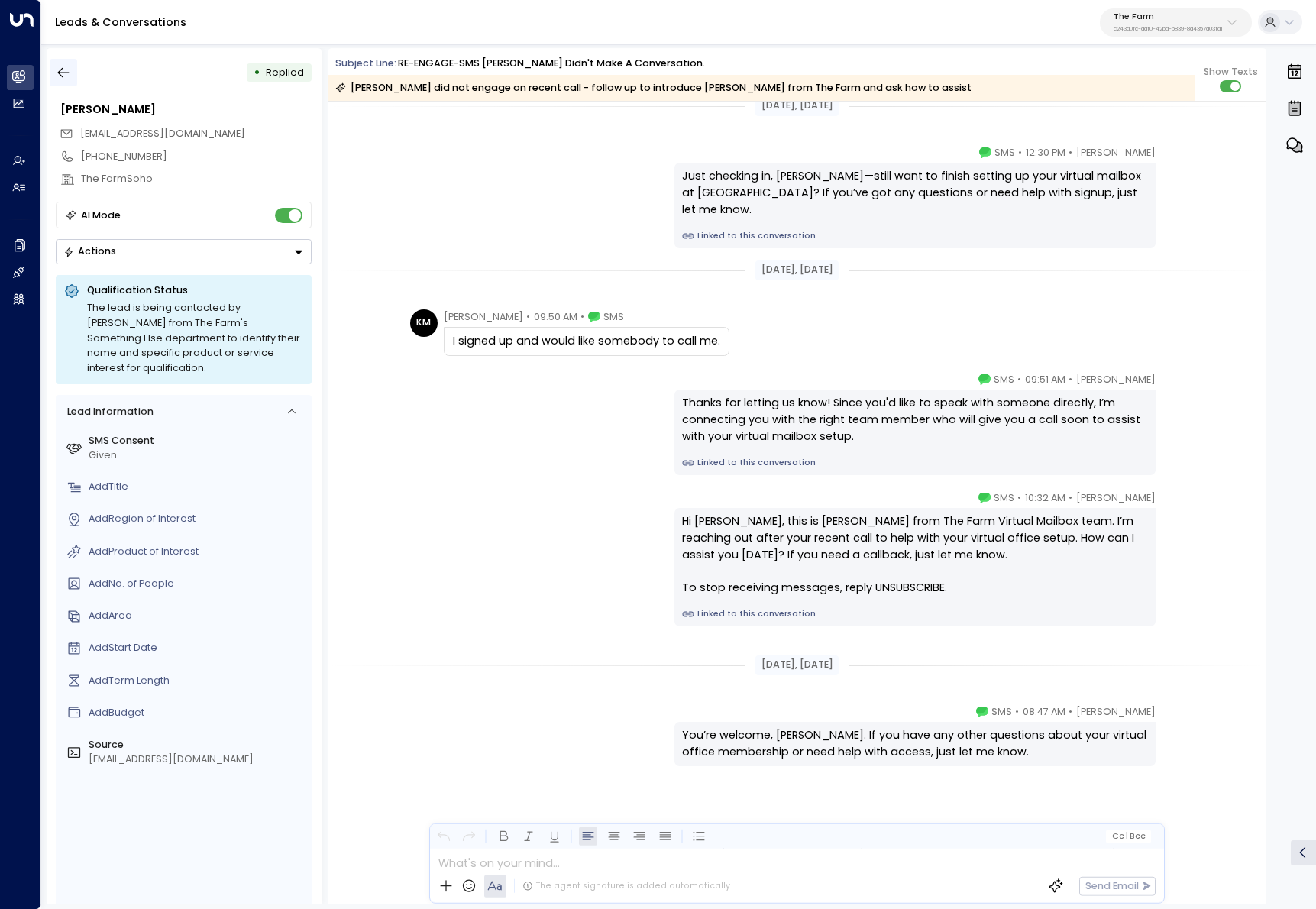
click at [67, 72] on icon "button" at bounding box center [64, 73] width 12 height 10
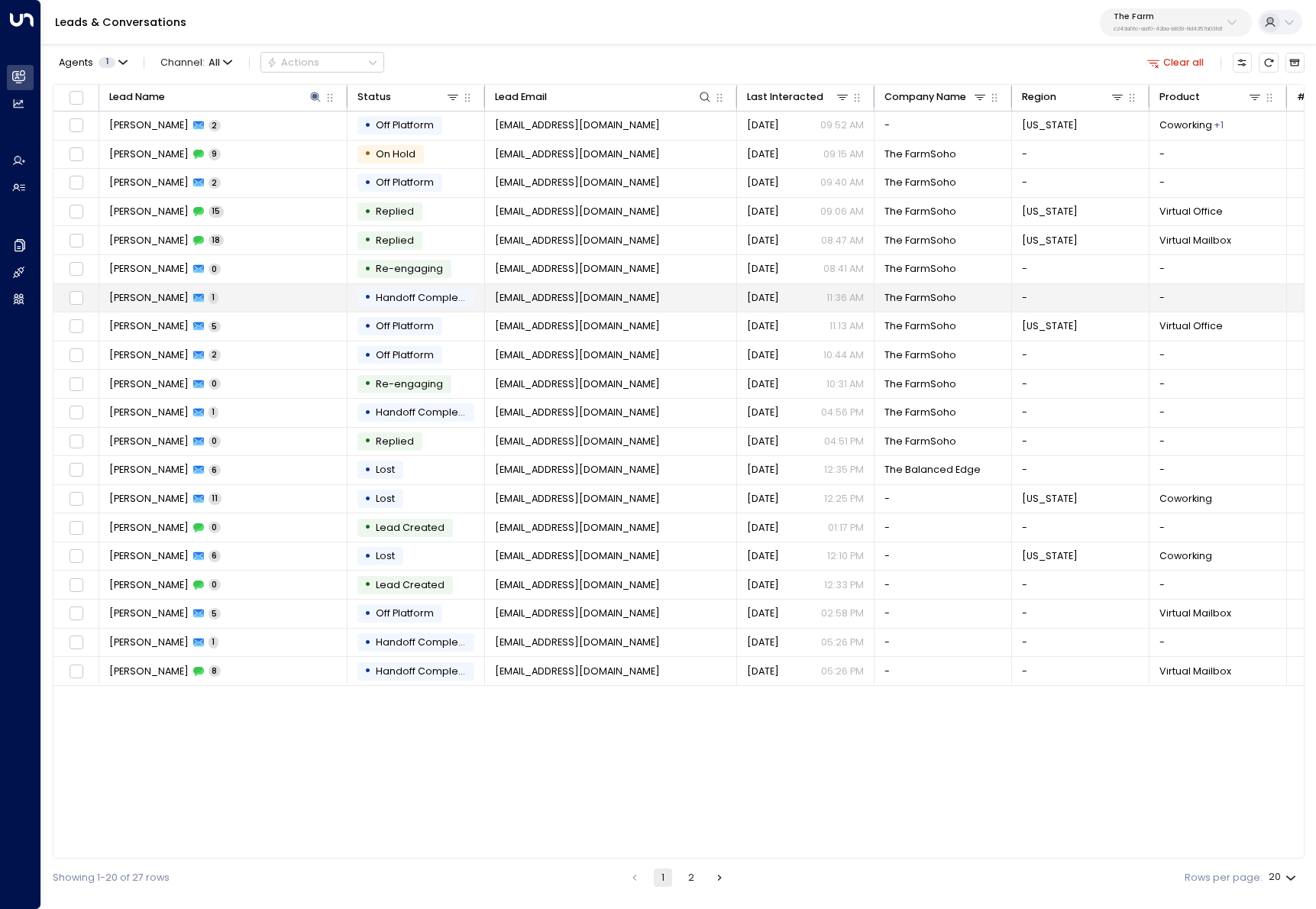
click at [254, 302] on td "[PERSON_NAME] 1" at bounding box center [223, 298] width 249 height 28
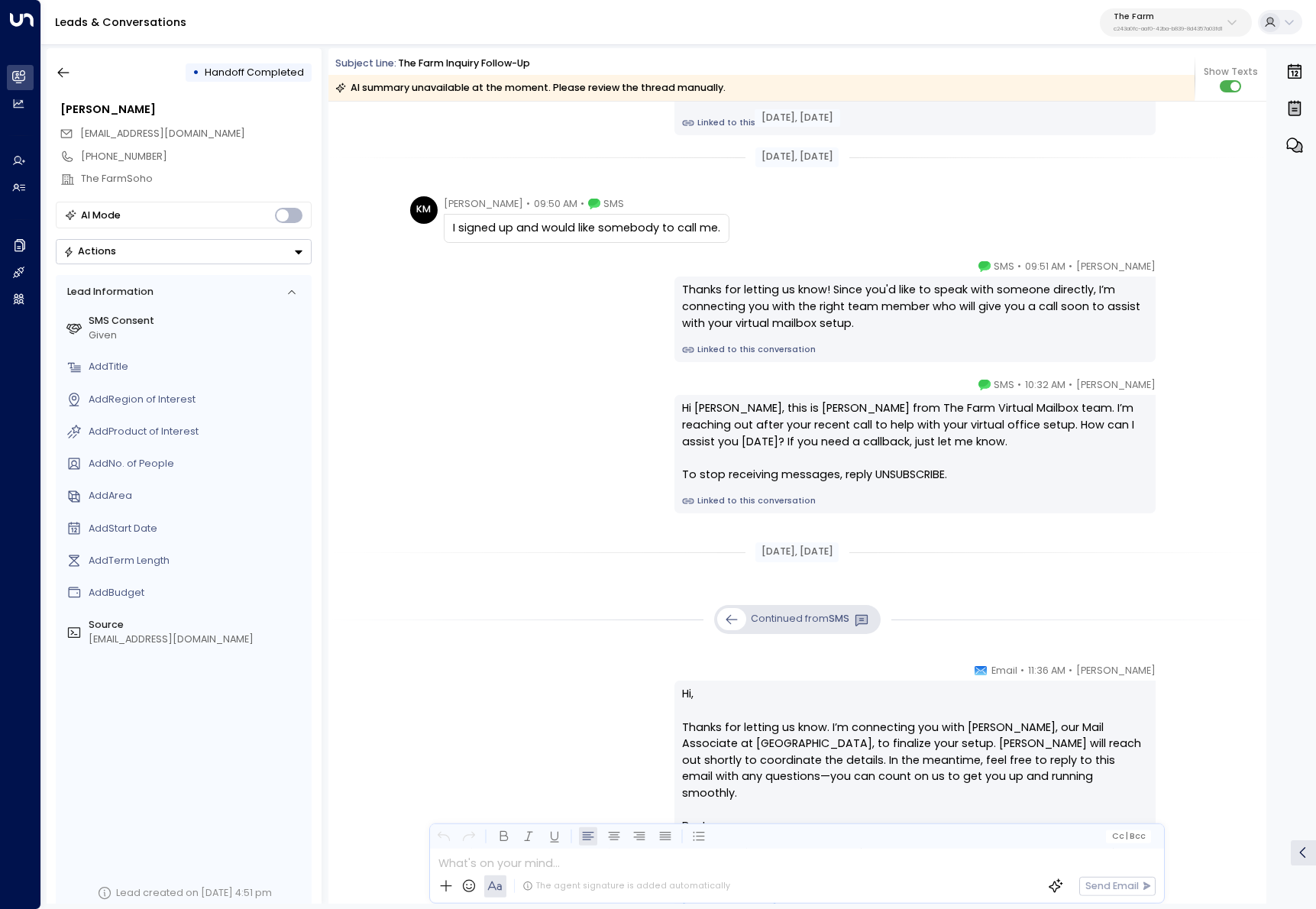
scroll to position [1373, 0]
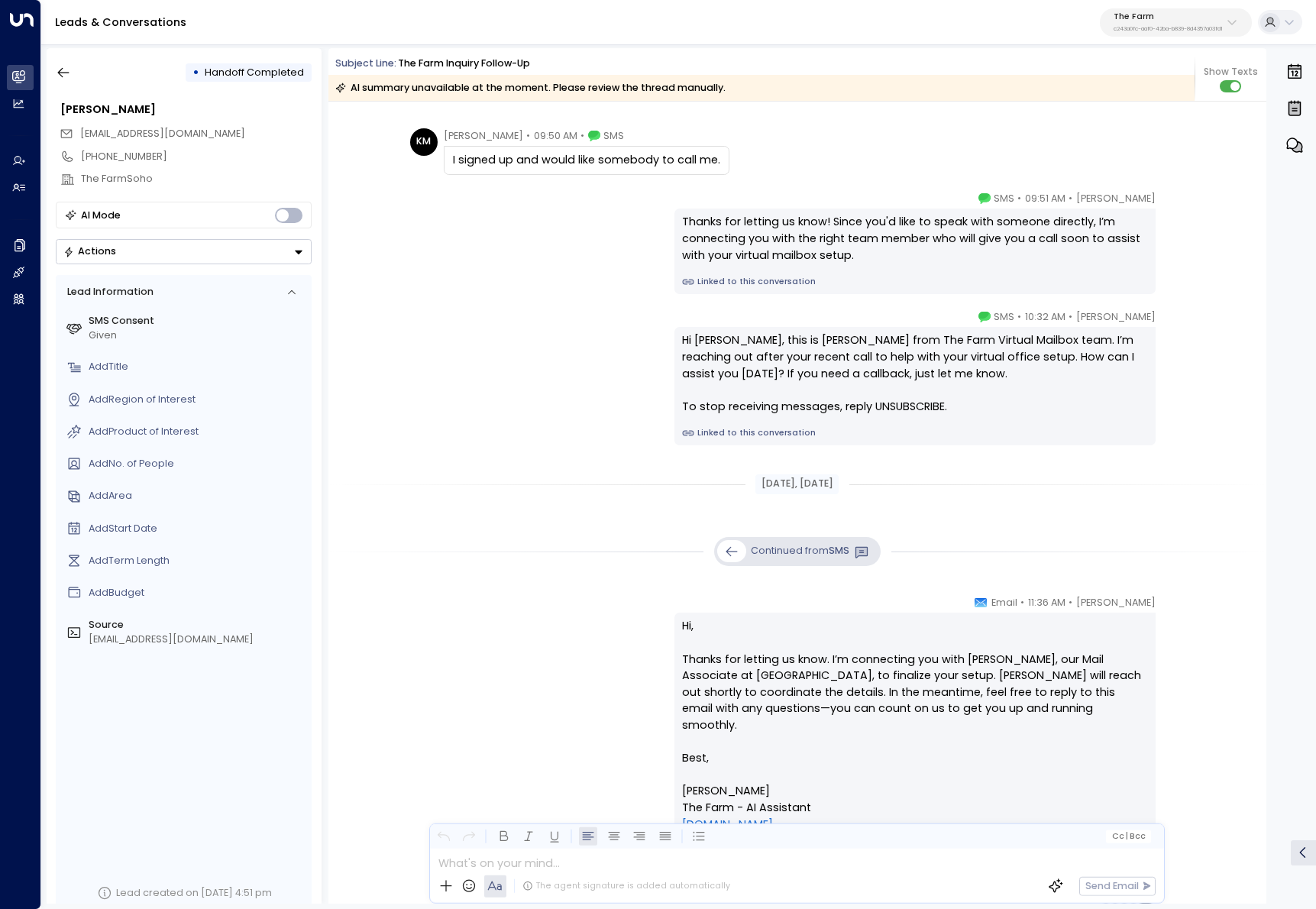
click at [47, 59] on div "• Handoff Completed [PERSON_NAME] [EMAIL_ADDRESS][DOMAIN_NAME] [PHONE_NUMBER] T…" at bounding box center [184, 476] width 275 height 855
click at [59, 65] on icon "button" at bounding box center [64, 73] width 15 height 15
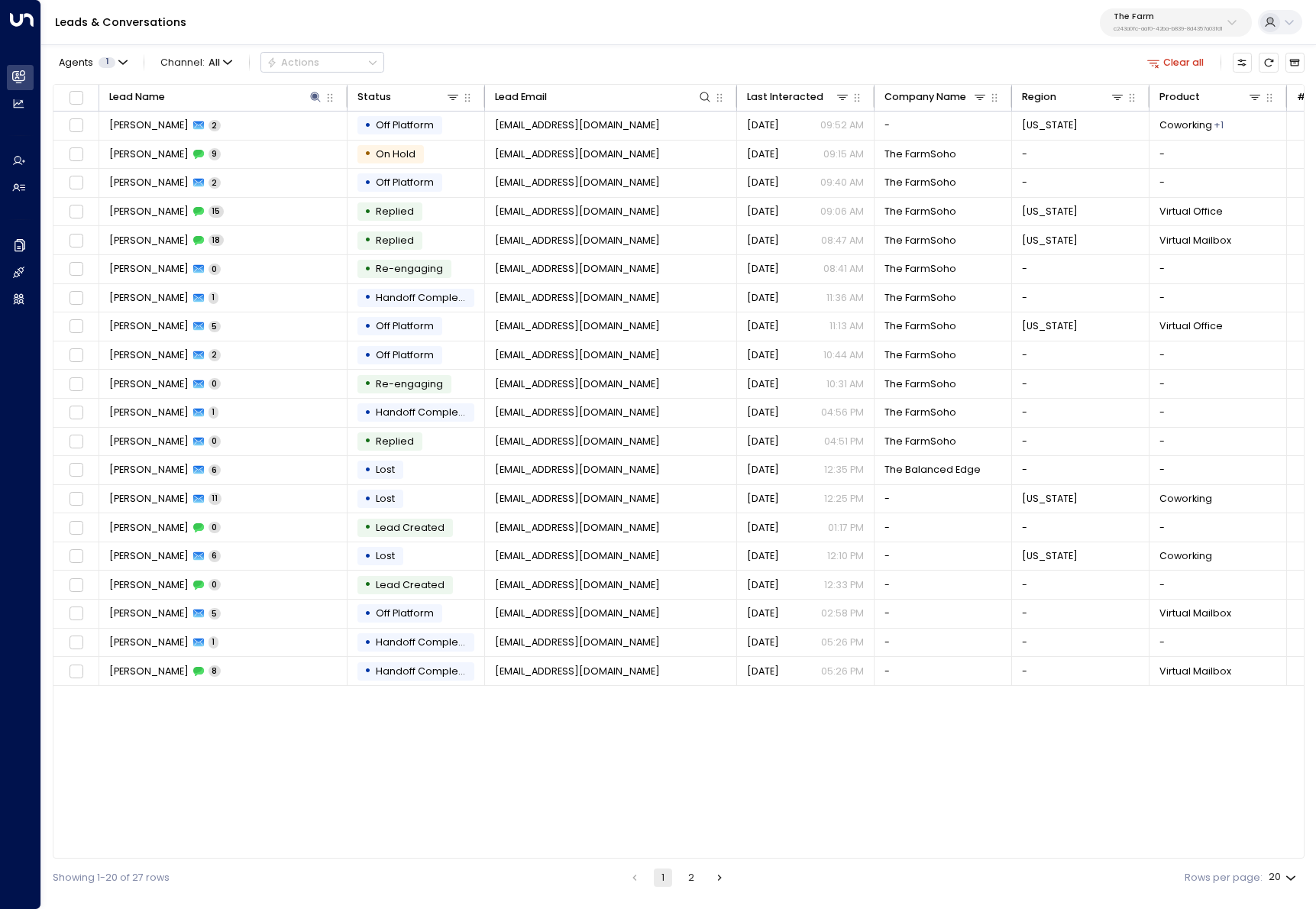
click at [1123, 22] on div "The Farm c243a0fc-aaf0-42ba-b839-8d4357a03fd1" at bounding box center [1168, 22] width 109 height 20
type input "****"
click at [1131, 94] on div "Enterprises ( 1 ) **** ​ Bond Collective ID: e5c8f306-7b86-487b-8d28-d066bc0496…" at bounding box center [1202, 90] width 220 height 98
click at [1133, 105] on div "Bond Collective ID: e5c8f306-7b86-487b-8d28-d066bc04964e" at bounding box center [1206, 114] width 205 height 28
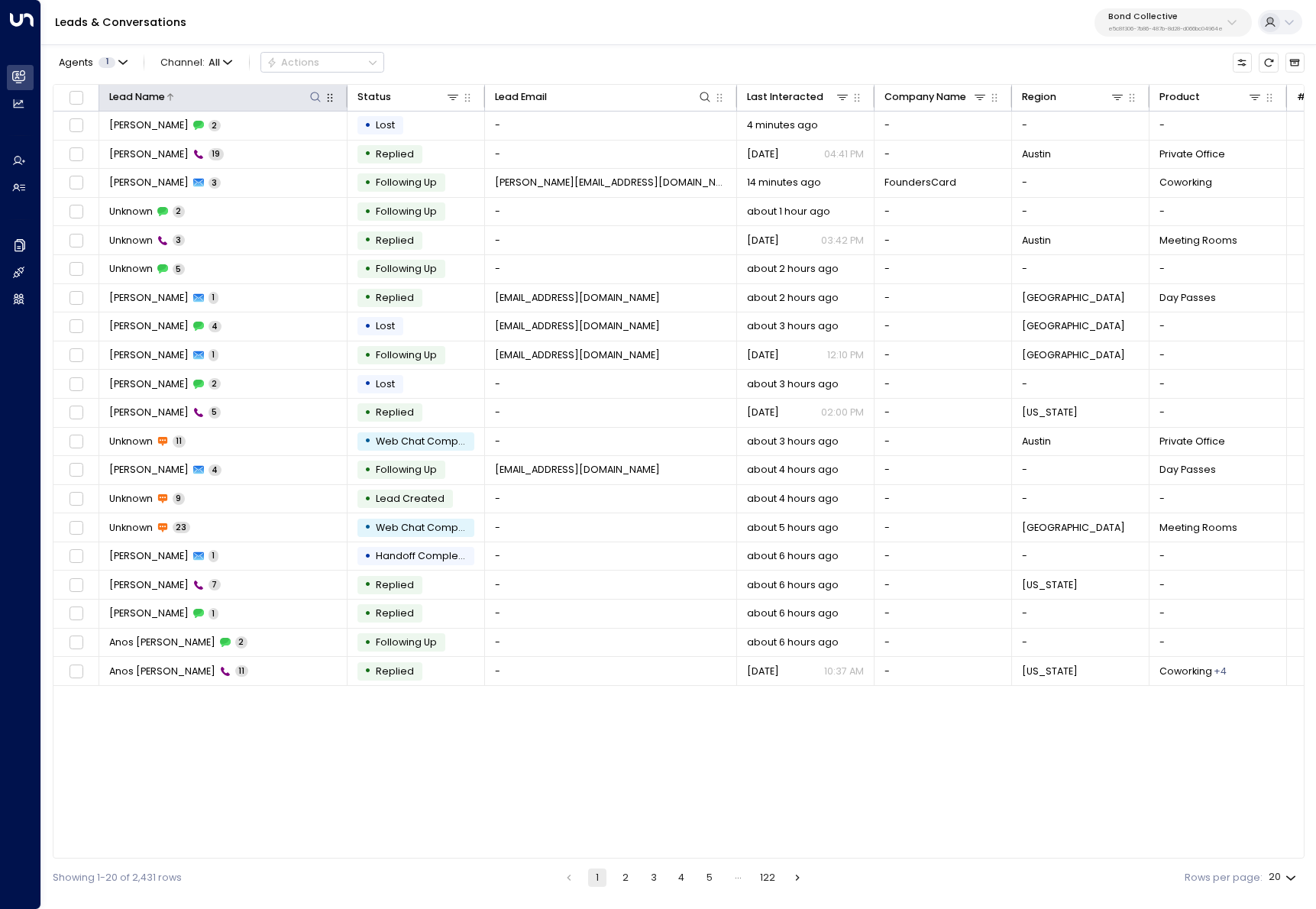
click at [320, 98] on icon at bounding box center [315, 97] width 12 height 12
type input "***"
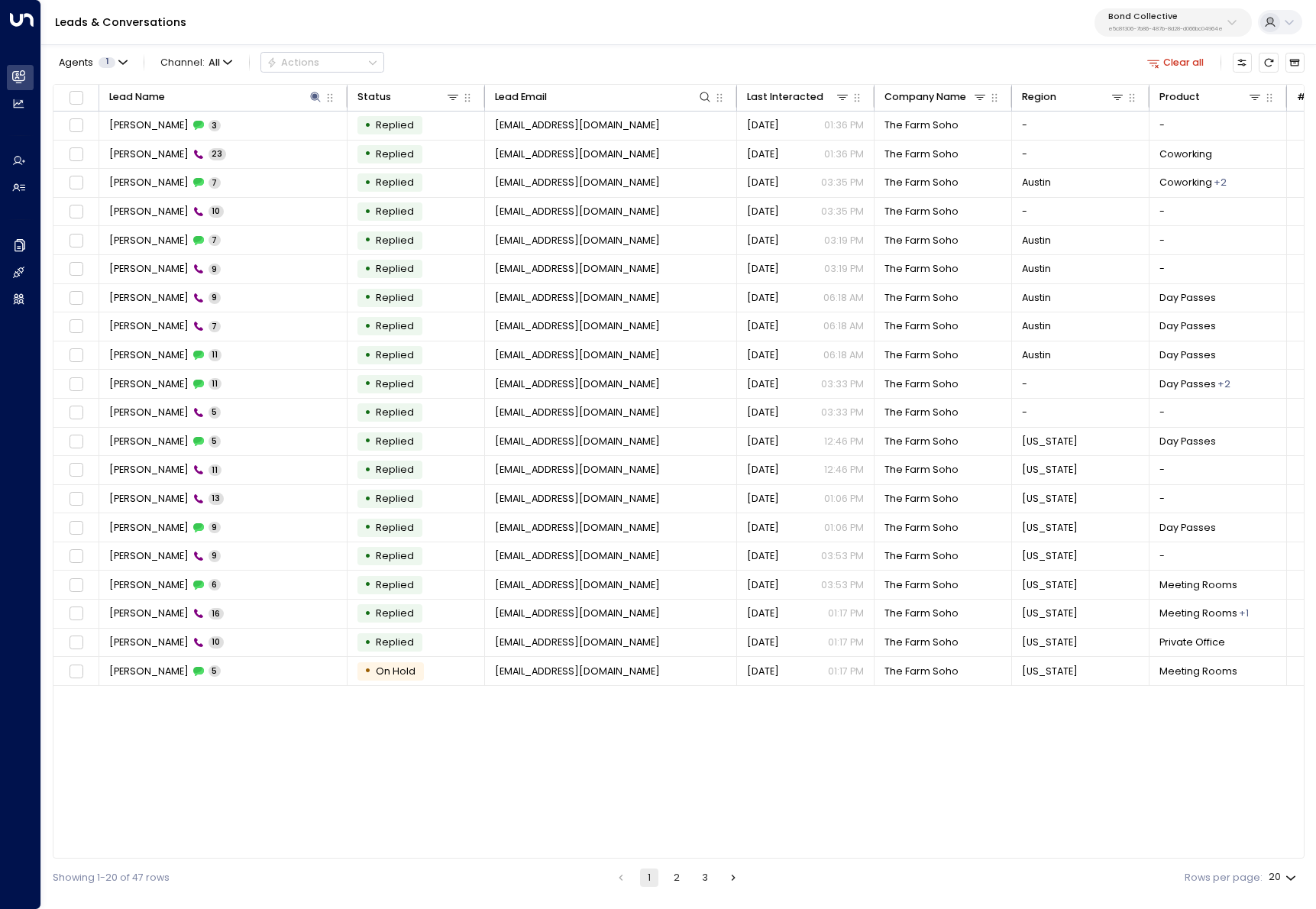
click at [530, 70] on div "Agents 1 Channel: All Actions Clear all" at bounding box center [678, 63] width 1252 height 29
click at [671, 870] on button "2" at bounding box center [677, 878] width 18 height 18
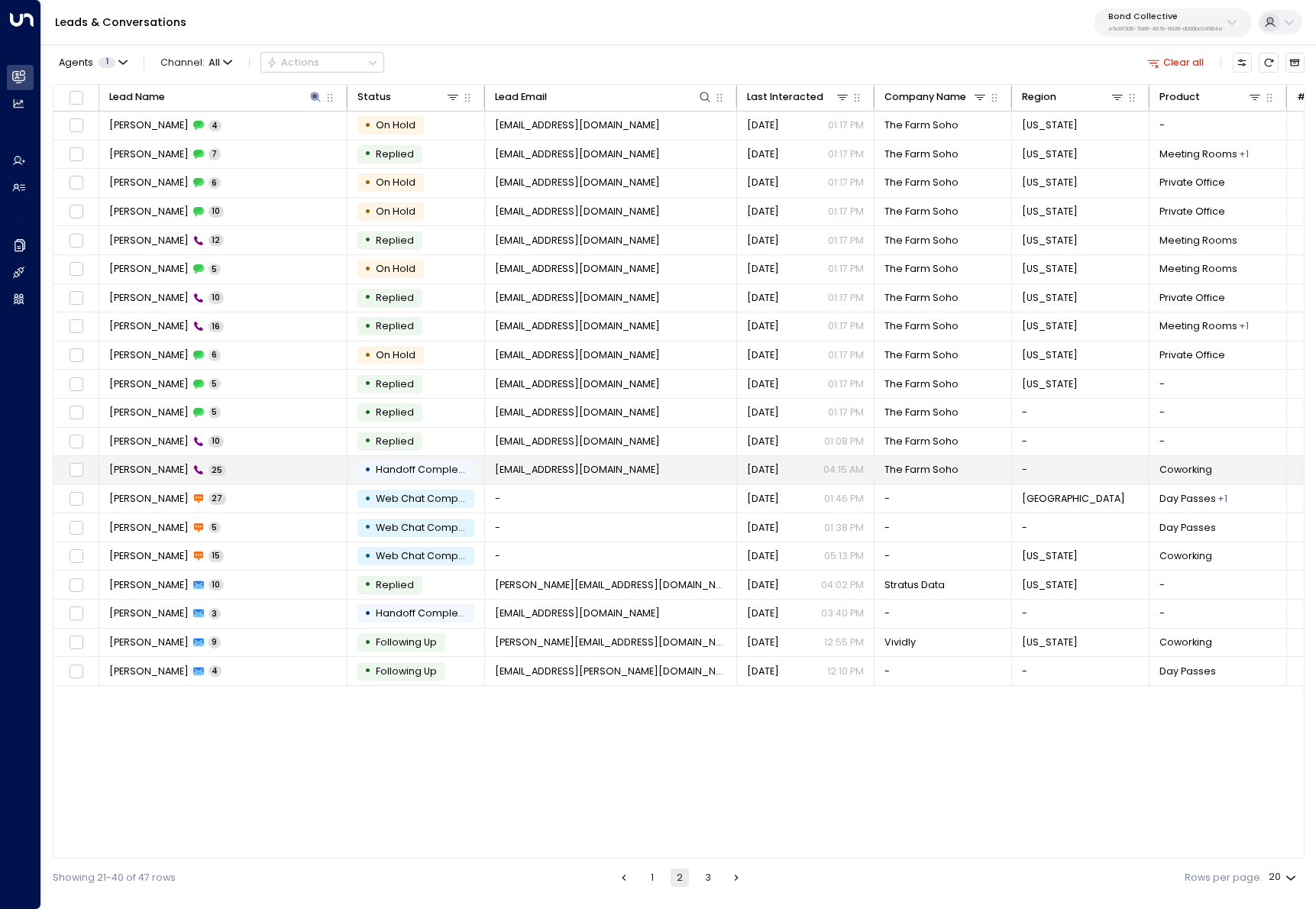
click at [246, 476] on td "[PERSON_NAME] 25" at bounding box center [223, 469] width 249 height 28
